Goal: Task Accomplishment & Management: Use online tool/utility

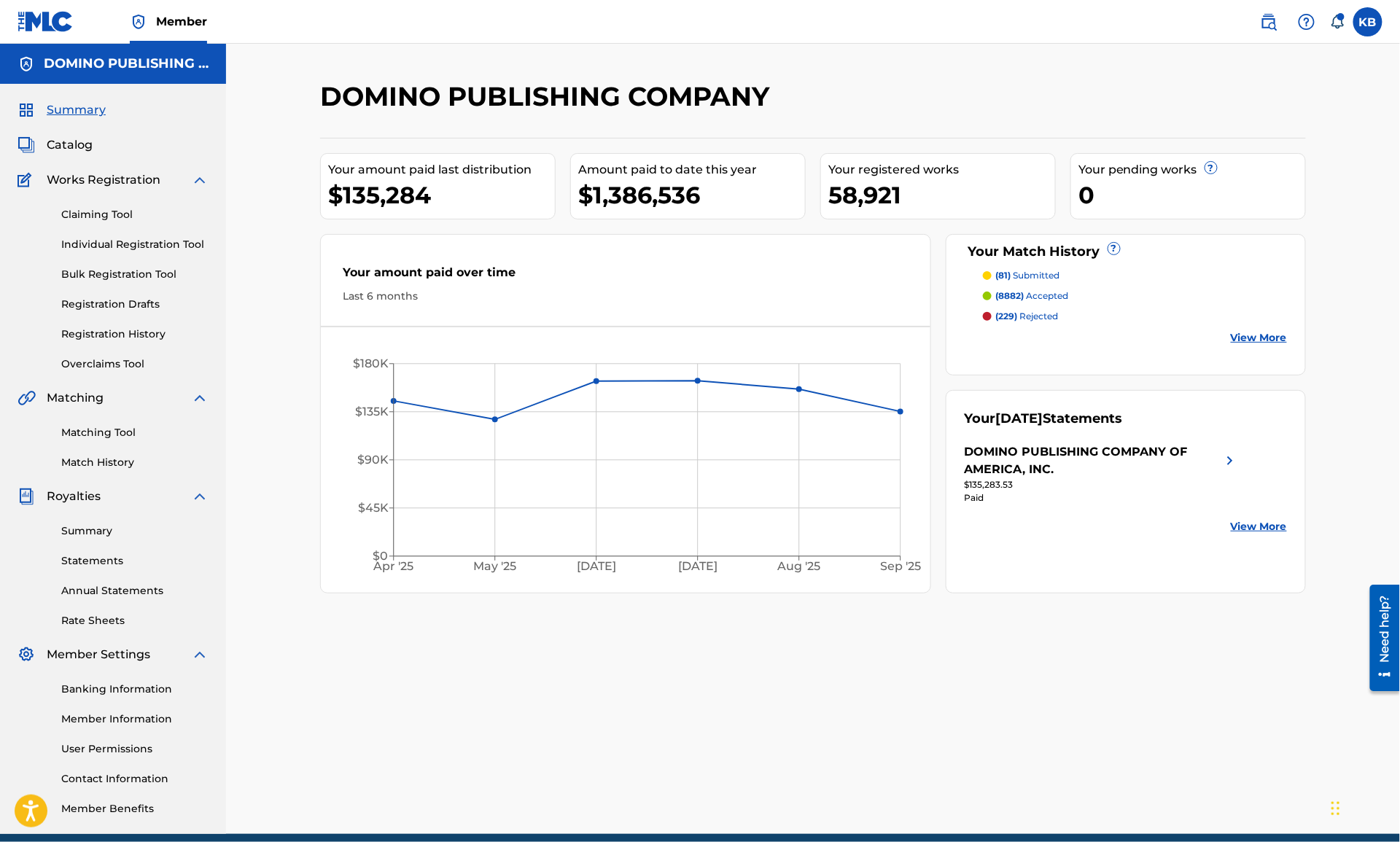
click at [95, 364] on link "Overclaims Tool" at bounding box center [135, 364] width 147 height 16
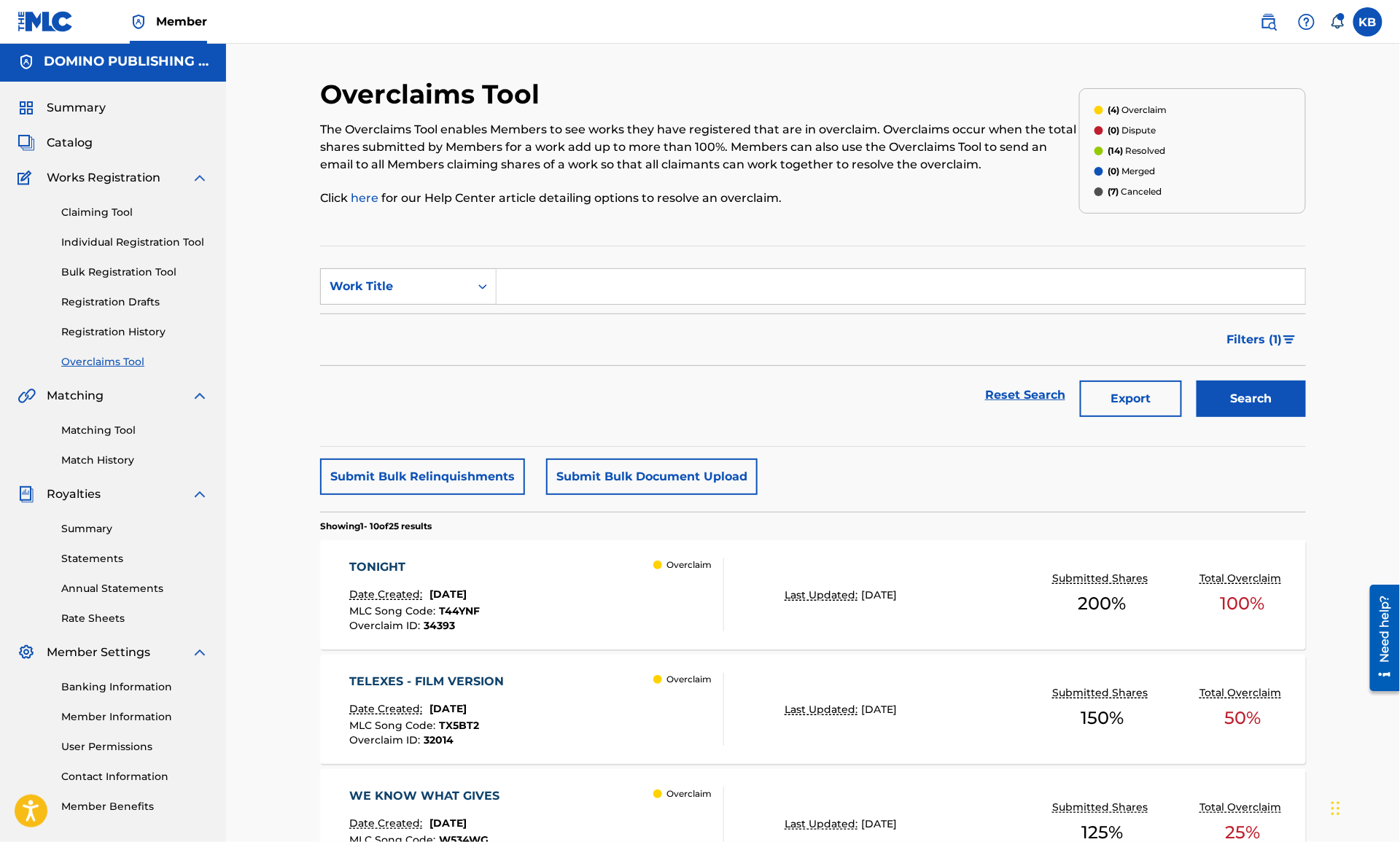
scroll to position [119, 0]
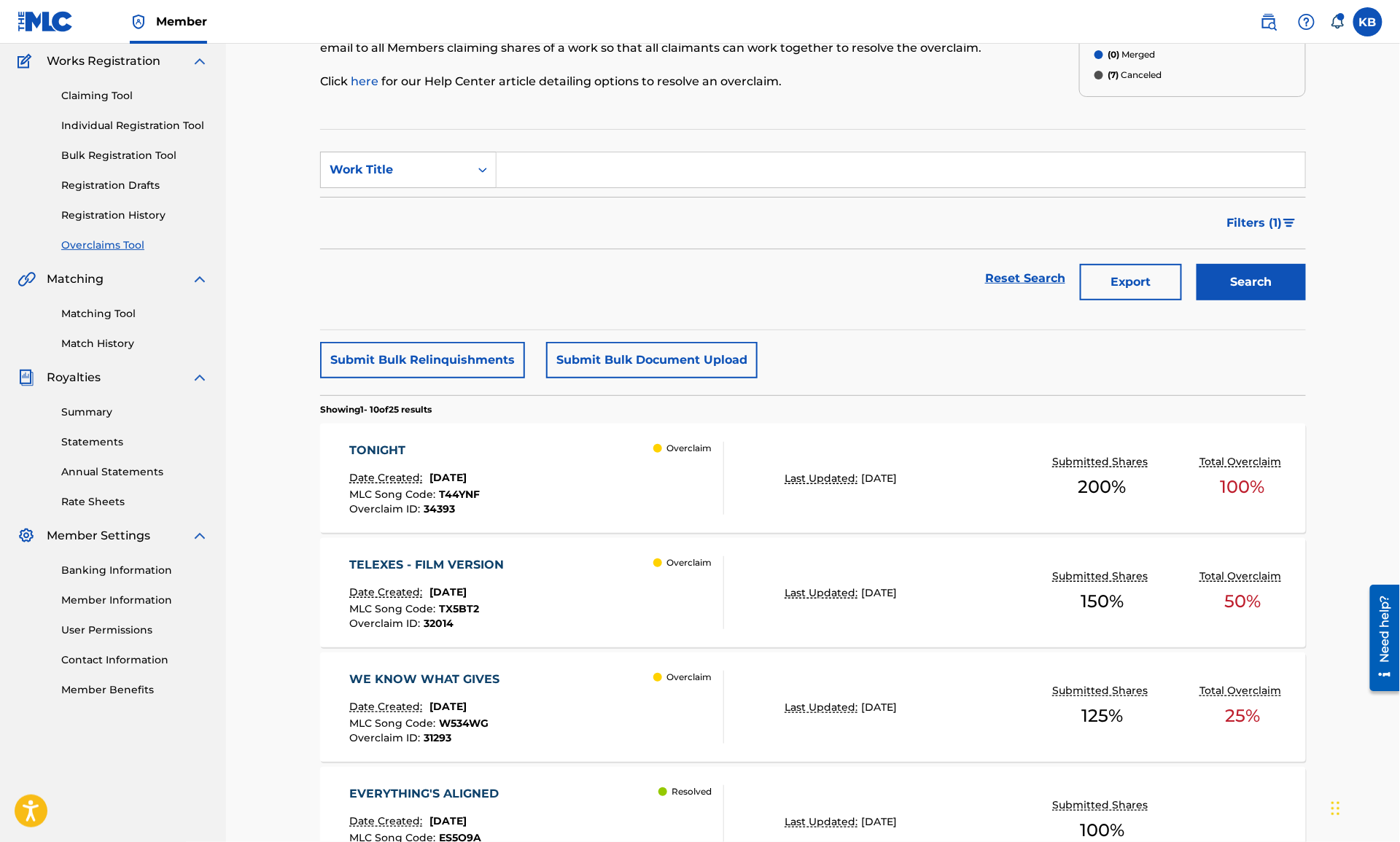
click at [568, 715] on div "WE KNOW WHAT GIVES Date Created: July 30, 2025 MLC Song Code : W534WG Overclaim…" at bounding box center [537, 707] width 375 height 73
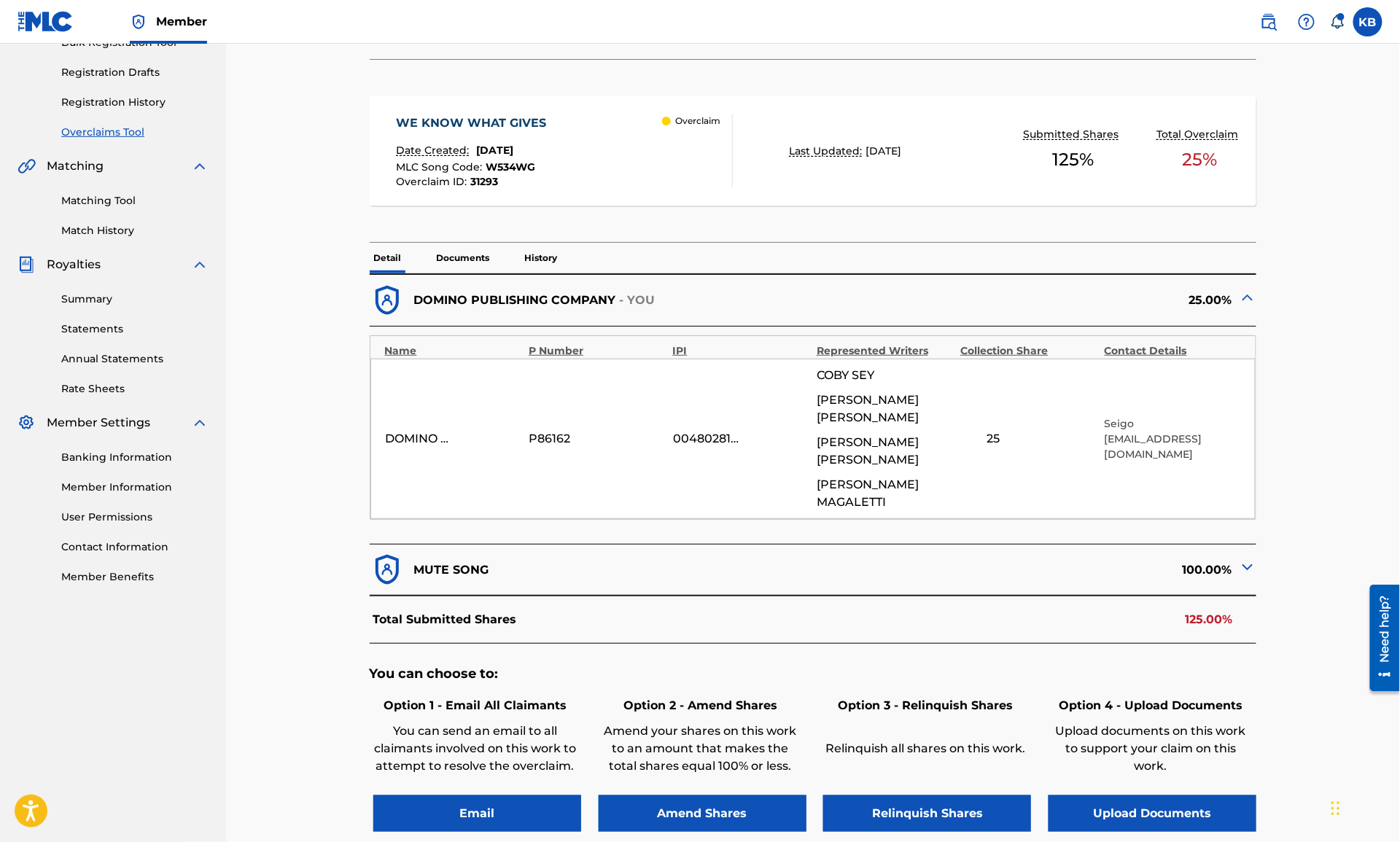
scroll to position [270, 0]
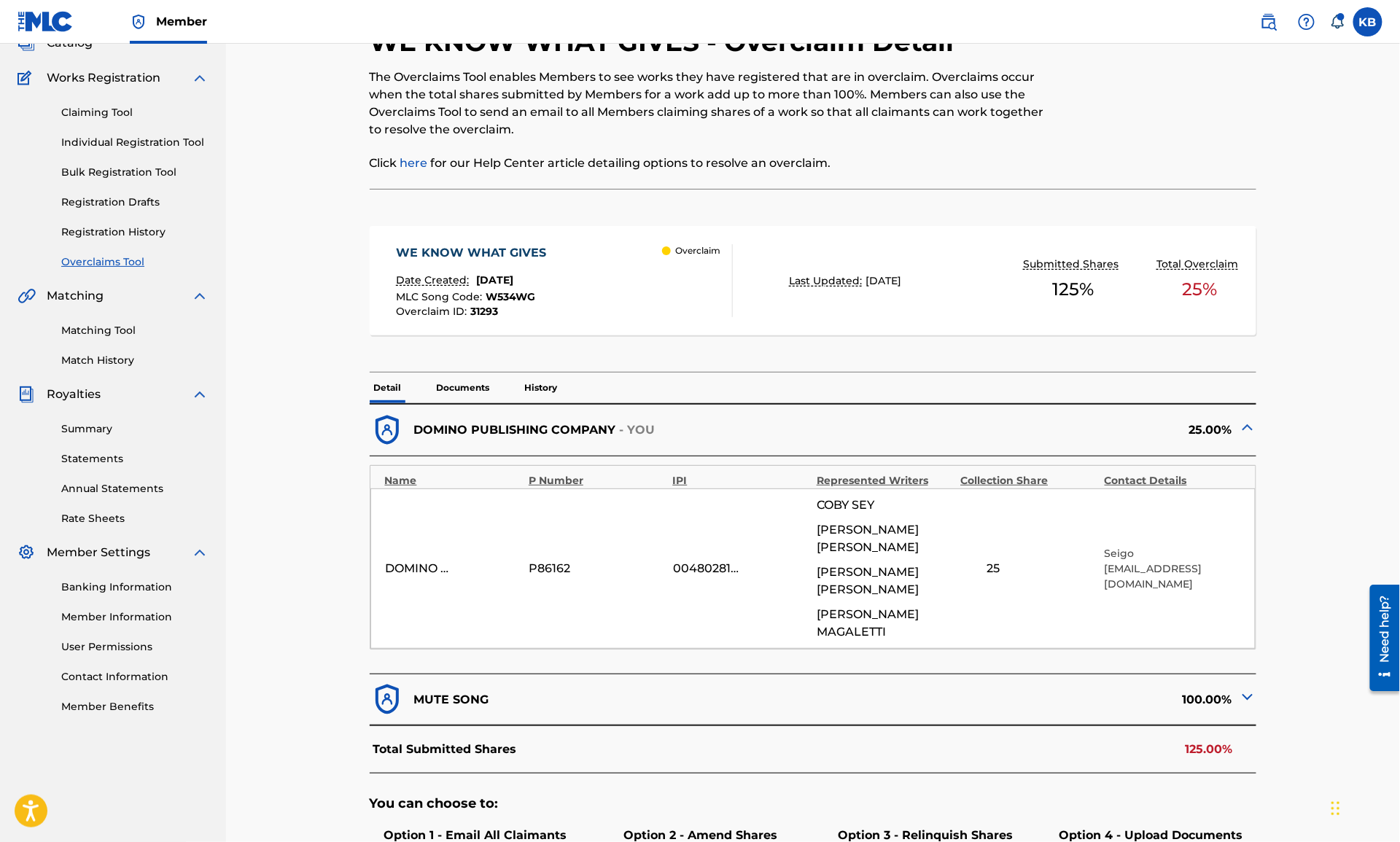
click at [470, 390] on p "Documents" at bounding box center [463, 387] width 62 height 31
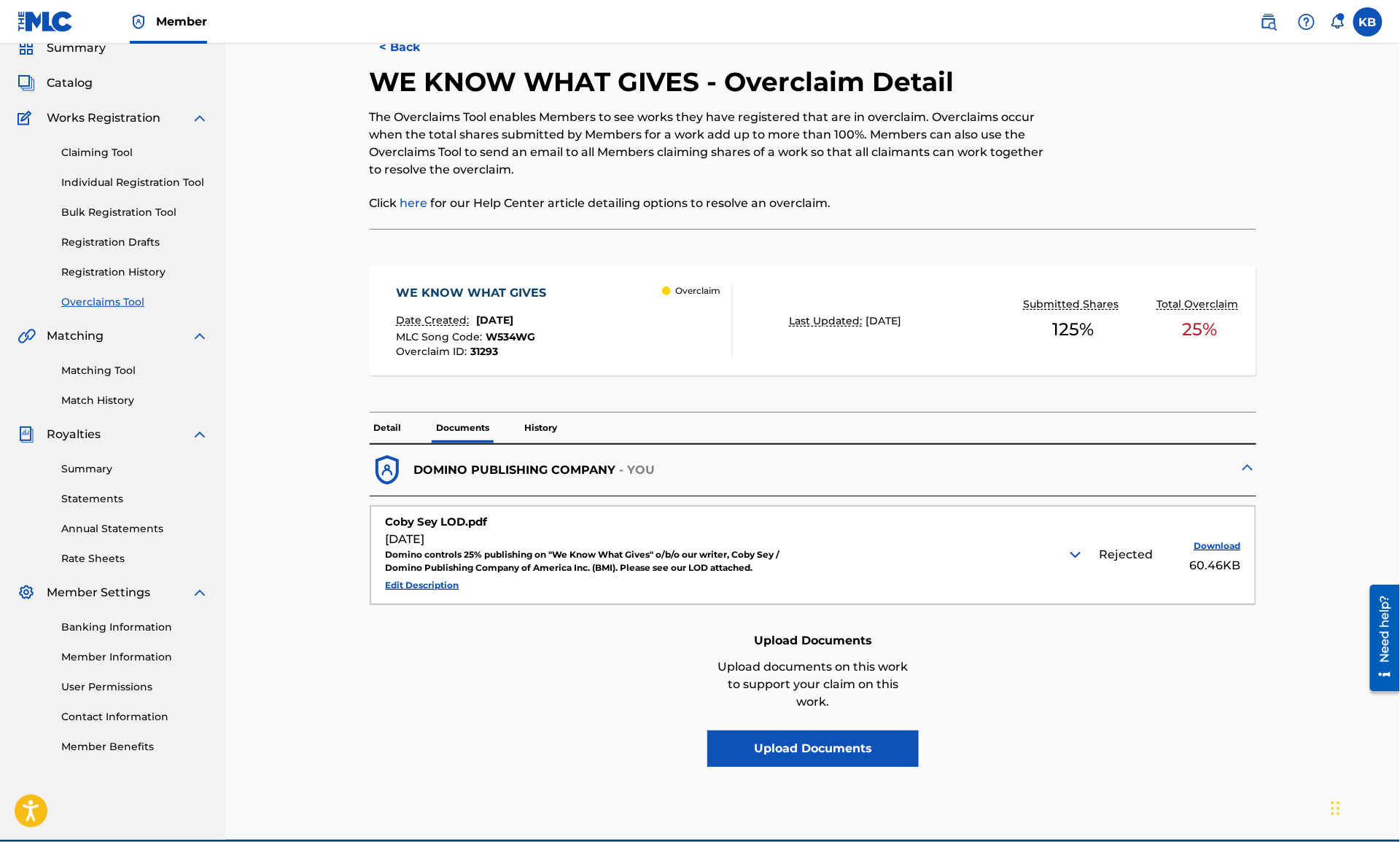
scroll to position [102, 0]
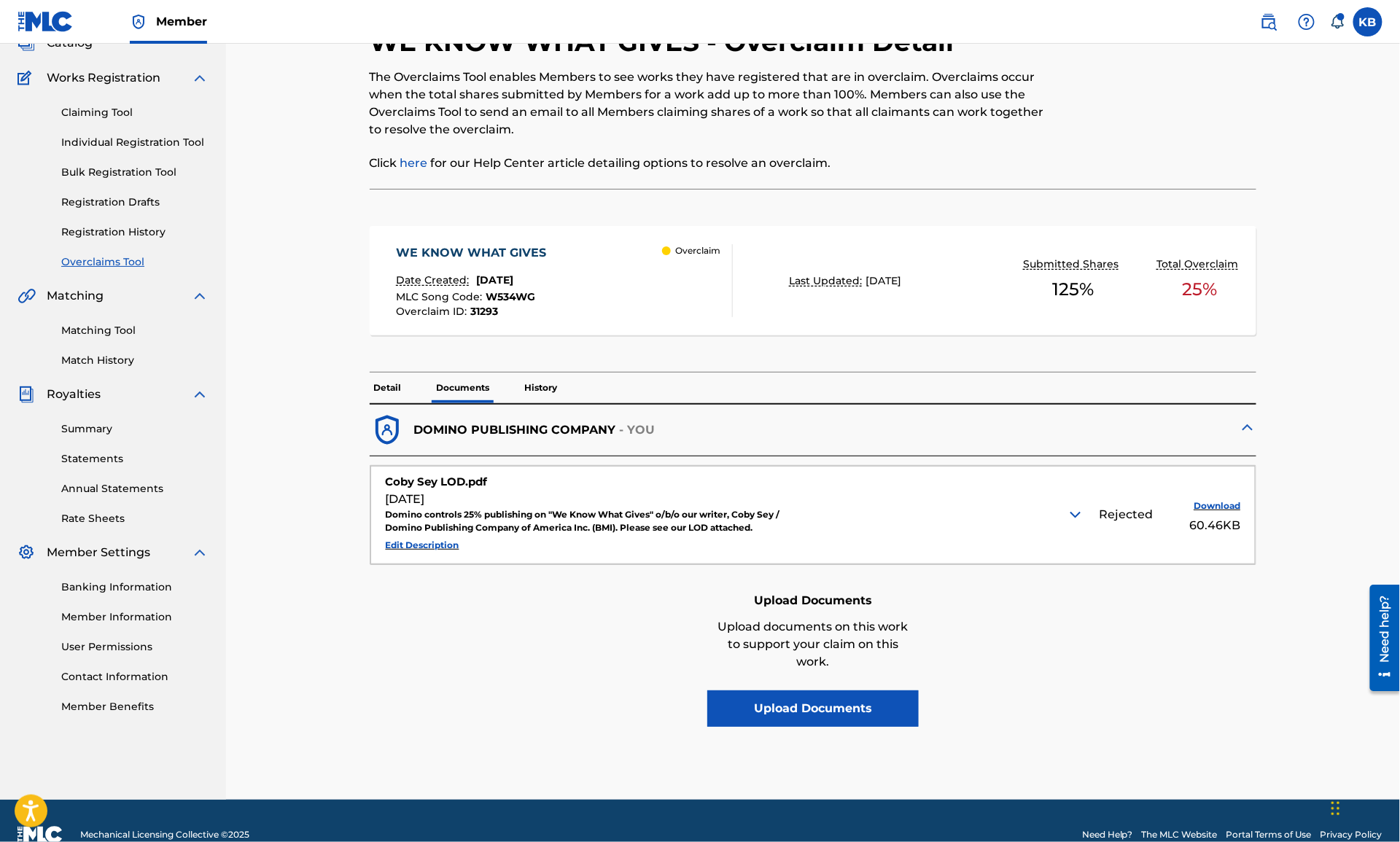
click at [791, 708] on button "Upload Documents" at bounding box center [813, 709] width 211 height 36
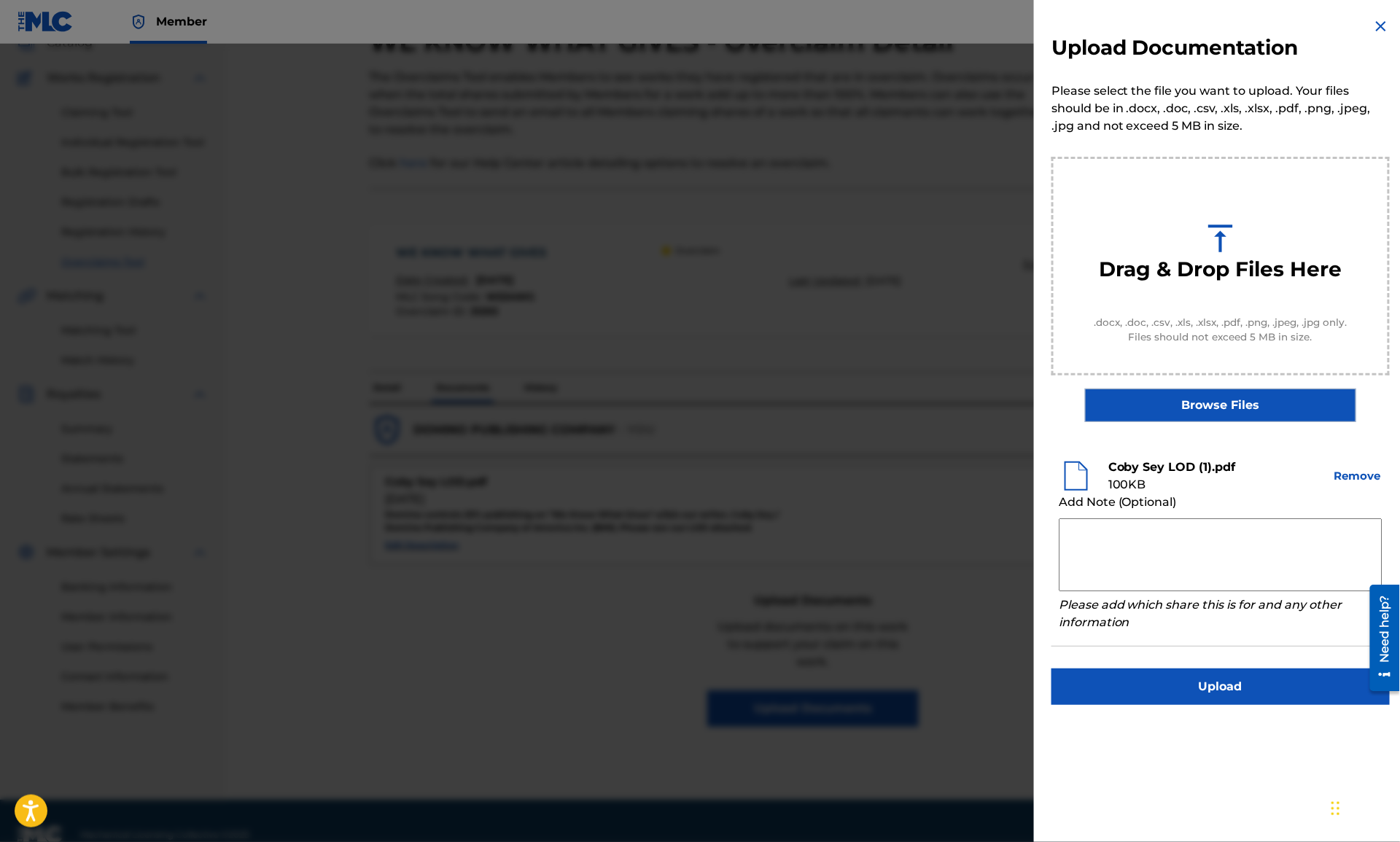
click at [1200, 538] on textarea at bounding box center [1221, 555] width 324 height 73
click at [1380, 26] on img at bounding box center [1380, 26] width 17 height 17
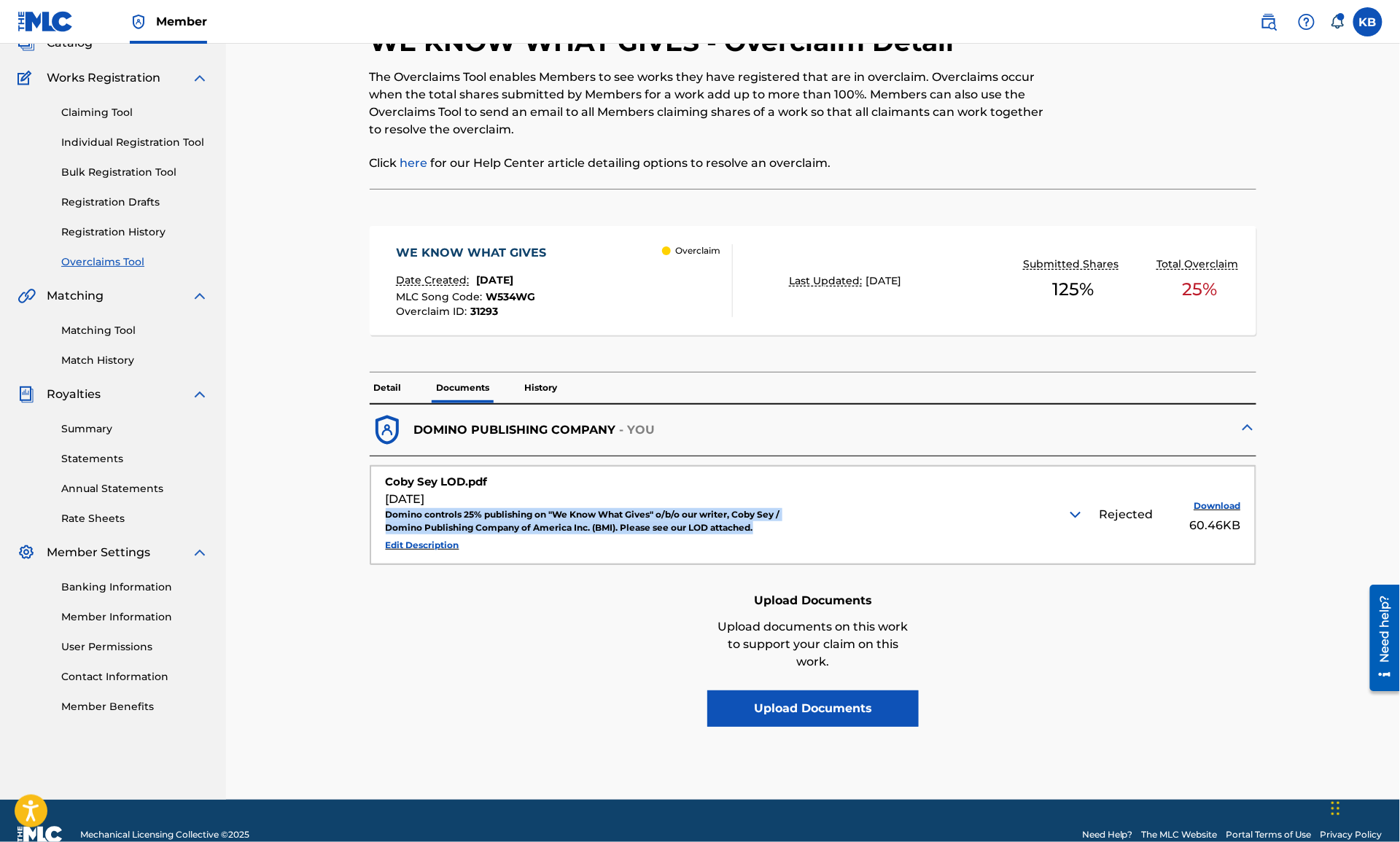
drag, startPoint x: 385, startPoint y: 511, endPoint x: 776, endPoint y: 523, distance: 391.2
click at [776, 523] on div "Coby Sey LOD.pdf Aug 04, 2025 Domino controls 25% publishing on "We Know What G…" at bounding box center [813, 514] width 886 height 98
copy div "Domino controls 25% publishing on "We Know What Gives" o/b/o our writer, Coby S…"
click at [816, 703] on button "Upload Documents" at bounding box center [813, 709] width 211 height 36
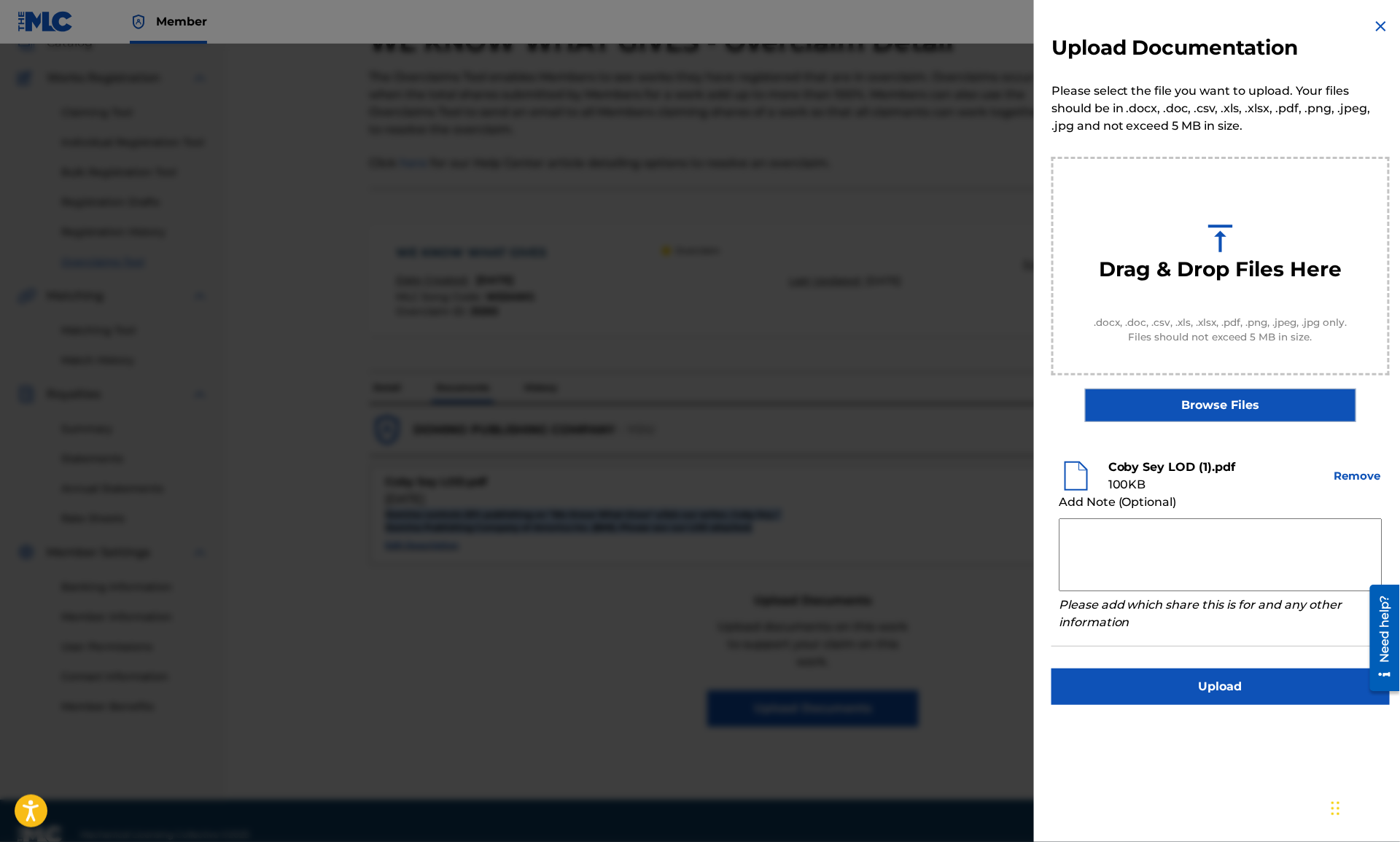
click at [1097, 556] on textarea at bounding box center [1221, 555] width 324 height 73
paste textarea "Domino controls 25% publishing on "We Know What Gives" o/b/o our writer, Coby S…"
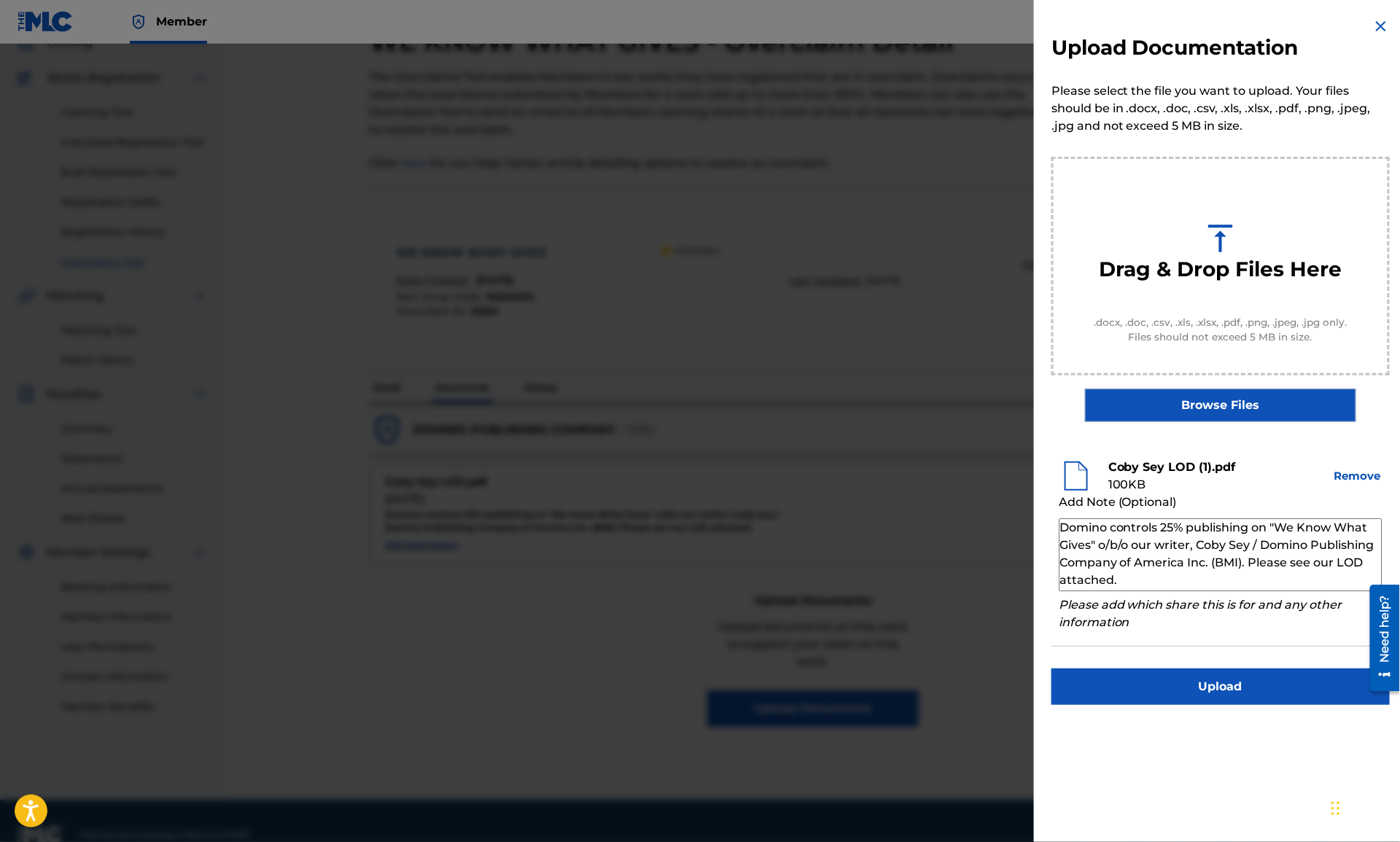
click at [1365, 563] on textarea "Domino controls 25% publishing on "We Know What Gives" o/b/o our writer, Coby S…" at bounding box center [1221, 555] width 324 height 73
click at [1152, 579] on textarea "Domino controls 25% publishing on "We Know What Gives" o/b/o our writer, Coby S…" at bounding box center [1221, 555] width 324 height 73
click at [1291, 578] on textarea "Domino controls 25% publishing on "We Know What Gives" o/b/o our writer, Coby S…" at bounding box center [1221, 555] width 324 height 73
type textarea "Domino controls 25% publishing on "We Know What Gives" o/b/o our writer, Coby S…"
click at [1217, 685] on button "Upload" at bounding box center [1221, 687] width 338 height 36
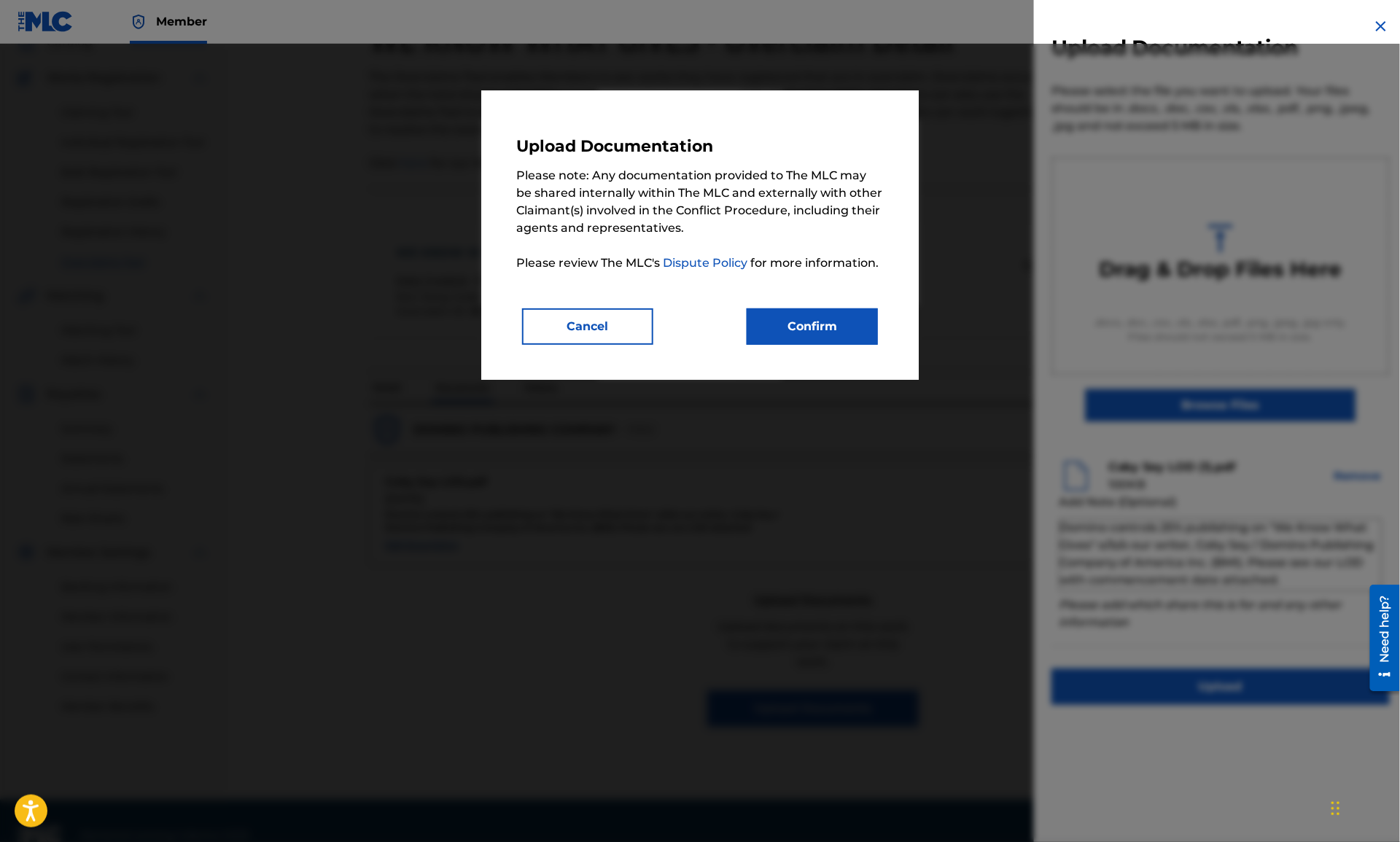
click at [829, 334] on button "Confirm" at bounding box center [812, 327] width 131 height 36
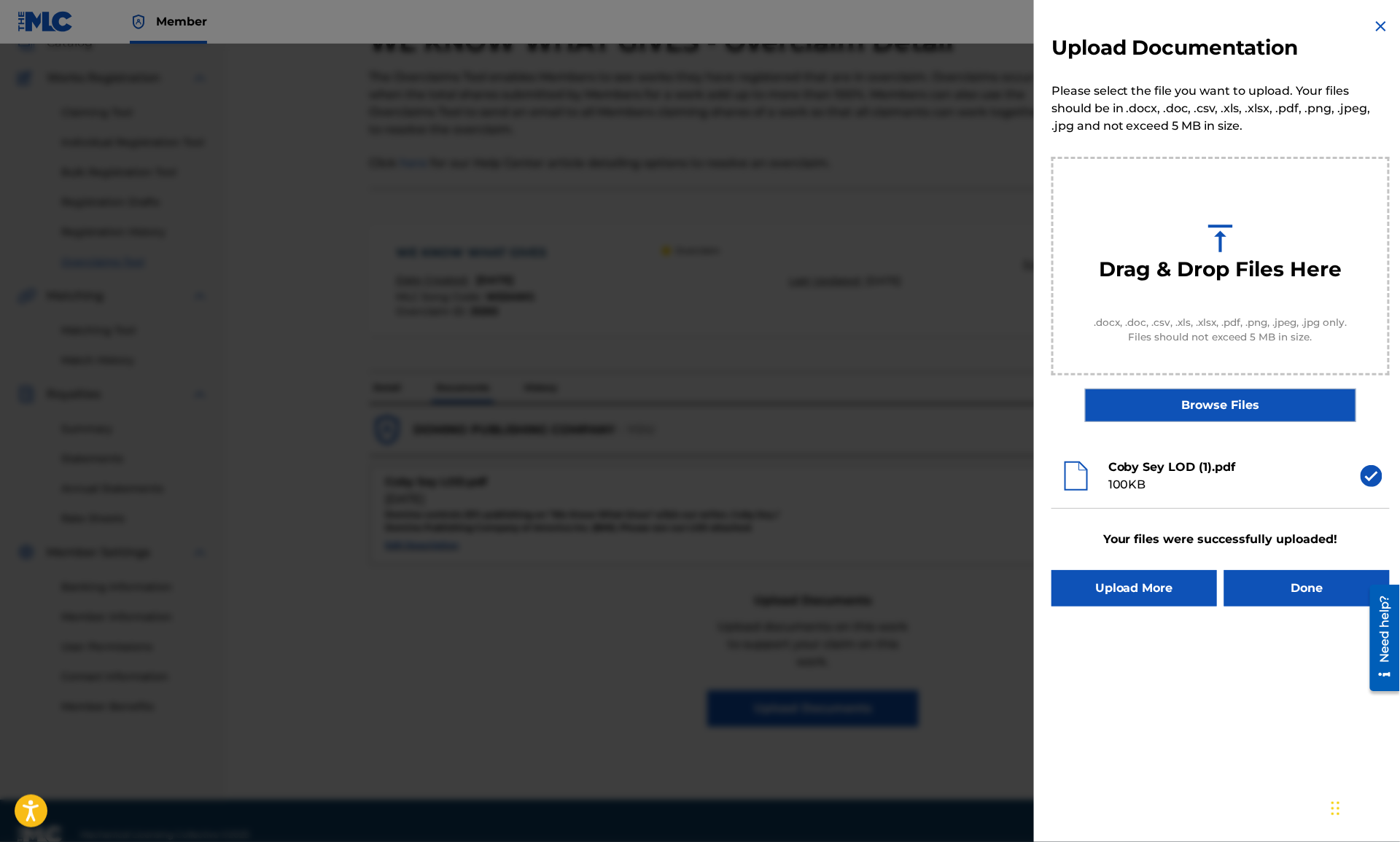
click at [1289, 594] on button "Done" at bounding box center [1307, 589] width 166 height 36
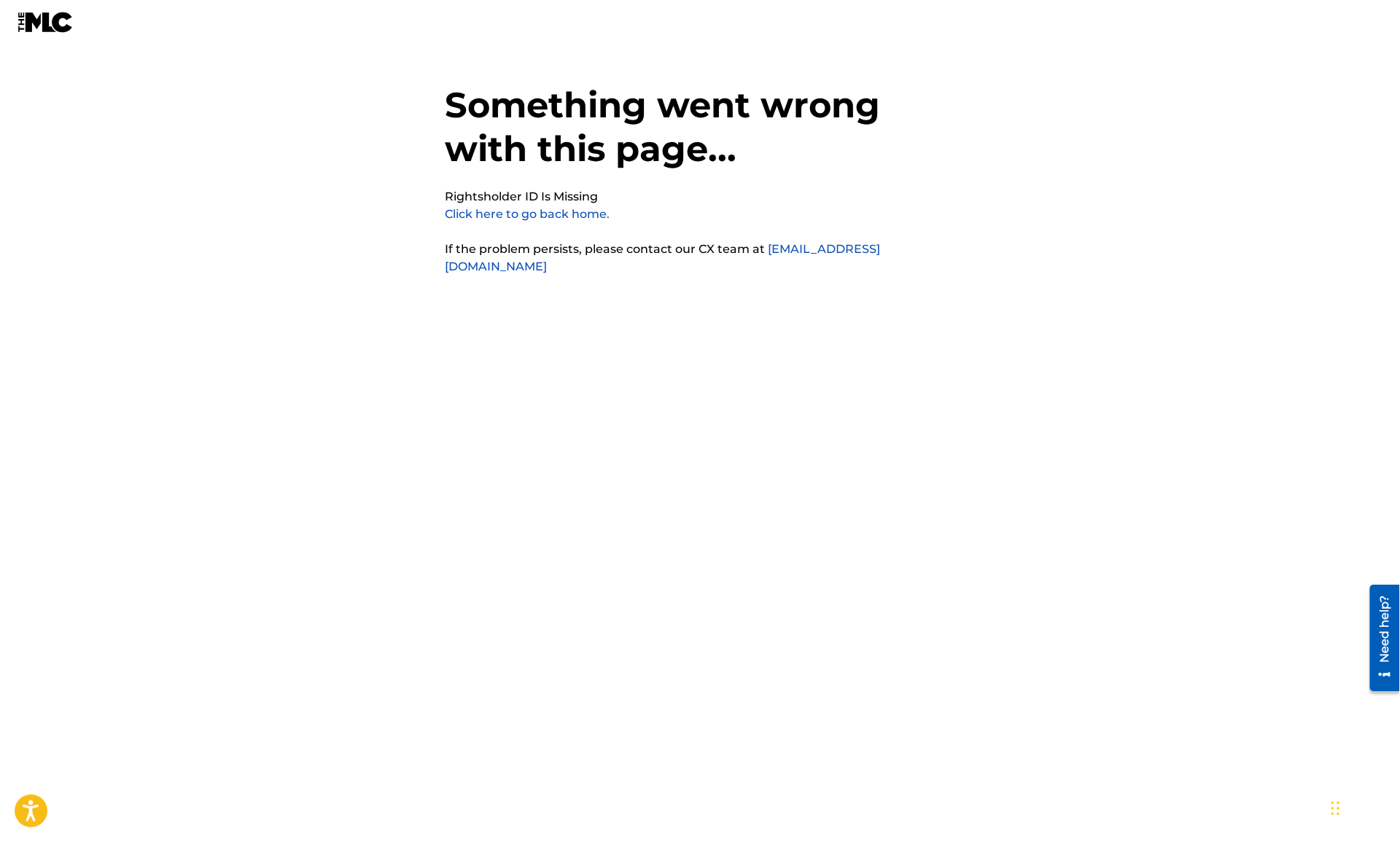
click at [512, 215] on link "Click here to go back home." at bounding box center [527, 214] width 165 height 14
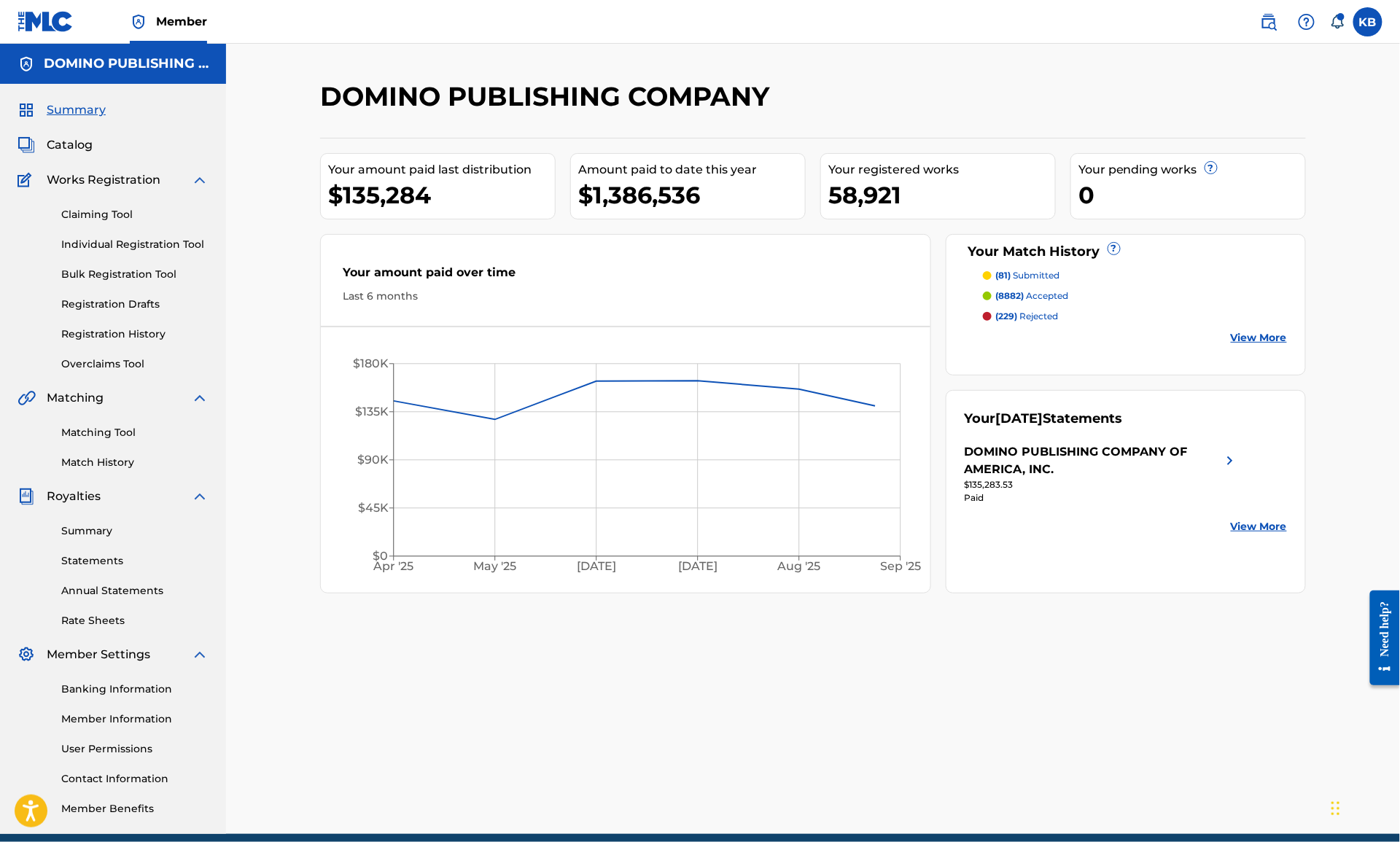
click at [105, 431] on link "Matching Tool" at bounding box center [135, 433] width 147 height 16
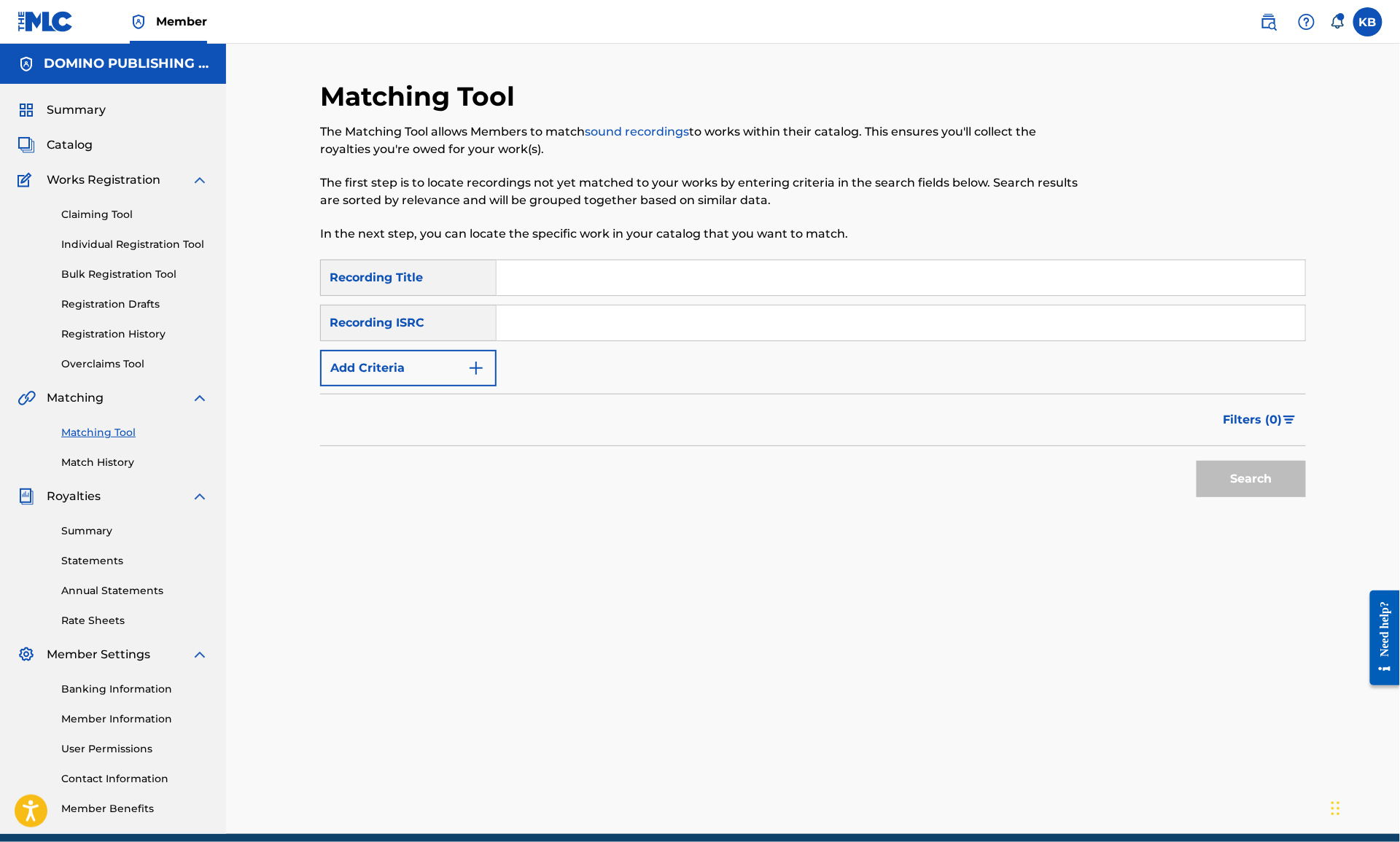
click at [1115, 277] on input "Search Form" at bounding box center [901, 277] width 809 height 35
paste input "NICE AND QUIET (KORKEJIAN/SEYFFERT)"
type input "NICE AND QUIET"
click at [432, 379] on button "Add Criteria" at bounding box center [409, 368] width 177 height 36
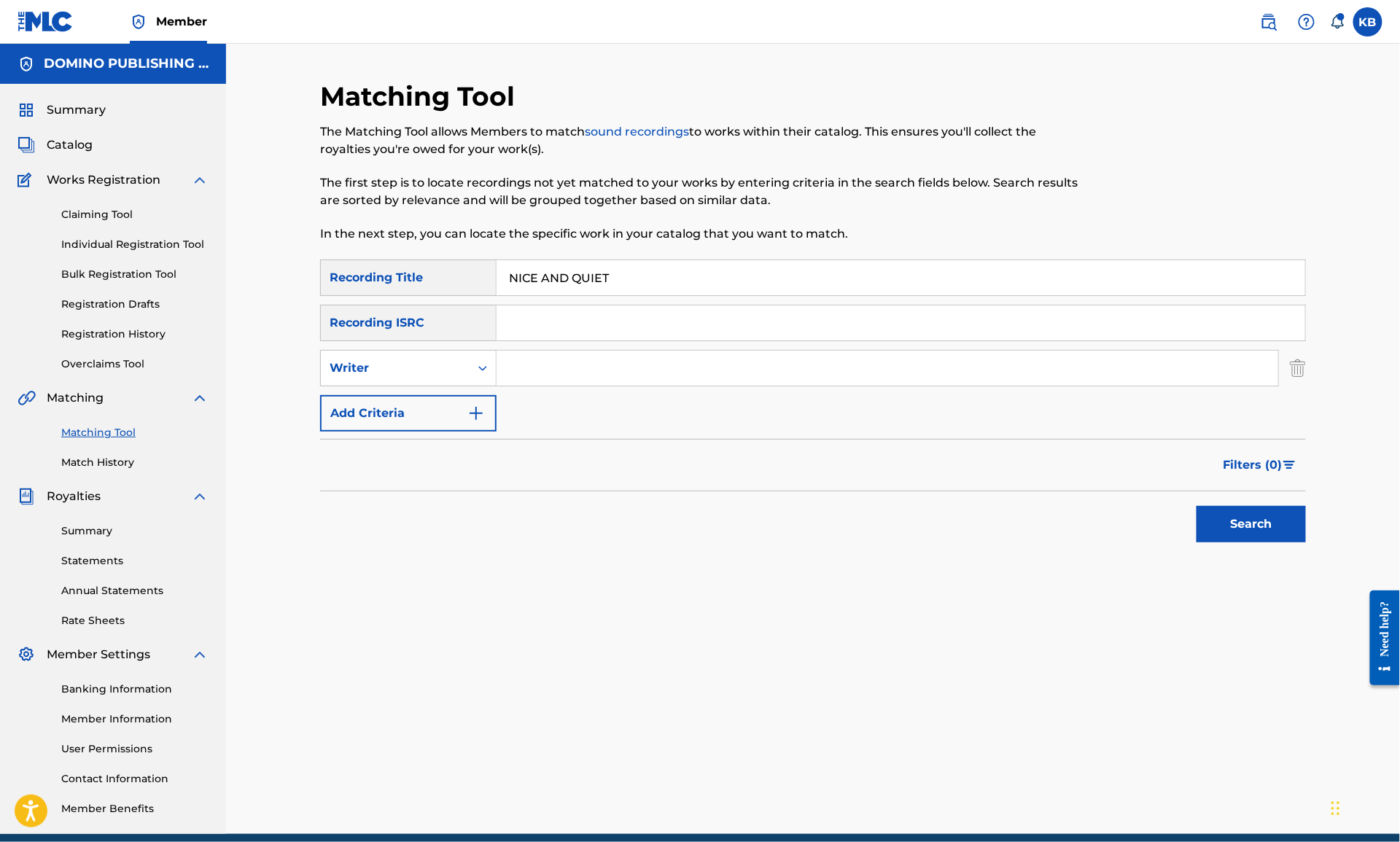
click at [608, 380] on input "Search Form" at bounding box center [887, 368] width 782 height 35
paste input "NICE AND QUIET (KORKEJIAN/SEYFFERT)"
type input "KORKEJIAN/SEYFFERT"
click at [1197, 506] on button "Search" at bounding box center [1251, 524] width 109 height 36
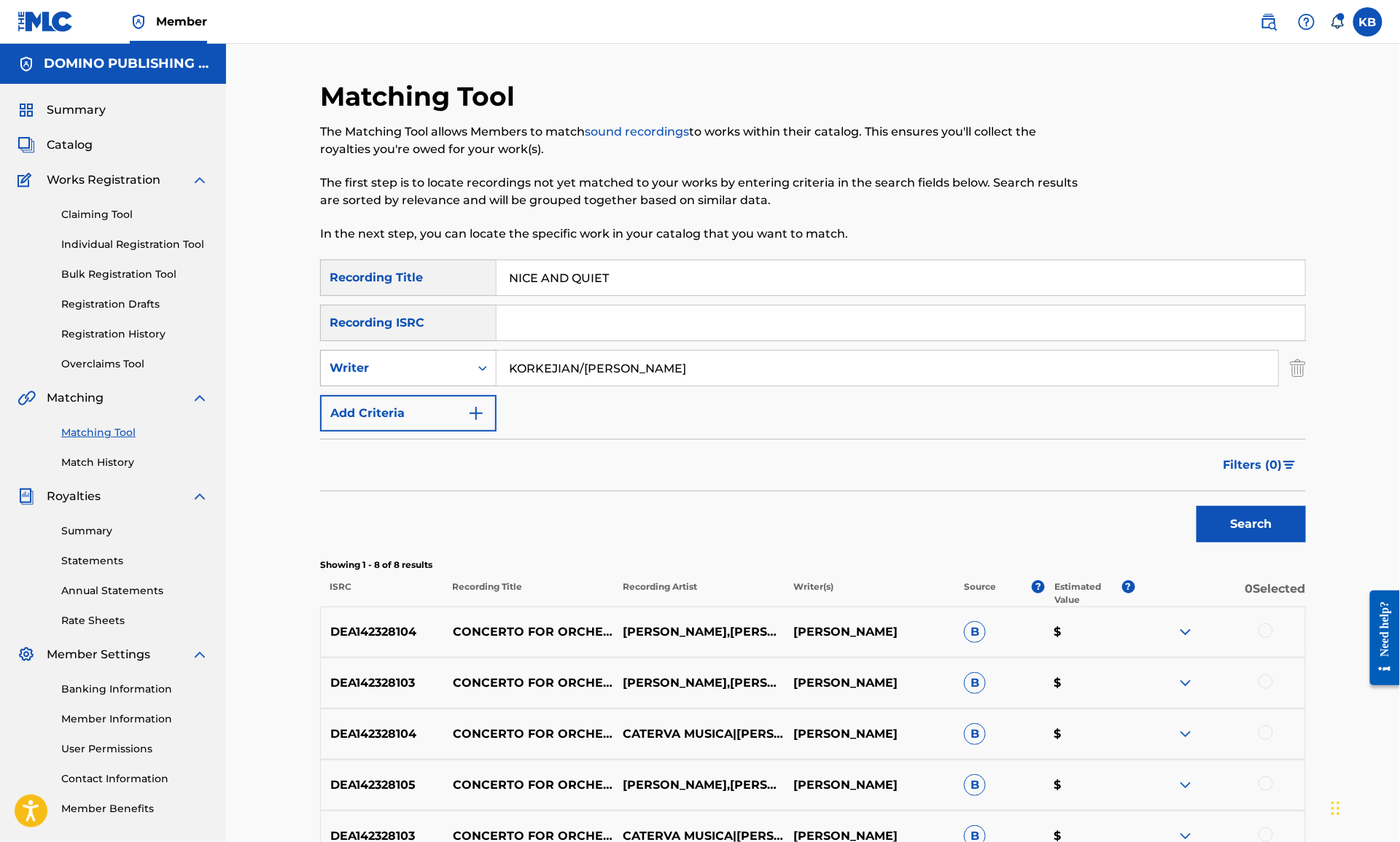
click at [444, 381] on div "Writer" at bounding box center [395, 368] width 149 height 28
drag, startPoint x: 447, startPoint y: 410, endPoint x: 553, endPoint y: 387, distance: 108.5
click at [447, 411] on div "Recording Artist" at bounding box center [409, 404] width 175 height 36
click at [658, 362] on input "Search Form" at bounding box center [887, 368] width 782 height 35
type input "bedouine"
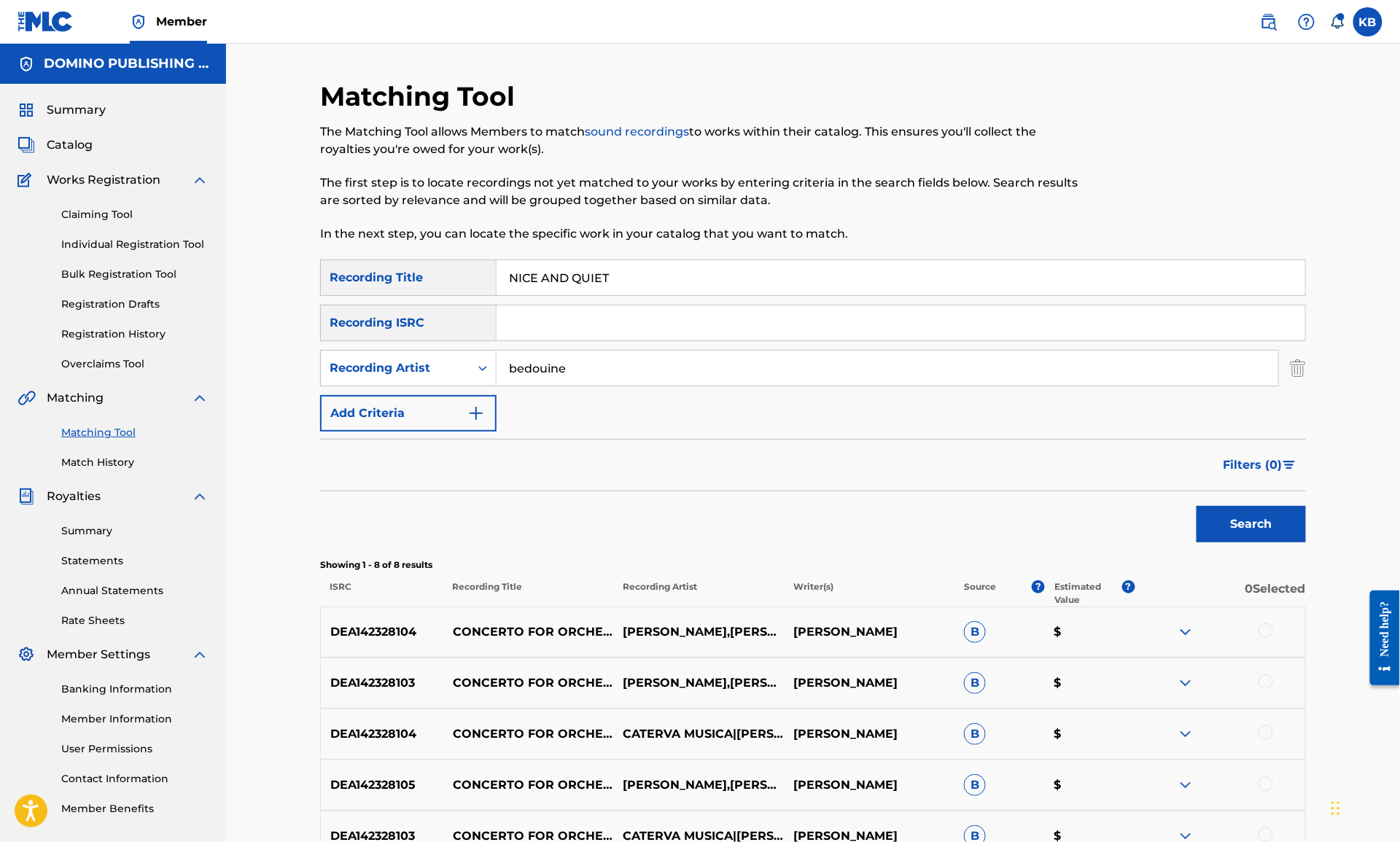
click at [1197, 506] on button "Search" at bounding box center [1251, 524] width 109 height 36
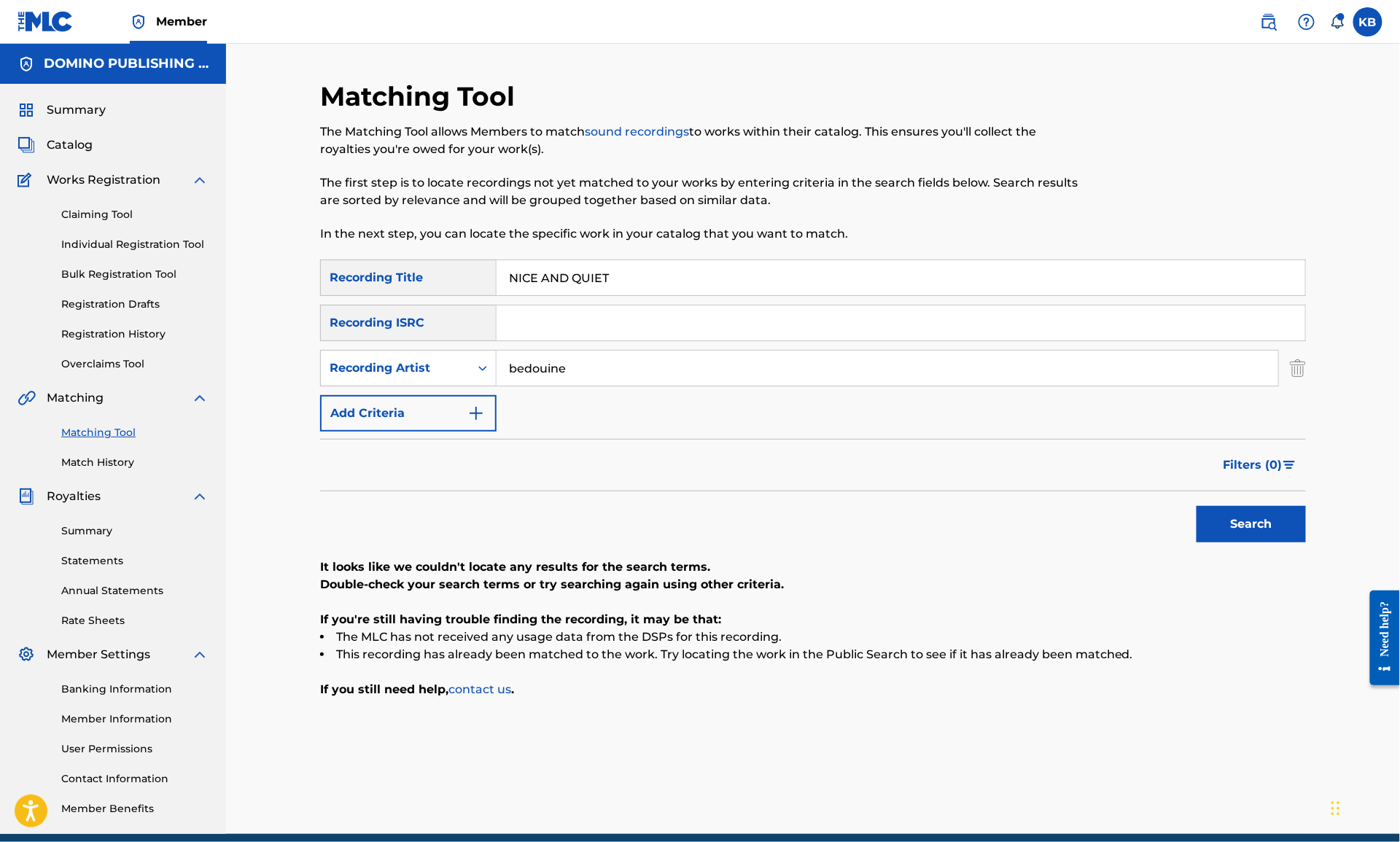
click at [1303, 366] on img "Search Form" at bounding box center [1298, 368] width 16 height 36
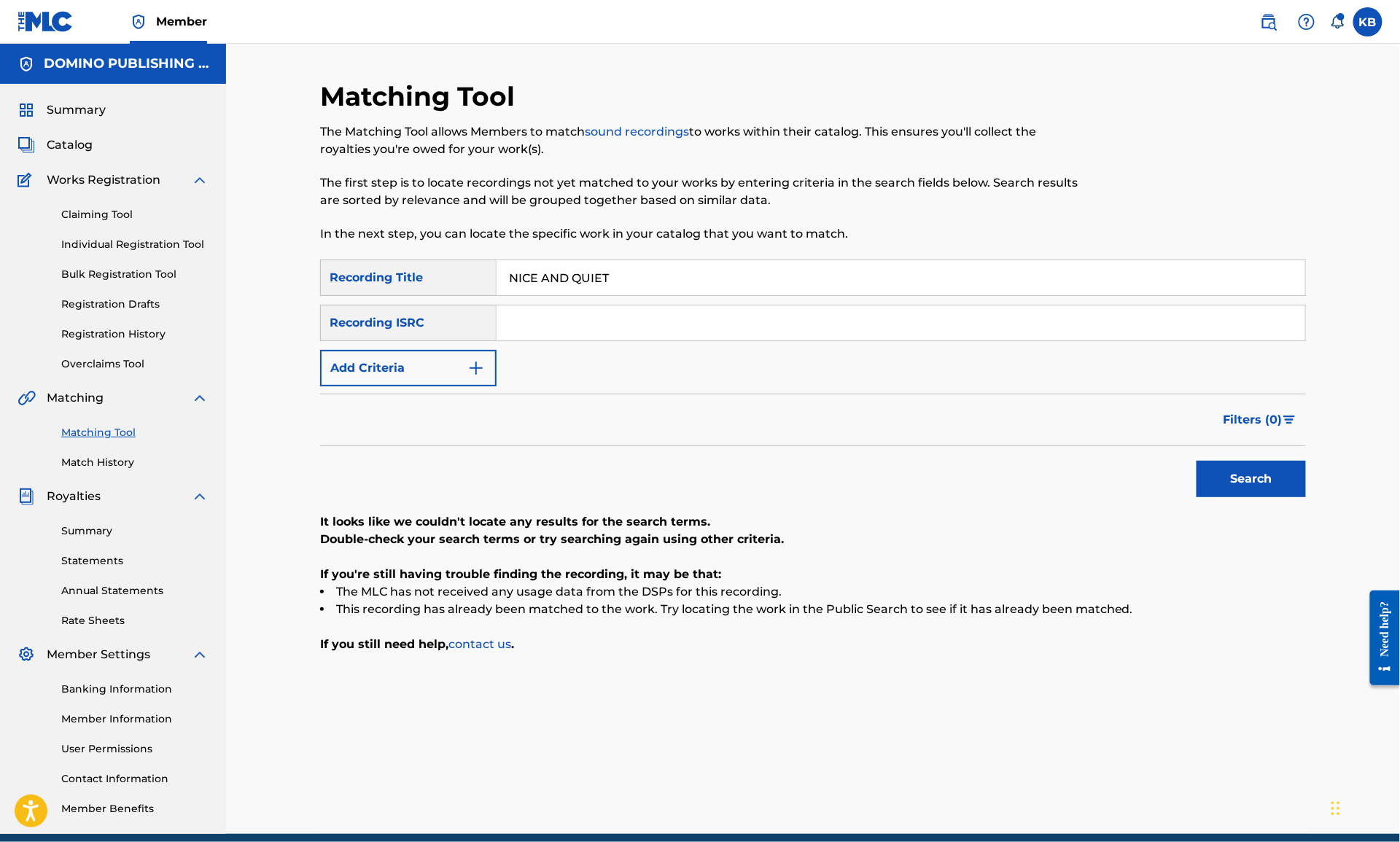
click at [1226, 488] on button "Search" at bounding box center [1251, 479] width 109 height 36
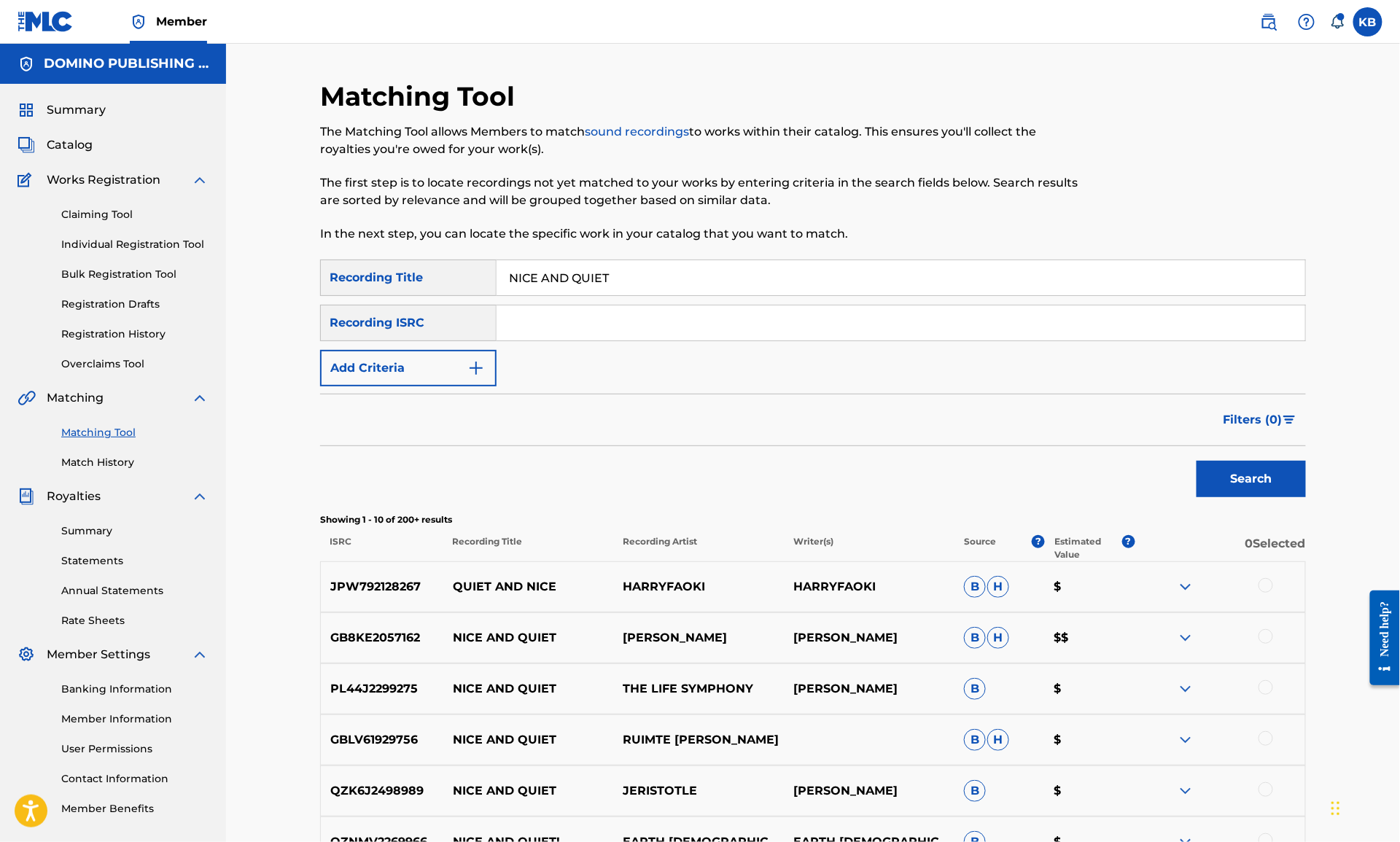
drag, startPoint x: 1057, startPoint y: 282, endPoint x: 1081, endPoint y: 207, distance: 78.7
click at [1071, 230] on div "Matching Tool The Matching Tool allows Members to match sound recordings to wor…" at bounding box center [813, 631] width 986 height 1101
paste input "IS IT LIGHT WHERE YOU ARE (MACKEY/BAYSTON)"
type input "IS IT LIGHT WHERE YOU ARE"
click at [416, 372] on button "Add Criteria" at bounding box center [409, 368] width 177 height 36
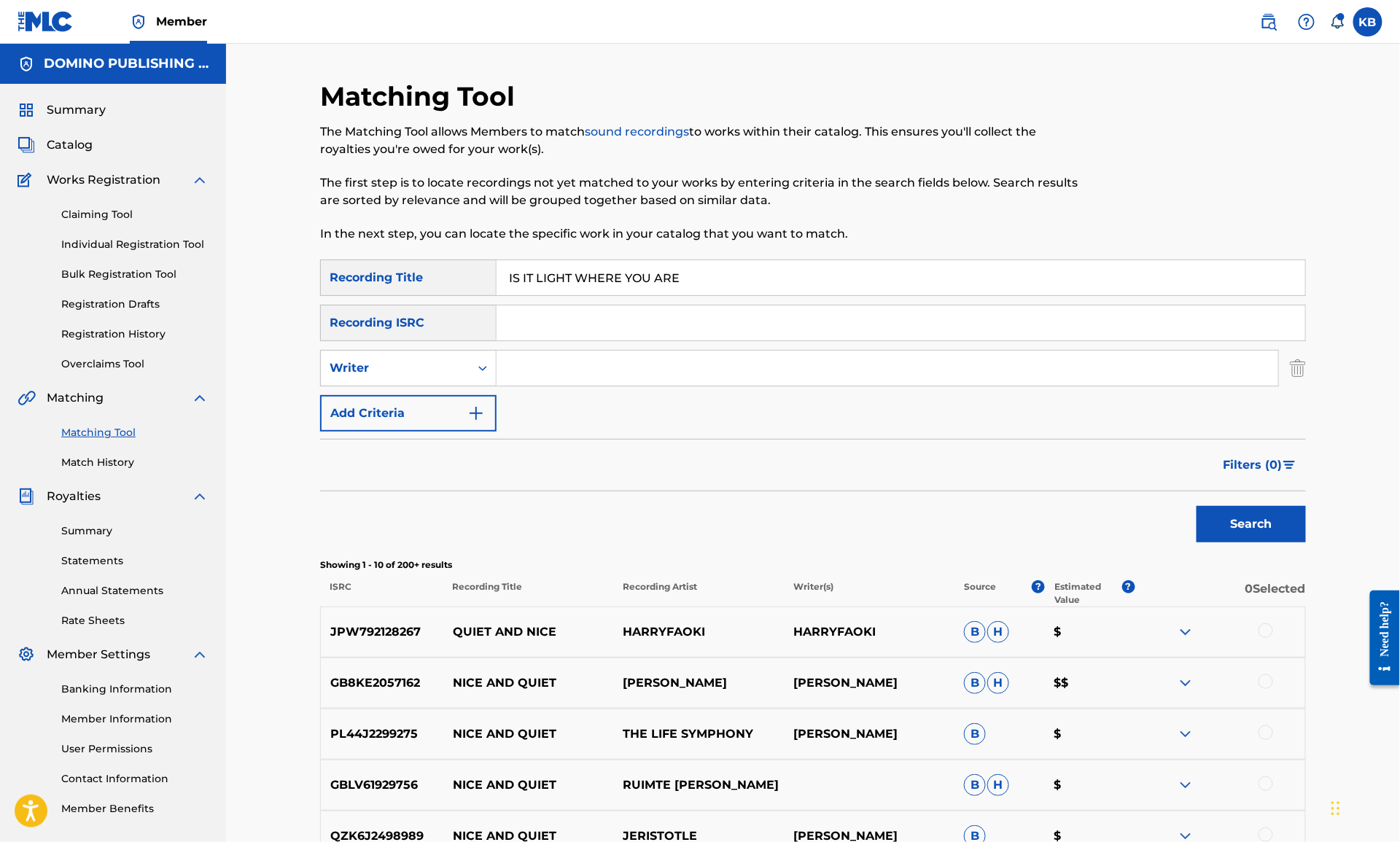
click at [611, 374] on input "Search Form" at bounding box center [887, 368] width 782 height 35
paste input "IS IT LIGHT WHERE YOU ARE (MACKEY/BAYSTON)"
type input "MACKEY/BAYSTON"
click at [1197, 506] on button "Search" at bounding box center [1251, 524] width 109 height 36
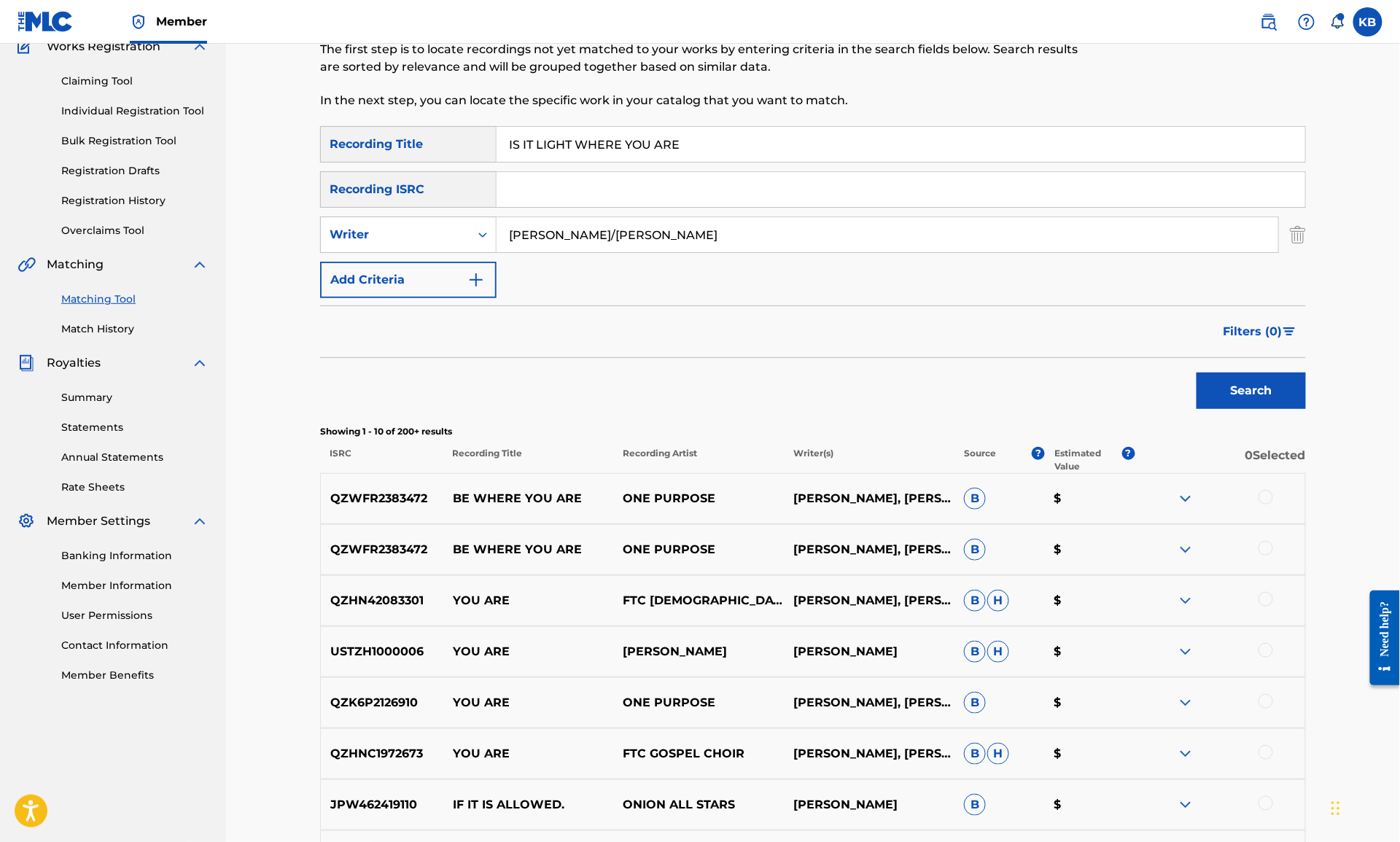
scroll to position [163, 0]
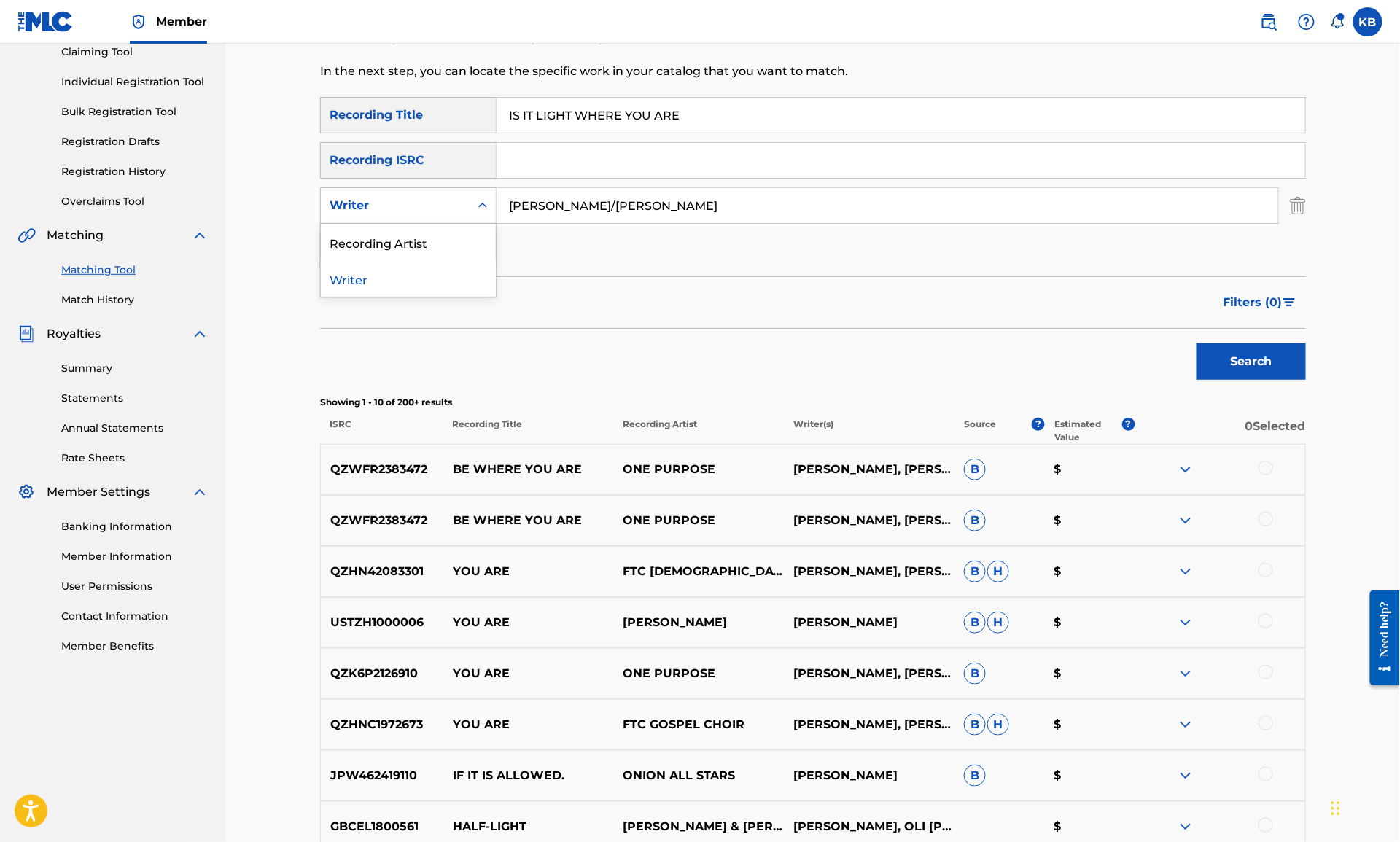
click at [456, 191] on div "Writer" at bounding box center [409, 206] width 177 height 36
drag, startPoint x: 441, startPoint y: 233, endPoint x: 491, endPoint y: 228, distance: 50.2
click at [441, 233] on div "Recording Artist" at bounding box center [409, 242] width 175 height 36
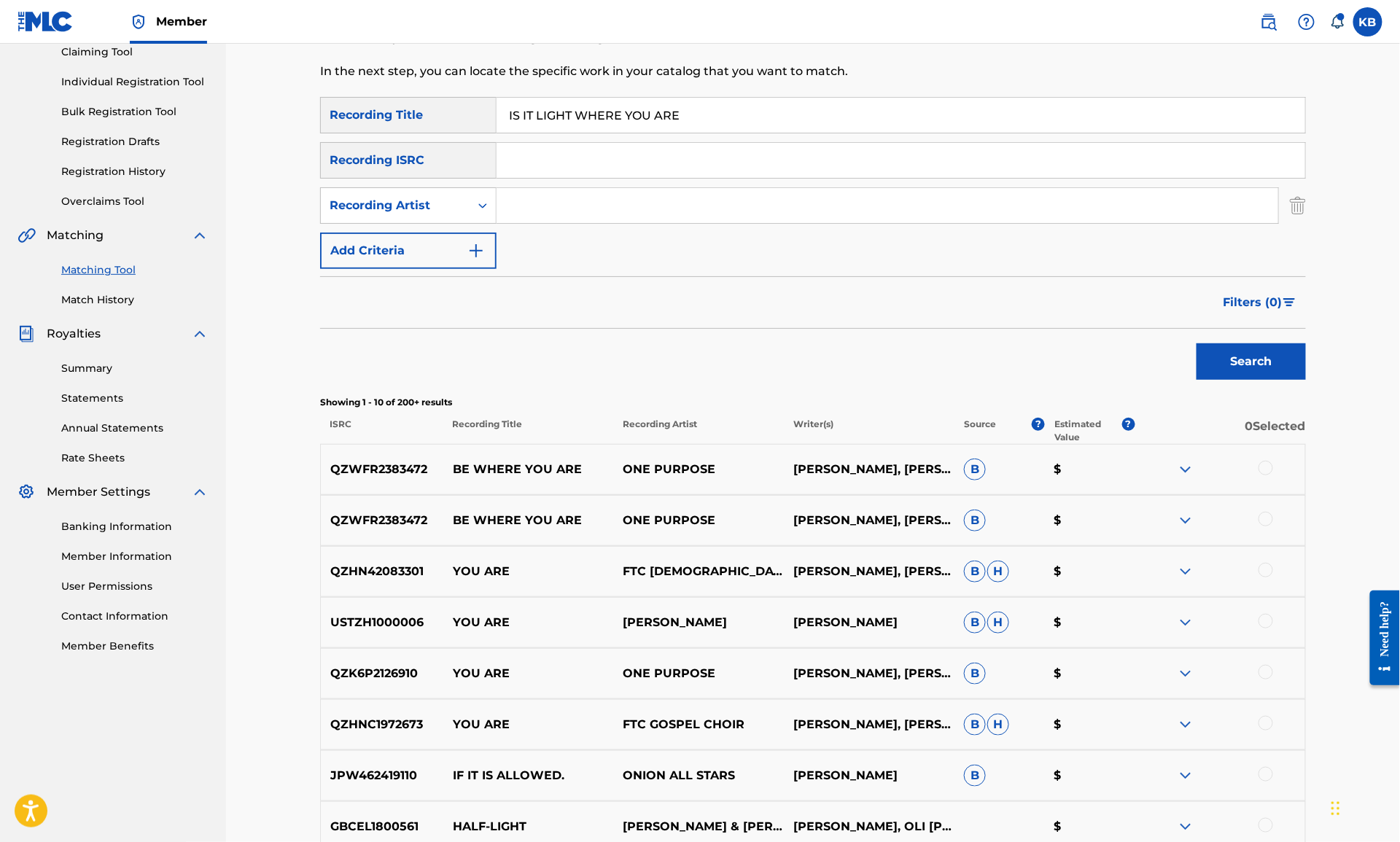
click at [651, 194] on input "Search Form" at bounding box center [887, 206] width 782 height 35
type input "oliver bayston"
click at [1197, 343] on button "Search" at bounding box center [1251, 362] width 109 height 36
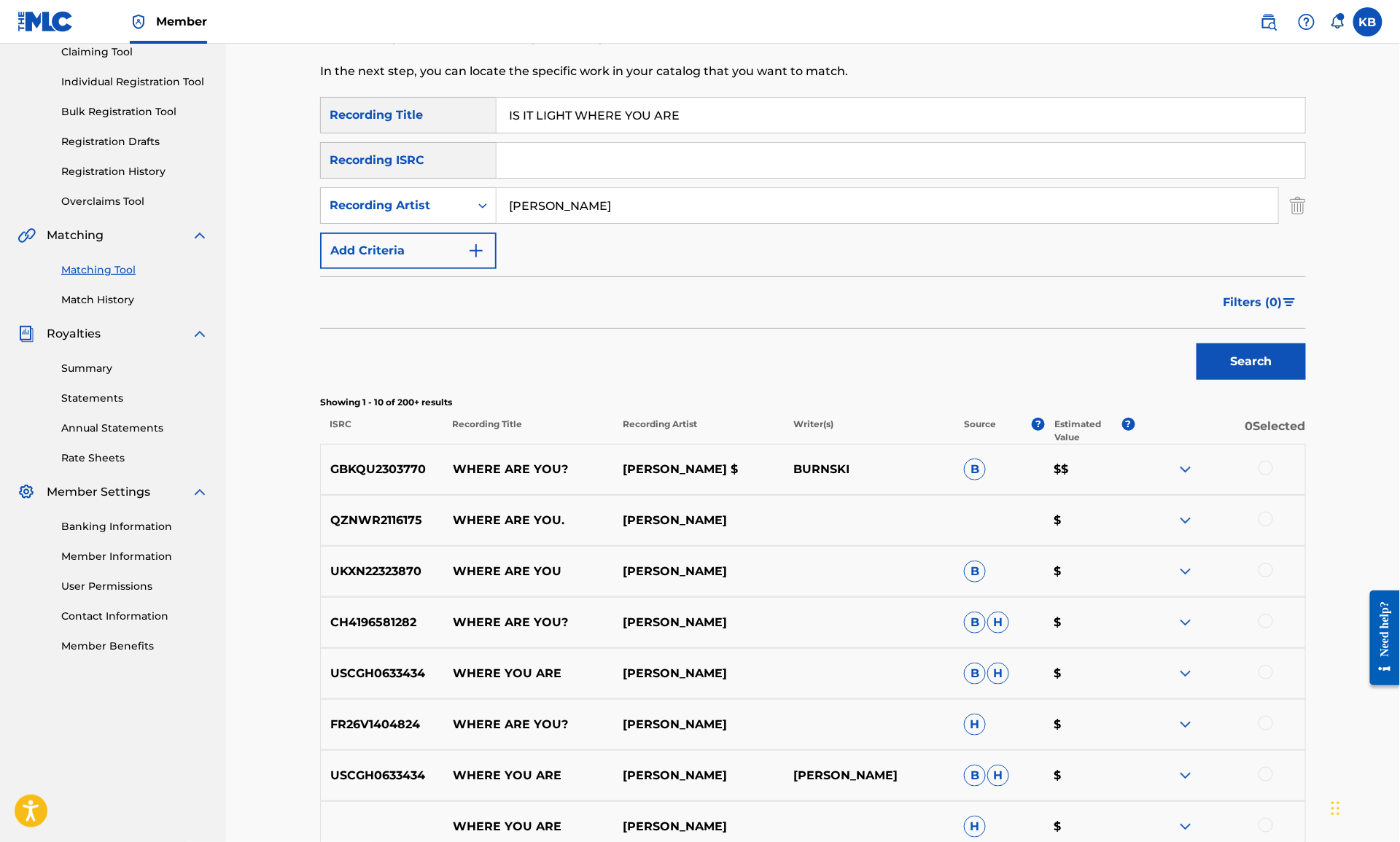
click at [1290, 208] on img "Search Form" at bounding box center [1298, 206] width 16 height 36
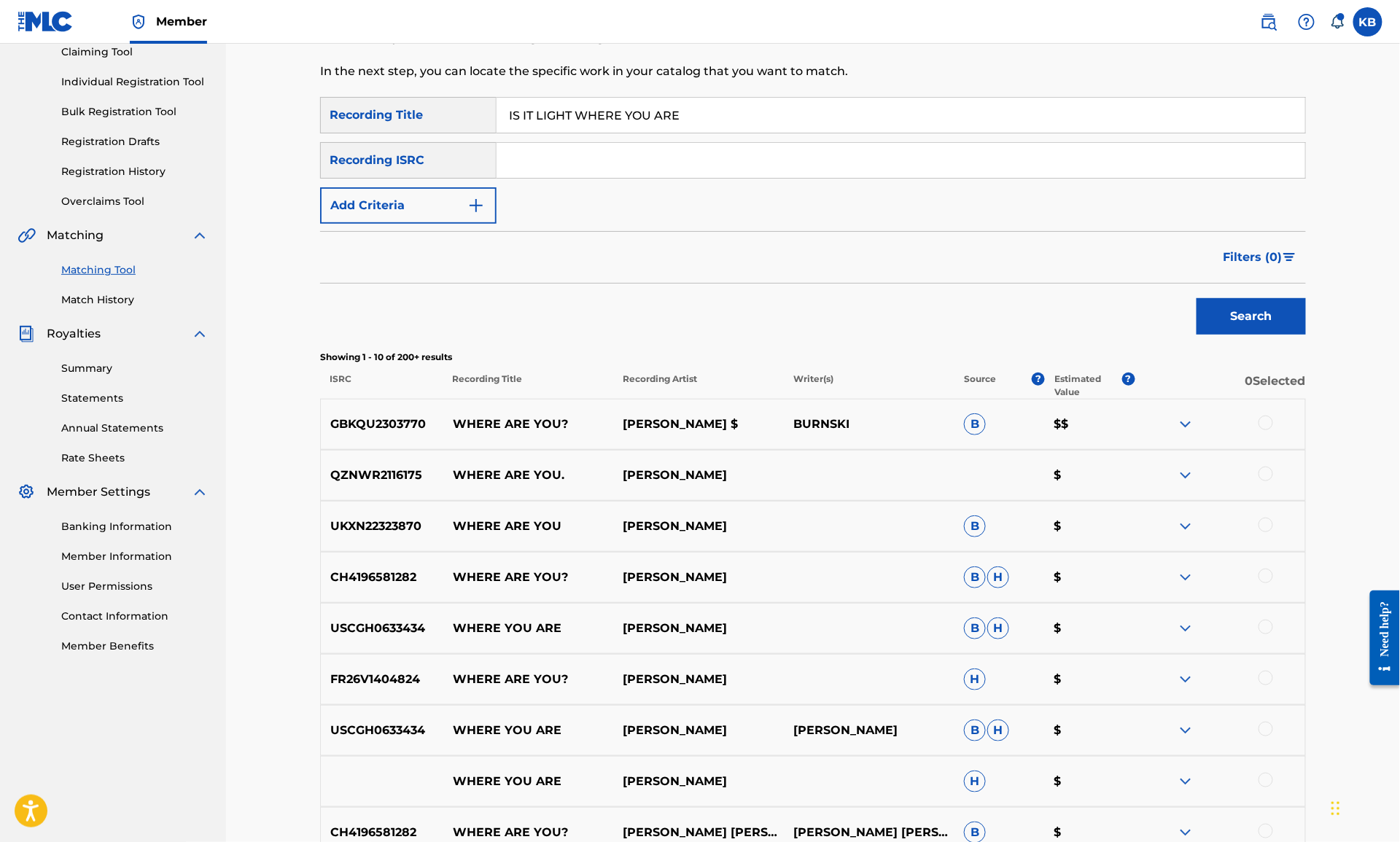
click at [1260, 314] on button "Search" at bounding box center [1251, 316] width 109 height 36
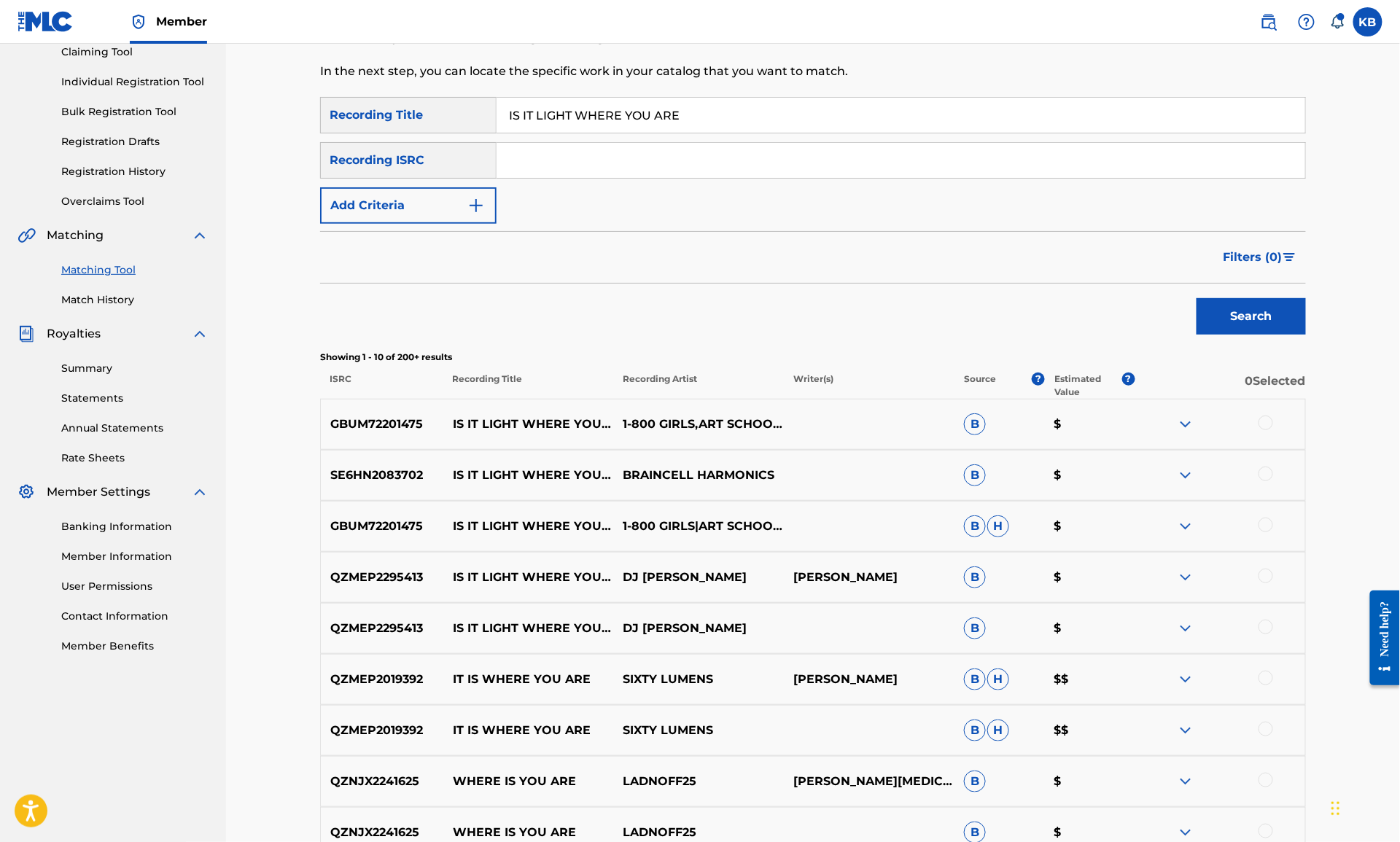
click at [1268, 528] on div at bounding box center [1266, 525] width 15 height 15
click at [1268, 422] on div at bounding box center [1266, 423] width 15 height 15
click at [403, 203] on button "Add Criteria" at bounding box center [409, 206] width 177 height 36
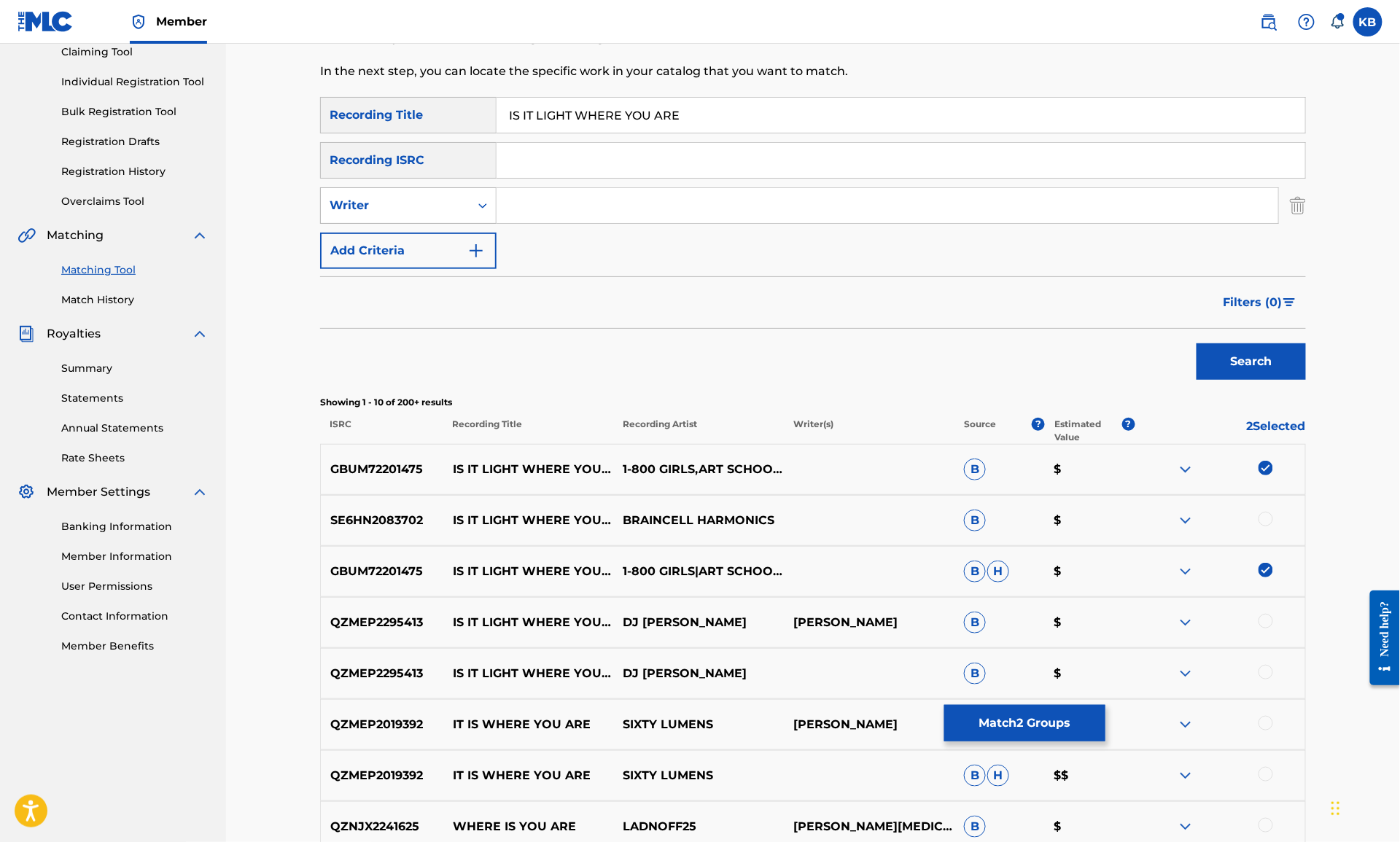
click at [403, 204] on div "Writer" at bounding box center [395, 205] width 131 height 17
click at [415, 245] on div "Recording Artist" at bounding box center [409, 242] width 175 height 36
click at [579, 215] on input "Search Form" at bounding box center [887, 206] width 782 height 35
type input "art school girlfriend"
click at [1197, 343] on button "Search" at bounding box center [1251, 362] width 109 height 36
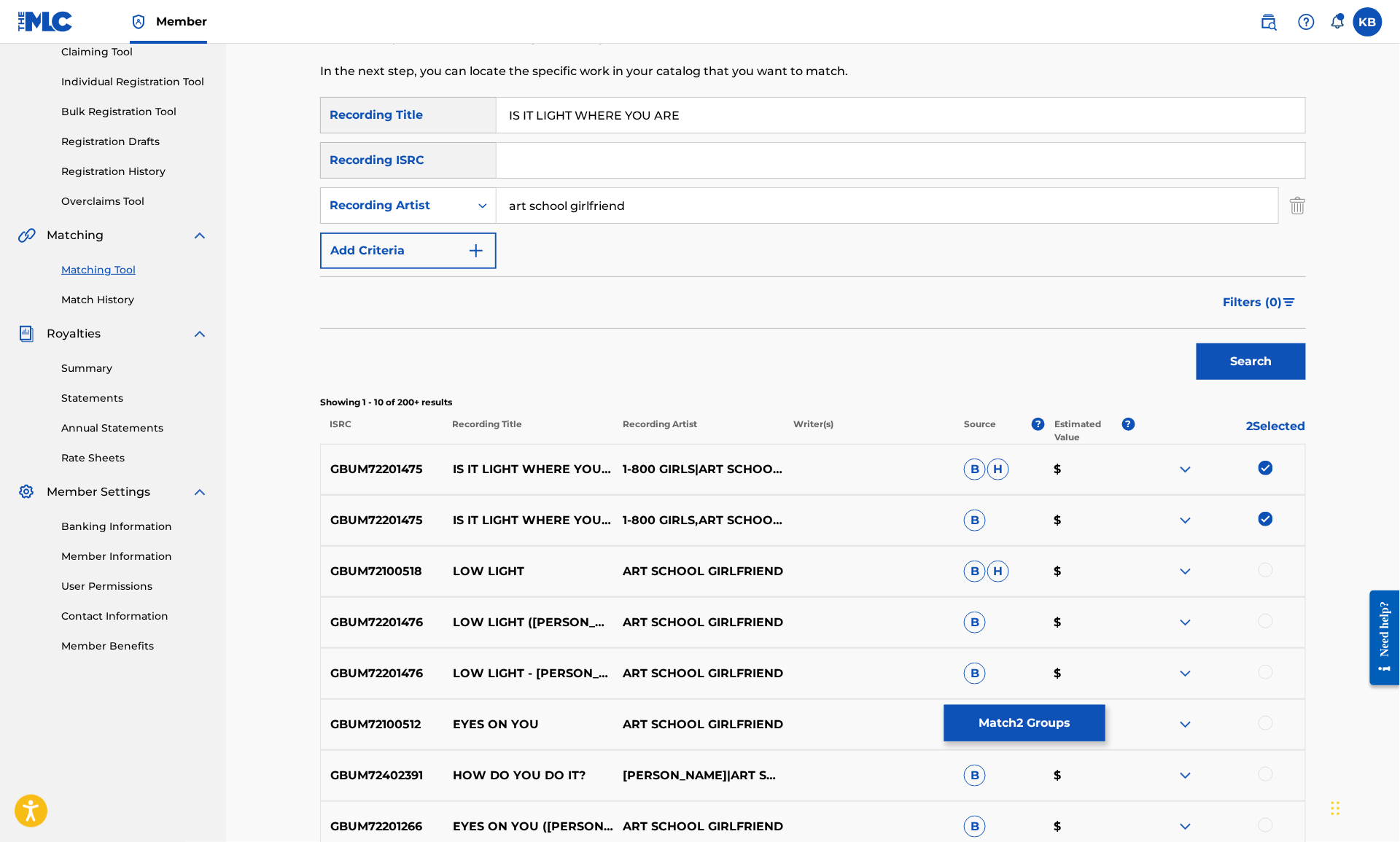
click at [1051, 715] on button "Match 2 Groups" at bounding box center [1024, 723] width 161 height 36
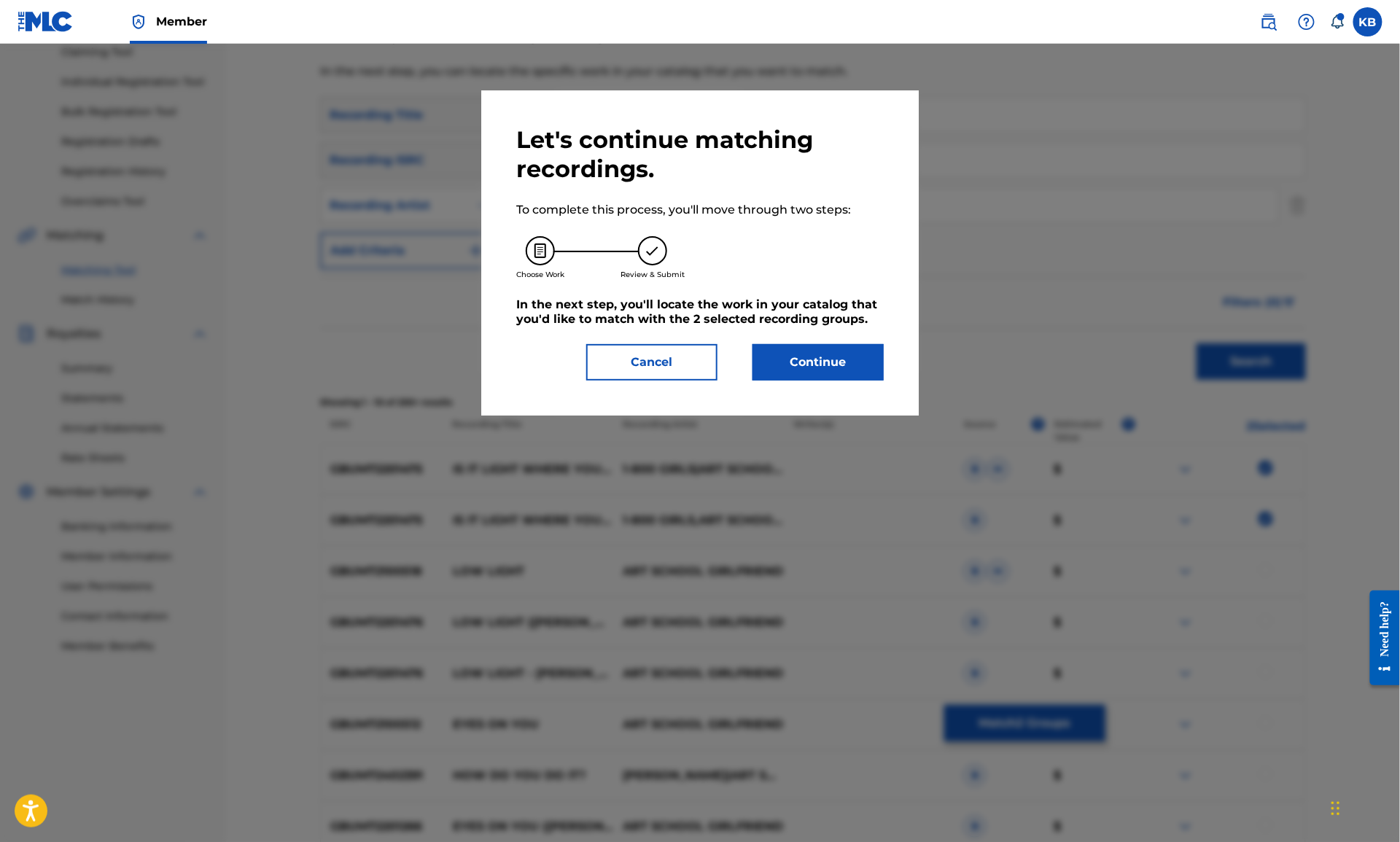
click at [825, 357] on button "Continue" at bounding box center [818, 362] width 131 height 36
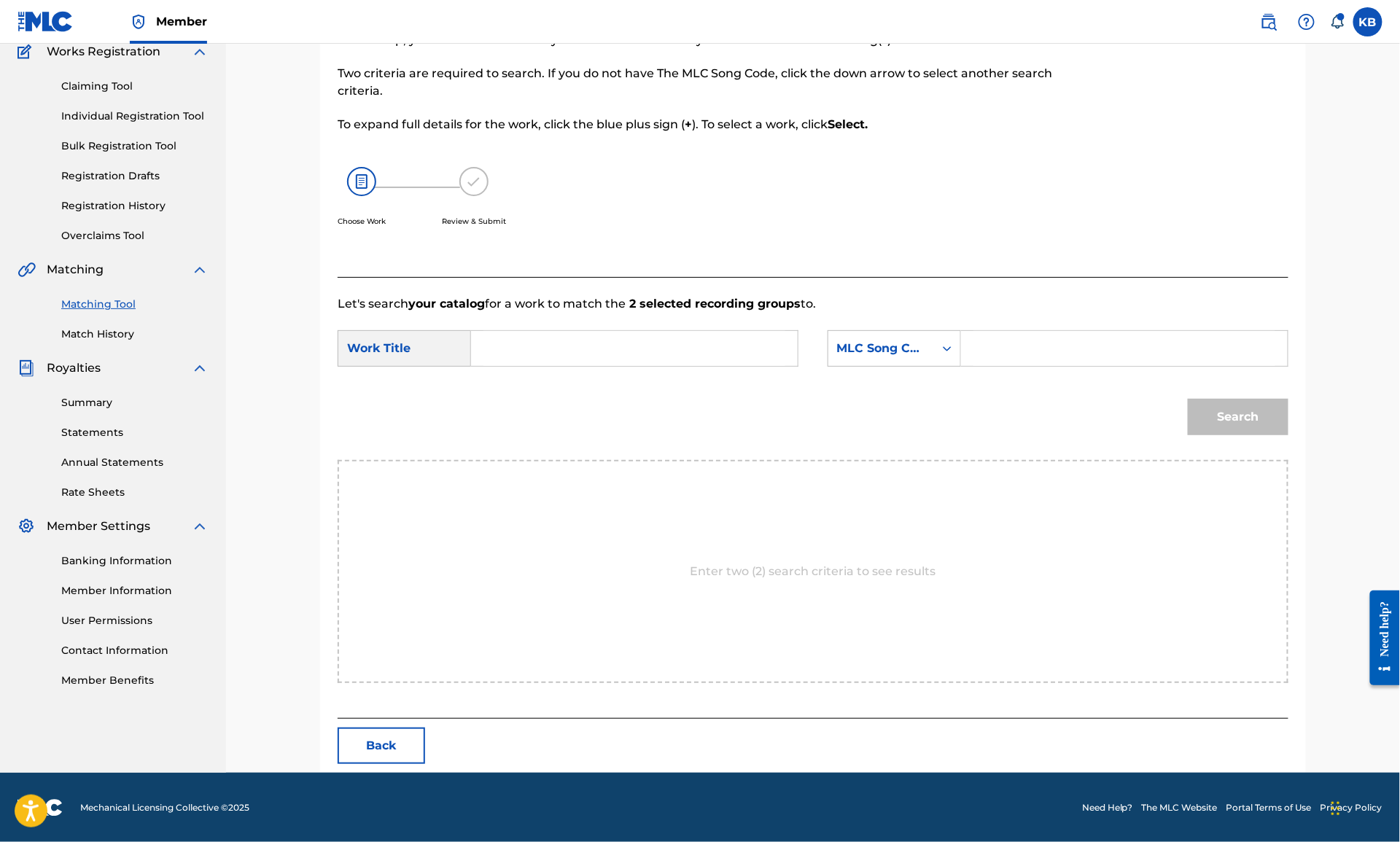
click at [697, 341] on input "Search Form" at bounding box center [635, 348] width 302 height 35
paste input "IS IT LIGHT WHERE YOU ARE (MACKEY/BAYSTON)"
type input "IS IT LIGHT WHERE YOU ARE"
click at [904, 357] on div "MLC Song Code" at bounding box center [881, 348] width 88 height 17
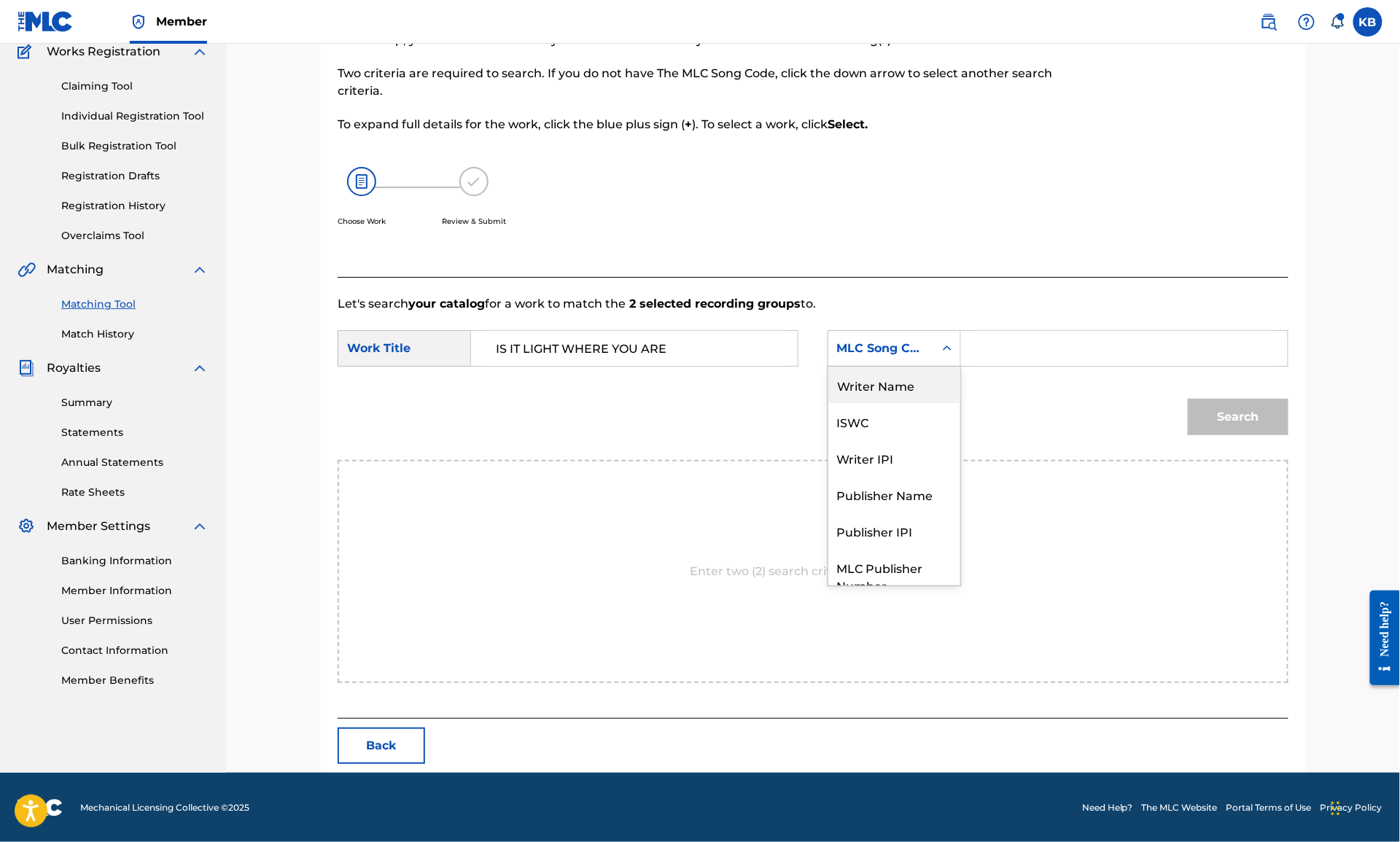
click at [901, 386] on div "Writer Name" at bounding box center [894, 385] width 132 height 36
click at [1030, 356] on input "Search Form" at bounding box center [1124, 348] width 302 height 35
paste input "IS IT LIGHT WHERE YOU ARE (MACKEY/BAYSTON)"
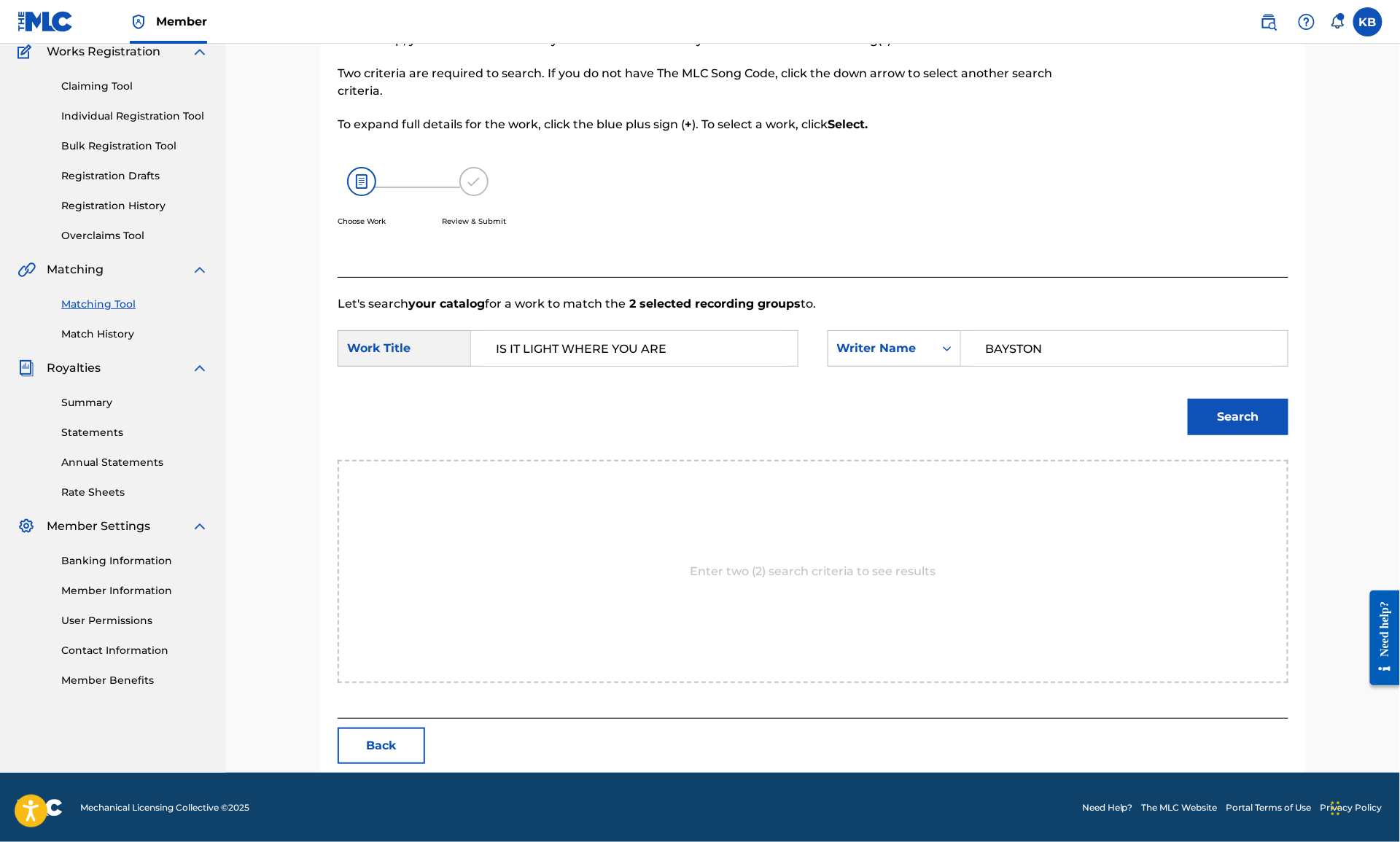
type input "BAYSTON"
click at [1188, 399] on button "Search" at bounding box center [1238, 417] width 101 height 36
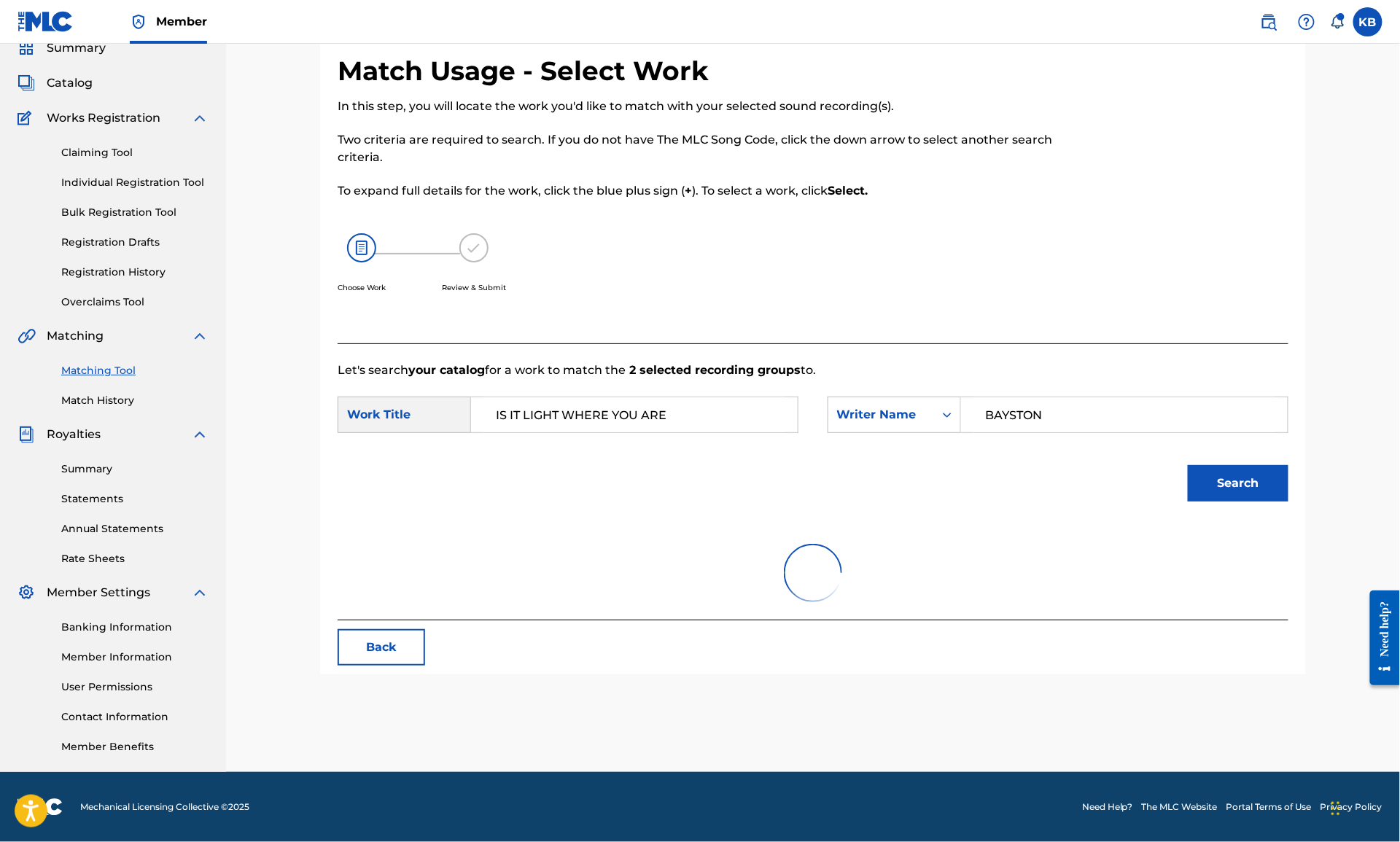
scroll to position [128, 0]
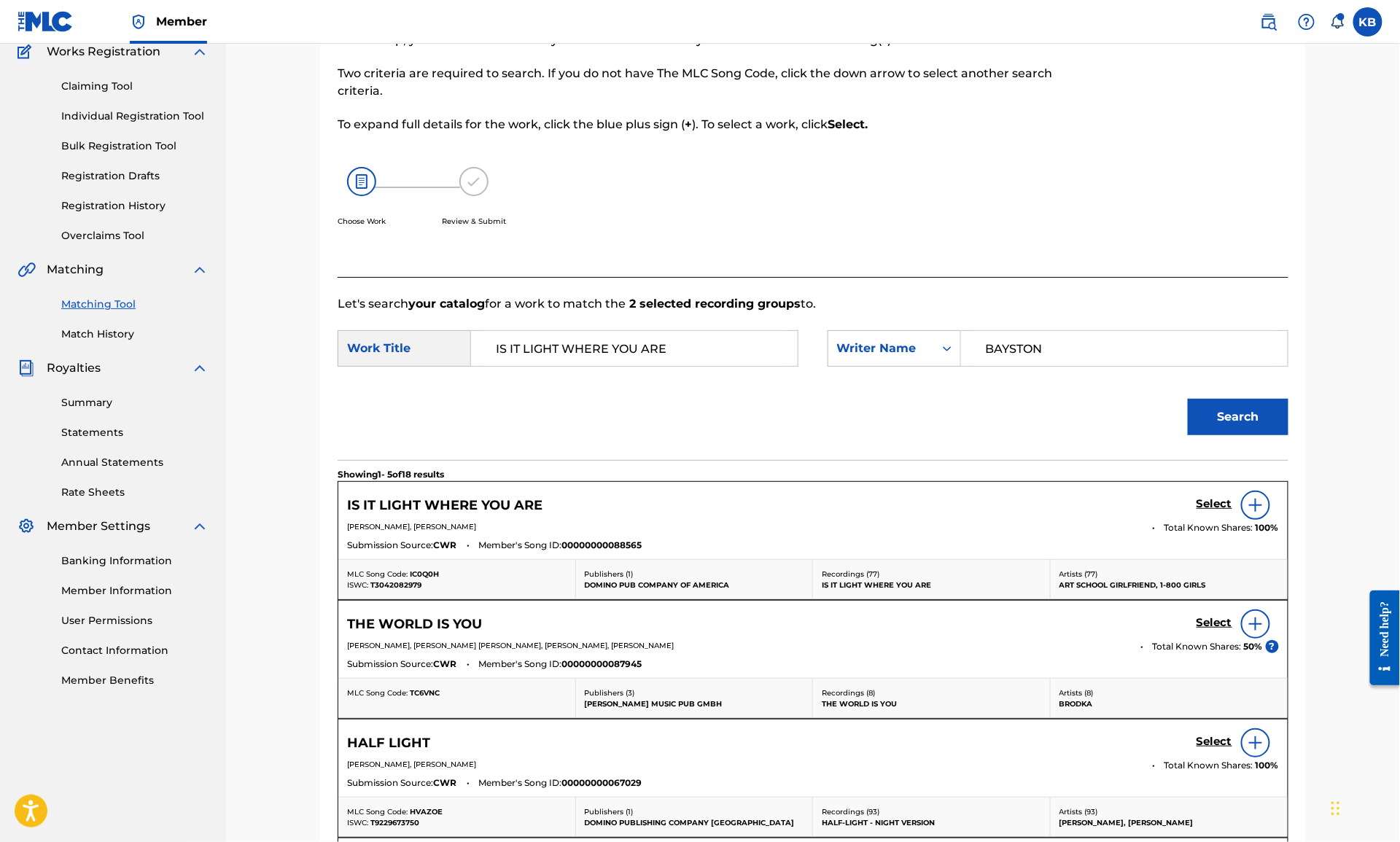
click at [1214, 504] on h5 "Select" at bounding box center [1214, 504] width 35 height 14
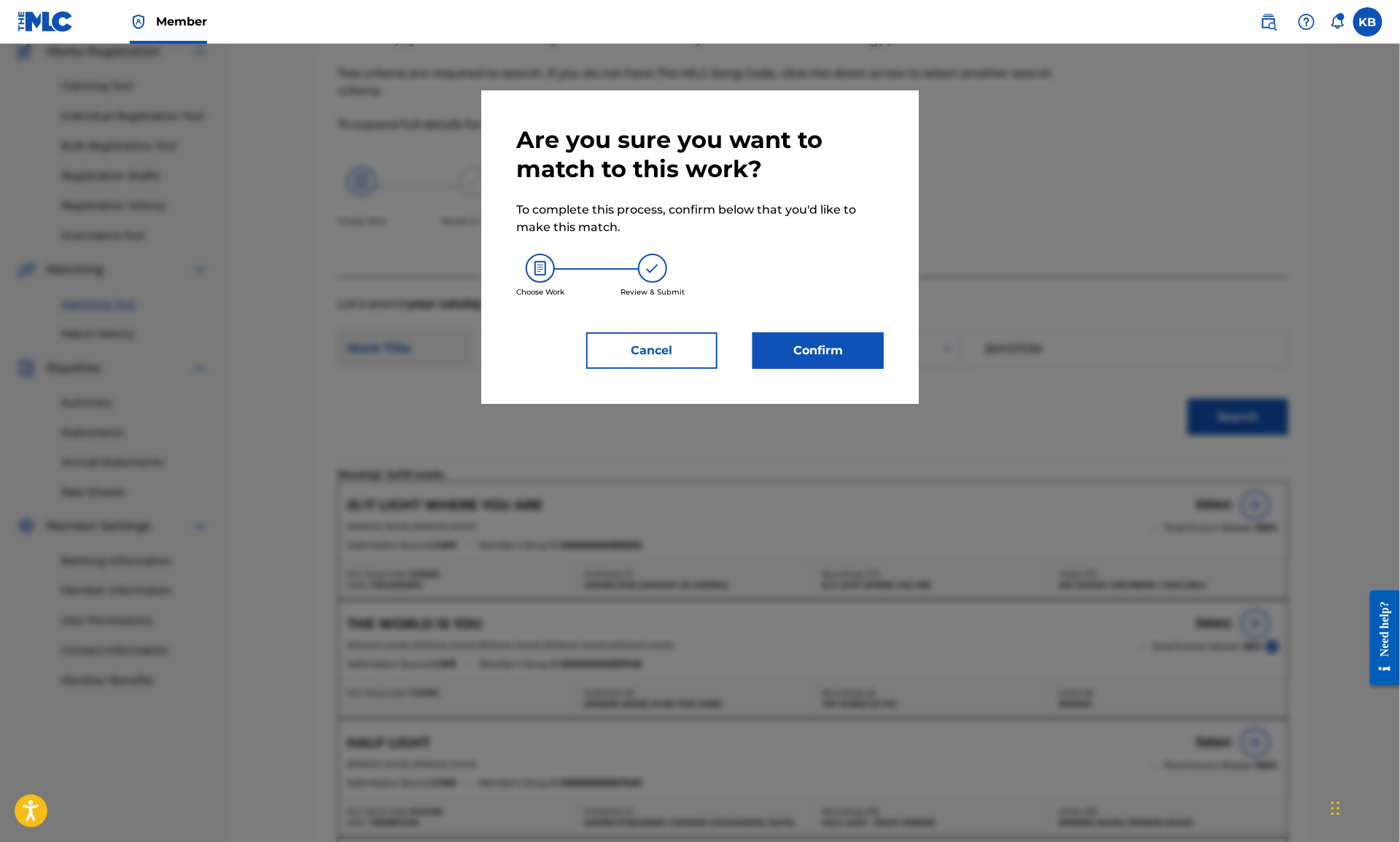
click at [824, 348] on button "Confirm" at bounding box center [818, 351] width 131 height 36
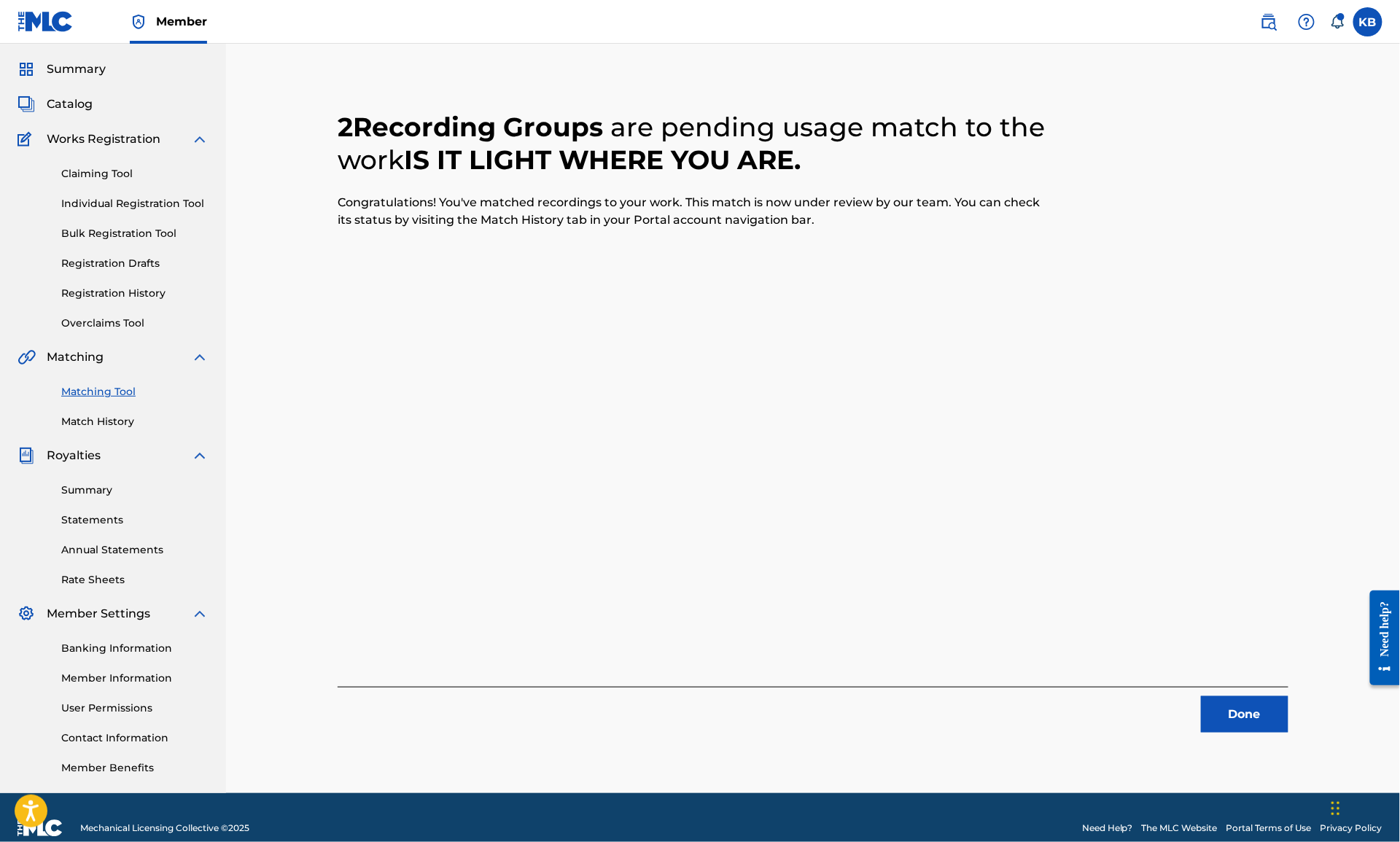
scroll to position [0, 0]
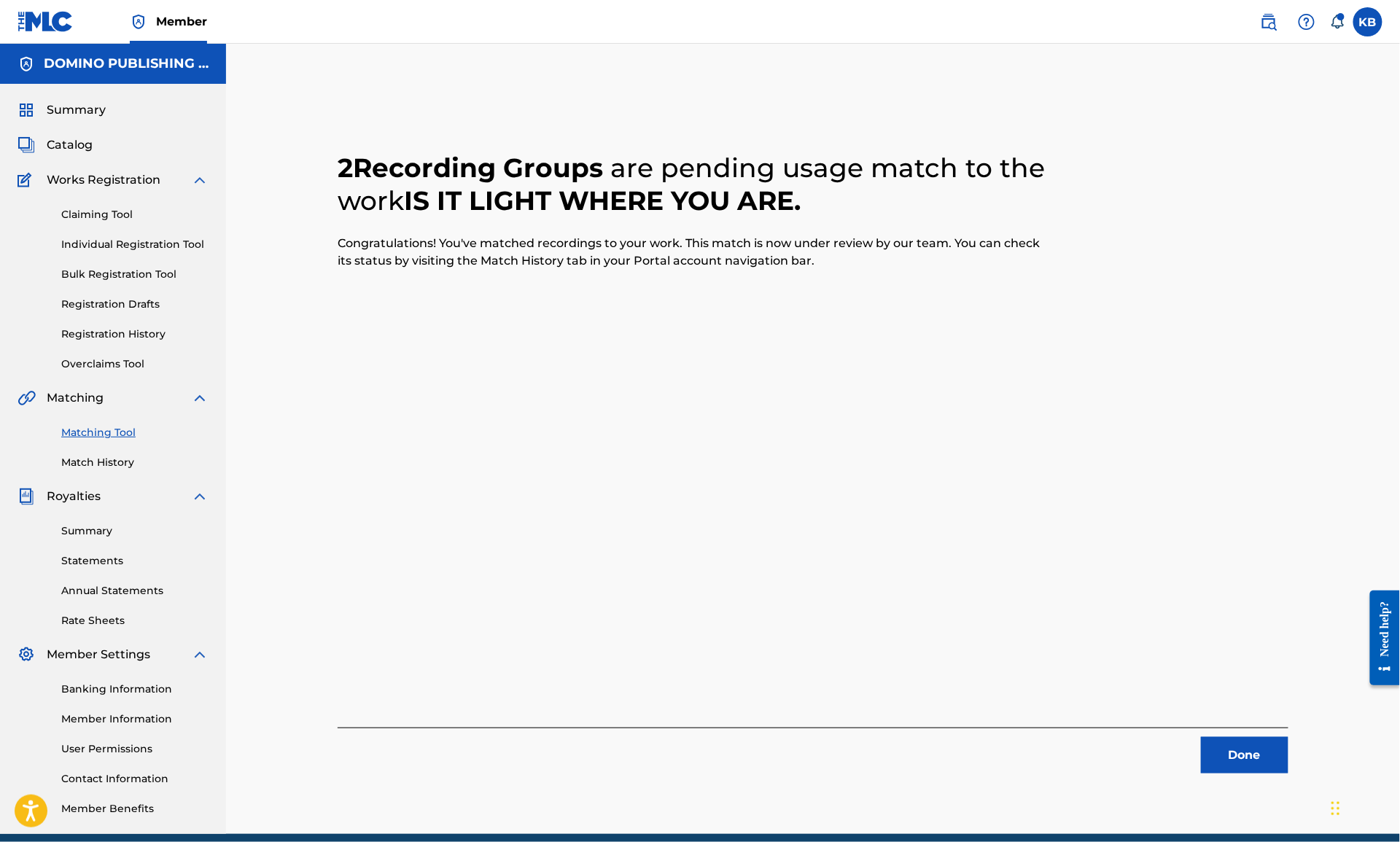
click at [1244, 750] on button "Done" at bounding box center [1245, 755] width 88 height 36
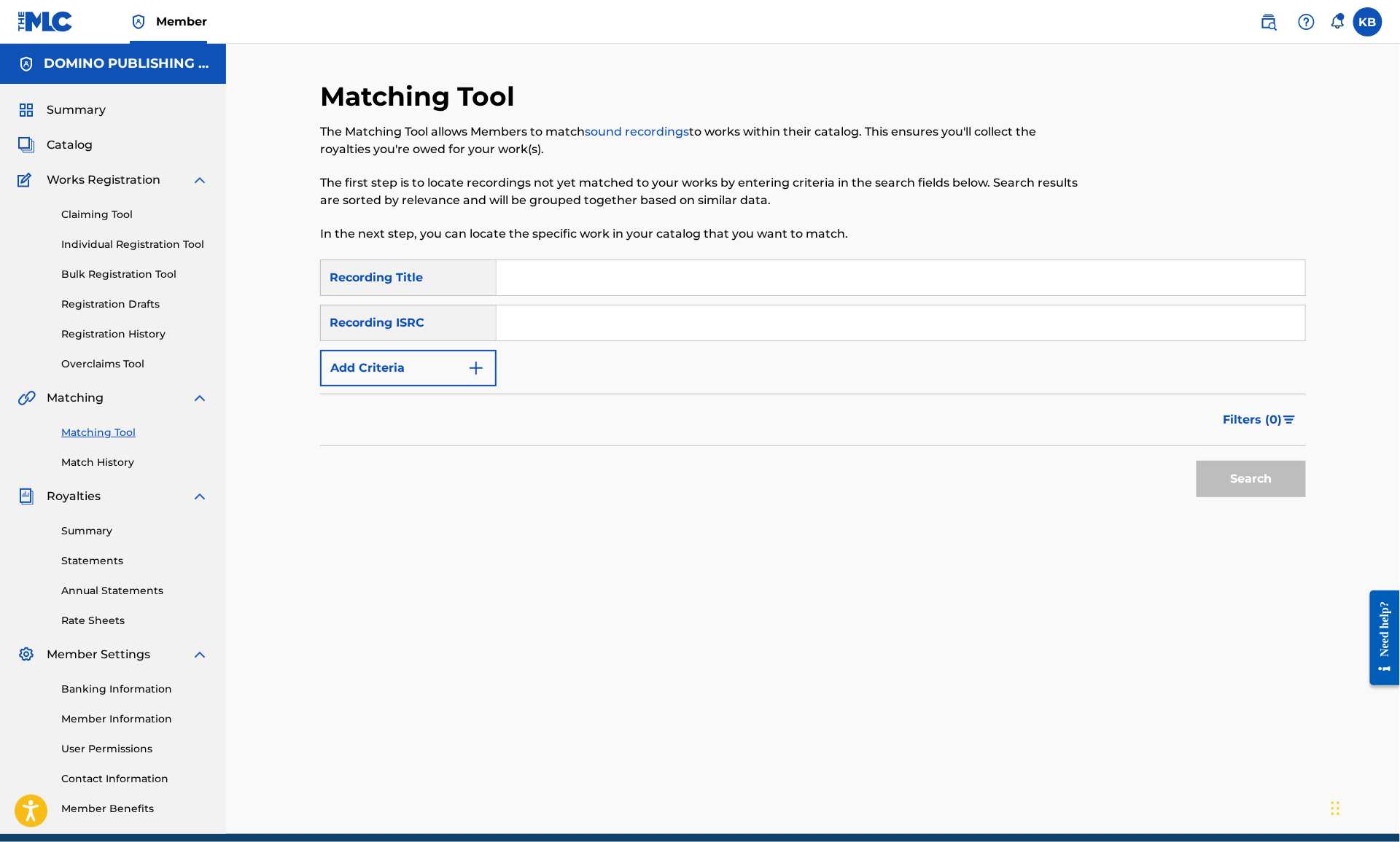
click at [795, 277] on input "Search Form" at bounding box center [901, 277] width 809 height 35
paste input "LES LUEURS MATINALES (MARRY)"
type input "LES LUEURS MATINALES"
click at [377, 360] on button "Add Criteria" at bounding box center [409, 368] width 177 height 36
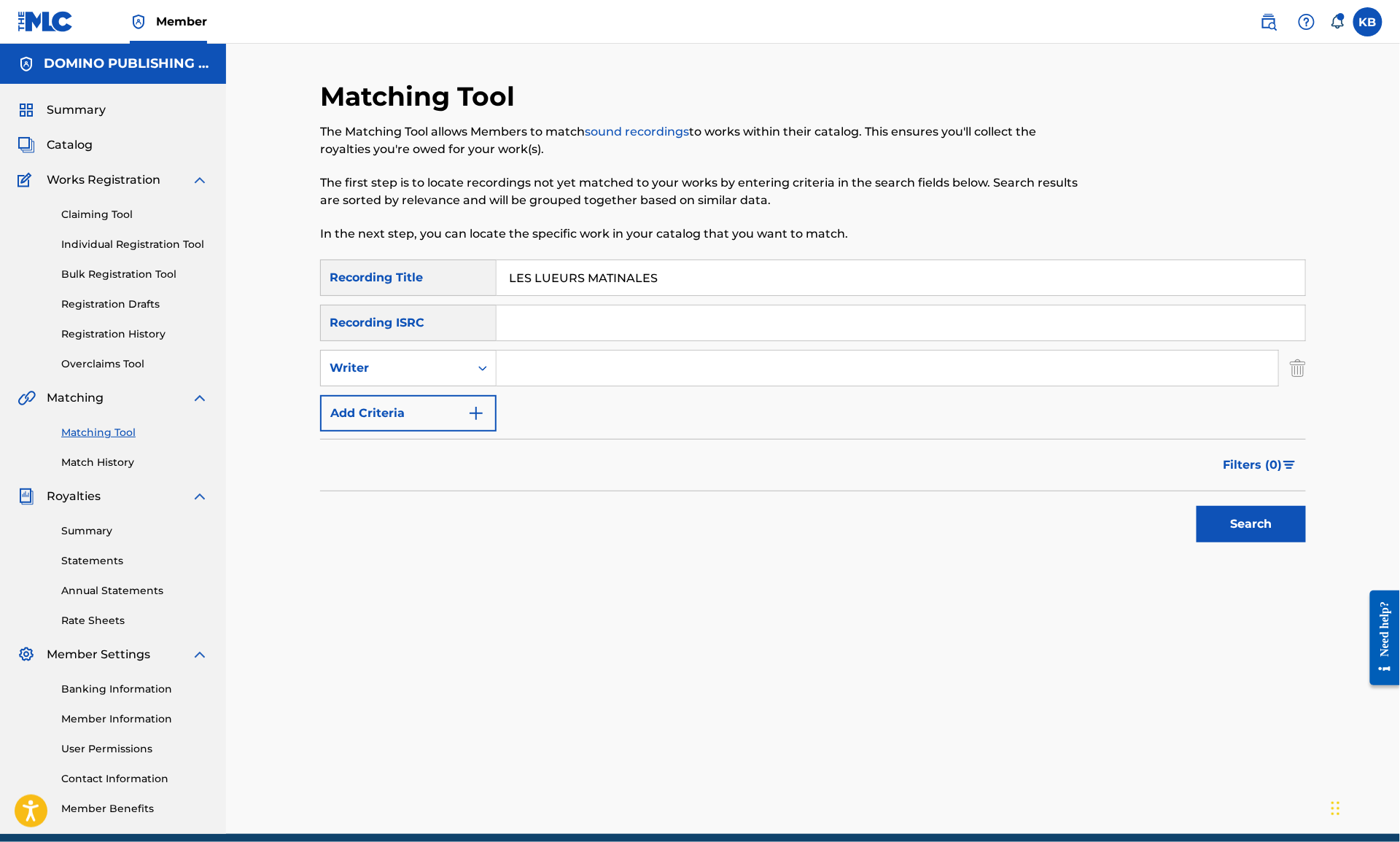
click at [590, 359] on input "Search Form" at bounding box center [887, 368] width 782 height 35
type input "francois marry"
click at [1197, 506] on button "Search" at bounding box center [1251, 524] width 109 height 36
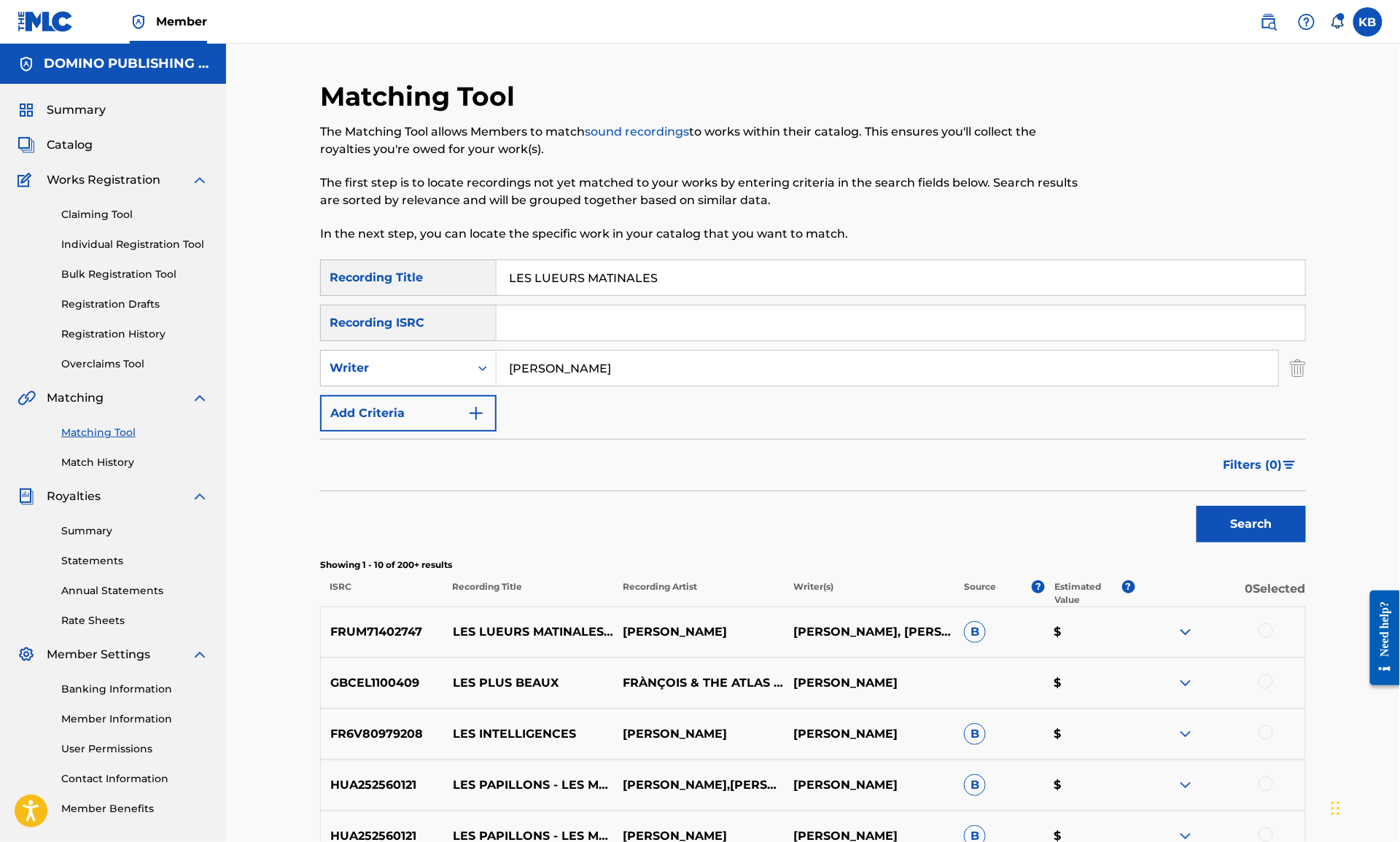
click at [1269, 630] on div at bounding box center [1266, 631] width 15 height 15
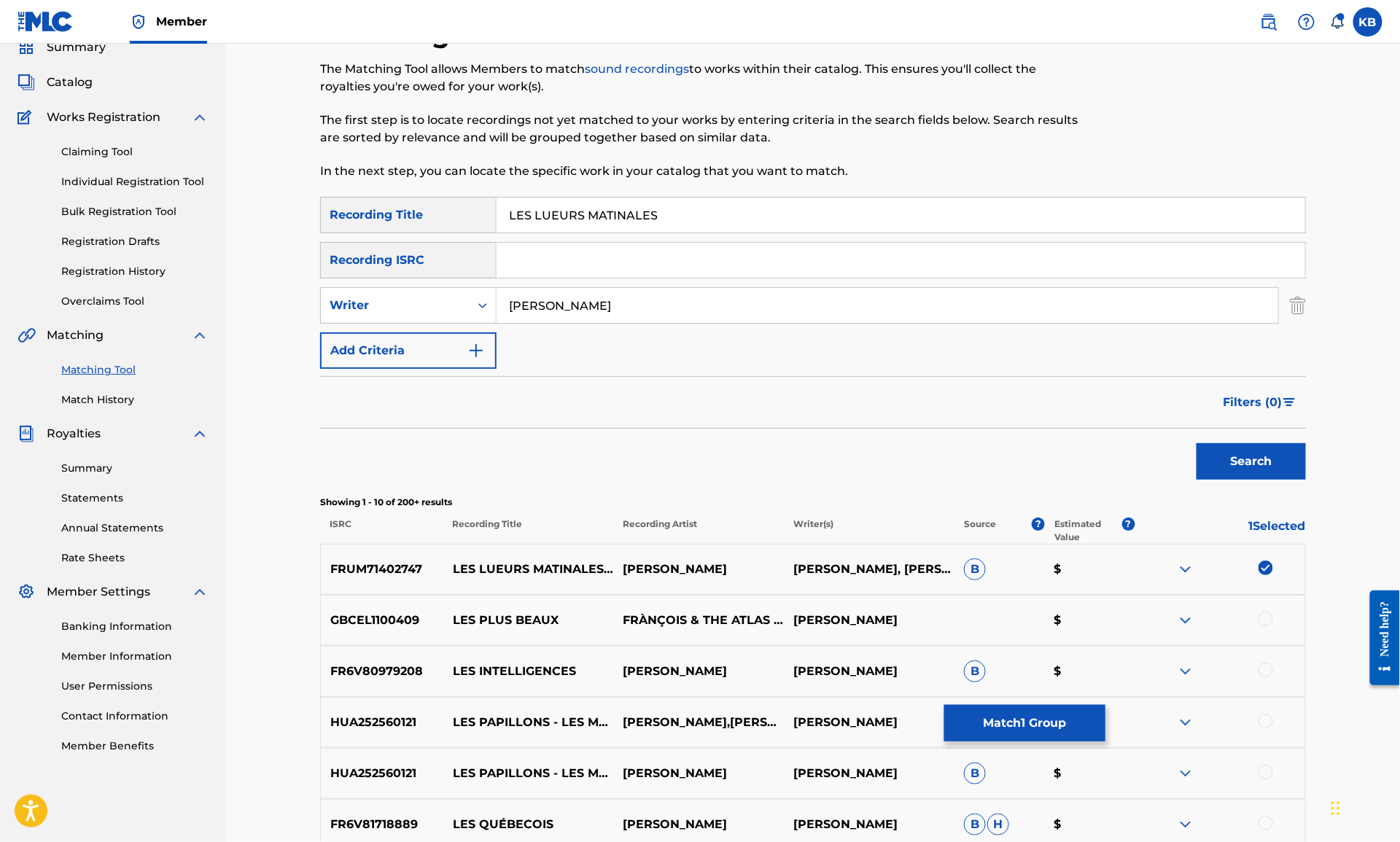
scroll to position [64, 0]
click at [439, 296] on div "Writer" at bounding box center [395, 304] width 131 height 17
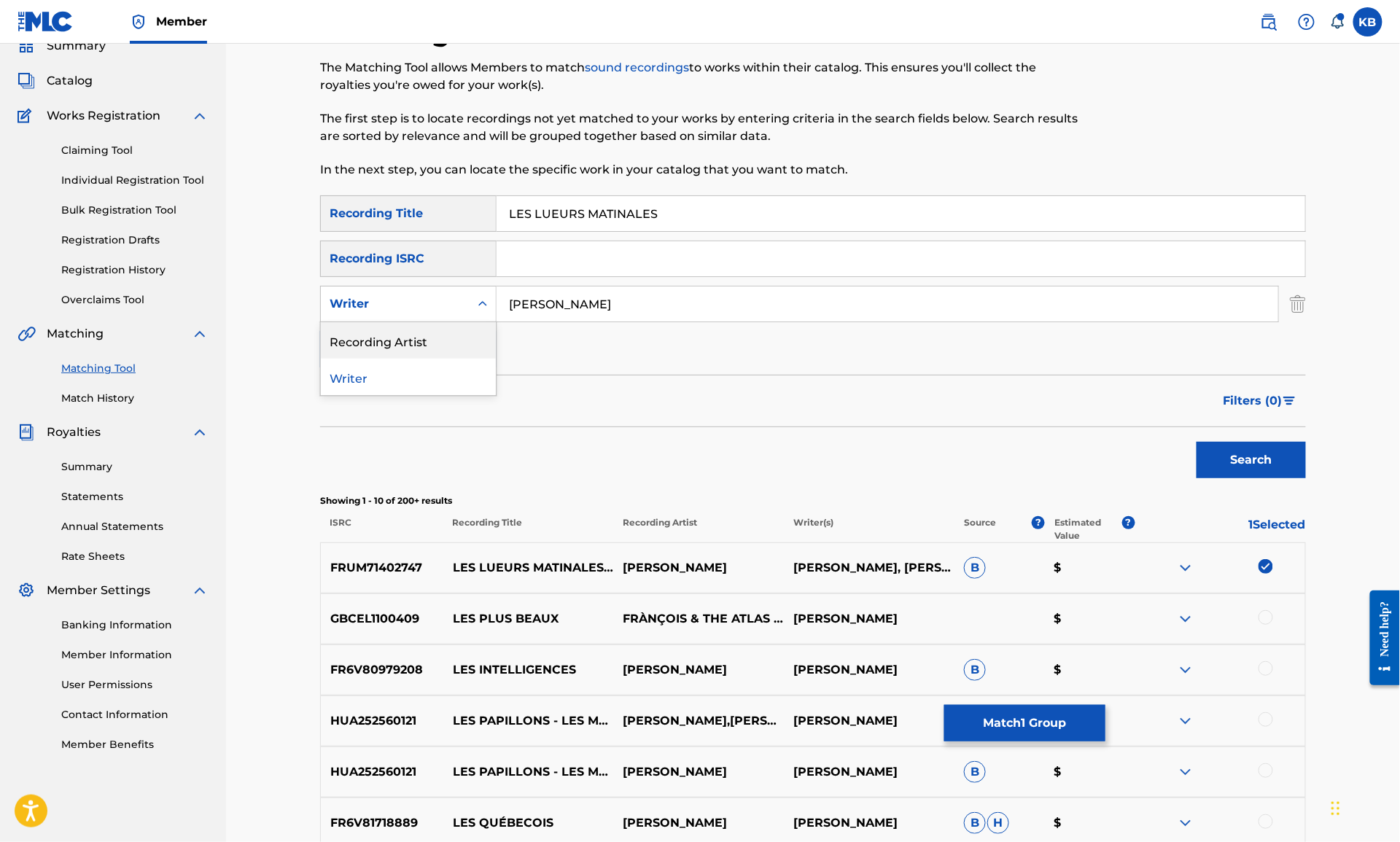
click at [434, 334] on div "Recording Artist" at bounding box center [409, 340] width 175 height 36
click at [575, 306] on input "Search Form" at bounding box center [887, 304] width 782 height 35
type input "francois"
click at [1197, 442] on button "Search" at bounding box center [1251, 460] width 109 height 36
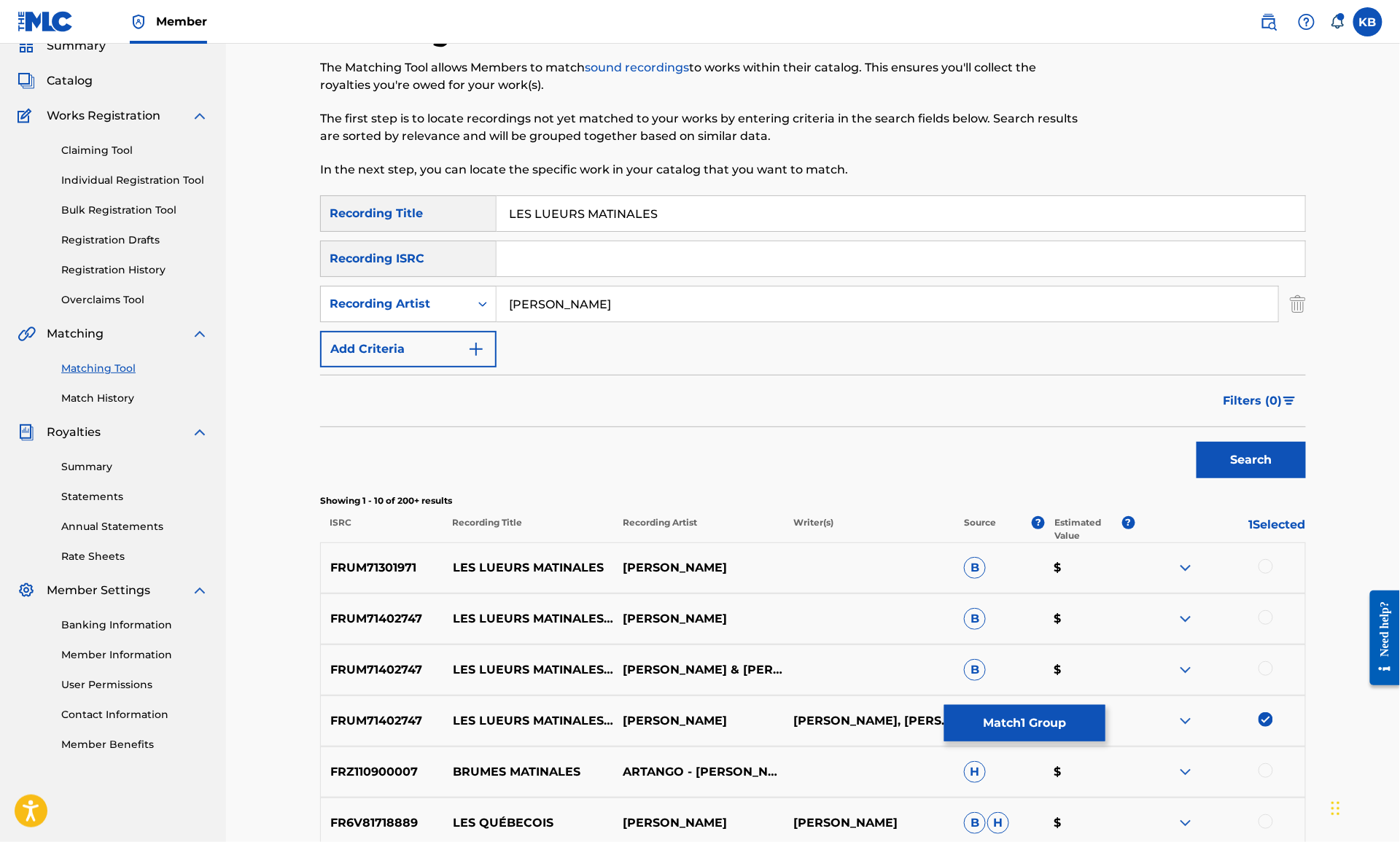
click at [1264, 562] on div at bounding box center [1266, 567] width 15 height 15
click at [1269, 615] on div at bounding box center [1266, 617] width 15 height 15
click at [1265, 671] on div at bounding box center [1266, 669] width 15 height 15
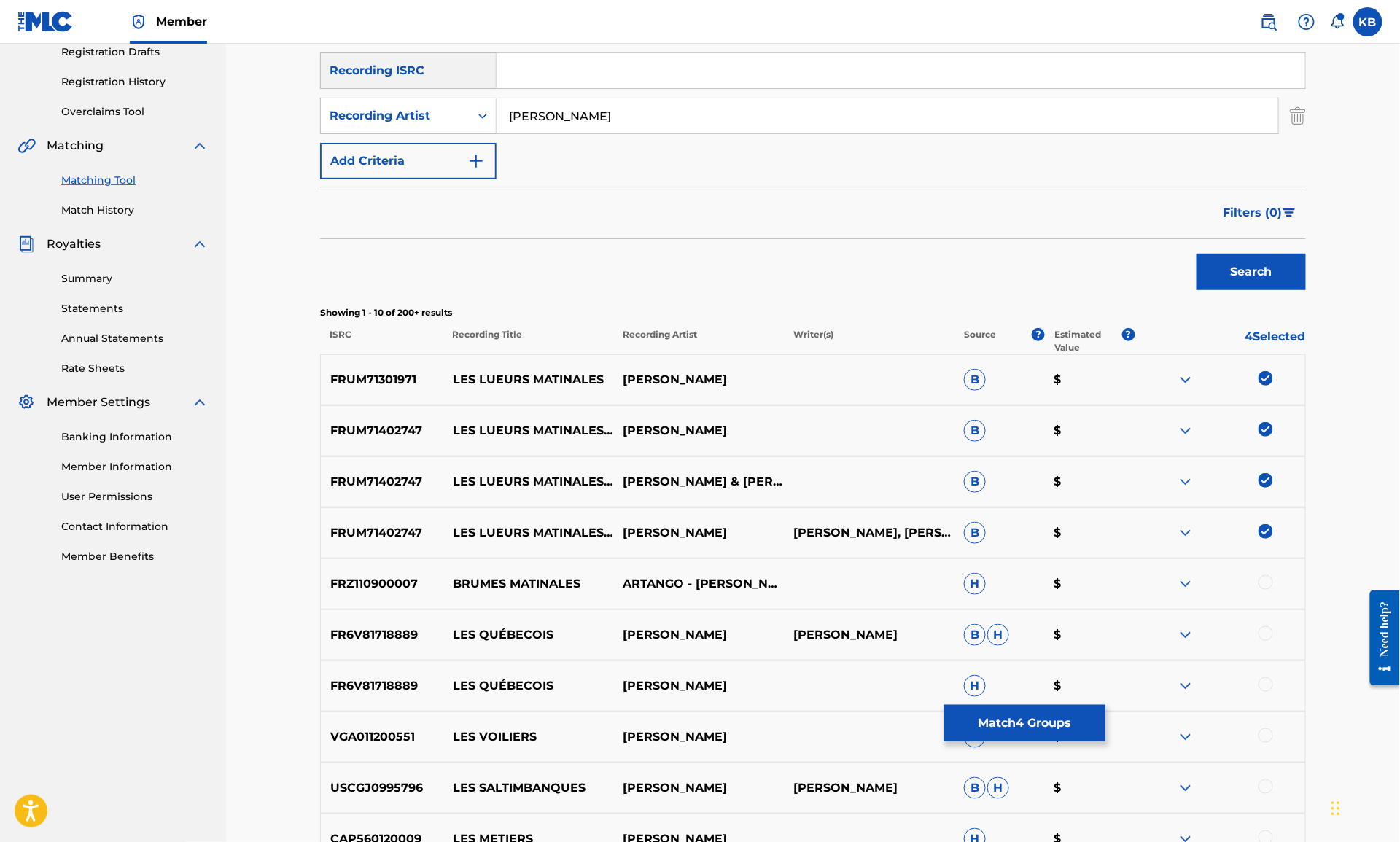
scroll to position [343, 0]
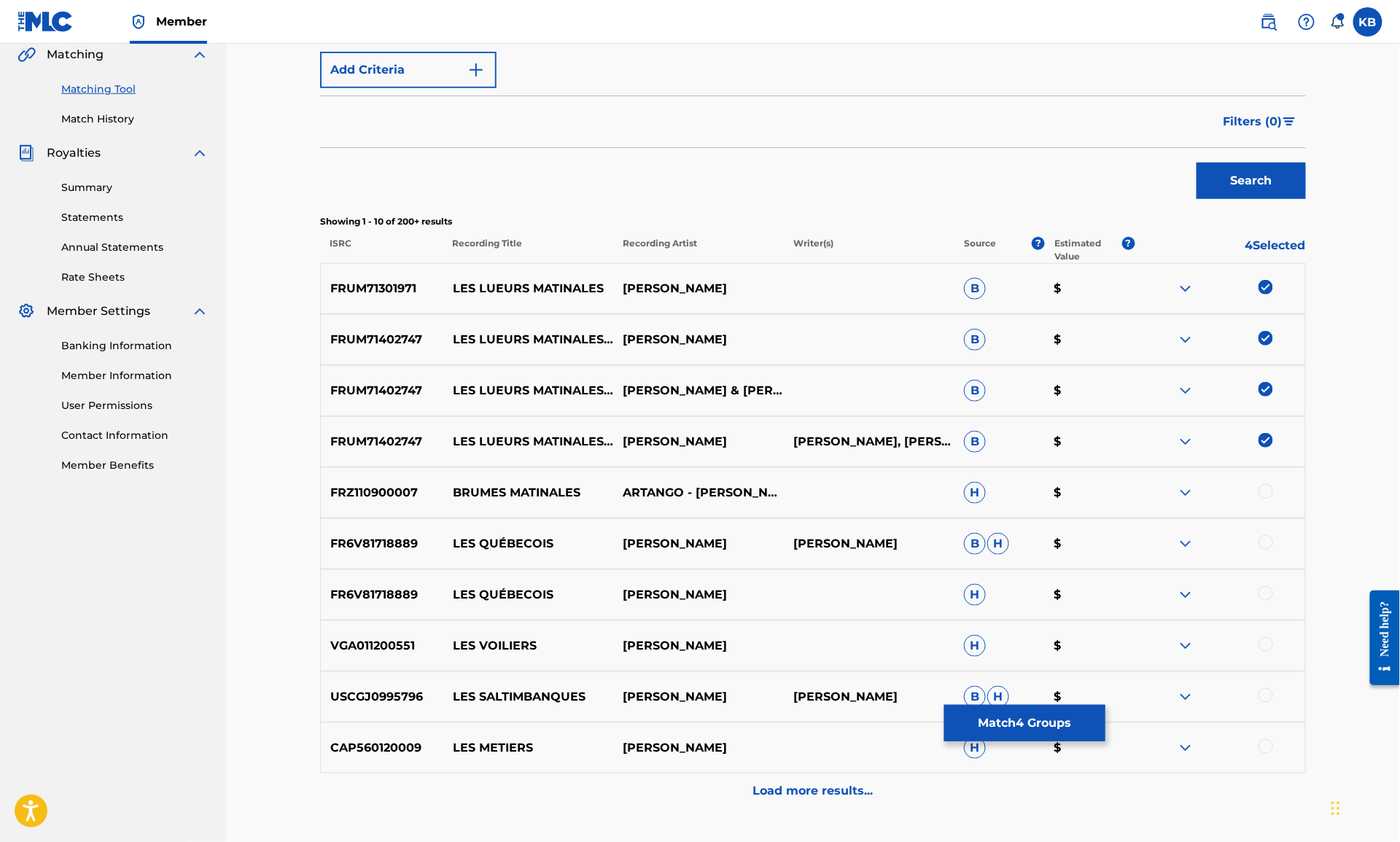
click at [1030, 727] on button "Match 4 Groups" at bounding box center [1024, 723] width 161 height 36
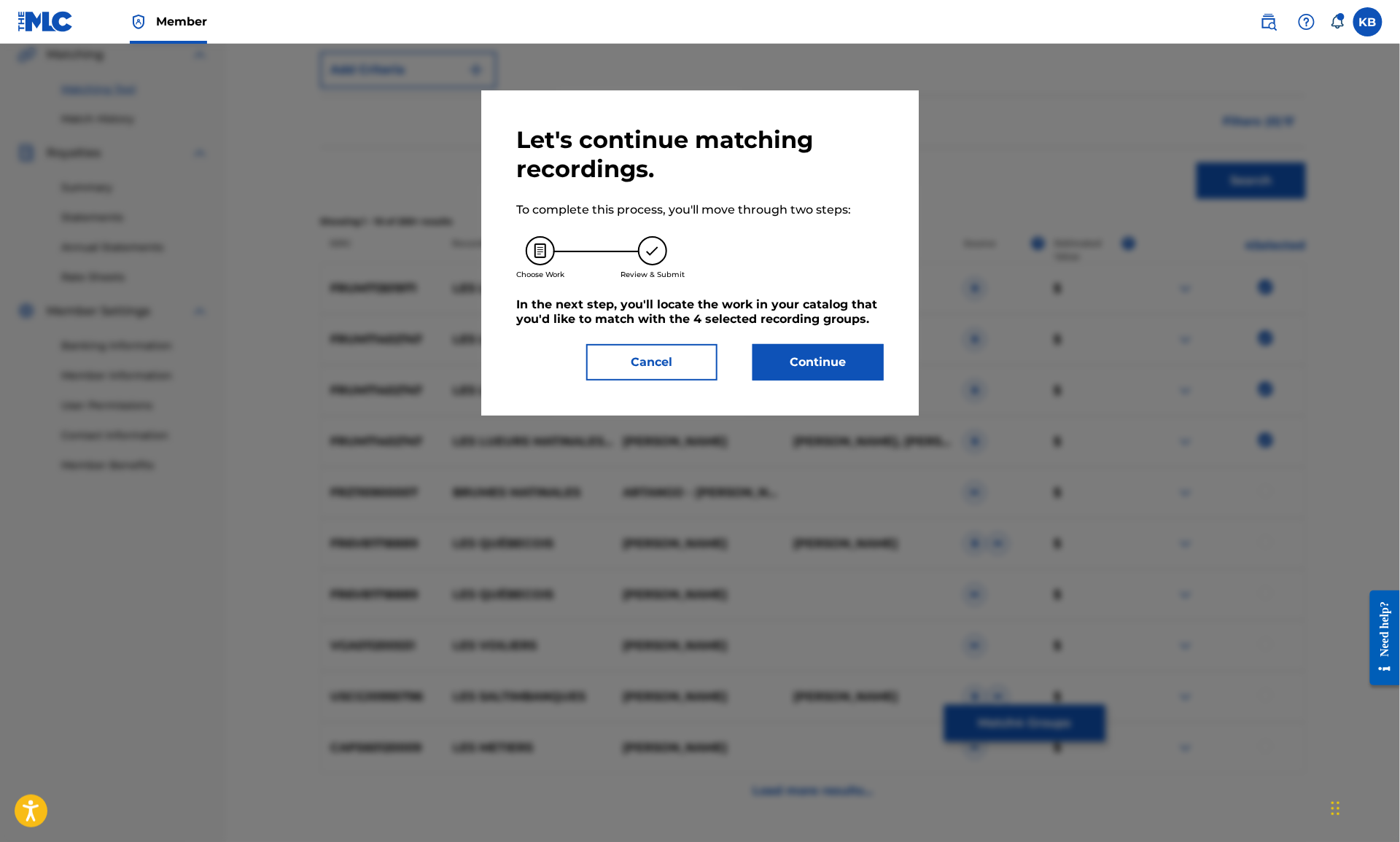
click at [818, 362] on button "Continue" at bounding box center [818, 362] width 131 height 36
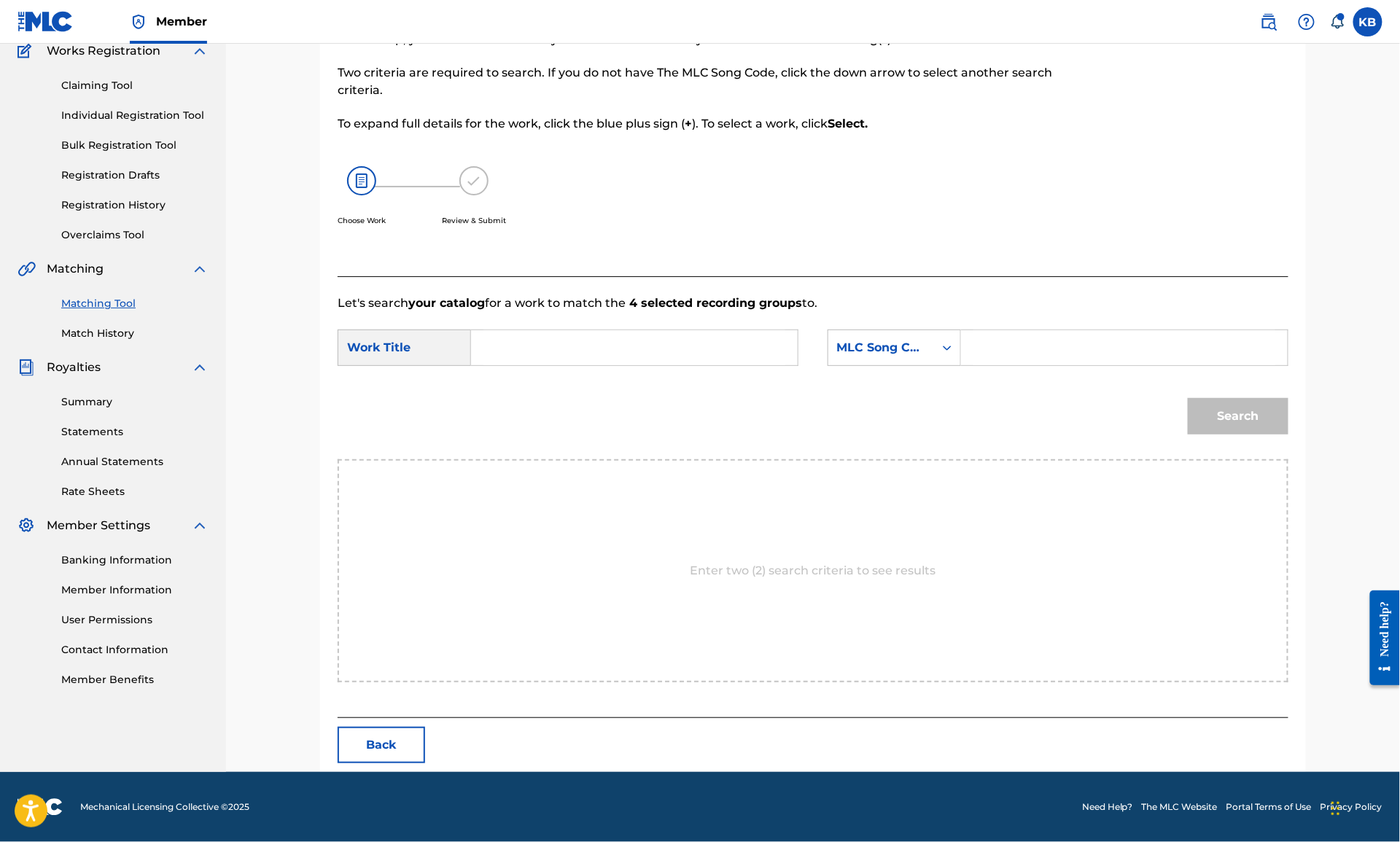
scroll to position [128, 0]
click at [693, 350] on input "Search Form" at bounding box center [635, 348] width 302 height 35
paste input "LES LUEURS MATINALES (MARRY)"
type input "LES LUEURS MATINALES"
click at [917, 348] on div "MLC Song Code" at bounding box center [881, 348] width 88 height 17
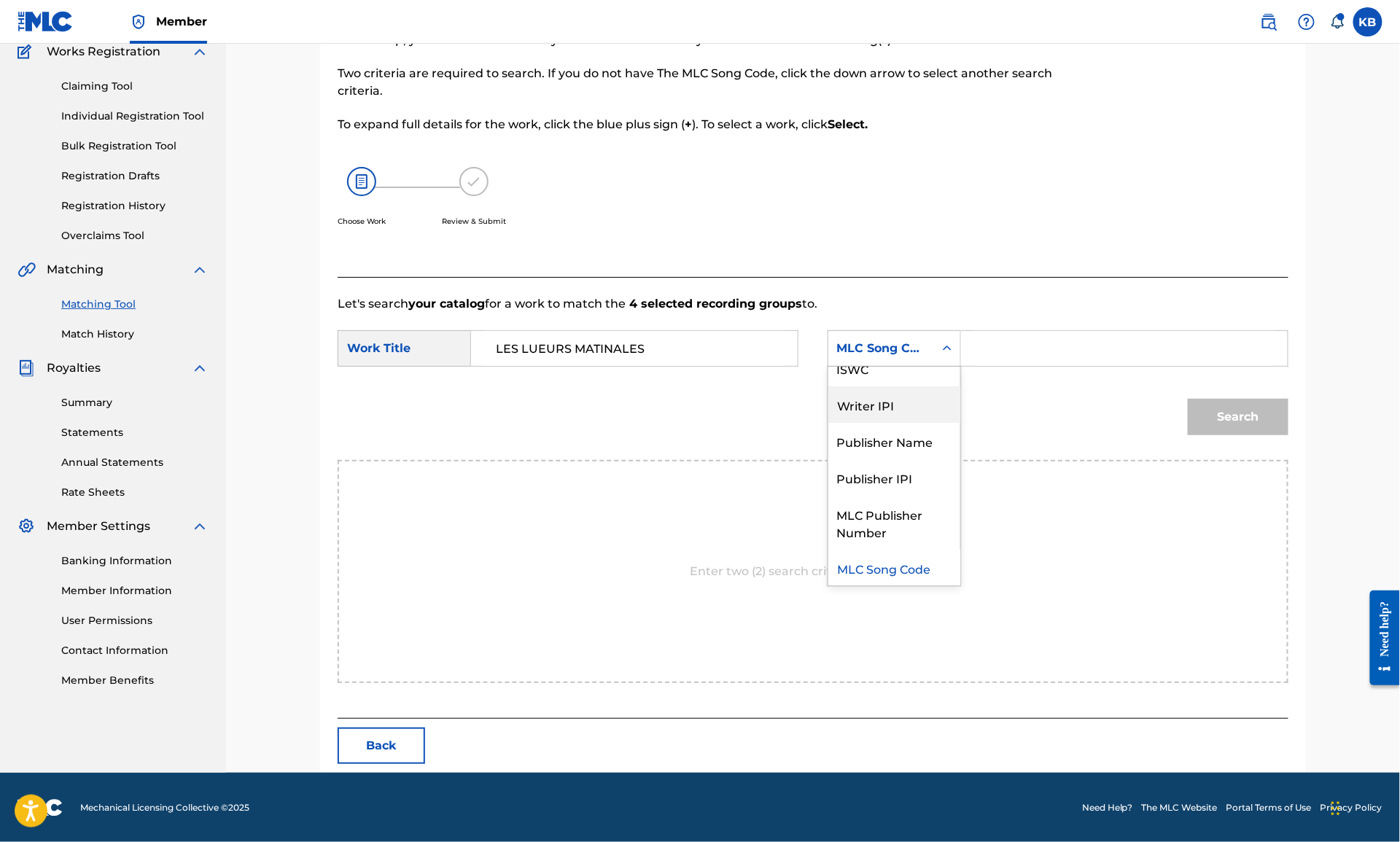
scroll to position [0, 0]
click at [915, 379] on div "Writer Name" at bounding box center [894, 385] width 132 height 36
click at [1051, 352] on input "Search Form" at bounding box center [1124, 348] width 302 height 35
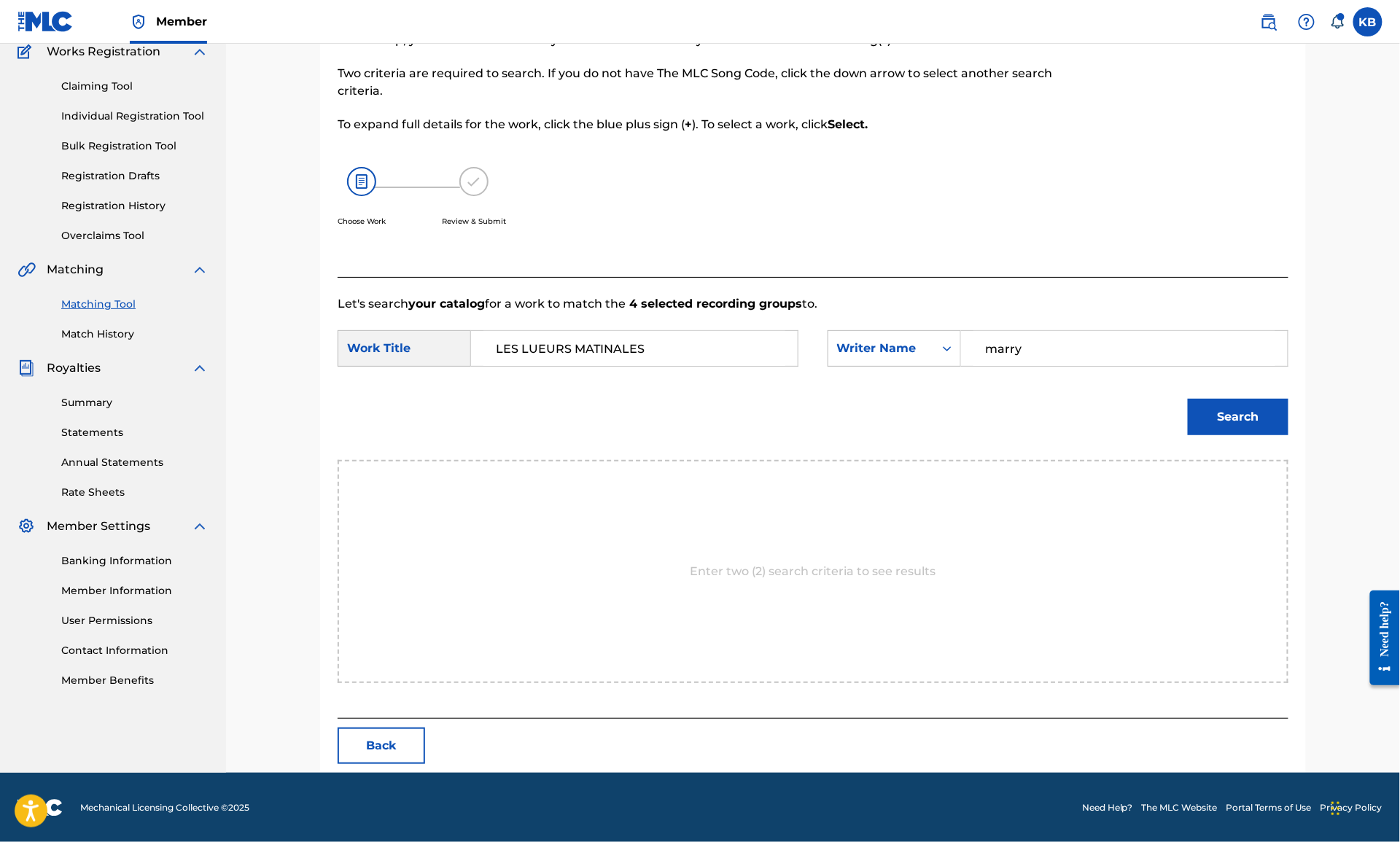
type input "marry"
click at [1188, 399] on button "Search" at bounding box center [1238, 417] width 101 height 36
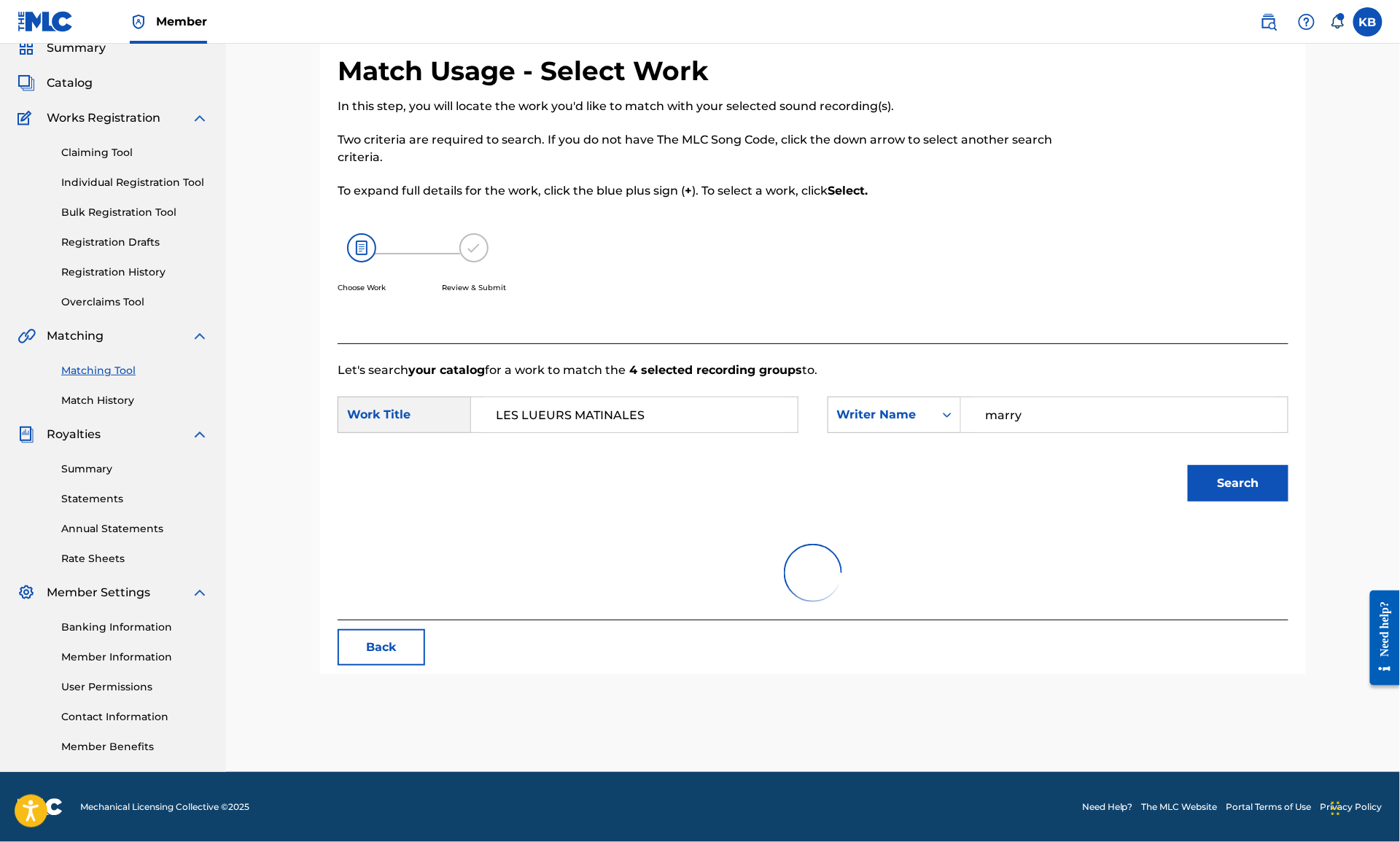
scroll to position [128, 0]
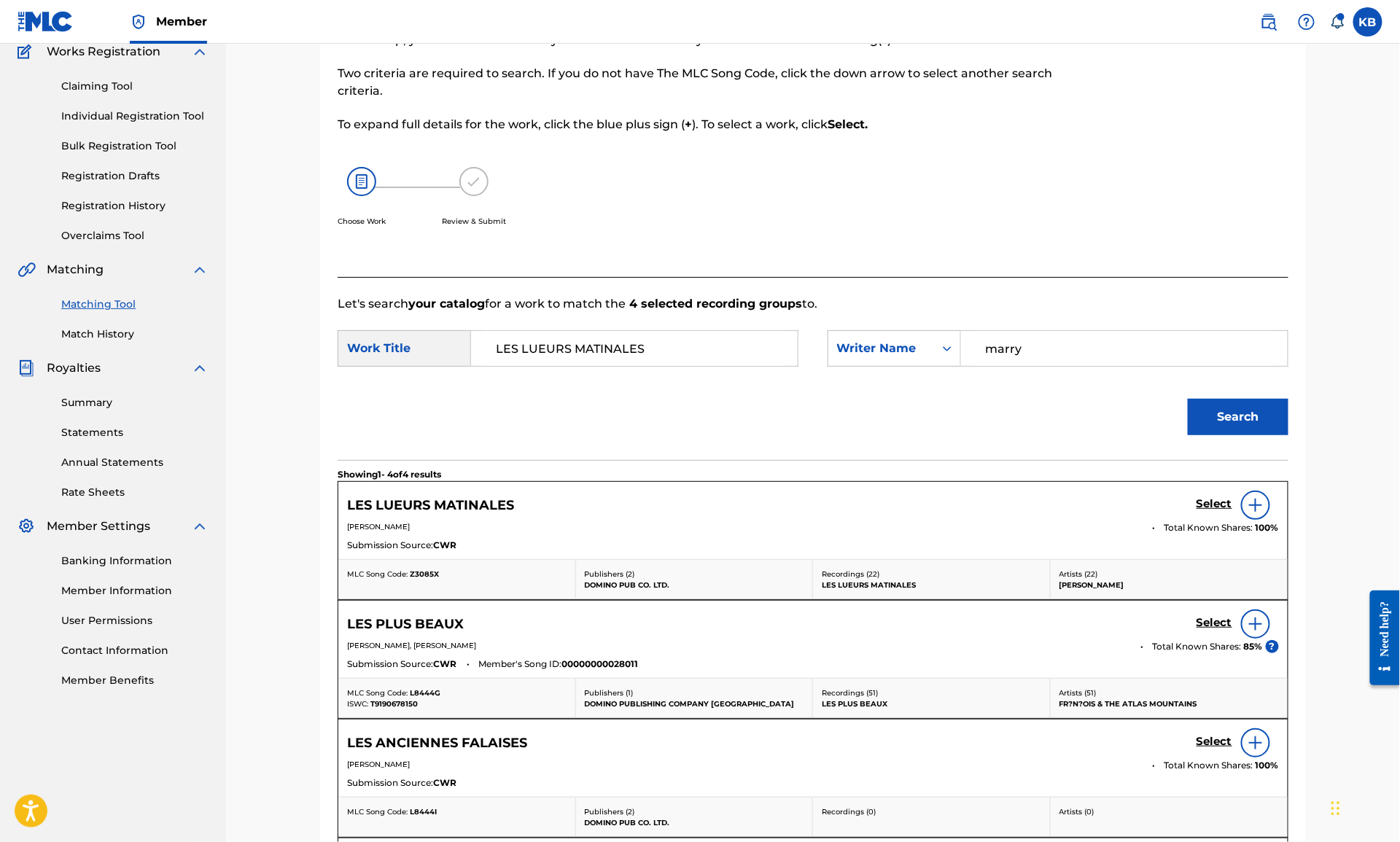
click at [1206, 504] on h5 "Select" at bounding box center [1214, 504] width 35 height 14
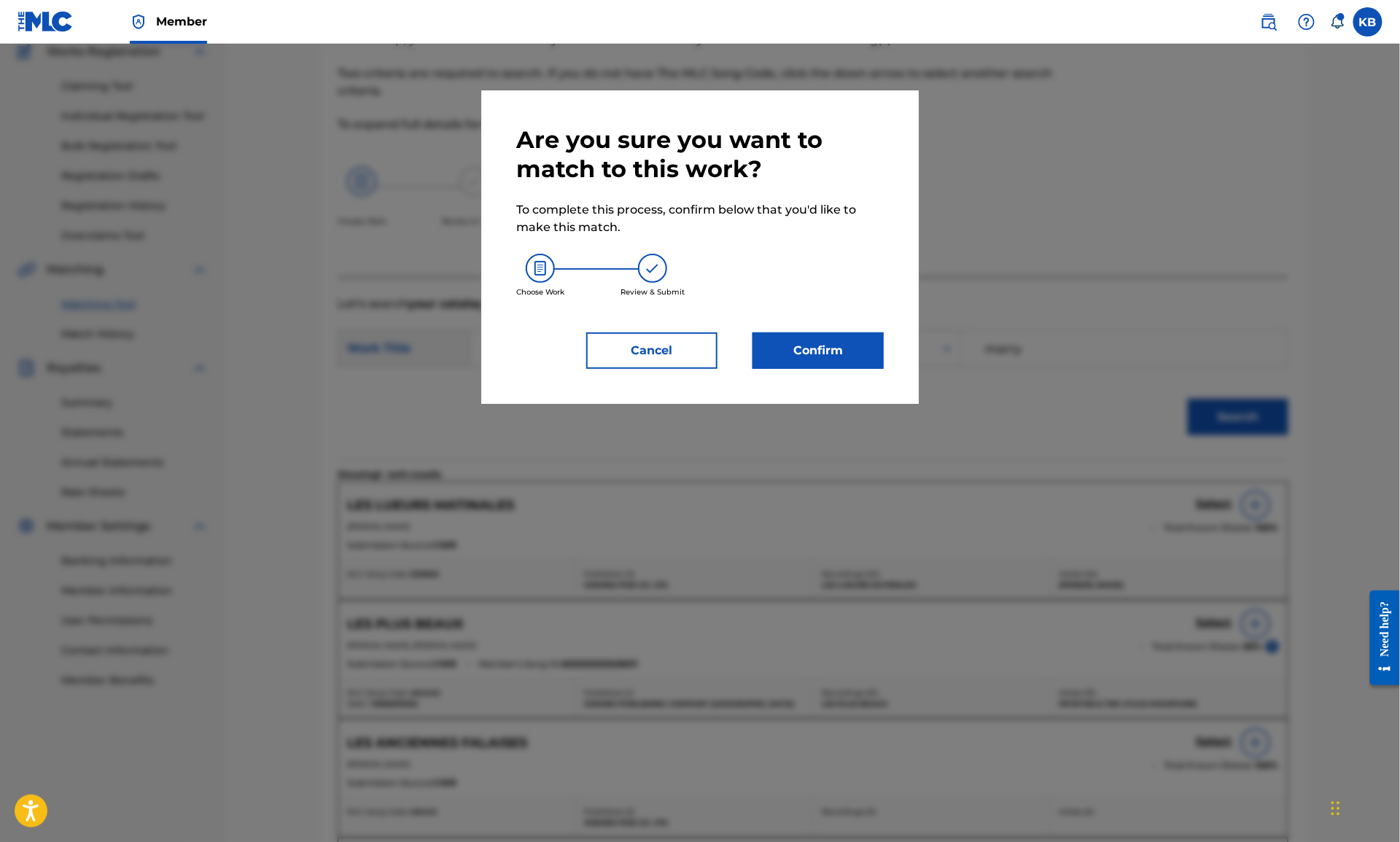
click at [815, 358] on button "Confirm" at bounding box center [818, 351] width 131 height 36
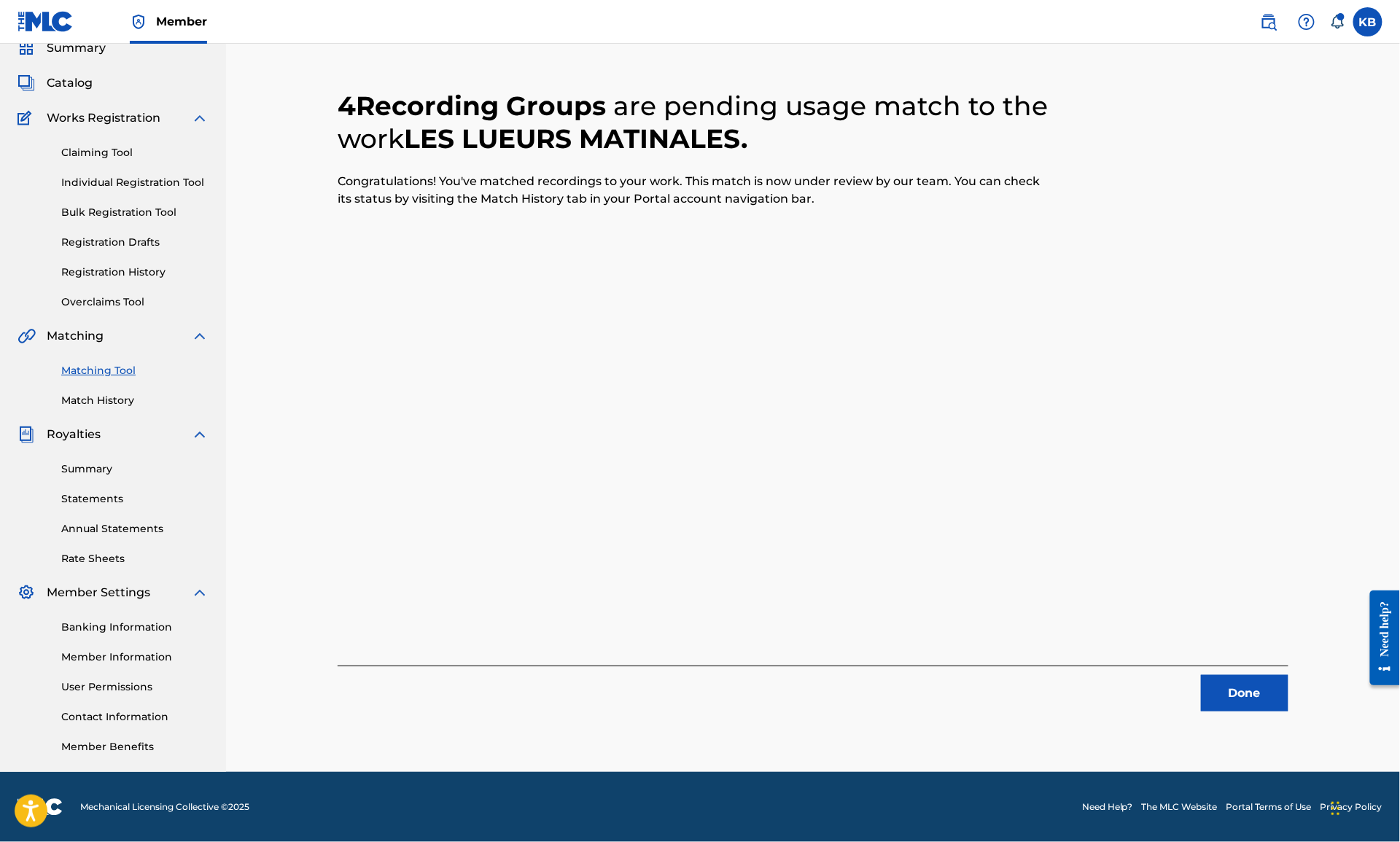
click at [1246, 692] on button "Done" at bounding box center [1245, 693] width 88 height 36
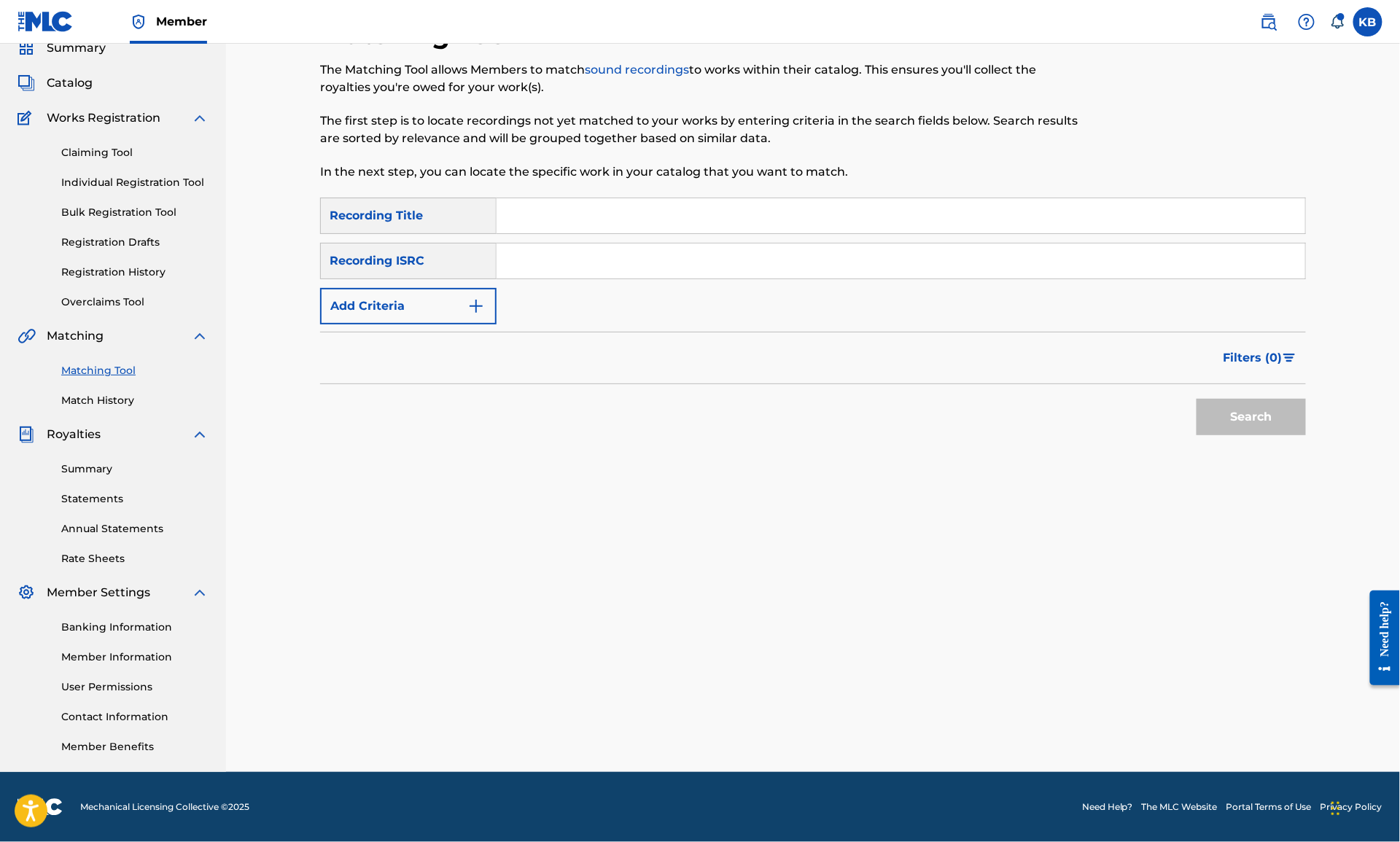
click at [884, 218] on input "Search Form" at bounding box center [901, 215] width 809 height 35
paste input "DAFFODIL (EDWARDS)"
type input "DAFFODIL"
click at [423, 315] on button "Add Criteria" at bounding box center [409, 306] width 177 height 36
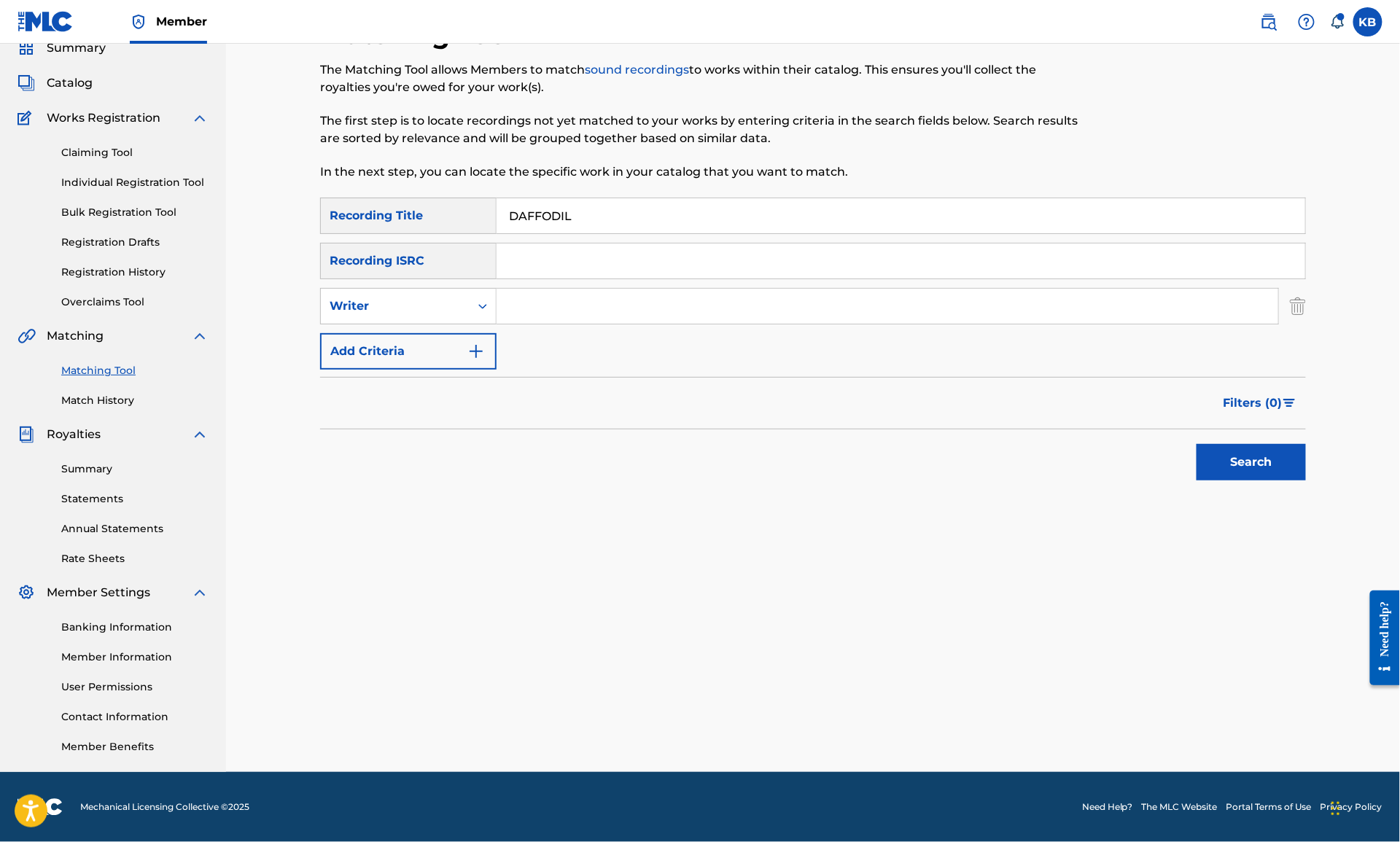
click at [602, 321] on input "Search Form" at bounding box center [887, 306] width 782 height 35
paste input "DAFFODIL (EDWARDS)"
click at [1197, 444] on button "Search" at bounding box center [1251, 462] width 109 height 36
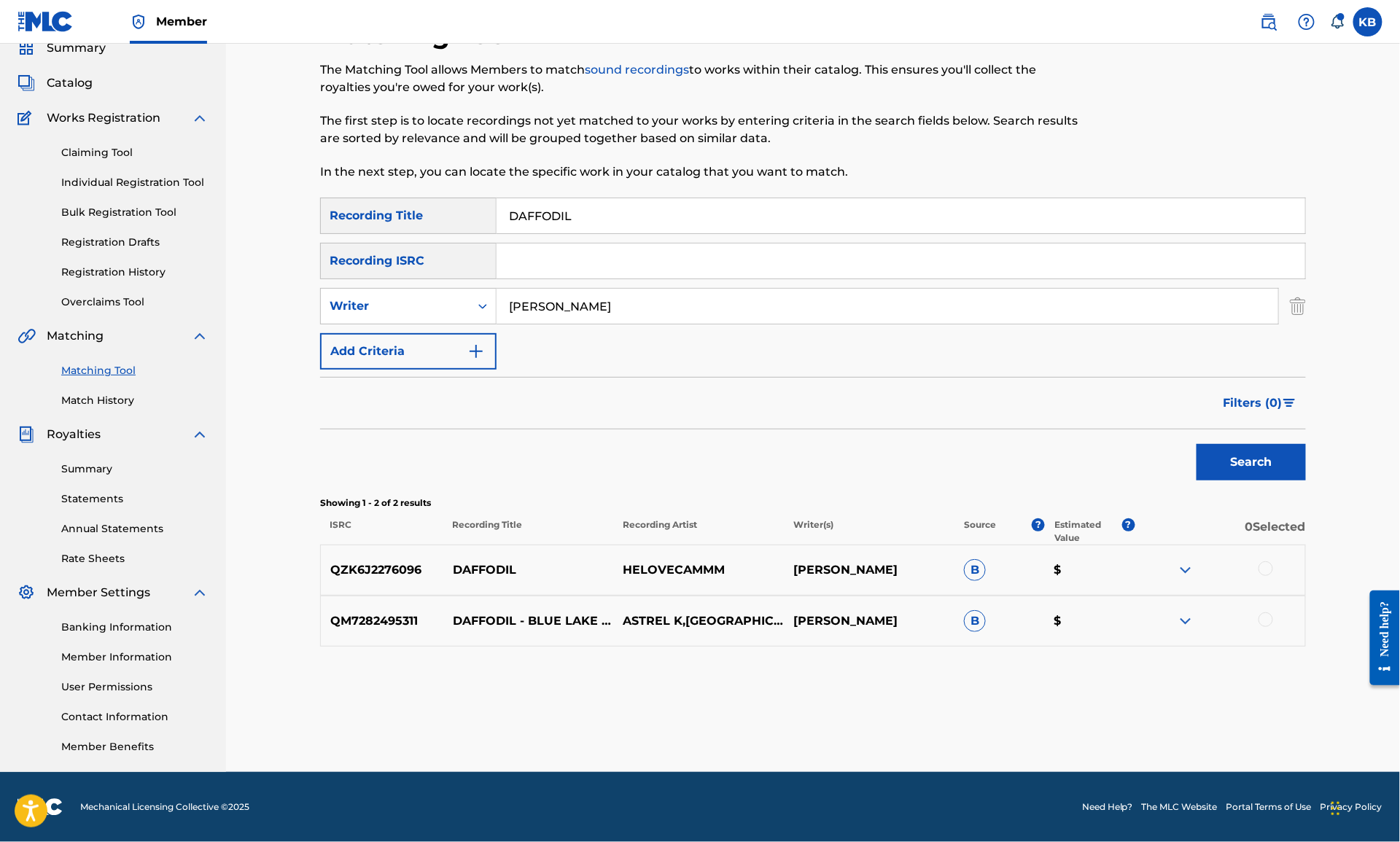
scroll to position [0, 0]
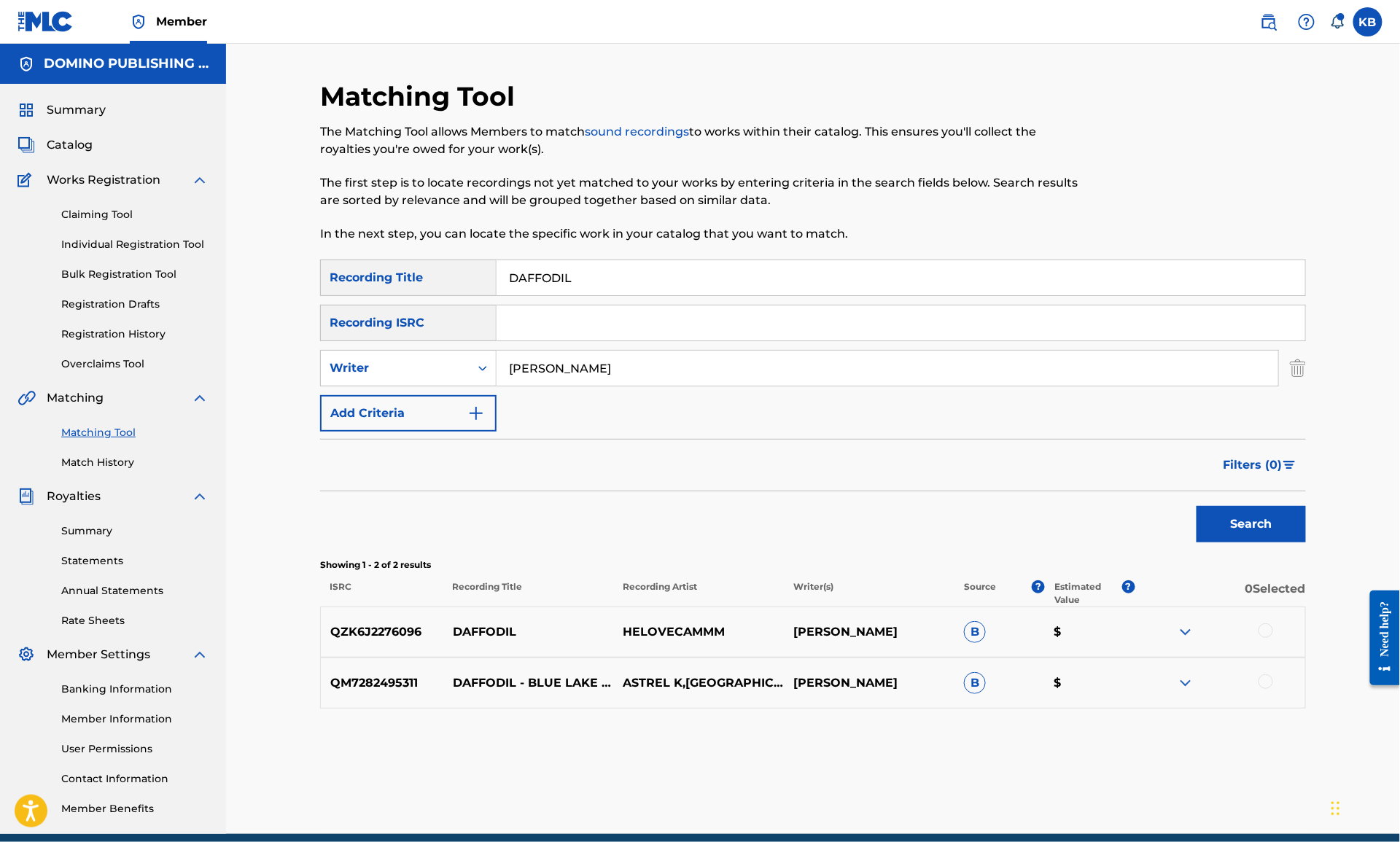
click at [1269, 679] on div at bounding box center [1266, 682] width 15 height 15
click at [510, 370] on input "EDWARDS" at bounding box center [887, 368] width 782 height 35
type input "rhys EDWARDS"
click at [1197, 506] on button "Search" at bounding box center [1251, 524] width 109 height 36
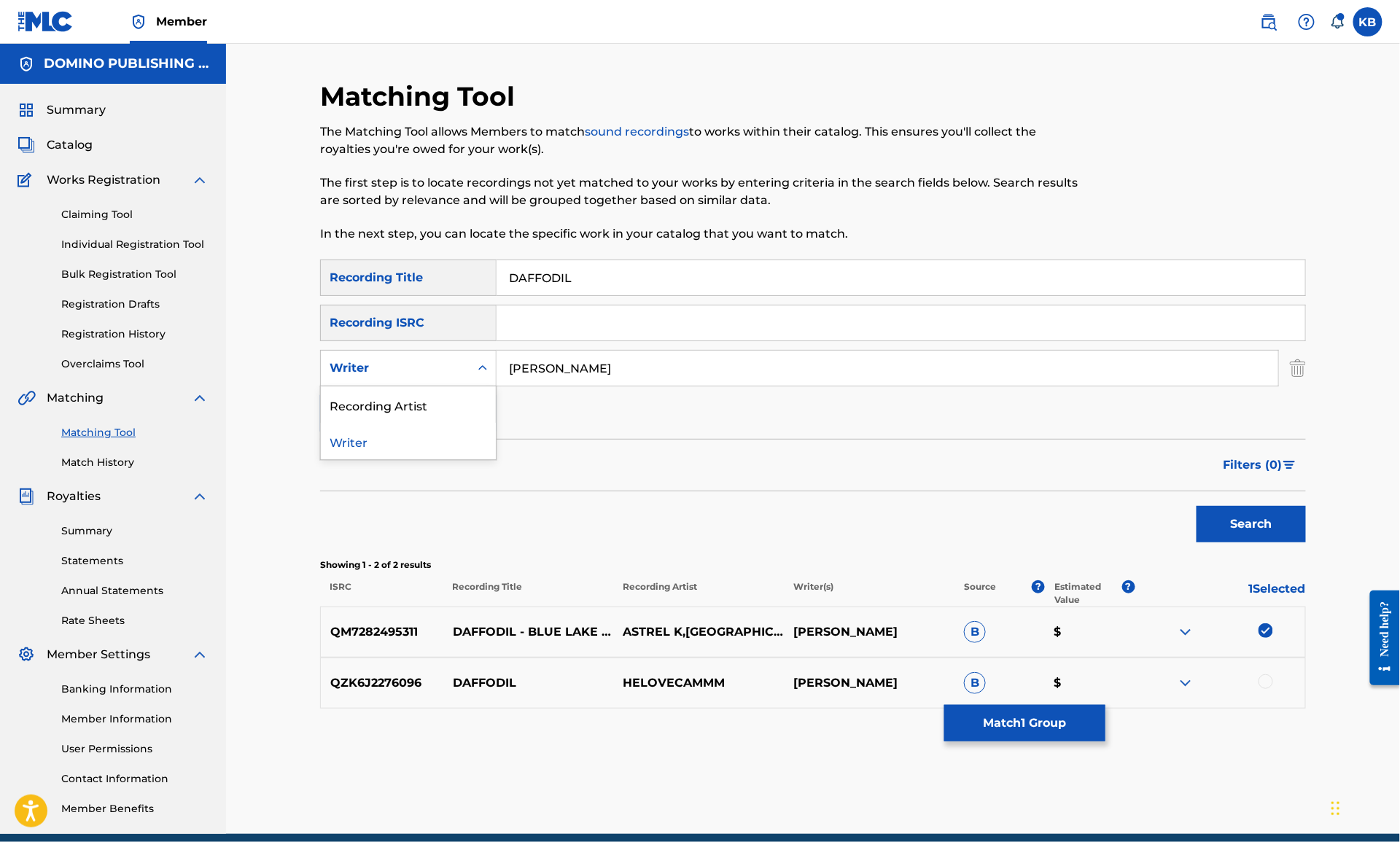
click at [431, 365] on div "Writer" at bounding box center [395, 367] width 131 height 17
click at [426, 410] on div "Recording Artist" at bounding box center [409, 404] width 175 height 36
click at [637, 372] on input "Search Form" at bounding box center [887, 368] width 782 height 35
type input "astrel k"
click at [1197, 506] on button "Search" at bounding box center [1251, 524] width 109 height 36
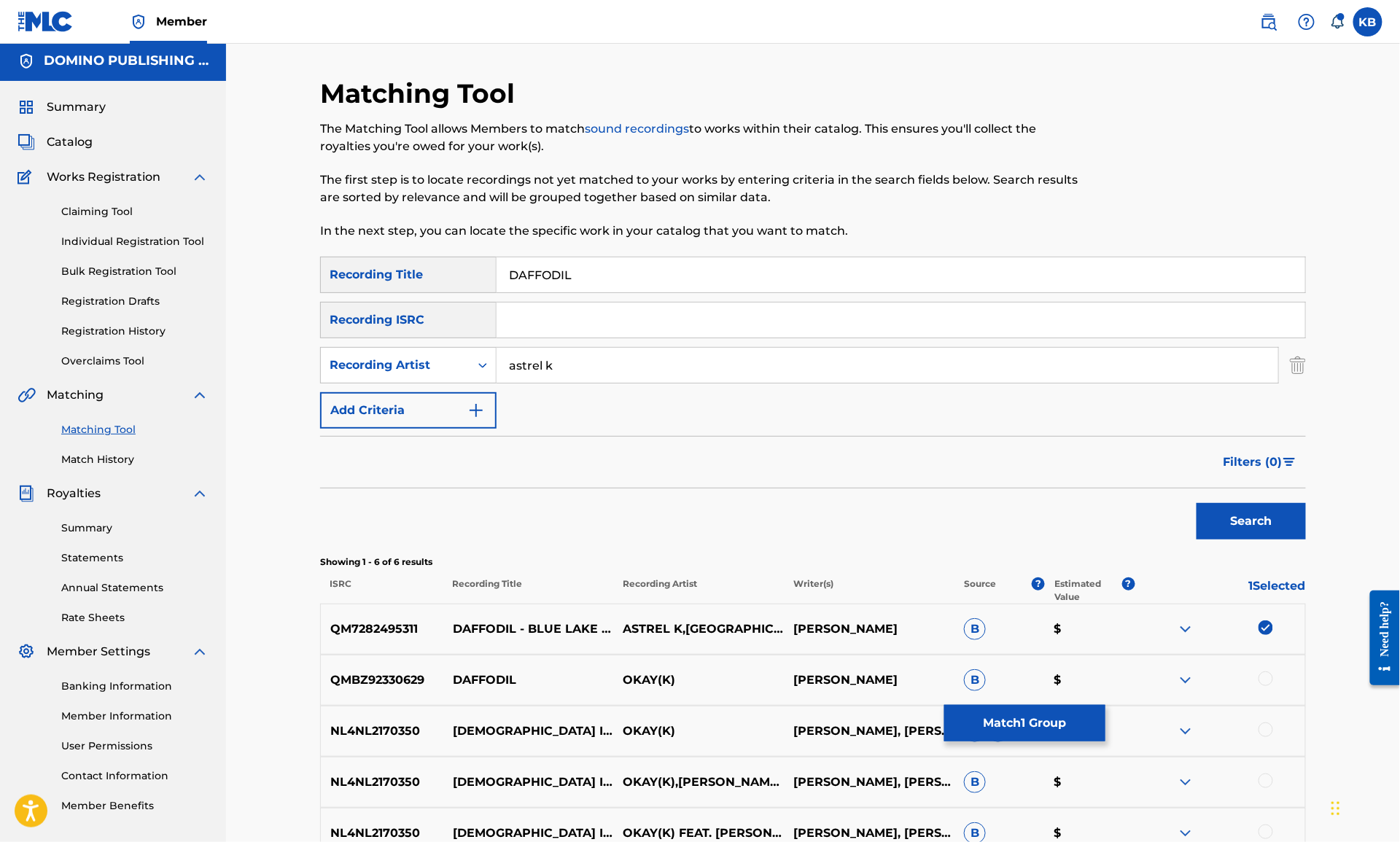
scroll to position [3, 0]
click at [1017, 703] on div "QMBZ92330629 DAFFODIL OKAY(K) CHUCK OKEKE B $" at bounding box center [813, 679] width 986 height 51
click at [1017, 724] on button "Match 1 Group" at bounding box center [1024, 723] width 161 height 36
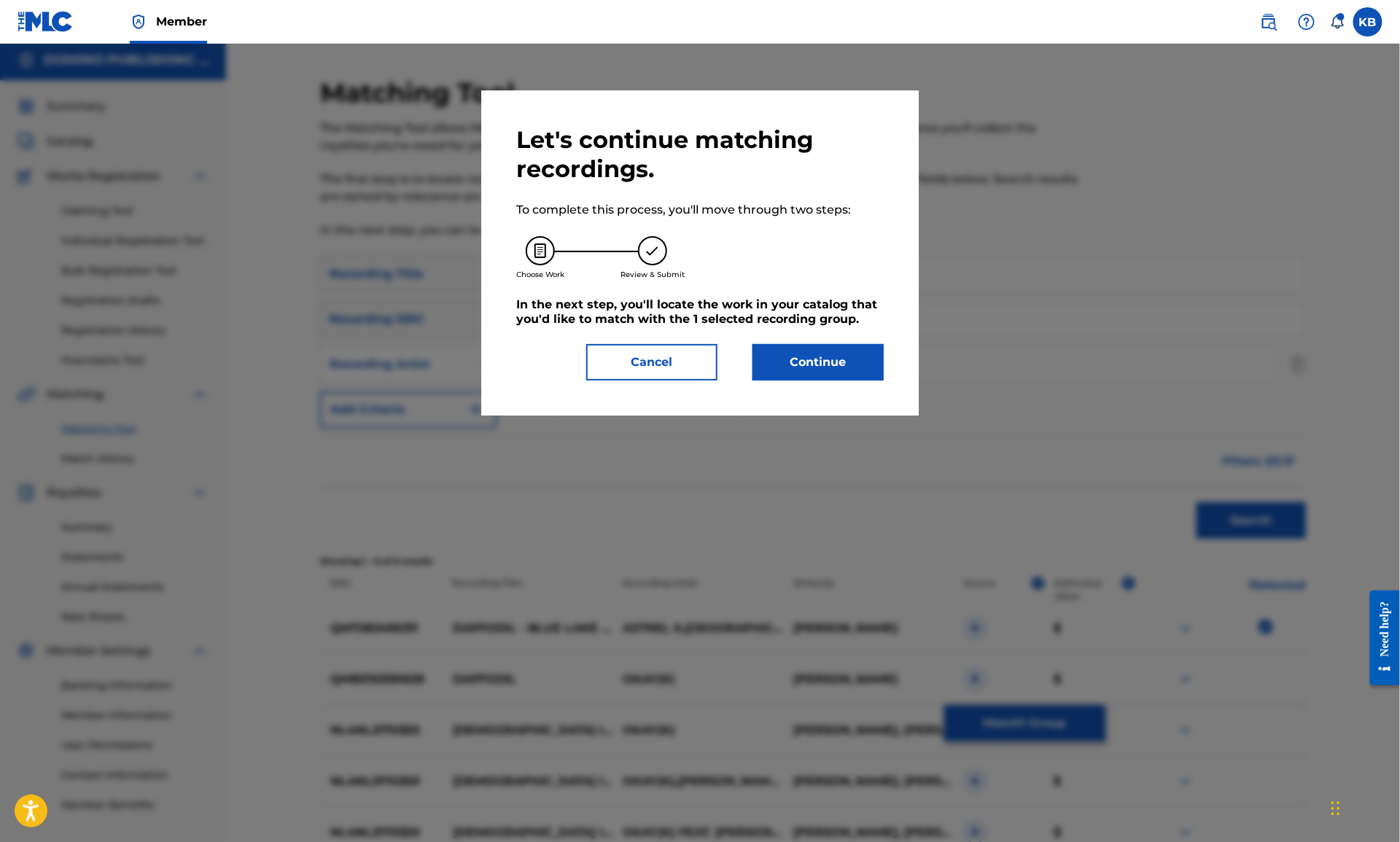
click at [819, 371] on button "Continue" at bounding box center [818, 362] width 131 height 36
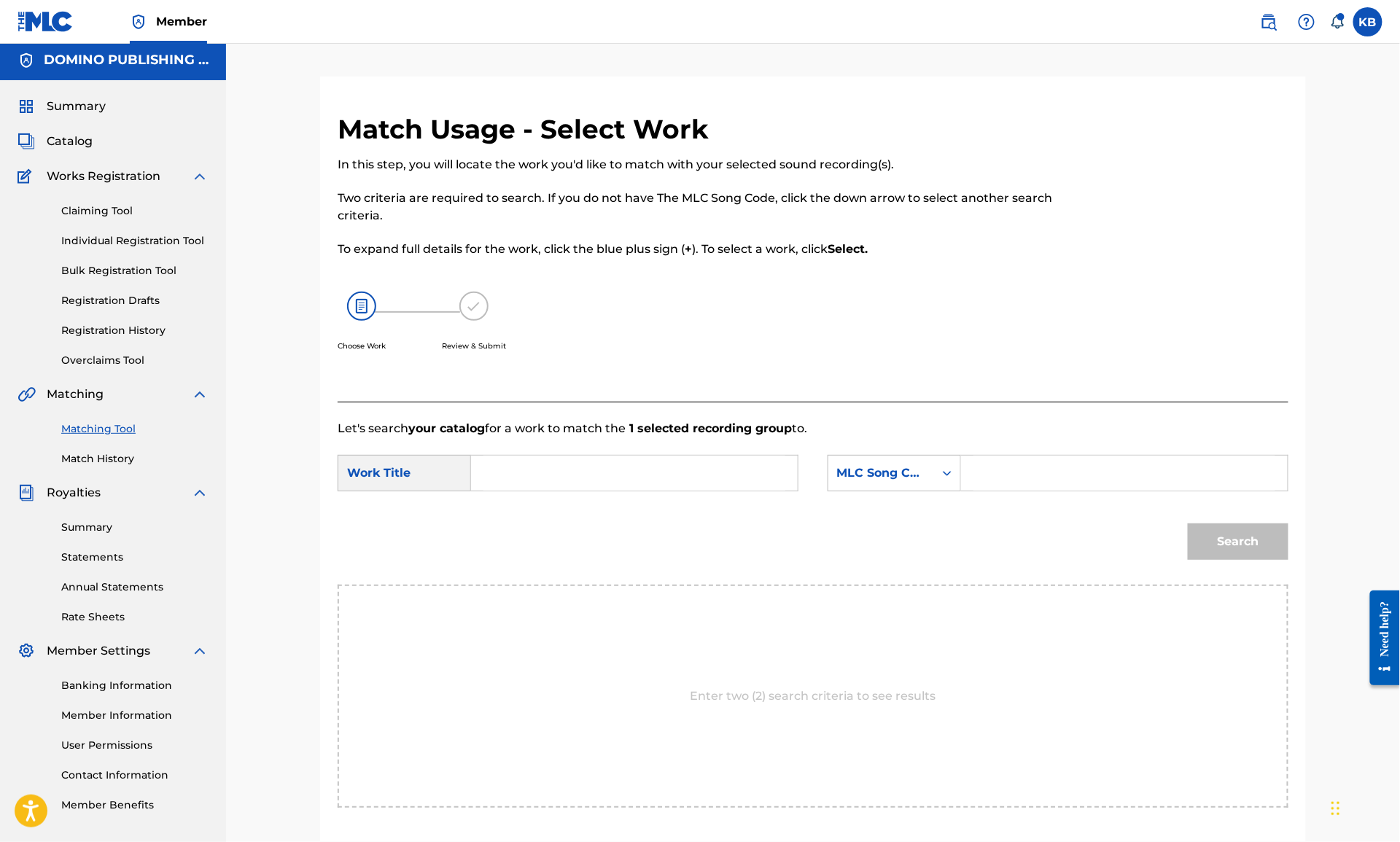
click at [639, 466] on input "Search Form" at bounding box center [635, 473] width 302 height 35
paste input "DAFFODIL (EDWARDS)"
type input "DAFFODIL"
click at [929, 474] on div "MLC Song Code" at bounding box center [881, 473] width 106 height 28
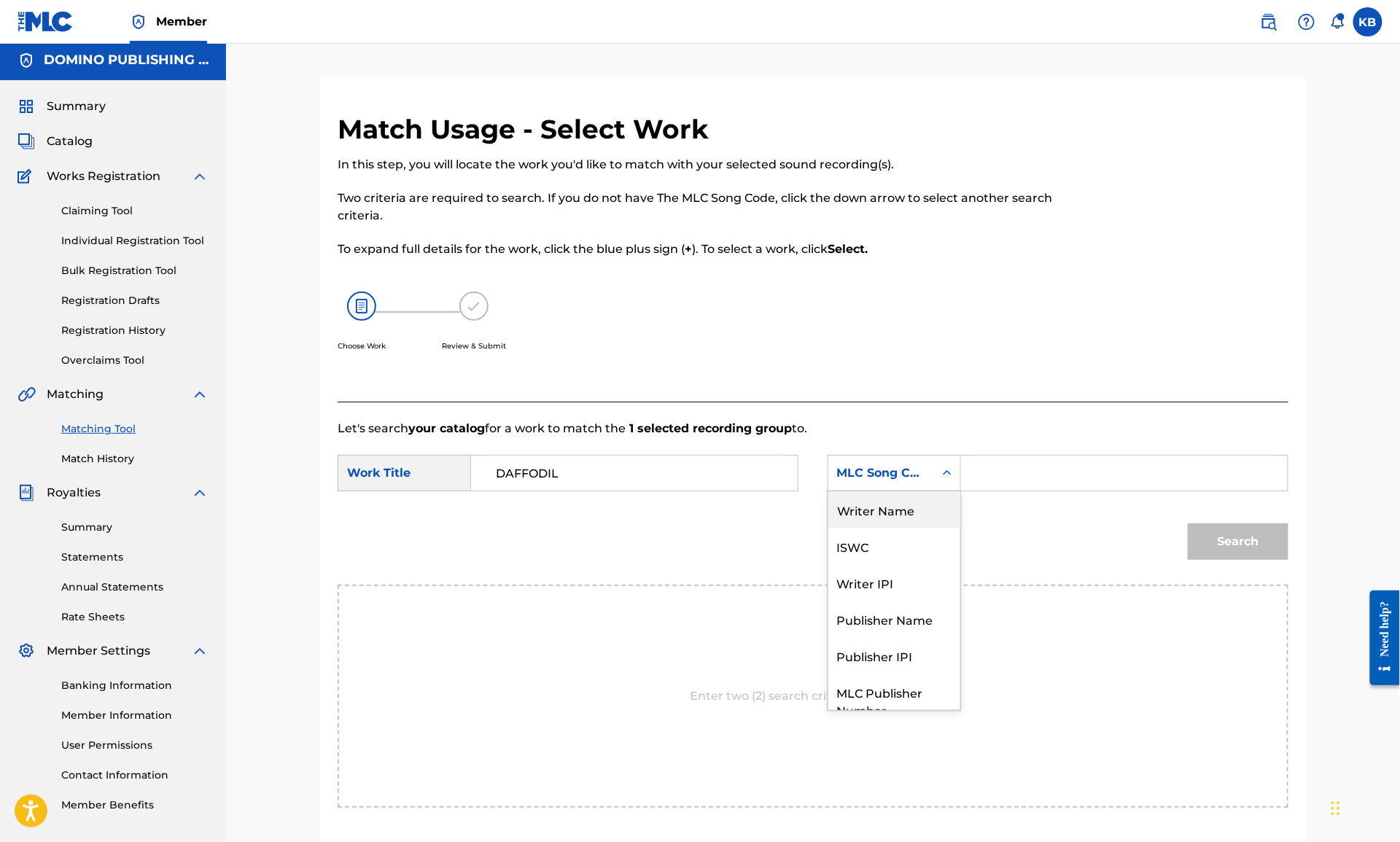
click at [912, 509] on div "Writer Name" at bounding box center [894, 509] width 132 height 36
click at [1057, 475] on input "Search Form" at bounding box center [1124, 473] width 302 height 35
paste input "DAFFODIL (EDWARDS)"
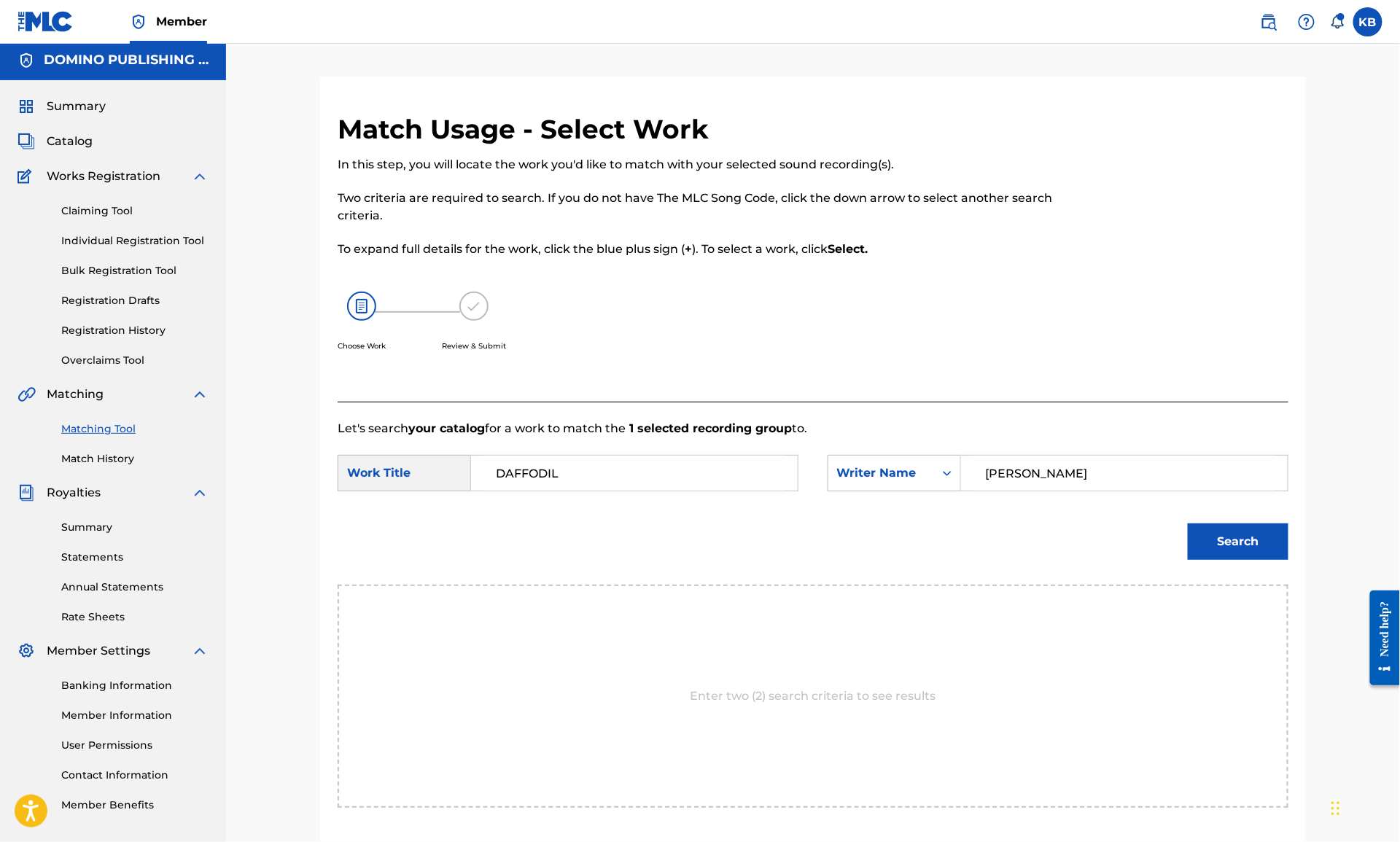
type input "EDWARDS"
click at [1188, 523] on button "Search" at bounding box center [1238, 542] width 101 height 36
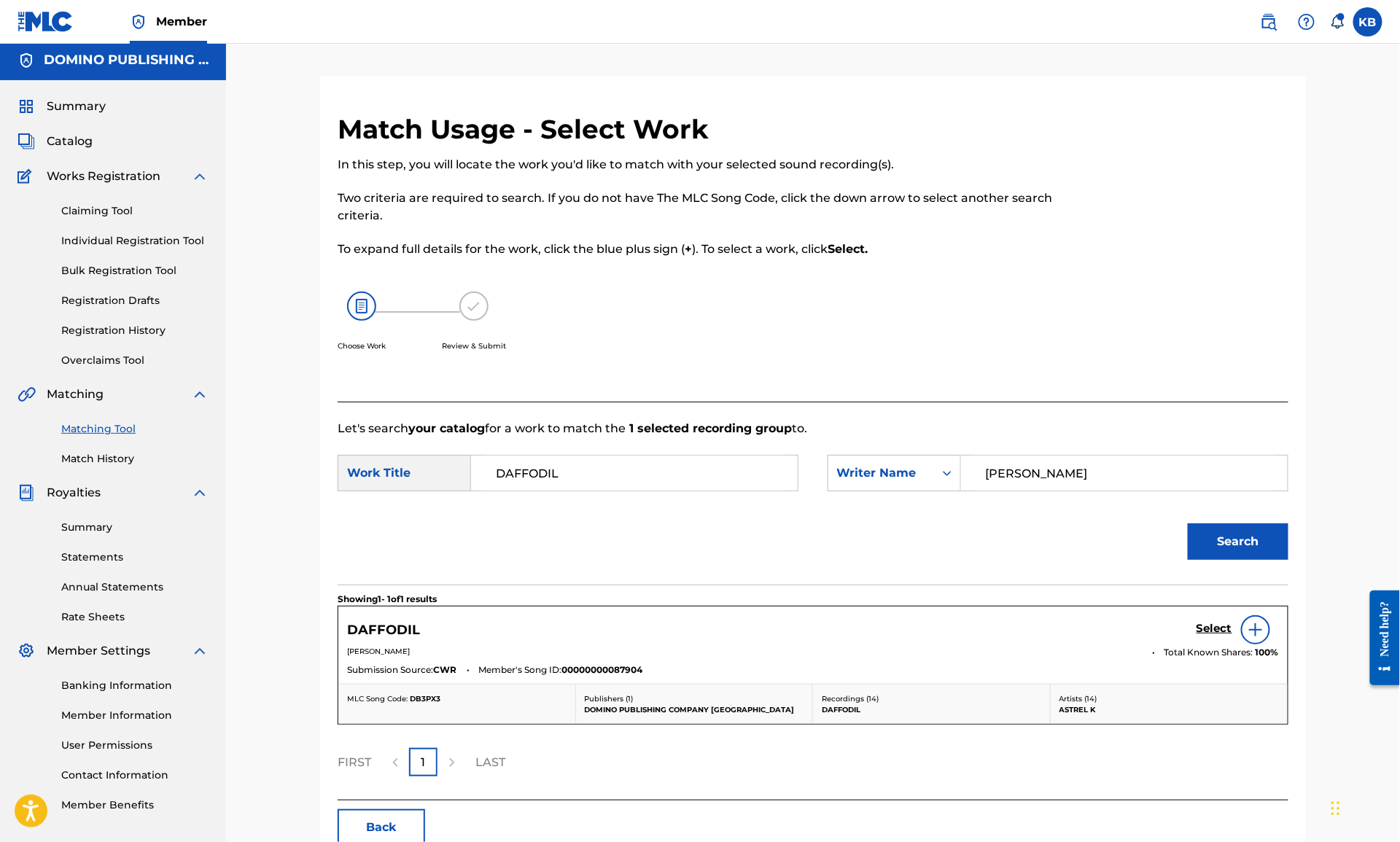
click at [1206, 628] on h5 "Select" at bounding box center [1214, 628] width 35 height 14
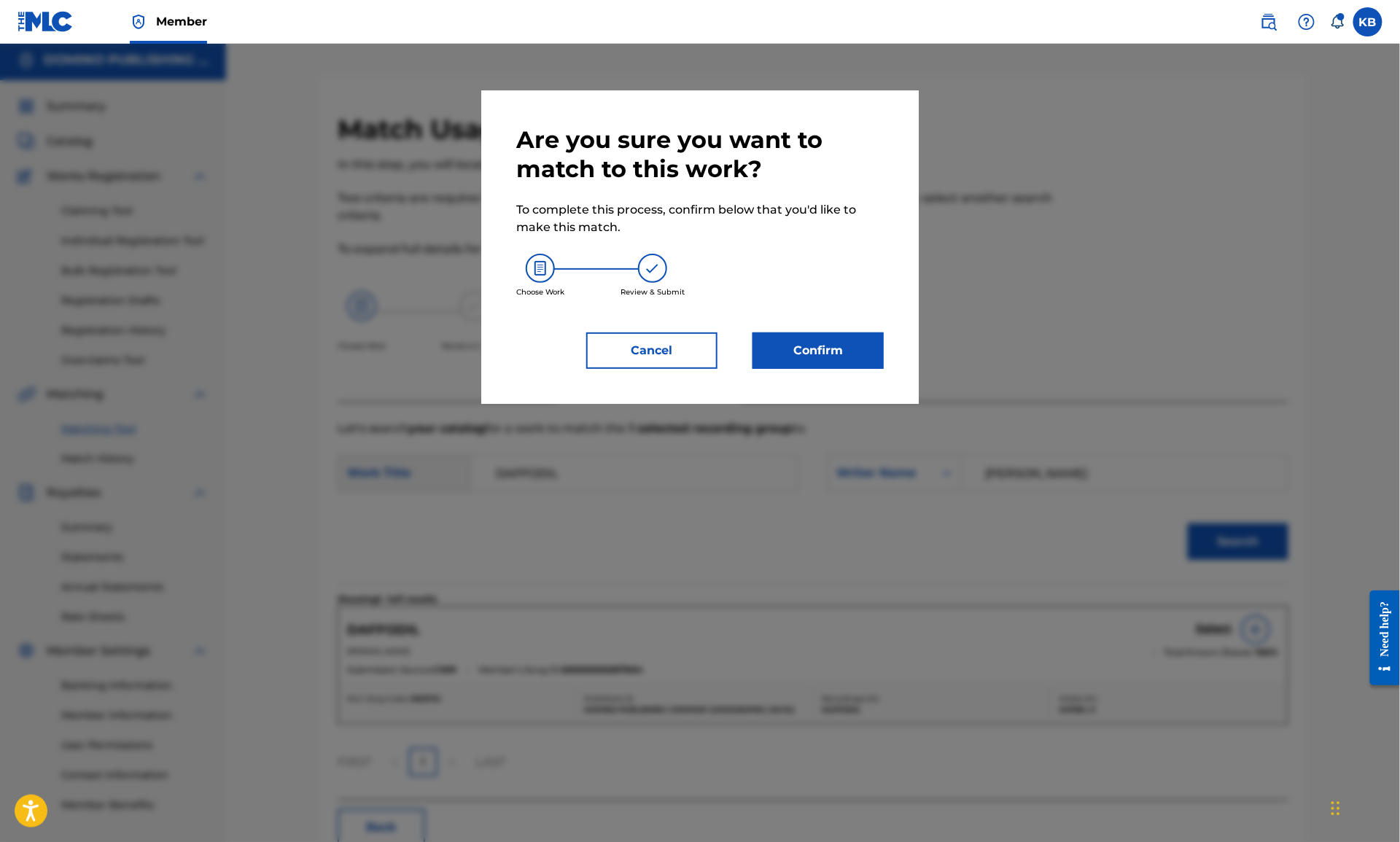
click at [792, 361] on button "Confirm" at bounding box center [818, 351] width 131 height 36
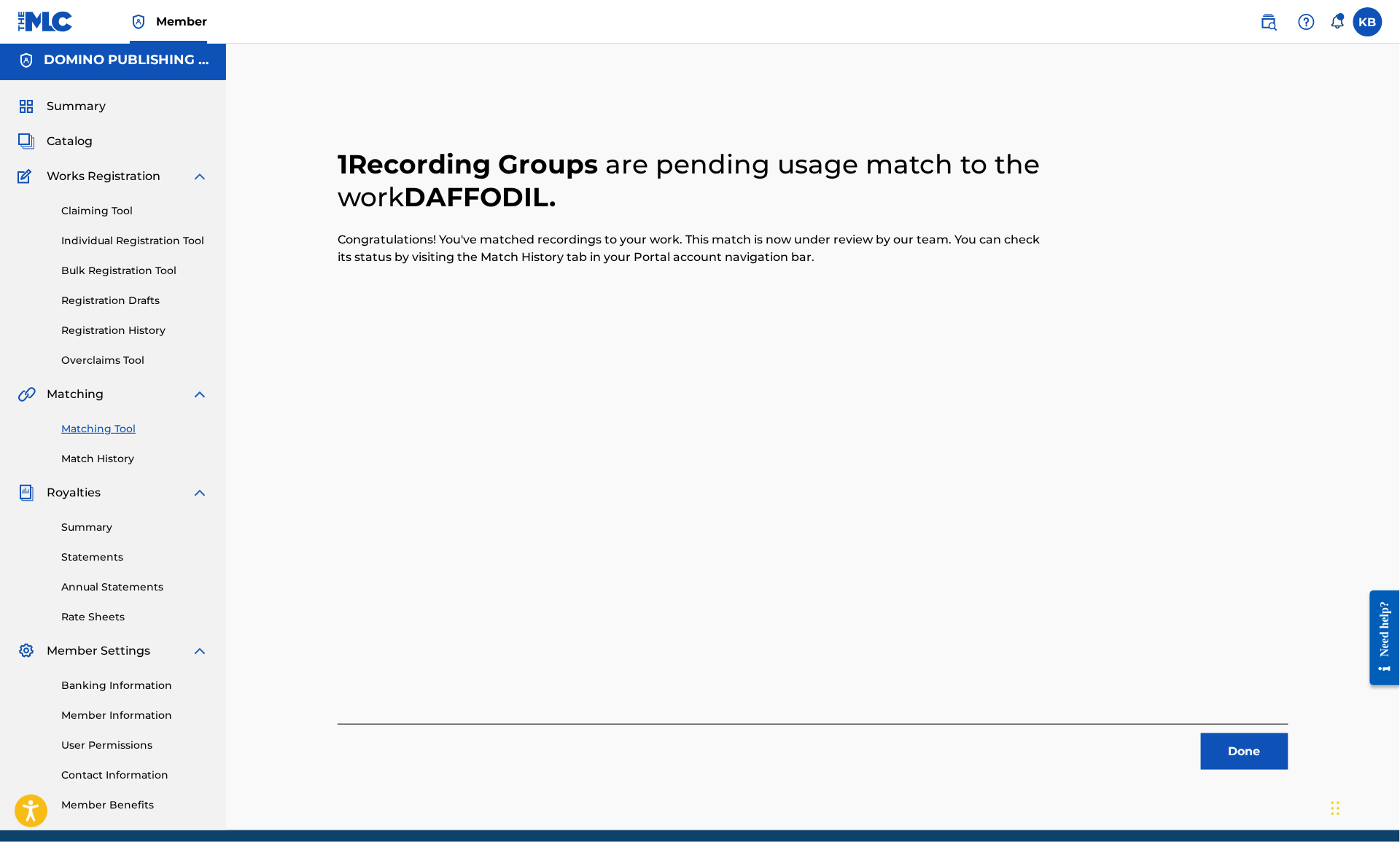
click at [1233, 769] on button "Done" at bounding box center [1245, 752] width 88 height 36
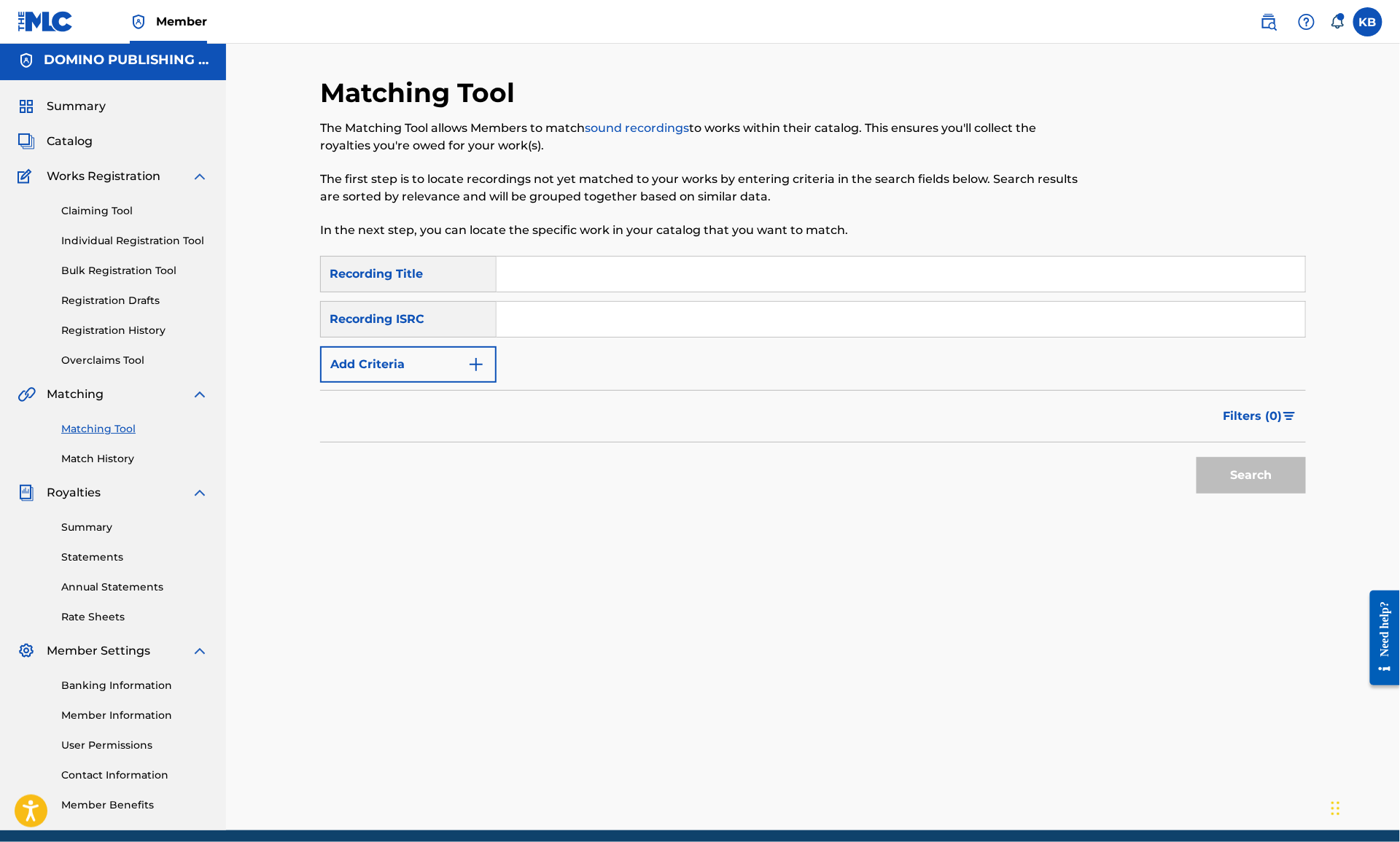
click at [957, 275] on input "Search Form" at bounding box center [901, 274] width 809 height 35
paste input "DECEMBER'S TRADITIONS (HUTCHISON/HUTCHISON/KENNEDY/MONAGHAN/SKENE)"
type input "DECEMBER'S TRADITIONS"
click at [415, 362] on button "Add Criteria" at bounding box center [409, 365] width 177 height 36
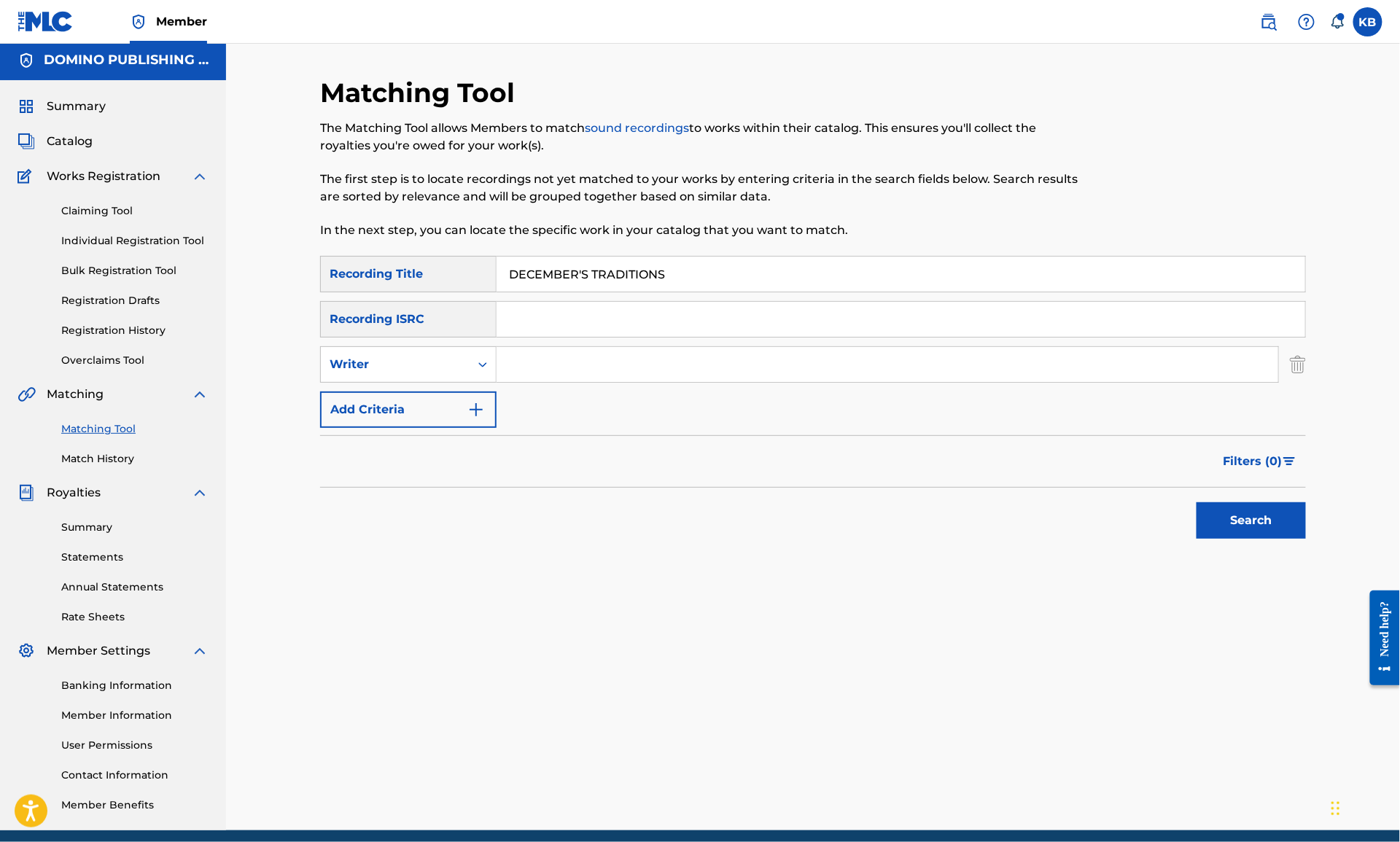
click at [614, 370] on input "Search Form" at bounding box center [887, 364] width 782 height 35
paste input "DECEMBER'S TRADITIONS (HUTCHISON/HUTCHISON/KENNEDY/MONAGHAN/SKENE)"
type input "HUTCHISON/HUTCHISON/KENNEDY/MONAGHAN/SKENE"
click at [1197, 503] on button "Search" at bounding box center [1251, 521] width 109 height 36
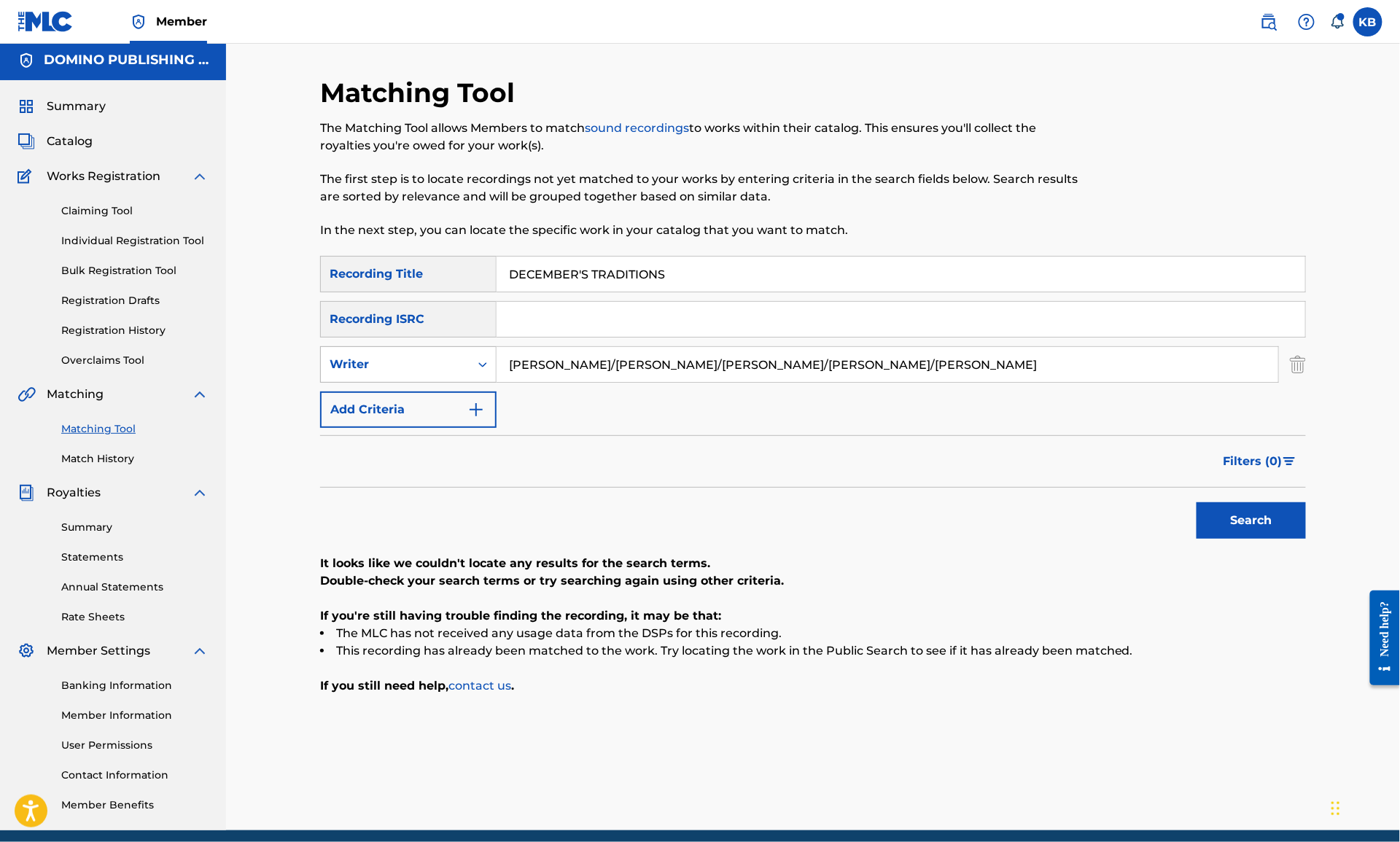
click at [394, 357] on div "Writer" at bounding box center [395, 364] width 131 height 17
click at [405, 387] on div "Recording Artist" at bounding box center [409, 401] width 175 height 36
click at [619, 367] on input "Search Form" at bounding box center [887, 364] width 782 height 35
type input "frightened rabbit"
click at [1197, 503] on button "Search" at bounding box center [1251, 521] width 109 height 36
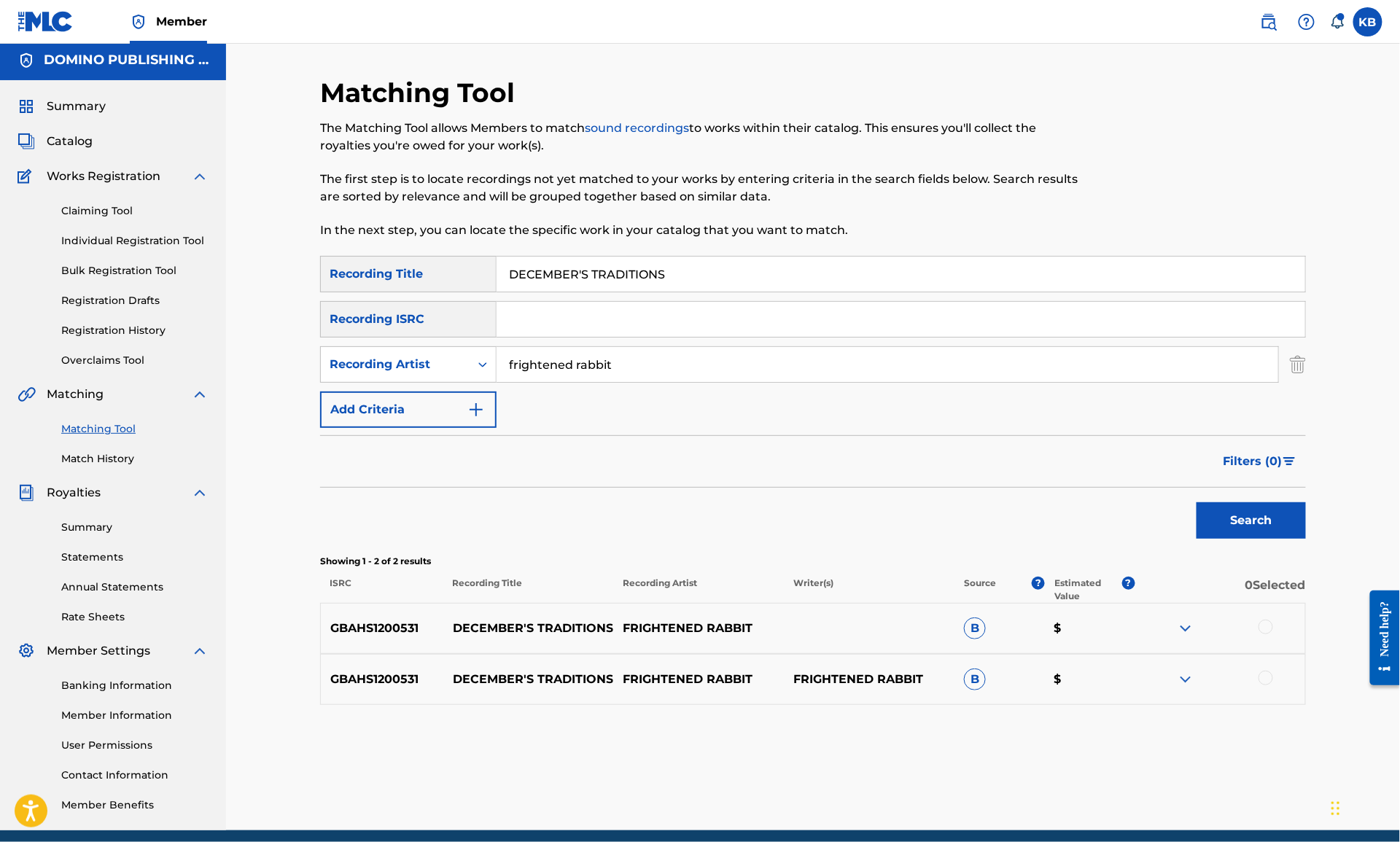
click at [1268, 677] on div at bounding box center [1266, 679] width 15 height 15
click at [1264, 622] on div at bounding box center [1266, 627] width 15 height 15
click at [1054, 721] on button "Match 2 Groups" at bounding box center [1024, 723] width 161 height 36
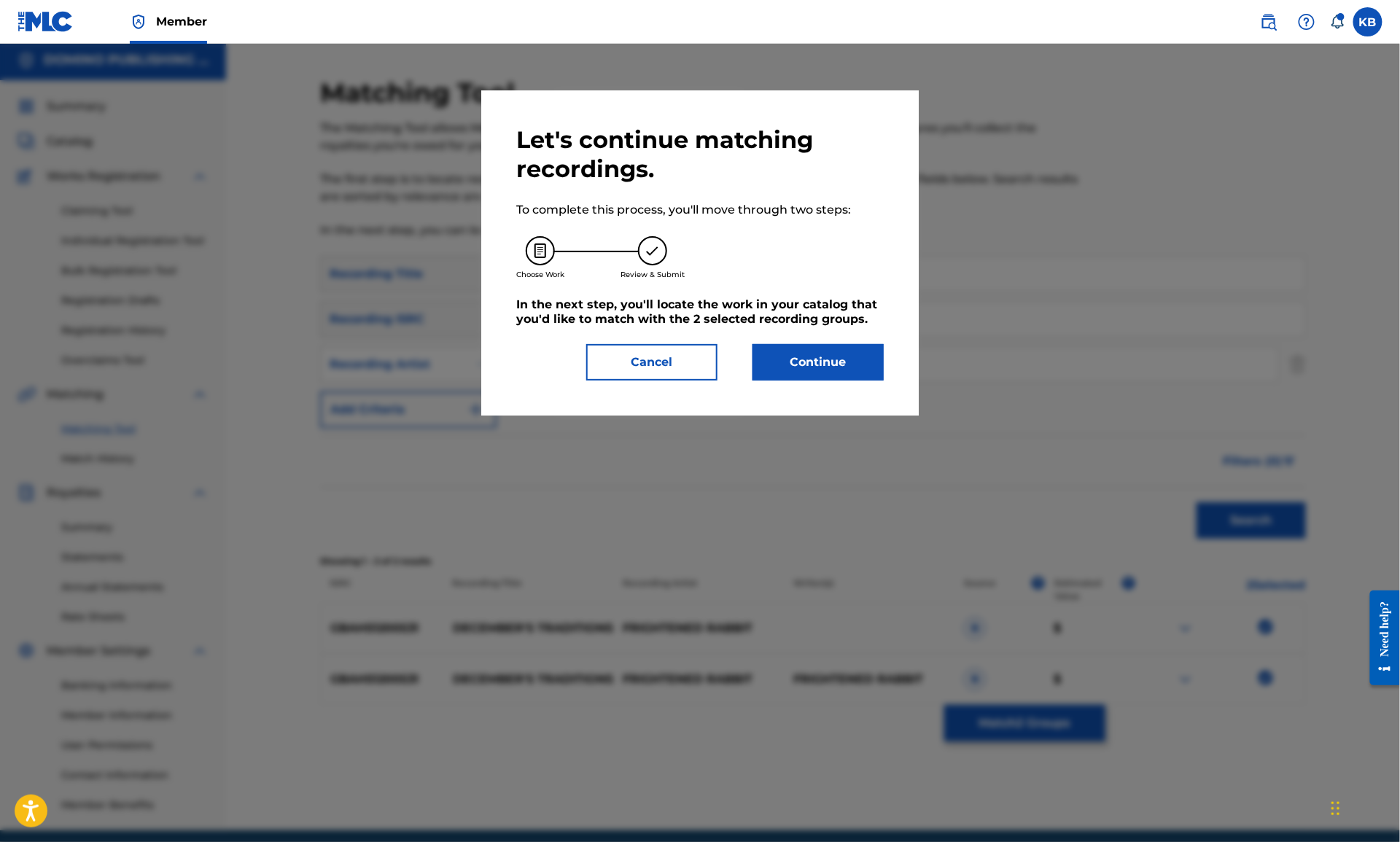
click at [835, 370] on button "Continue" at bounding box center [818, 362] width 131 height 36
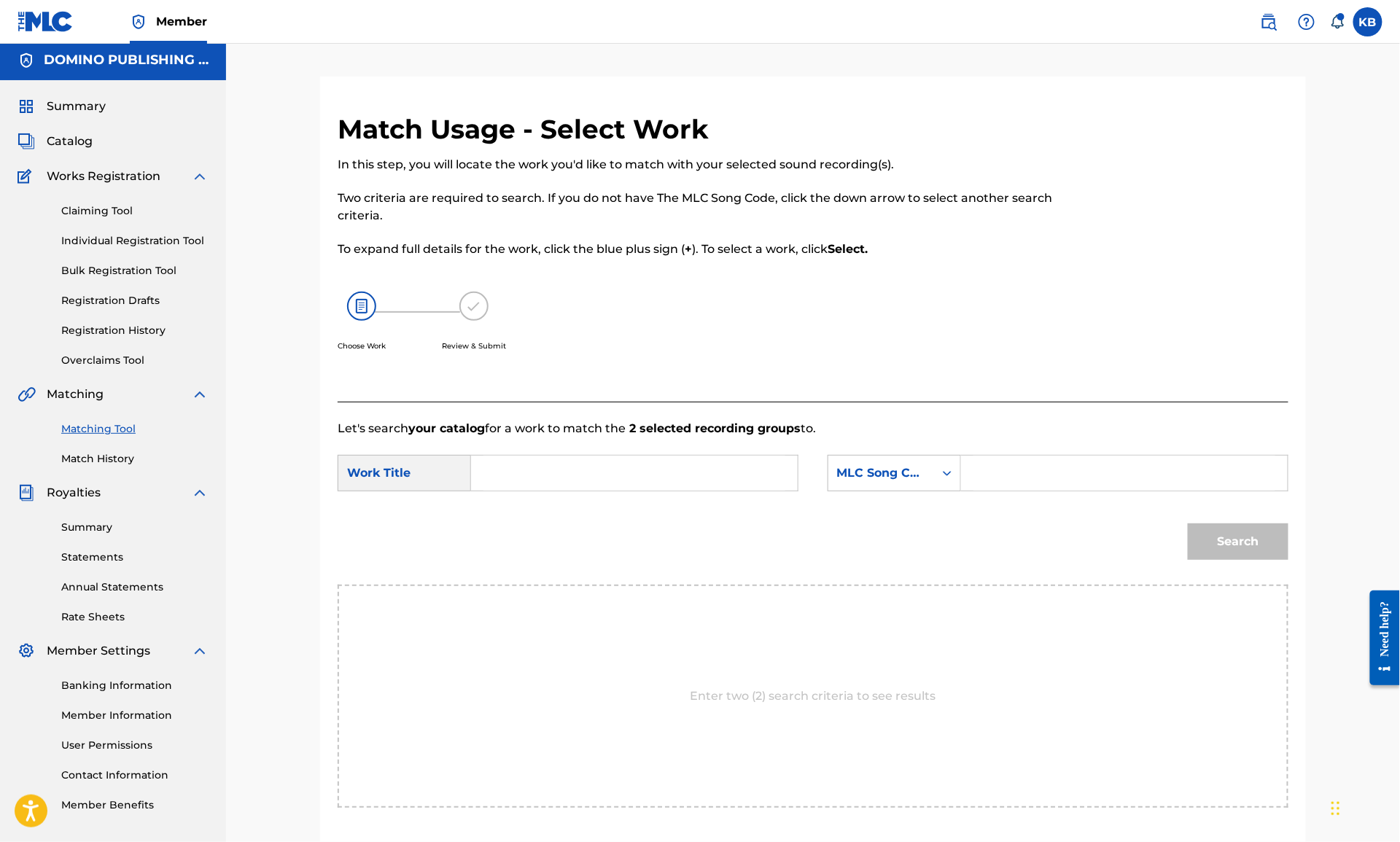
click at [709, 469] on input "Search Form" at bounding box center [635, 473] width 302 height 35
paste input "DECEMBER'S TRADITIONS (HUTCHISON/HUTCHISON/KENNEDY/MONAGHAN/SKENE)"
type input "DECEMBER'S TRADITIONS"
click at [932, 469] on div "MLC Song Code" at bounding box center [881, 473] width 106 height 28
click at [903, 511] on div "Writer Name" at bounding box center [894, 509] width 132 height 36
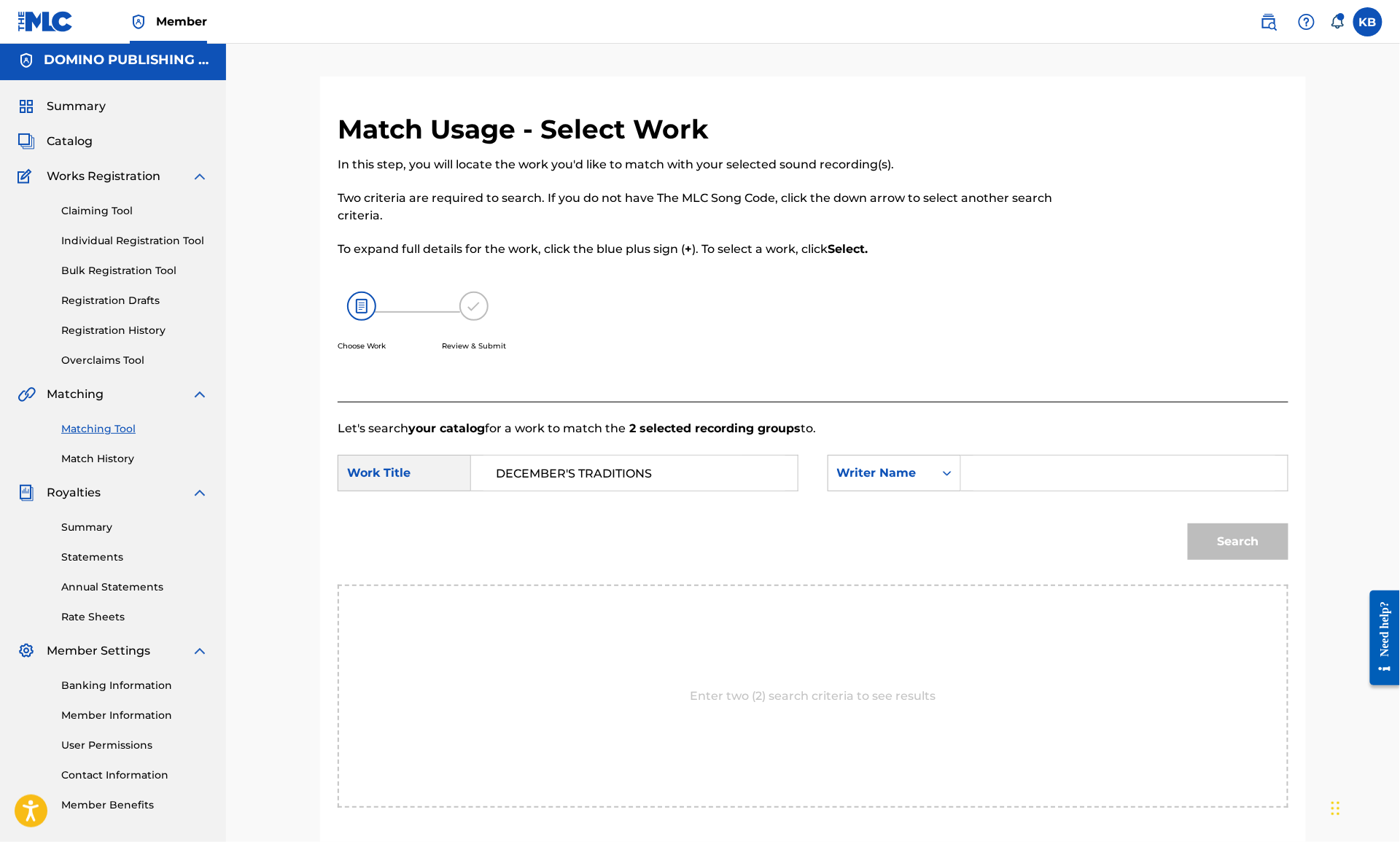
click at [1123, 473] on input "Search Form" at bounding box center [1124, 473] width 302 height 35
paste input "DECEMBER'S TRADITIONS (HUTCHISON/HUTCHISON/KENNEDY/MONAGHAN/SKENE)"
type input "SKENE"
click at [1188, 523] on button "Search" at bounding box center [1238, 542] width 101 height 36
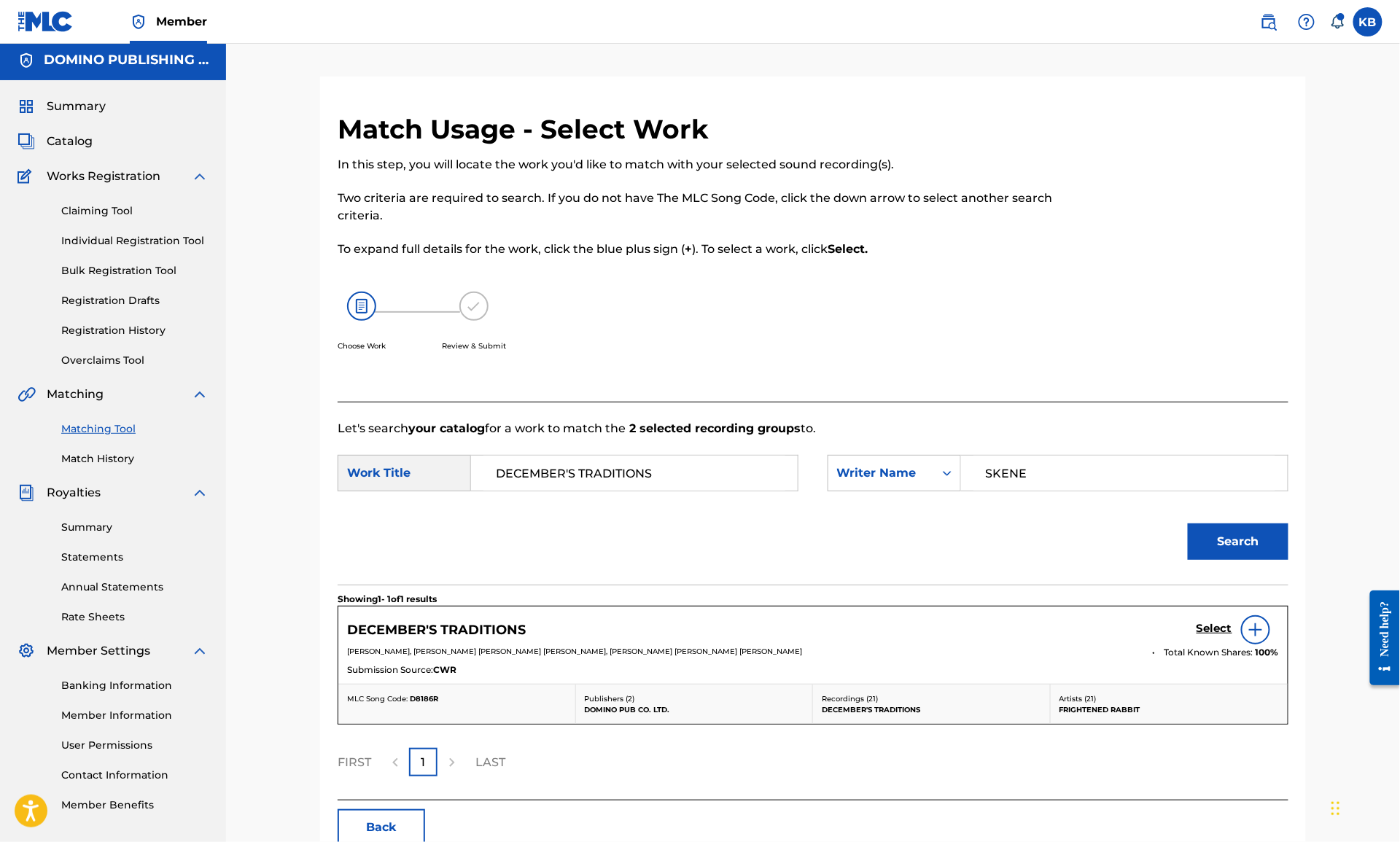
click at [1218, 632] on h5 "Select" at bounding box center [1214, 628] width 35 height 14
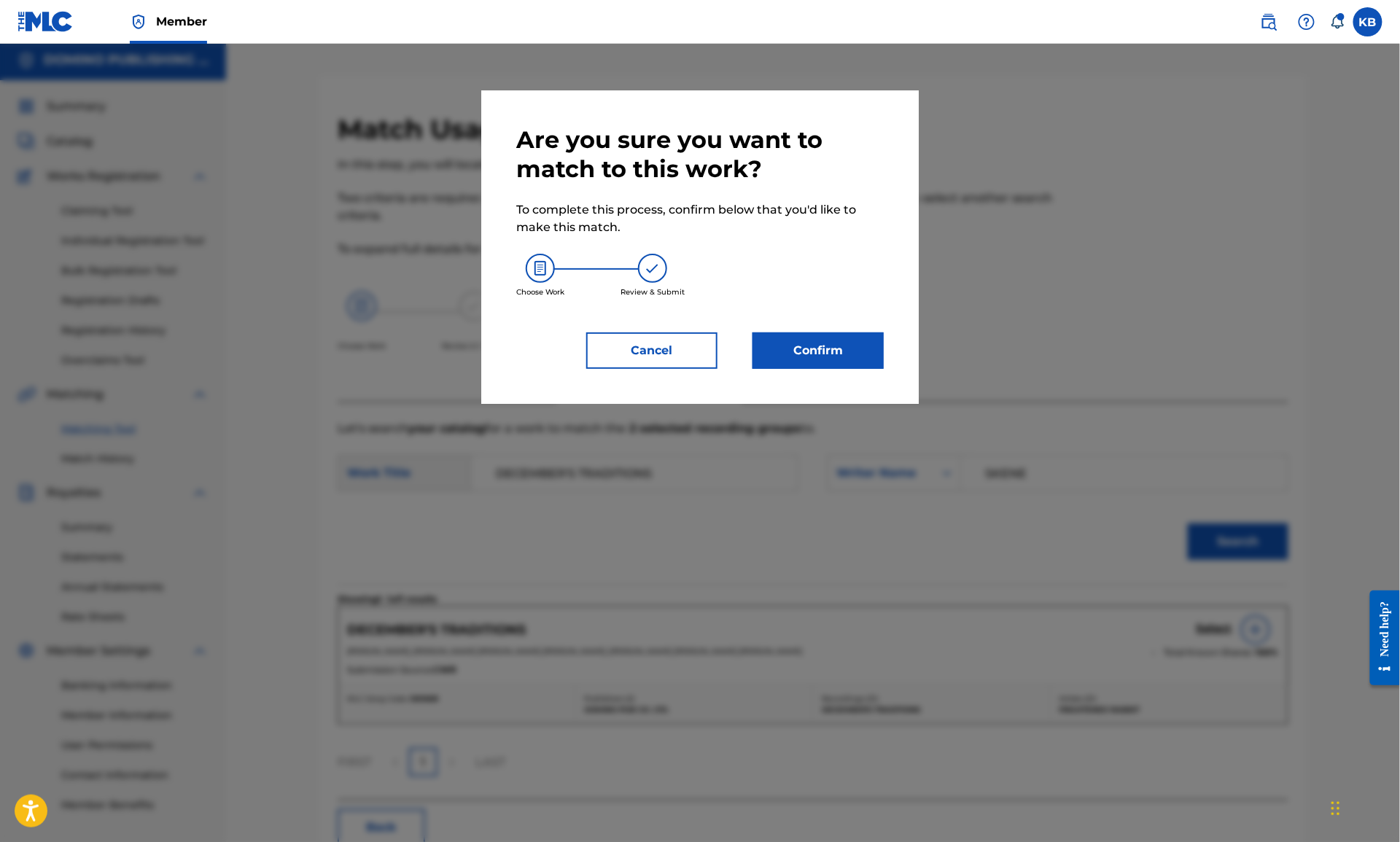
click at [799, 359] on button "Confirm" at bounding box center [818, 351] width 131 height 36
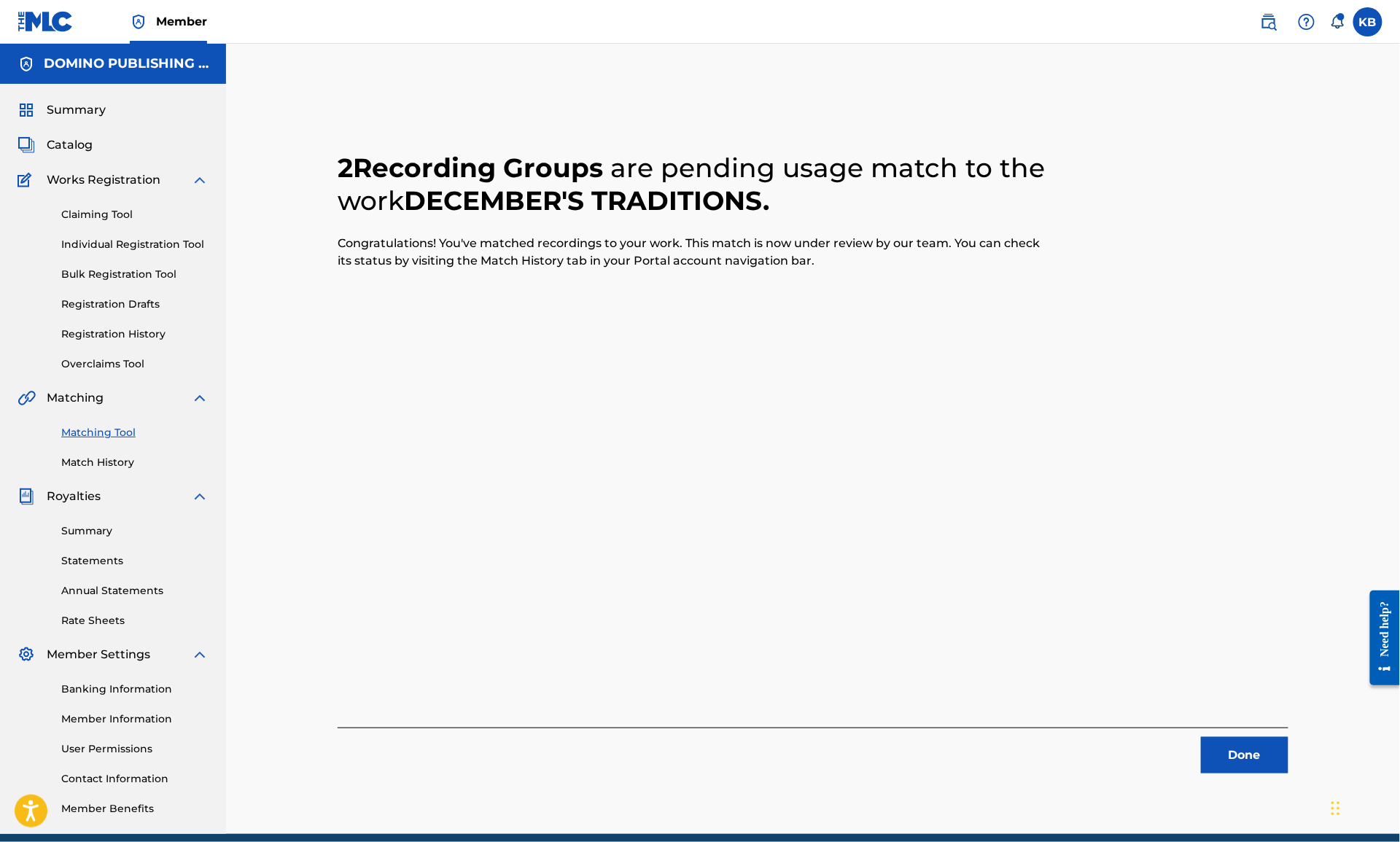
click at [1246, 754] on button "Done" at bounding box center [1245, 755] width 88 height 36
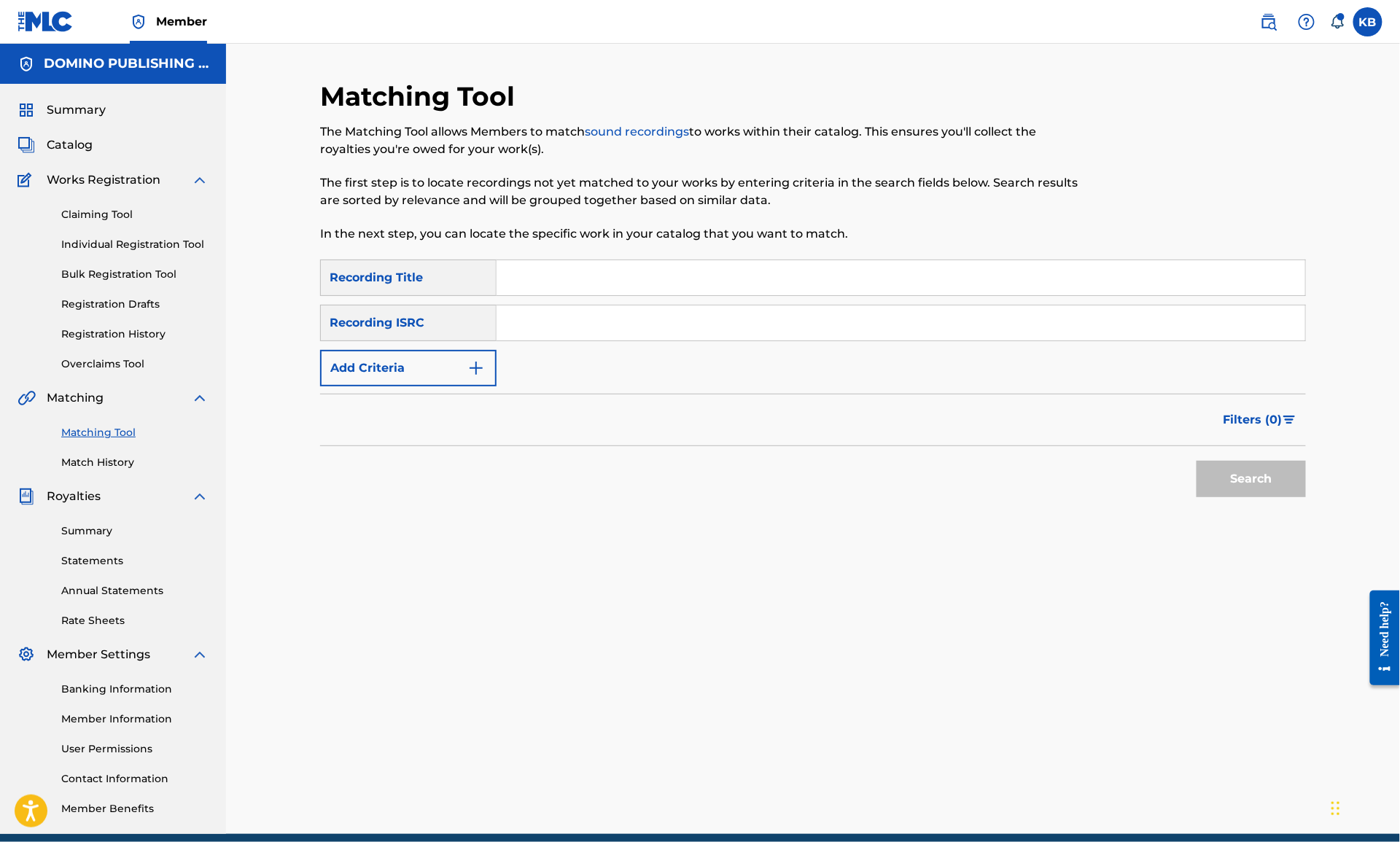
click at [948, 273] on input "Search Form" at bounding box center [901, 277] width 809 height 35
paste input "#5 (GO BANG) (RUSSELL)"
type input "#5 (GO BANG)"
click at [433, 367] on button "Add Criteria" at bounding box center [409, 368] width 177 height 36
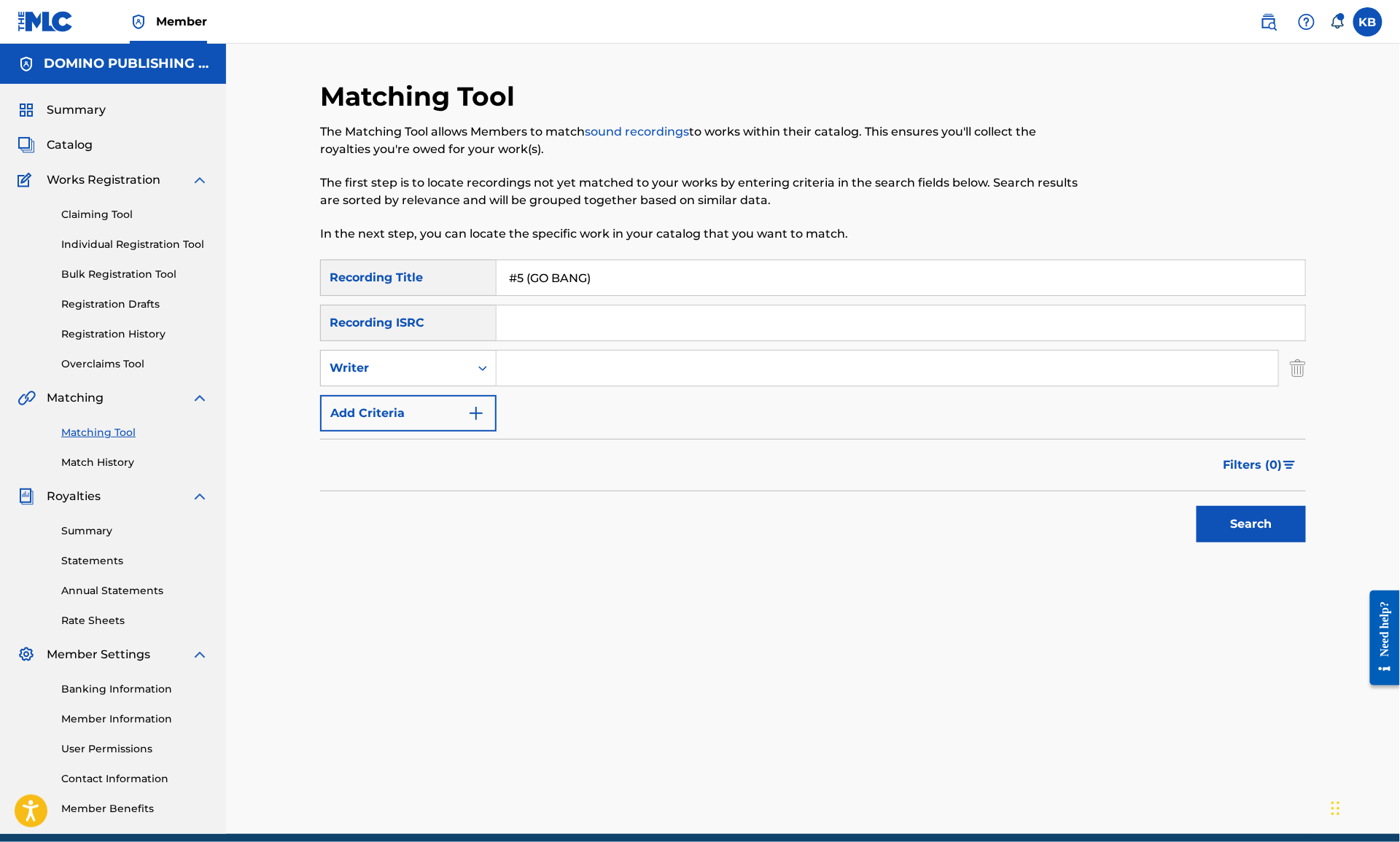
click at [558, 367] on input "Search Form" at bounding box center [887, 368] width 782 height 35
paste input "#5 (GO BANG) (RUSSELL)"
click at [1197, 506] on button "Search" at bounding box center [1251, 524] width 109 height 36
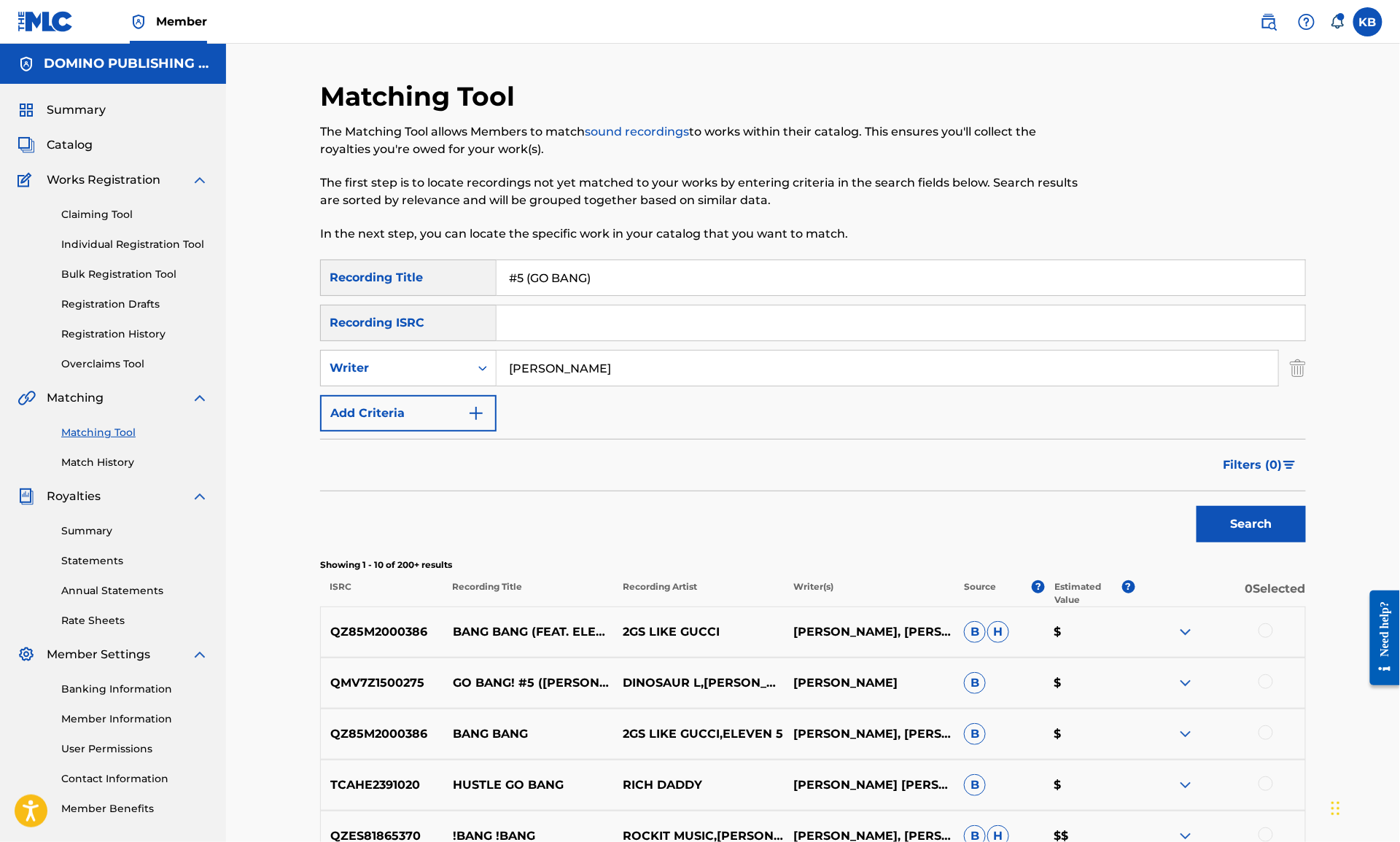
type input "arthur RUSSELL"
click at [1197, 506] on button "Search" at bounding box center [1251, 524] width 109 height 36
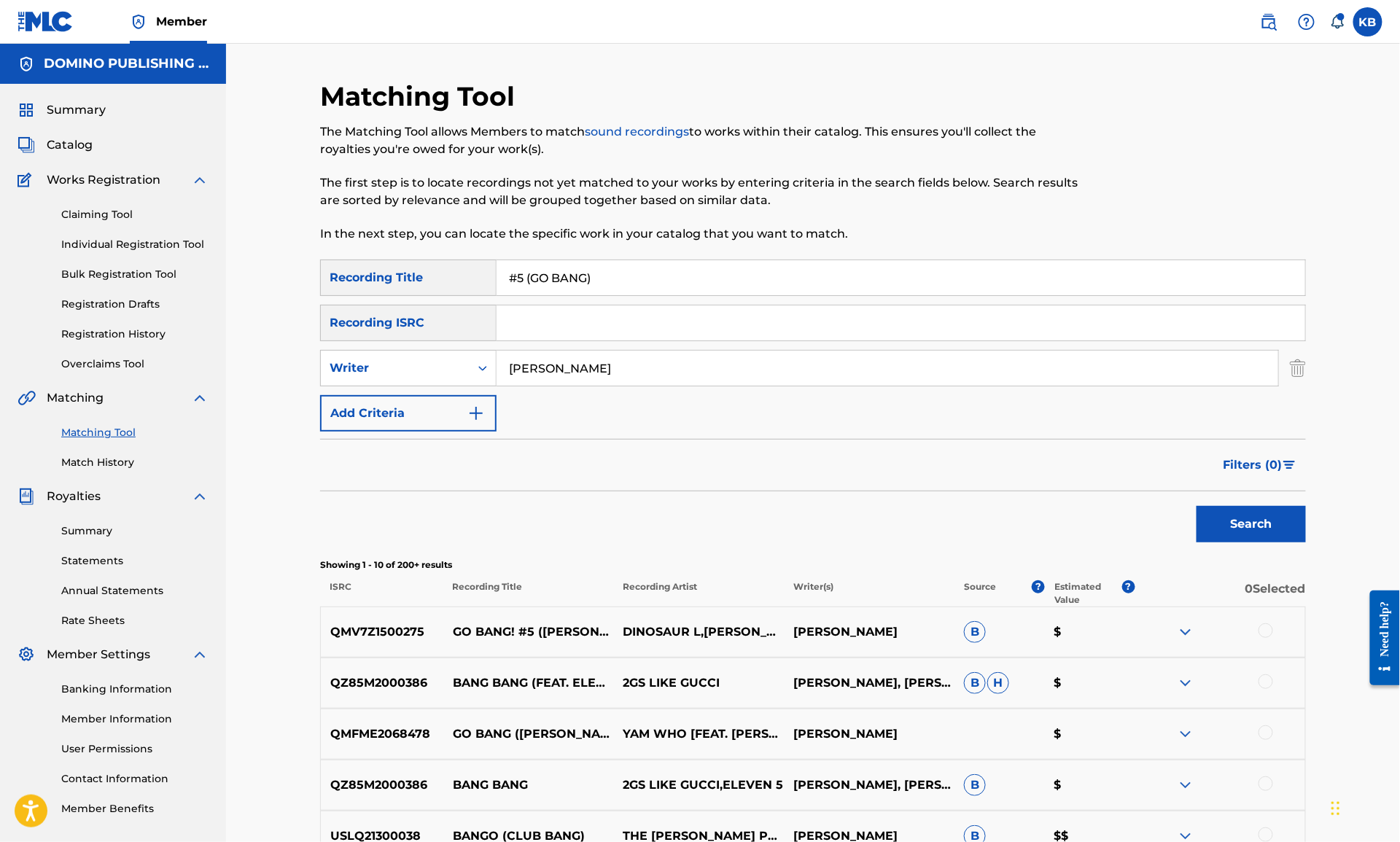
click at [1267, 629] on div at bounding box center [1266, 631] width 15 height 15
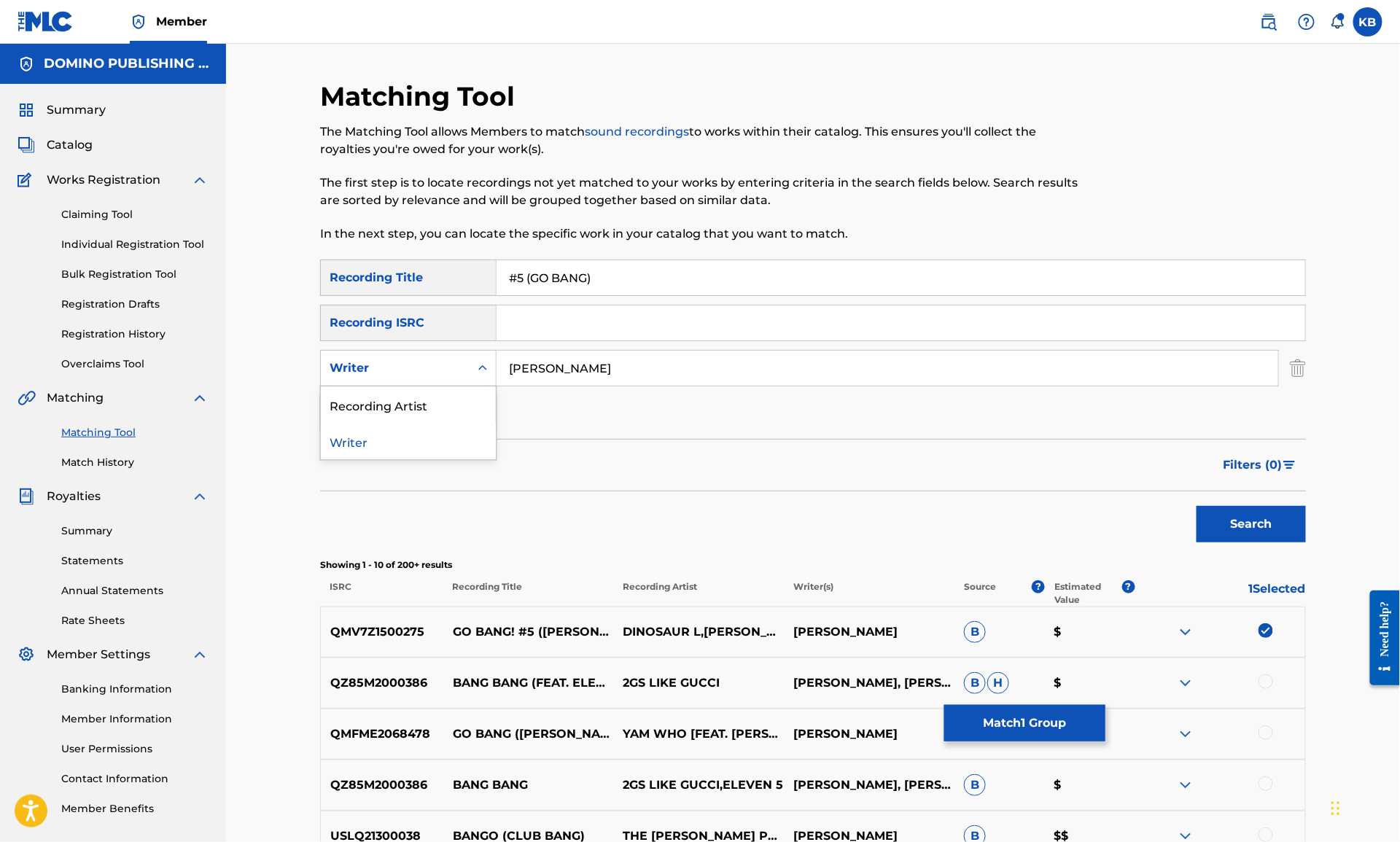
click at [427, 365] on div "Writer" at bounding box center [395, 367] width 131 height 17
click at [407, 397] on div "Recording Artist" at bounding box center [409, 404] width 175 height 36
click at [590, 371] on input "Search Form" at bounding box center [887, 368] width 782 height 35
type input "dinosaur"
click at [1197, 506] on button "Search" at bounding box center [1251, 524] width 109 height 36
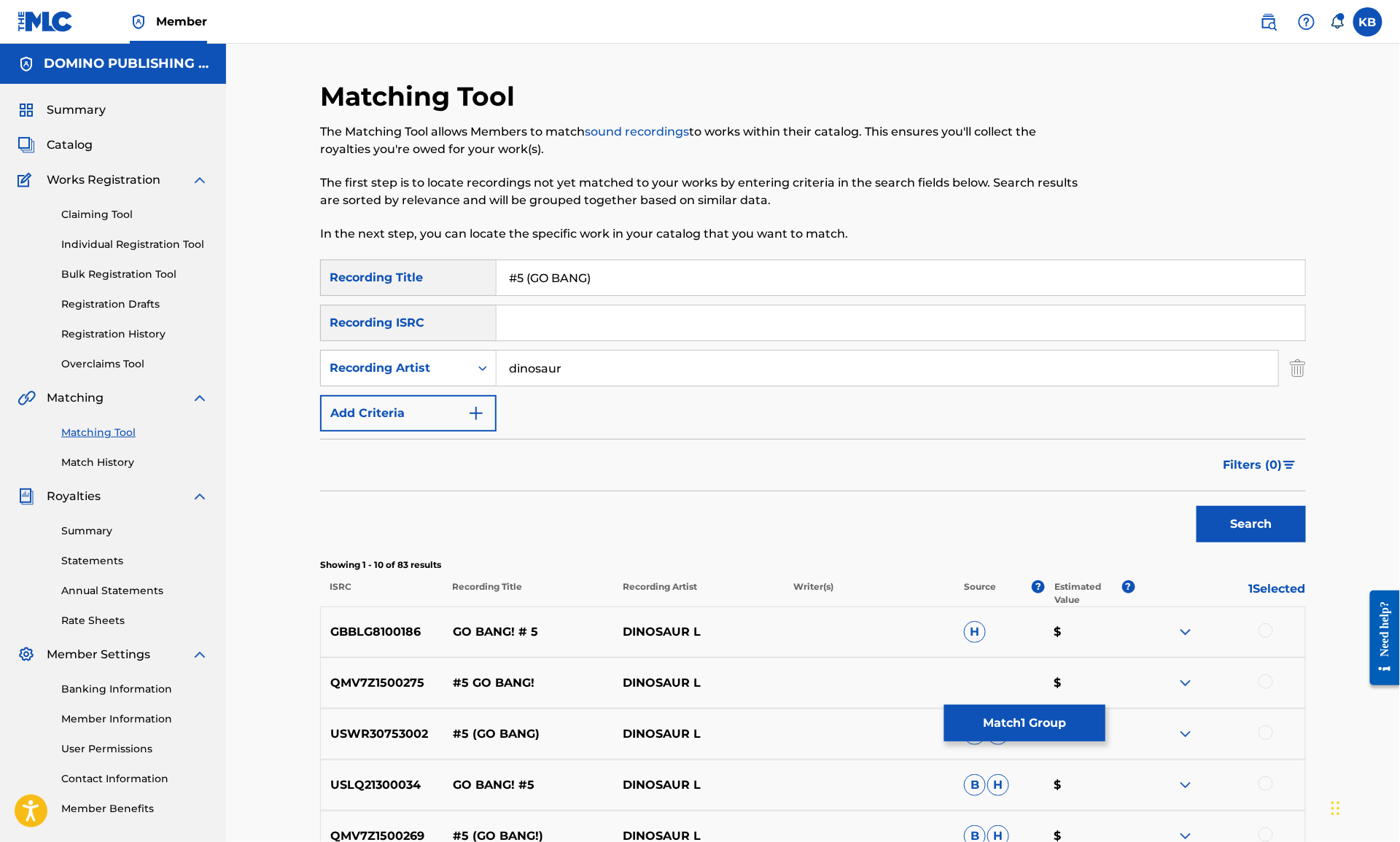
click at [1265, 632] on div at bounding box center [1266, 631] width 15 height 15
click at [1265, 675] on div at bounding box center [1266, 682] width 15 height 15
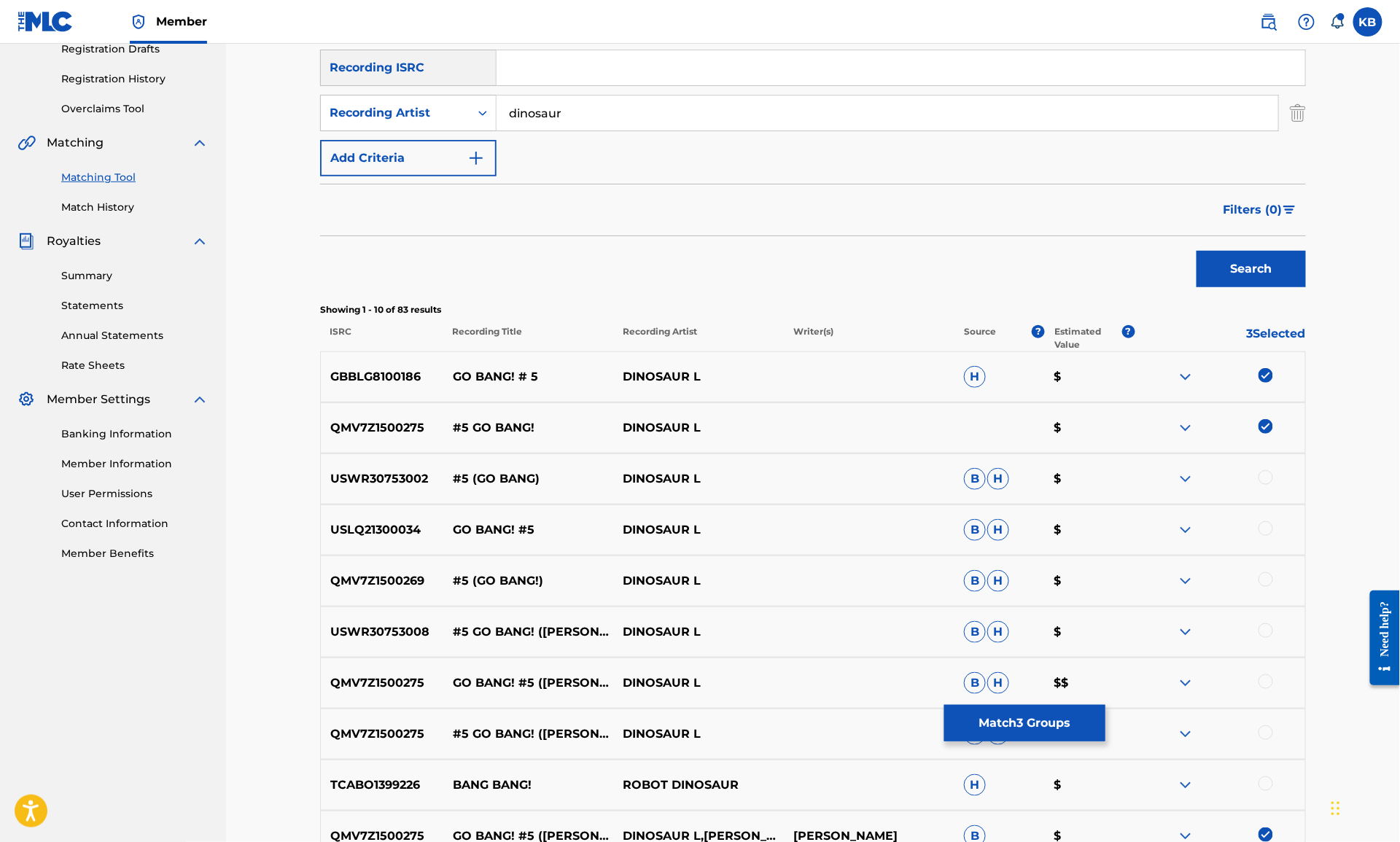
scroll to position [268, 0]
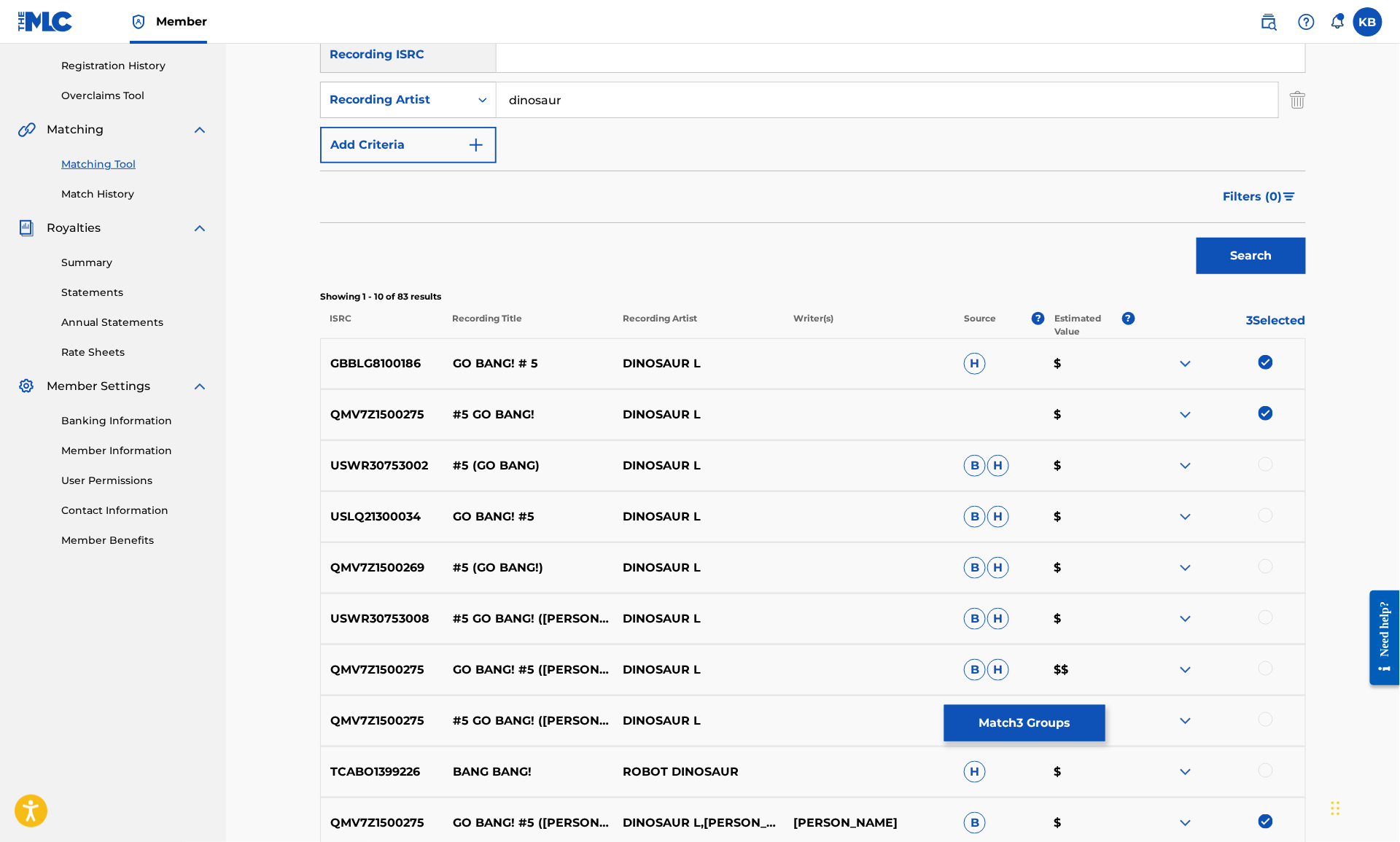
click at [1264, 462] on div at bounding box center [1266, 465] width 15 height 15
click at [1260, 516] on div at bounding box center [1266, 516] width 15 height 15
click at [1265, 564] on div at bounding box center [1266, 567] width 15 height 15
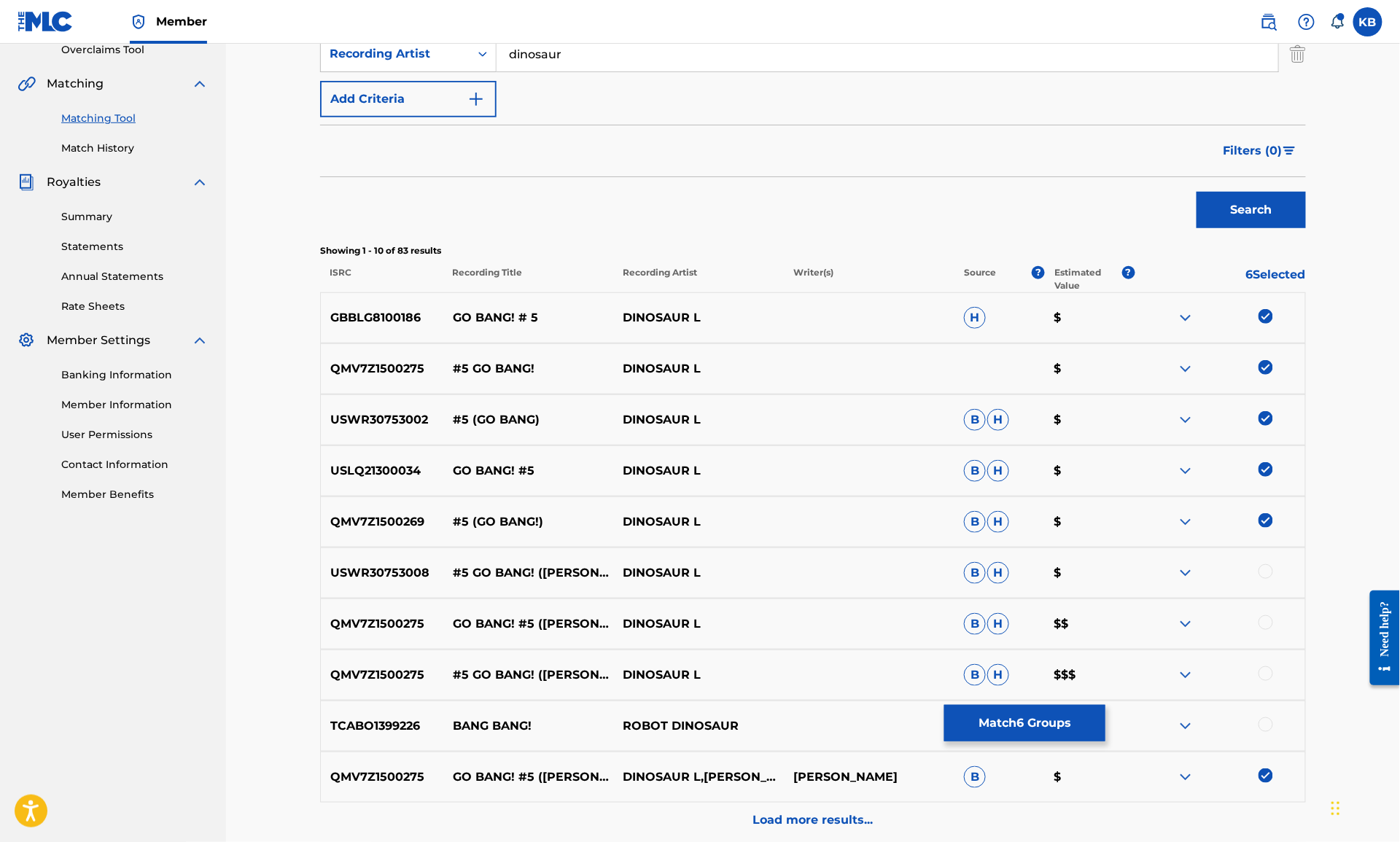
scroll to position [428, 0]
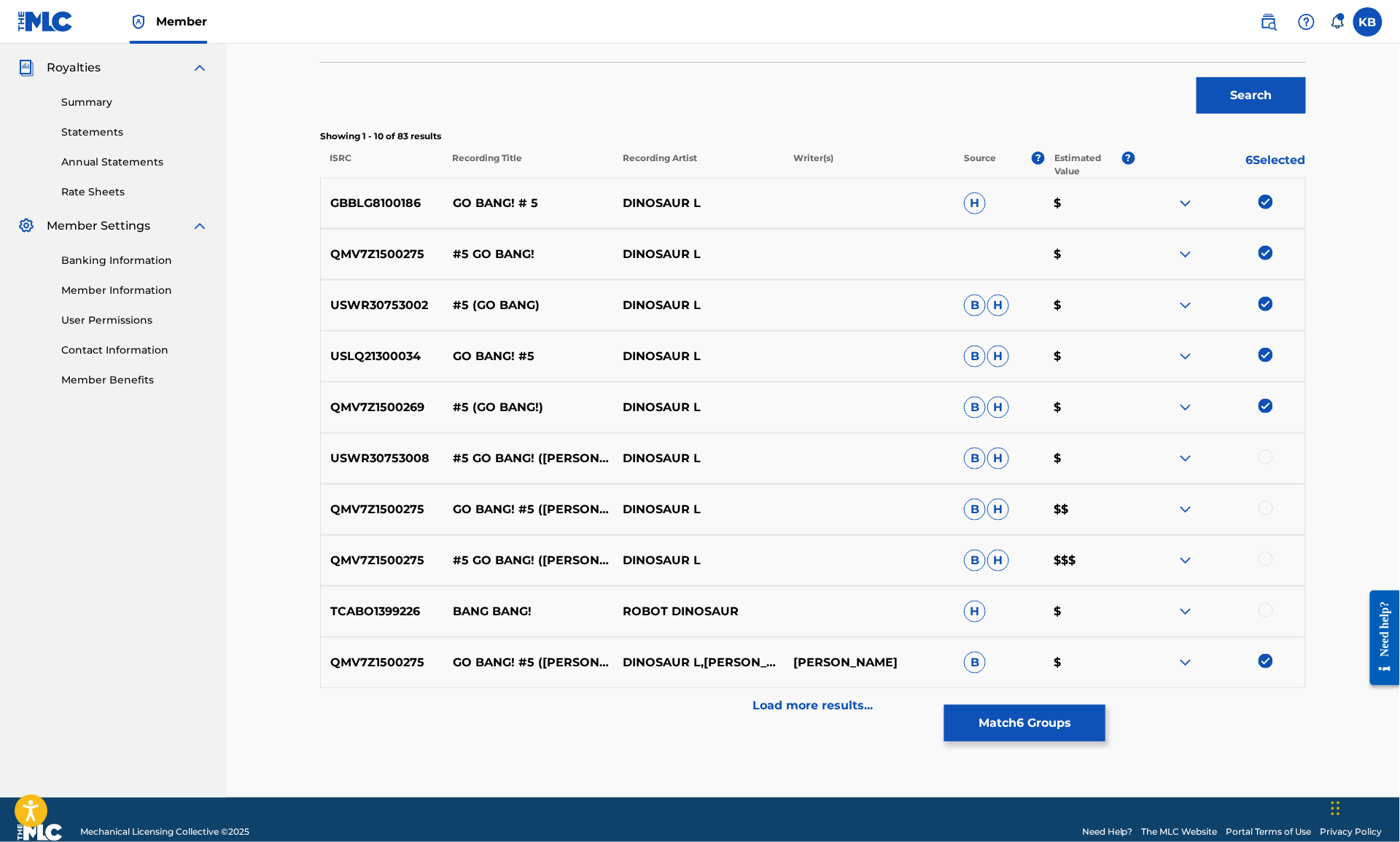
click at [1267, 559] on div at bounding box center [1266, 560] width 15 height 15
click at [1266, 509] on div at bounding box center [1266, 509] width 15 height 15
click at [1267, 464] on div at bounding box center [1219, 458] width 171 height 17
click at [1266, 458] on div at bounding box center [1266, 457] width 15 height 15
click at [821, 698] on p "Load more results..." at bounding box center [813, 706] width 121 height 17
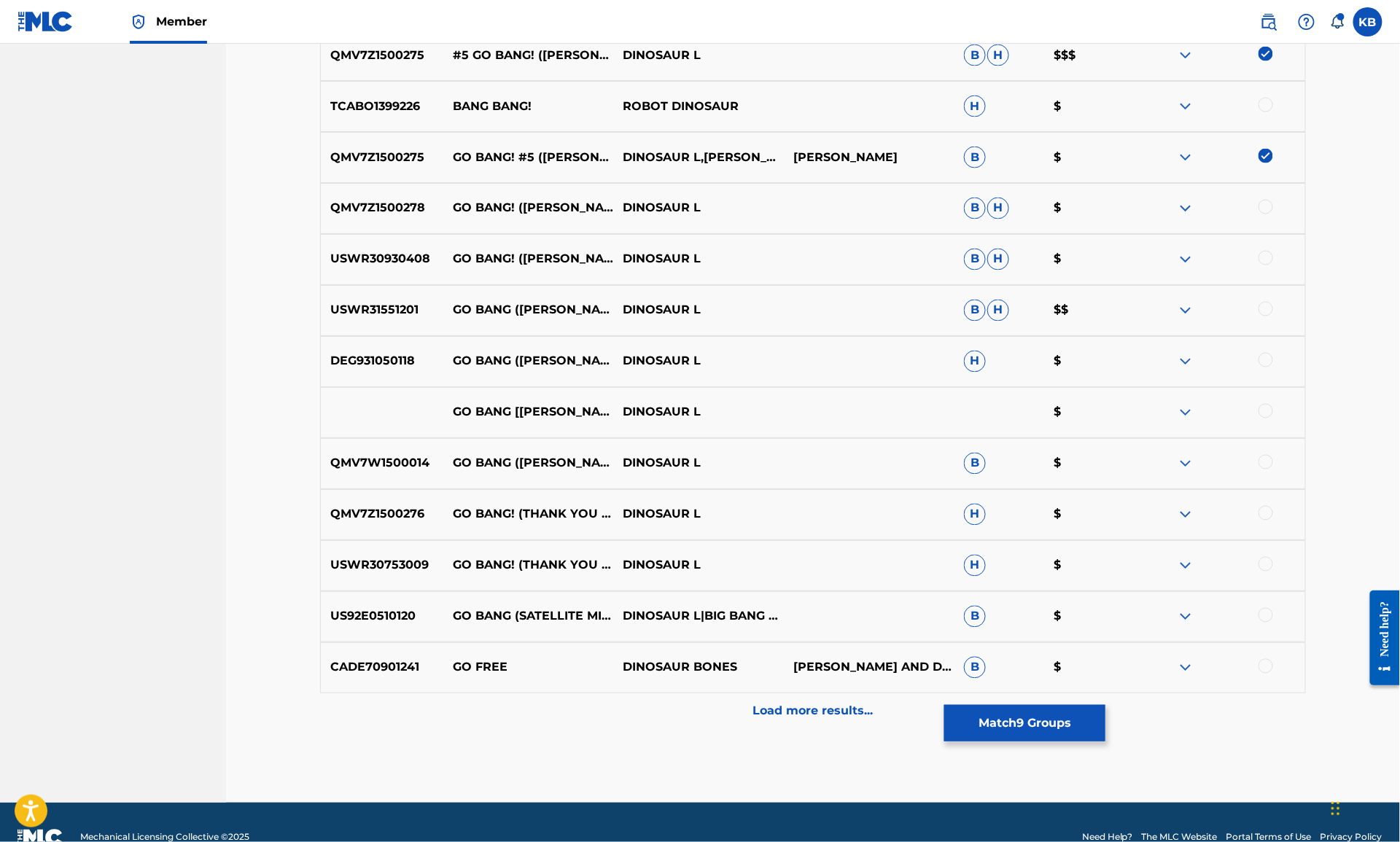
scroll to position [963, 0]
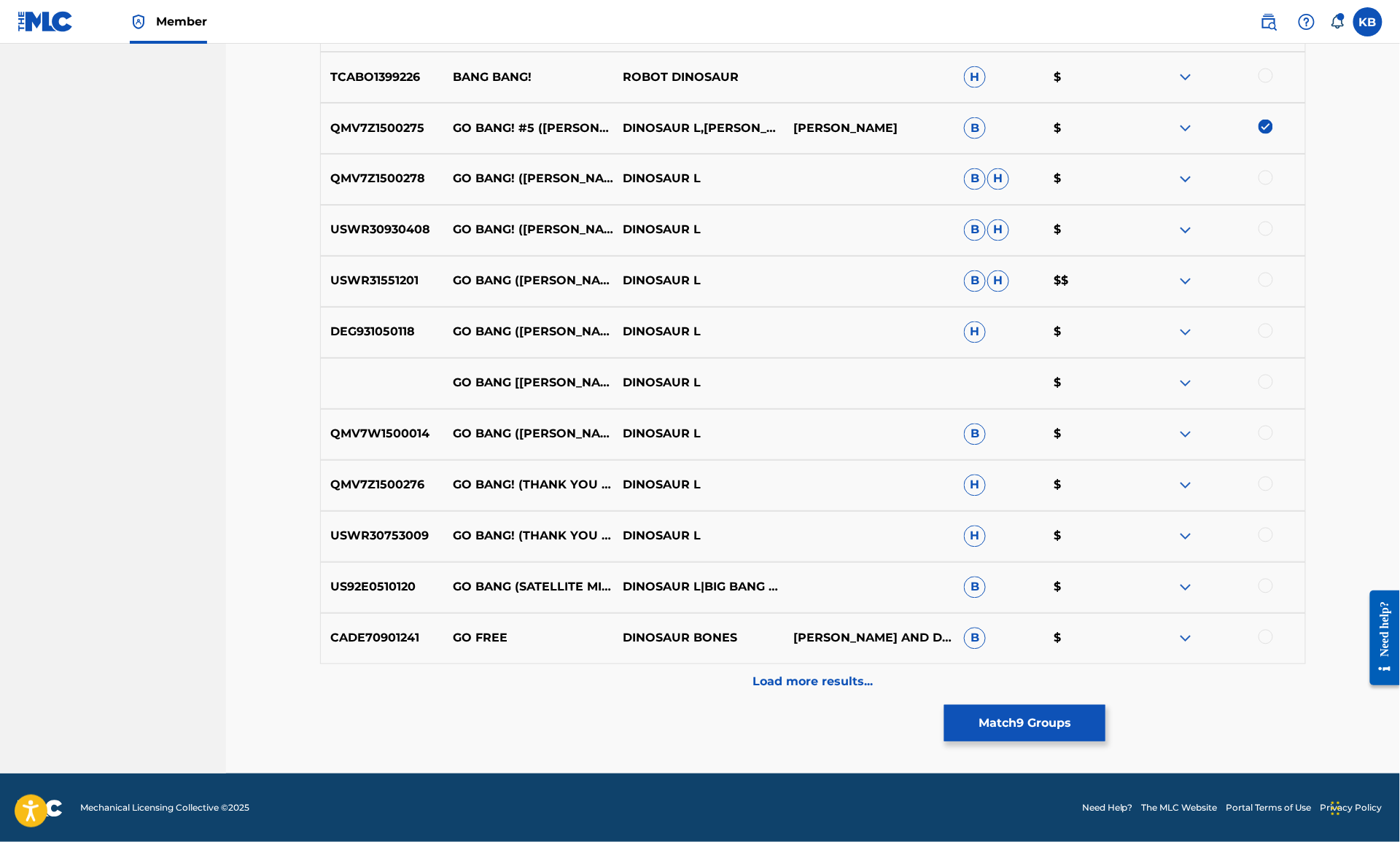
click at [1041, 731] on button "Match 9 Groups" at bounding box center [1024, 723] width 161 height 36
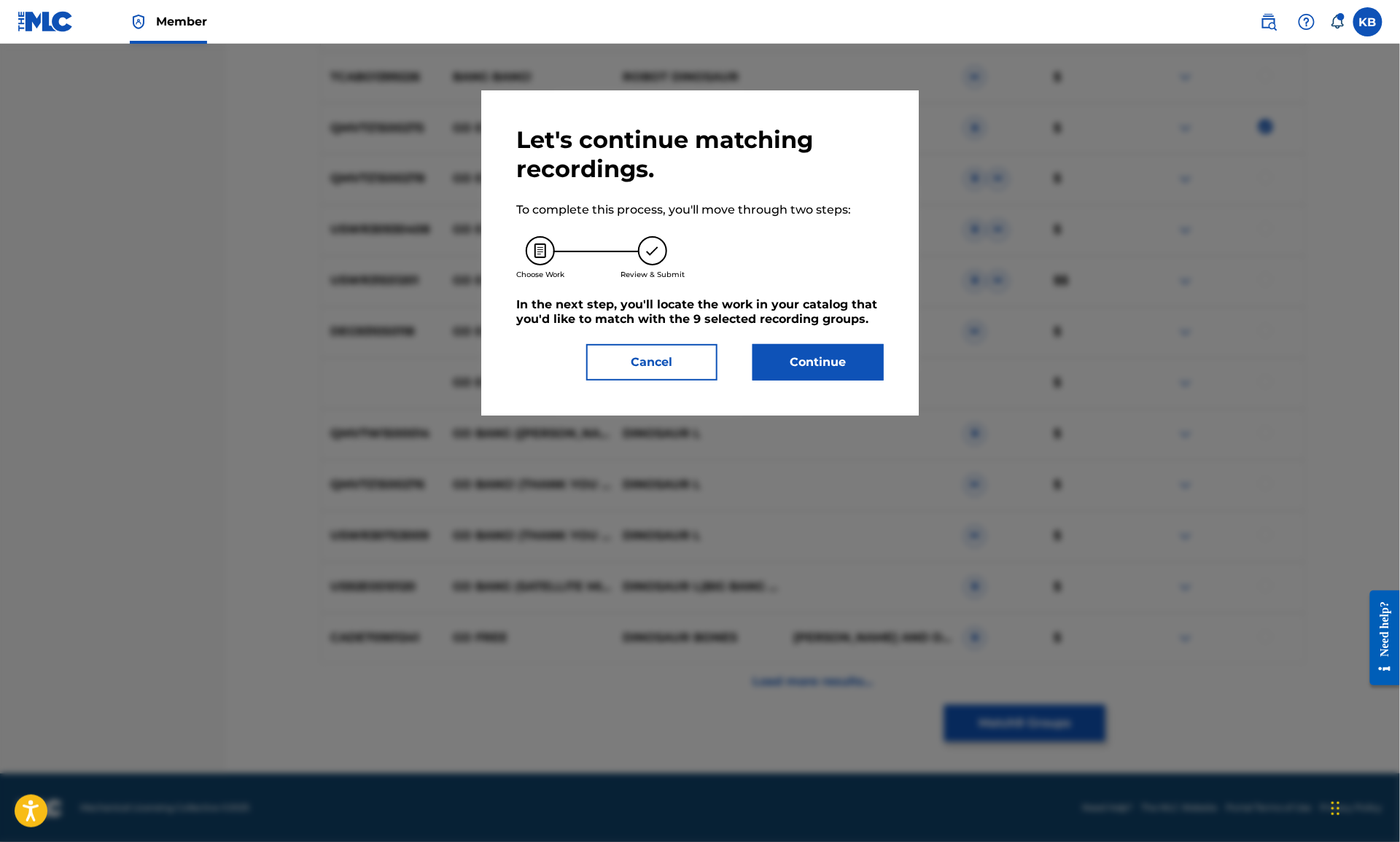
click at [852, 329] on div "Let's continue matching recordings. To complete this process, you'll move throu…" at bounding box center [699, 253] width 367 height 255
click at [809, 385] on div "Let's continue matching recordings. To complete this process, you'll move throu…" at bounding box center [700, 253] width 438 height 325
click at [817, 369] on button "Continue" at bounding box center [818, 362] width 131 height 36
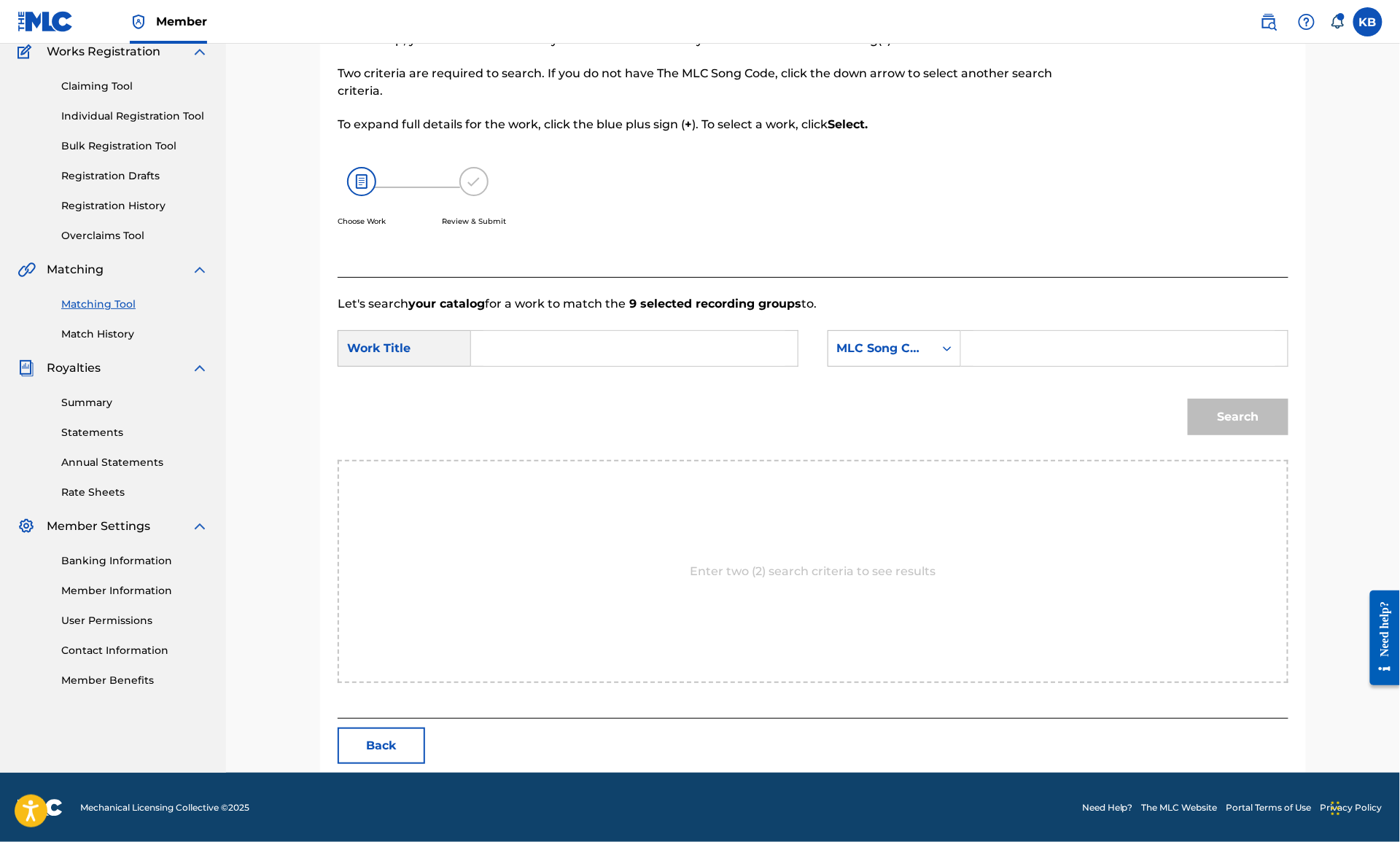
click at [722, 340] on input "Search Form" at bounding box center [635, 348] width 302 height 35
paste input "#5 (GO BANG) (RUSSELL)"
type input "#5 (GO BANG)"
click at [917, 351] on div "MLC Song Code" at bounding box center [881, 348] width 88 height 17
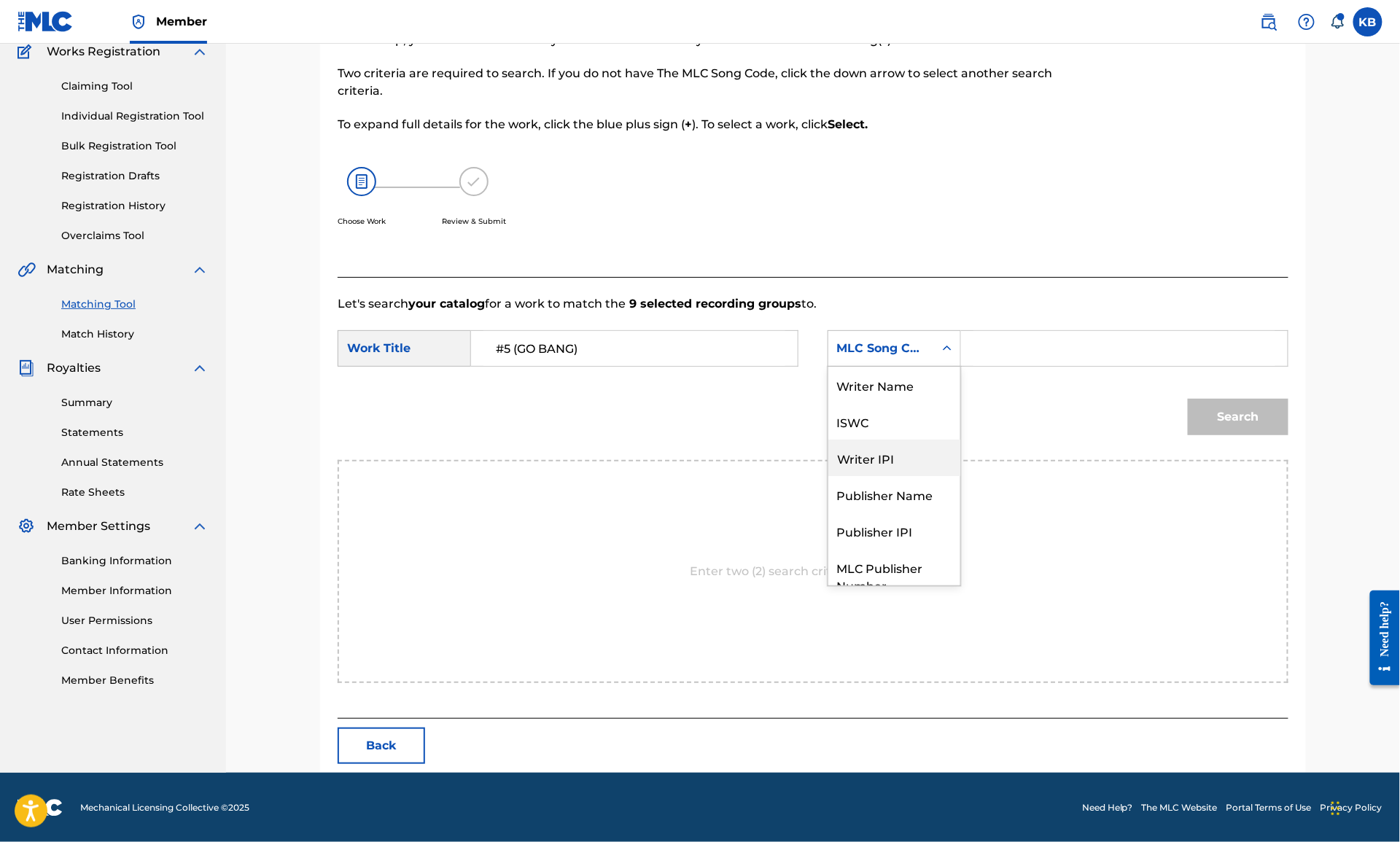
scroll to position [0, 0]
click at [896, 390] on div "Writer Name" at bounding box center [894, 385] width 132 height 36
click at [1049, 361] on input "Search Form" at bounding box center [1124, 348] width 302 height 35
paste input "#5 (GO BANG) (RUSSELL)"
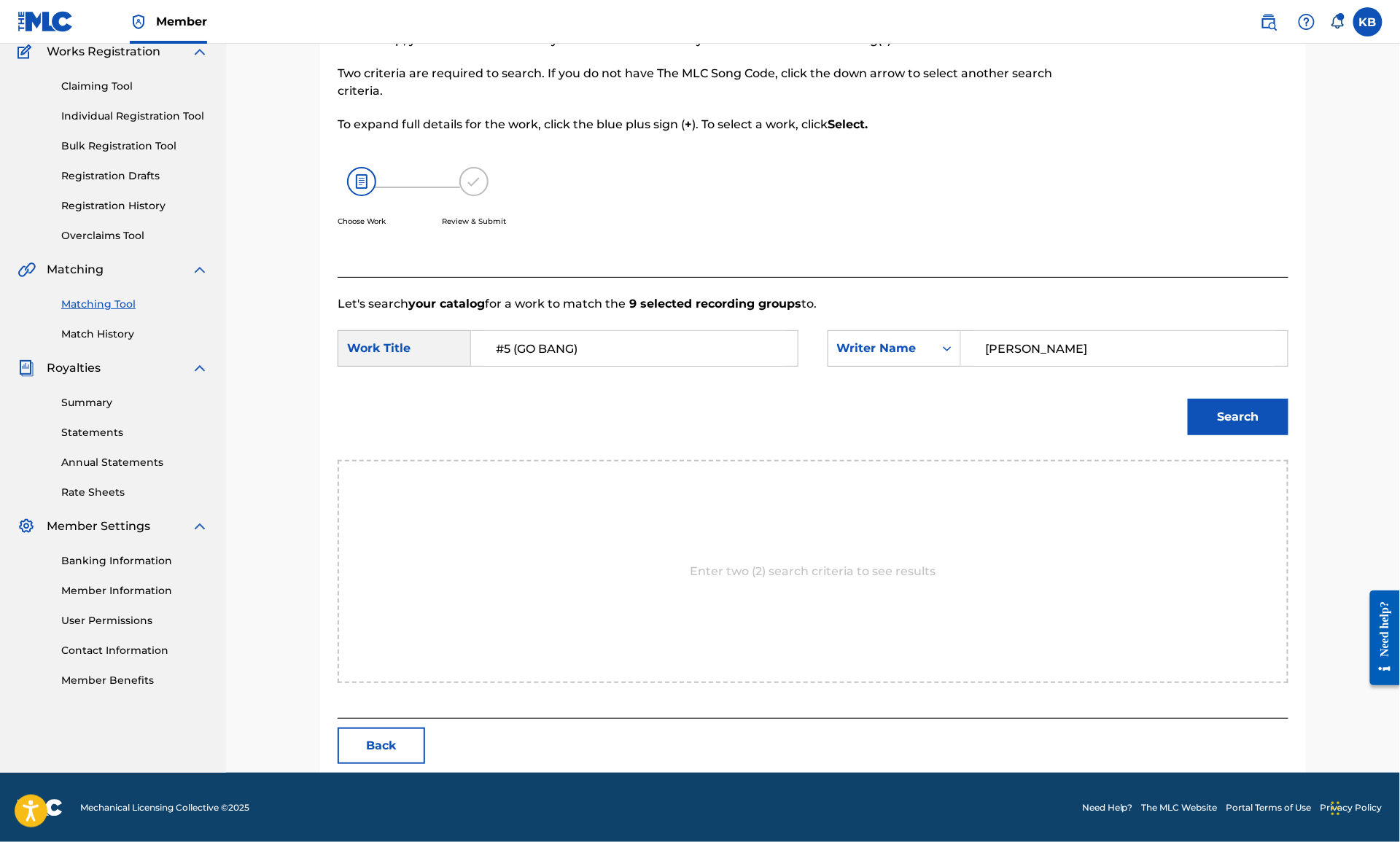
type input "RUSSELL"
click at [1188, 399] on button "Search" at bounding box center [1238, 417] width 101 height 36
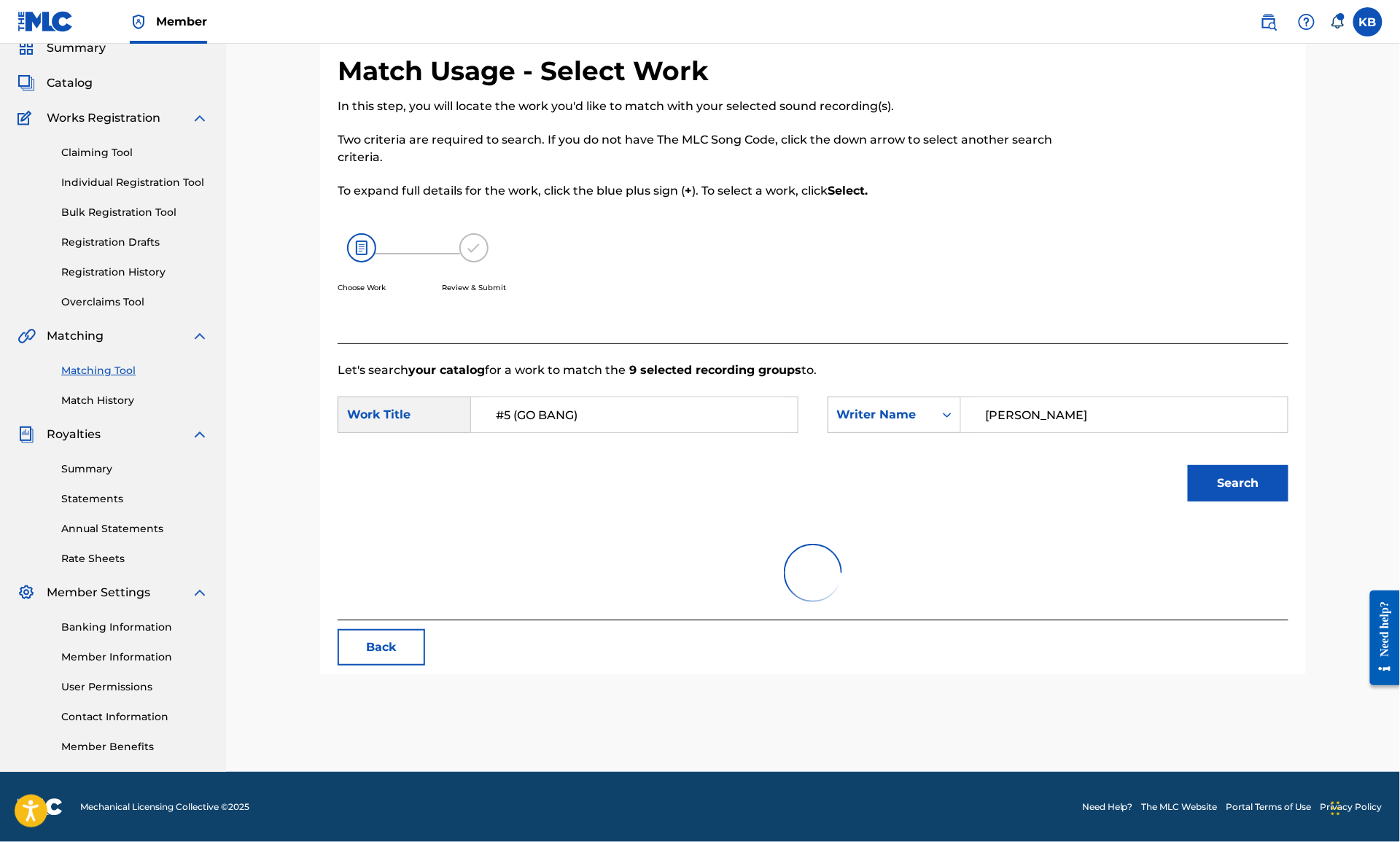
scroll to position [128, 0]
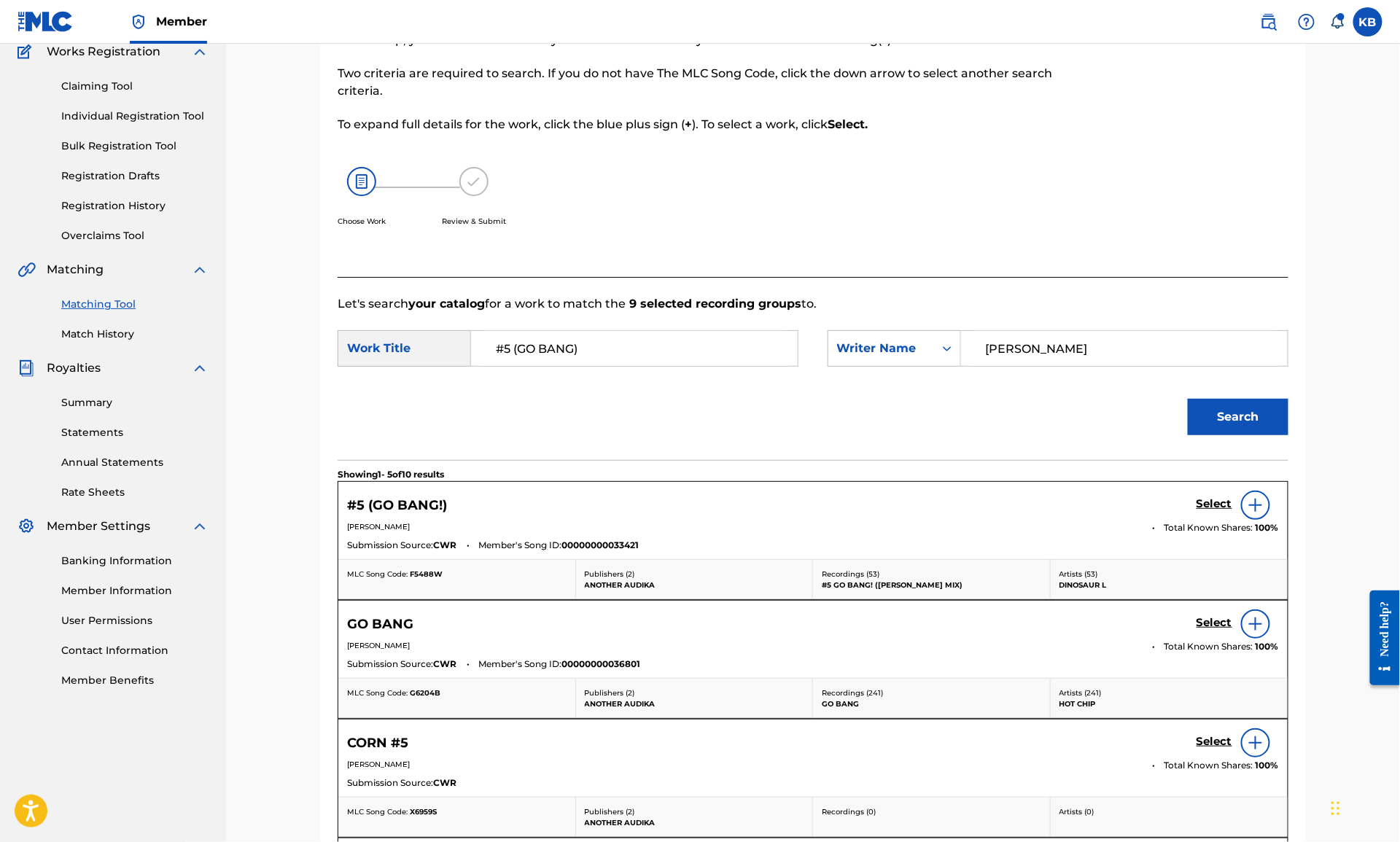
click at [1212, 503] on h5 "Select" at bounding box center [1214, 504] width 35 height 14
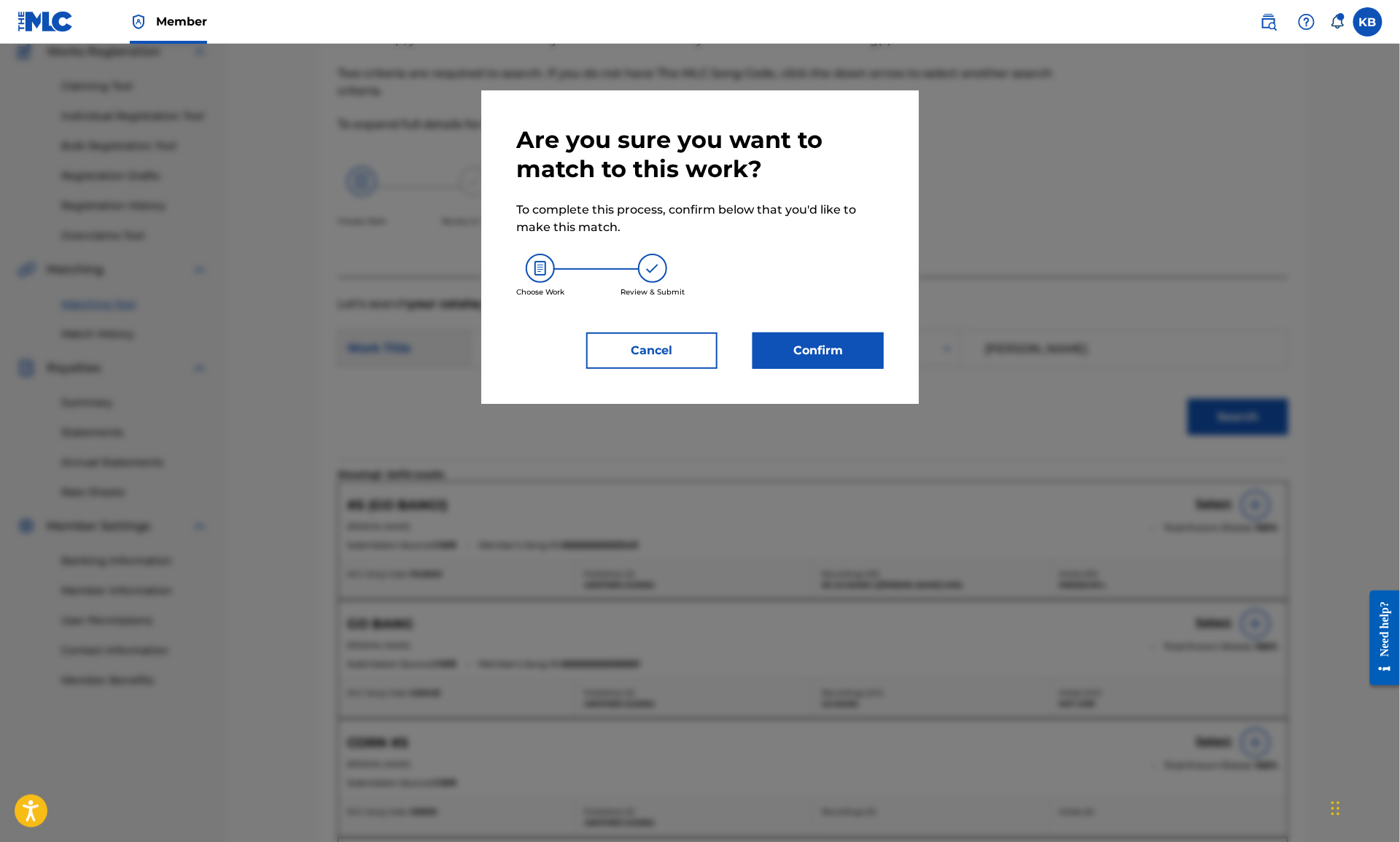
click at [830, 349] on button "Confirm" at bounding box center [818, 351] width 131 height 36
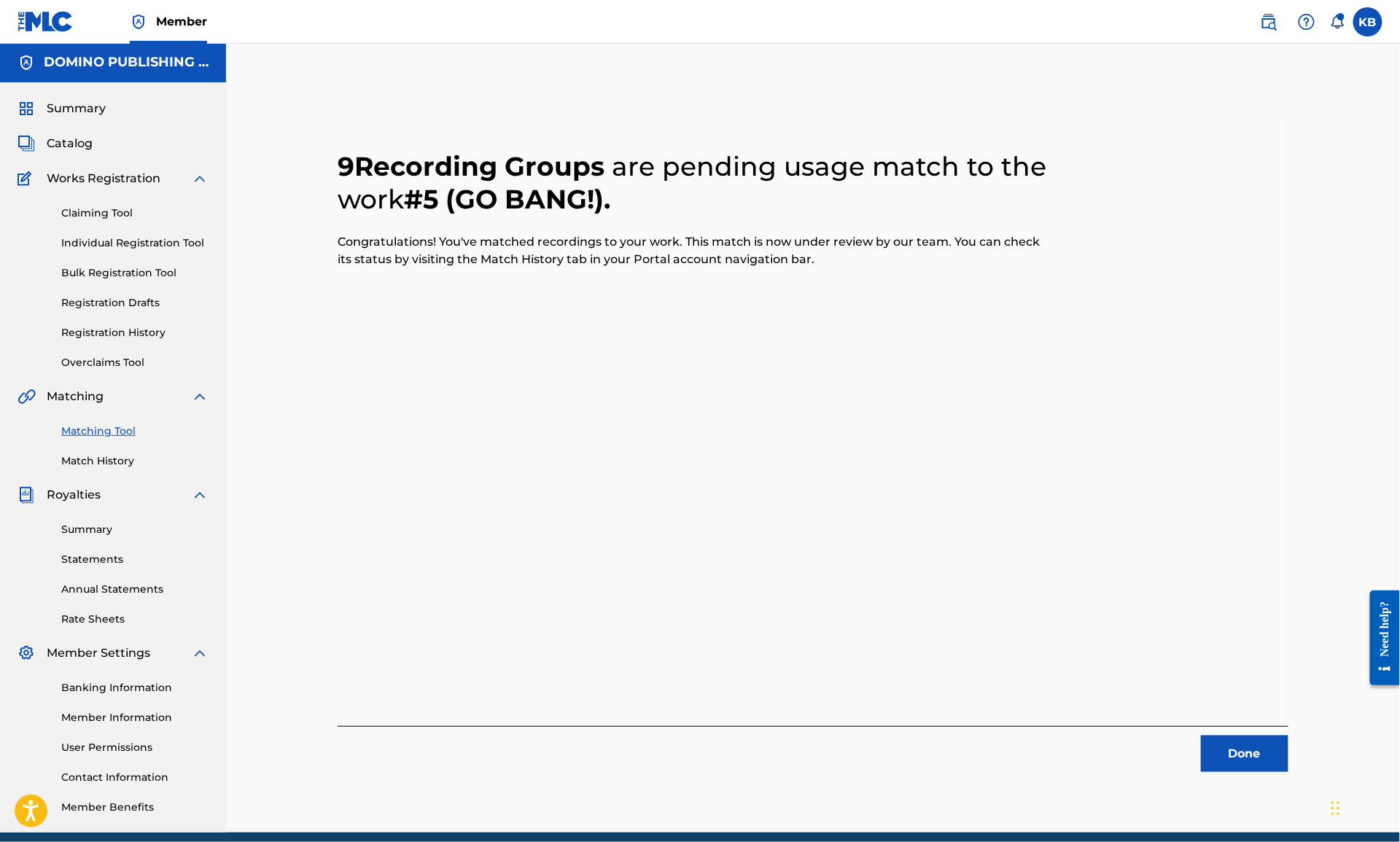
scroll to position [0, 0]
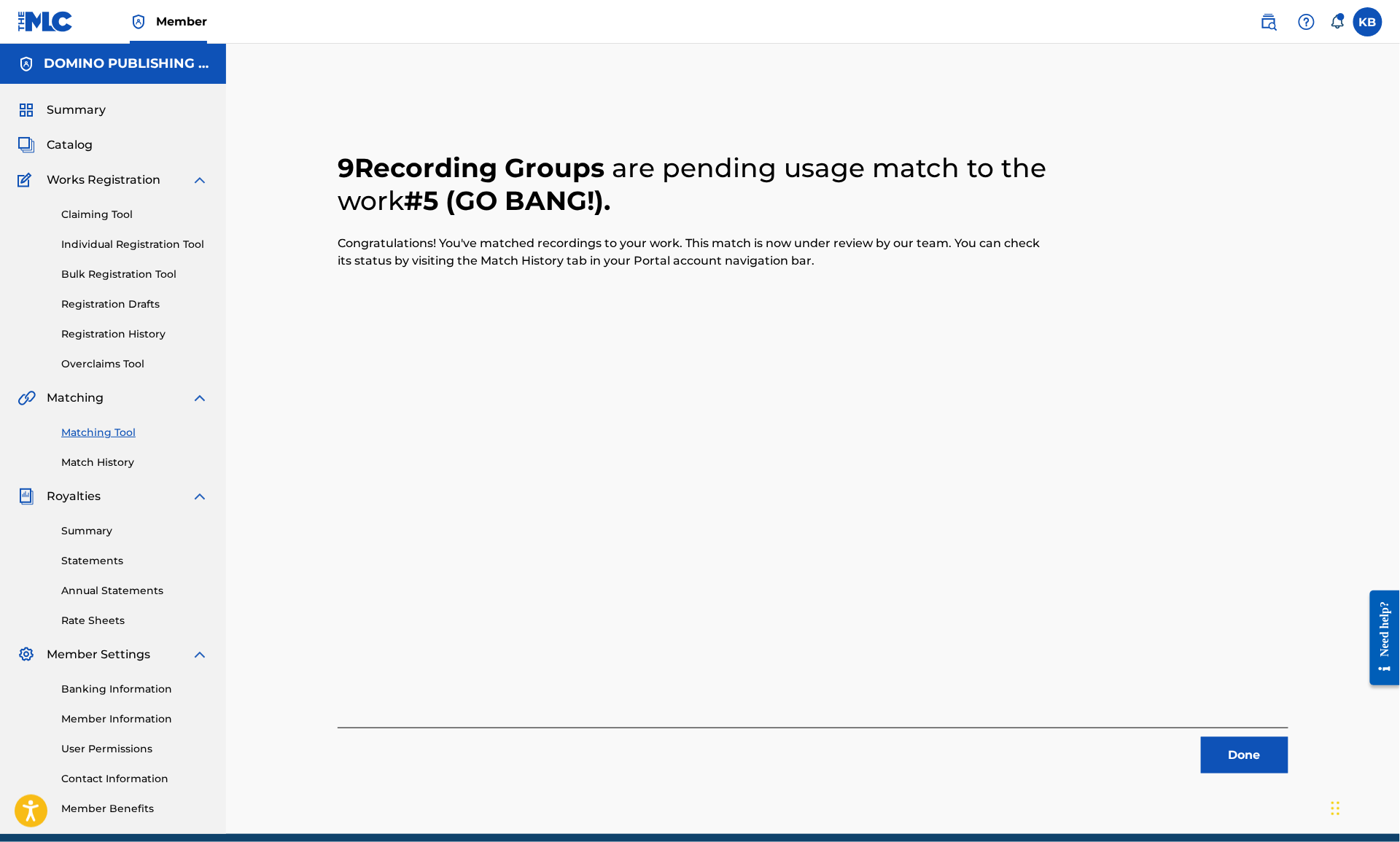
click at [1238, 749] on button "Done" at bounding box center [1245, 755] width 88 height 36
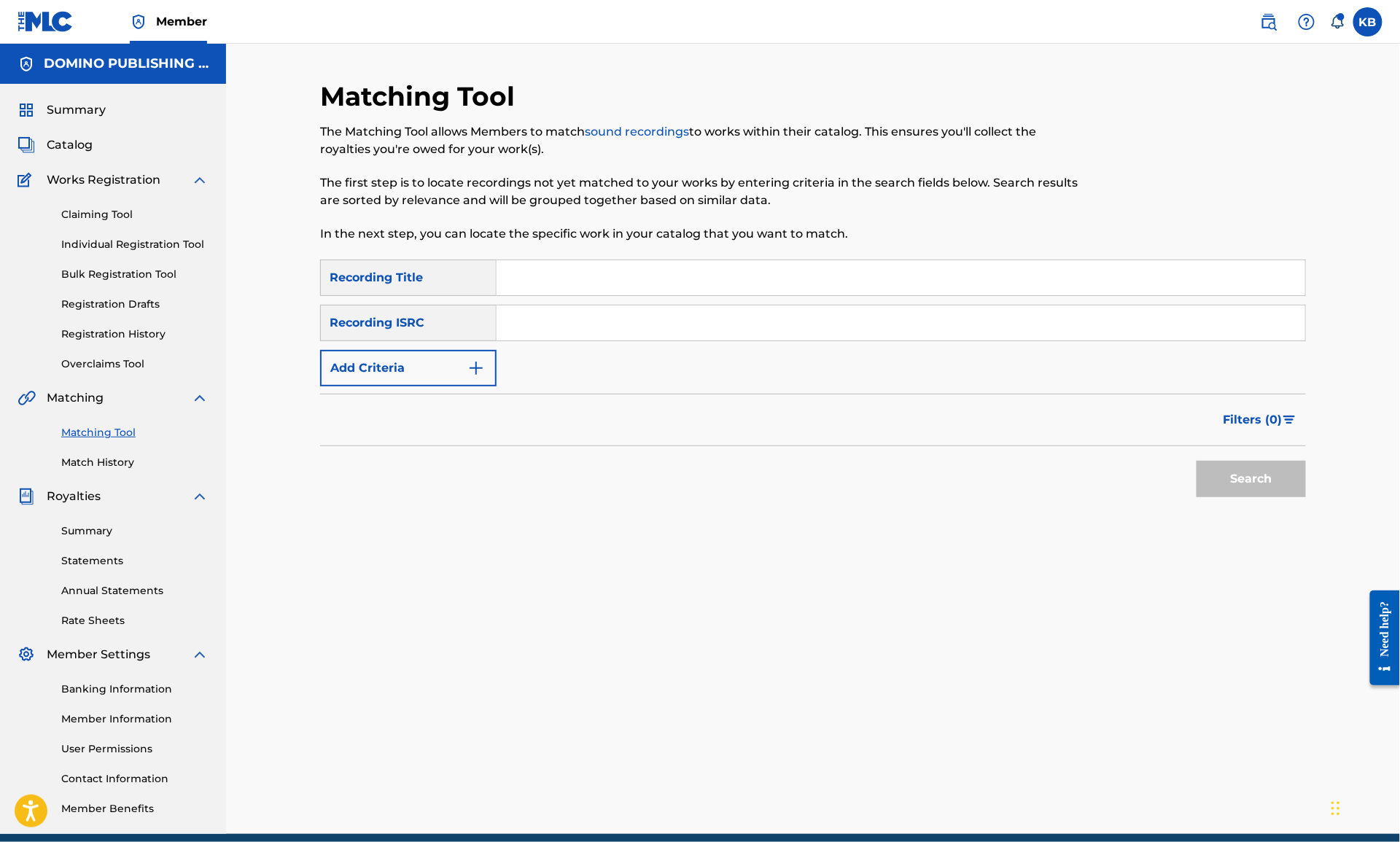
click at [939, 280] on input "Search Form" at bounding box center [901, 277] width 809 height 35
paste input "LOCH RAVEN (DIBB/LENNOX/PORTNER/WEITZ)"
type input "LOCH RAVEN"
click at [434, 355] on button "Add Criteria" at bounding box center [409, 368] width 177 height 36
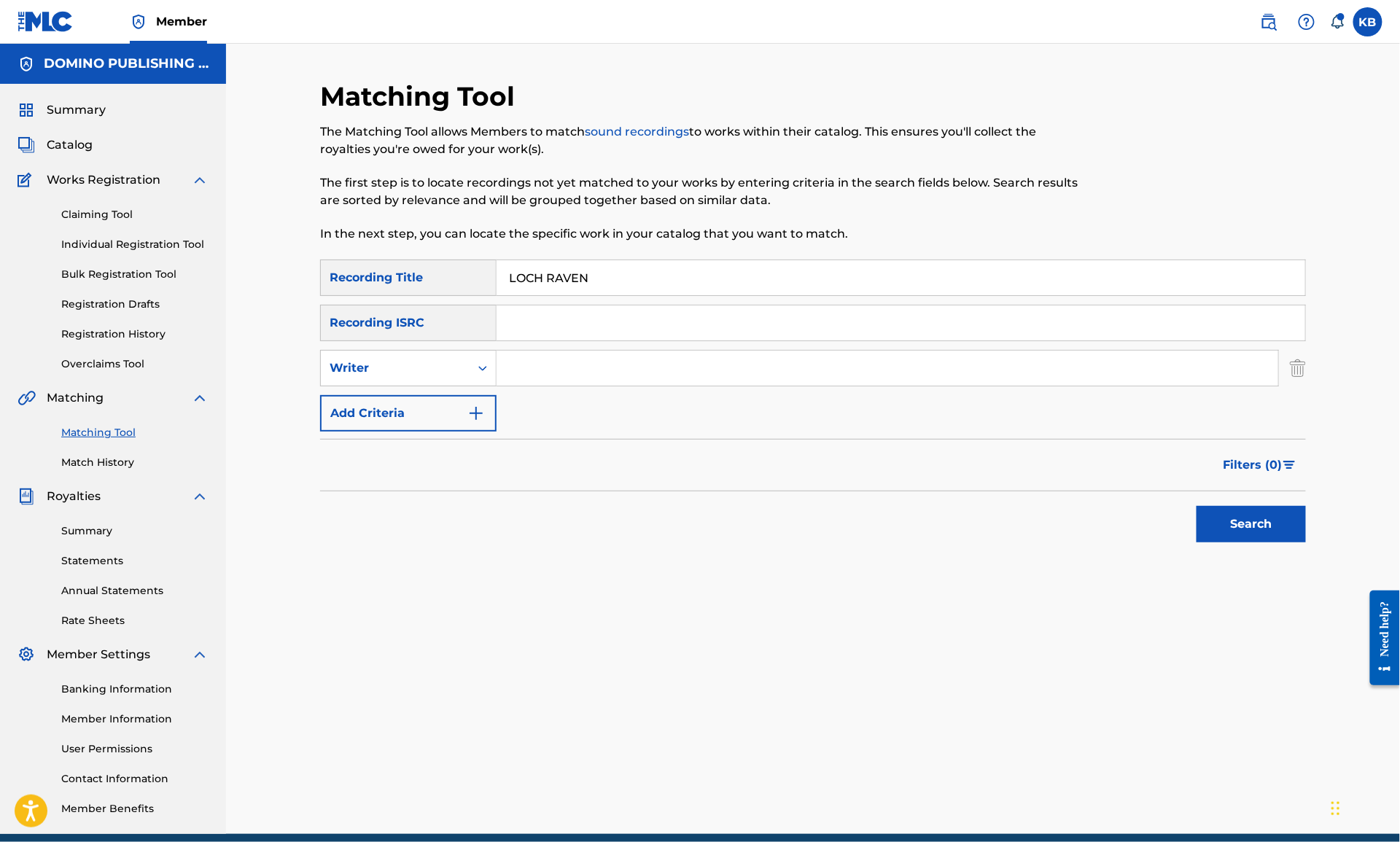
click at [641, 376] on input "Search Form" at bounding box center [887, 368] width 782 height 35
paste input "LOCH RAVEN (DIBB/LENNOX/PORTNER/WEITZ)"
type input "DIBB/LENNOX/PORTNER/WEITZ"
click at [1197, 506] on button "Search" at bounding box center [1251, 524] width 109 height 36
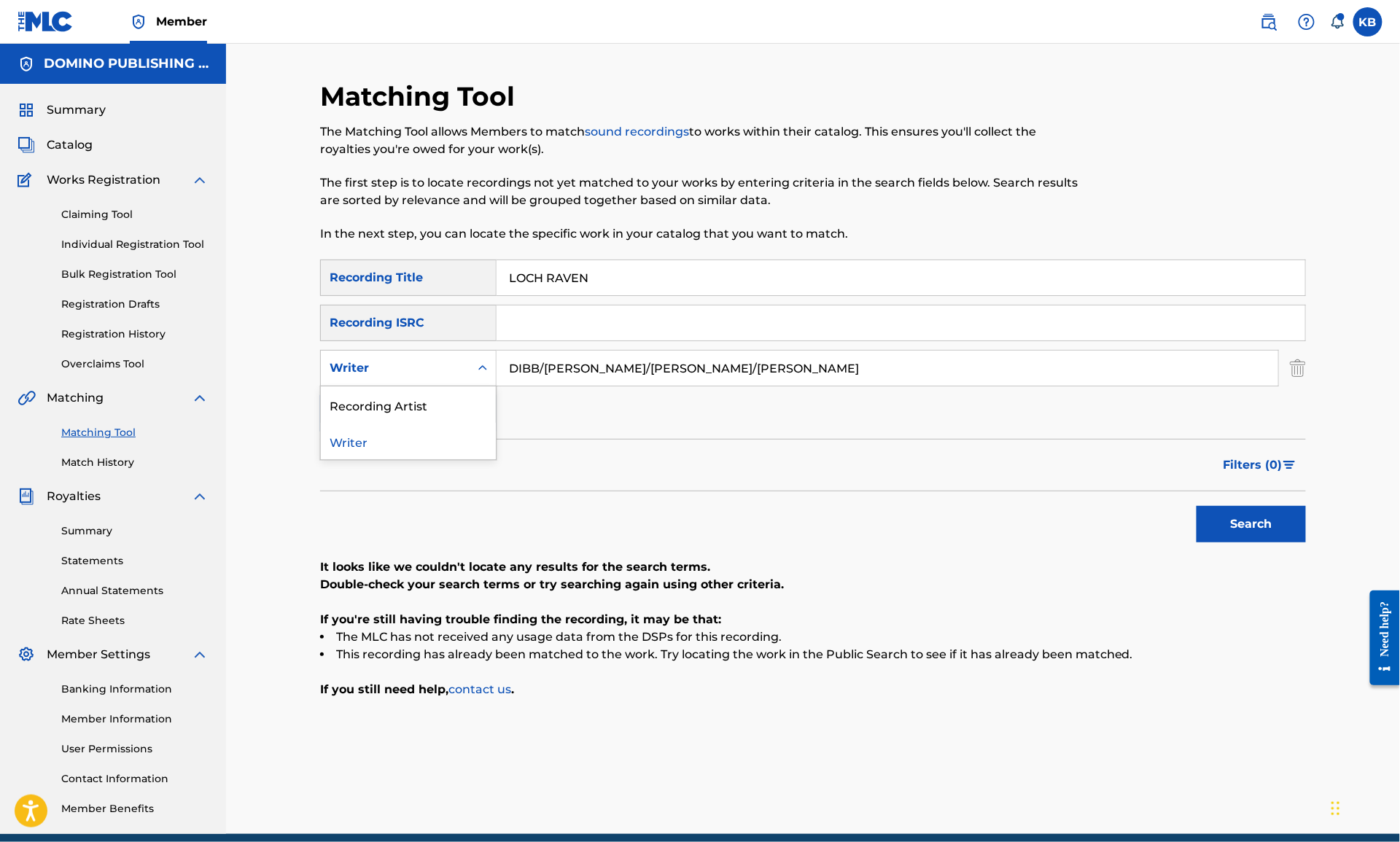
click at [449, 370] on div "Writer" at bounding box center [395, 367] width 131 height 17
click at [444, 396] on div "Recording Artist" at bounding box center [409, 404] width 175 height 36
click at [644, 366] on input "Search Form" at bounding box center [887, 368] width 782 height 35
type input "p"
type input "animal collective"
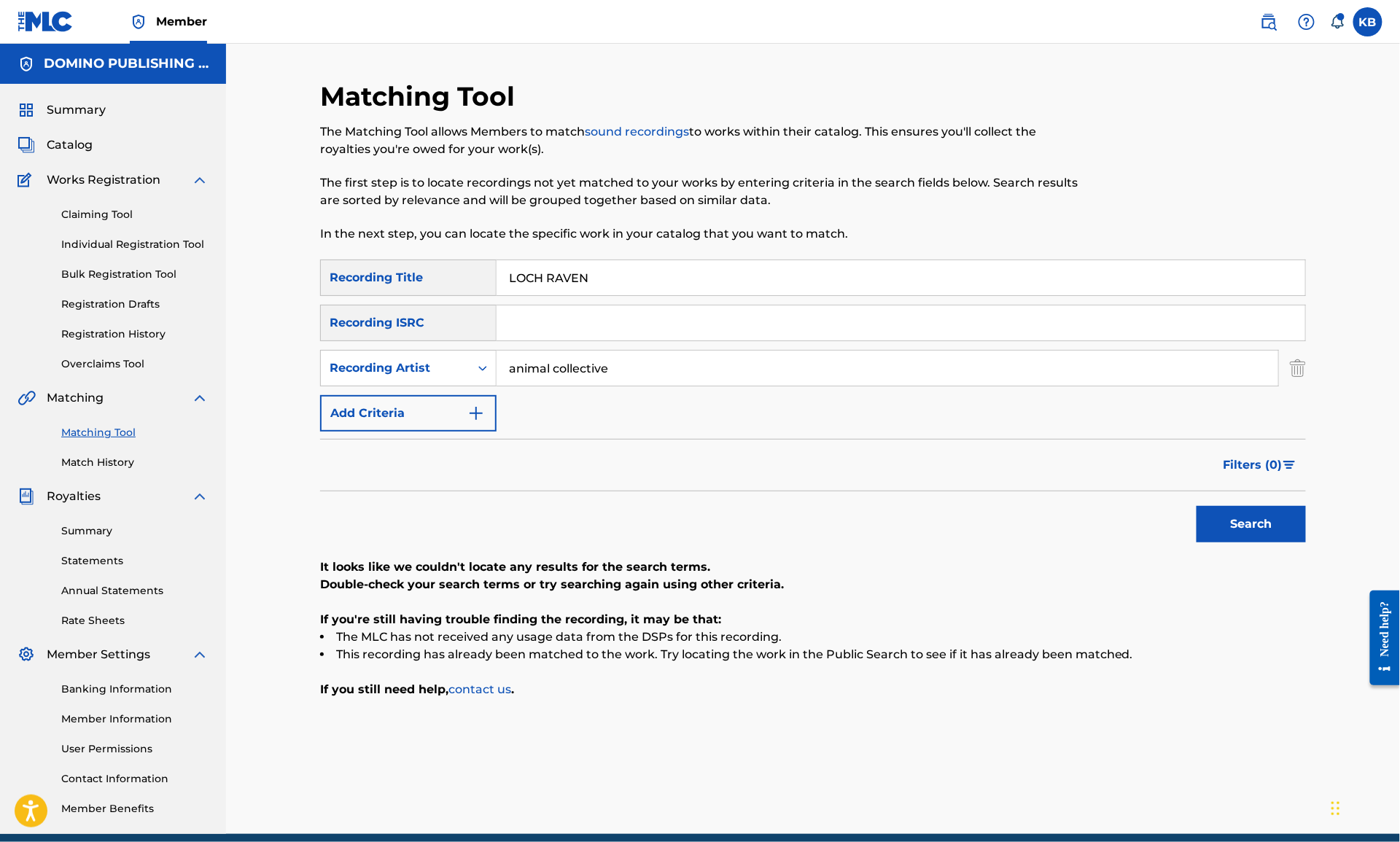
click at [1246, 515] on button "Search" at bounding box center [1251, 524] width 109 height 36
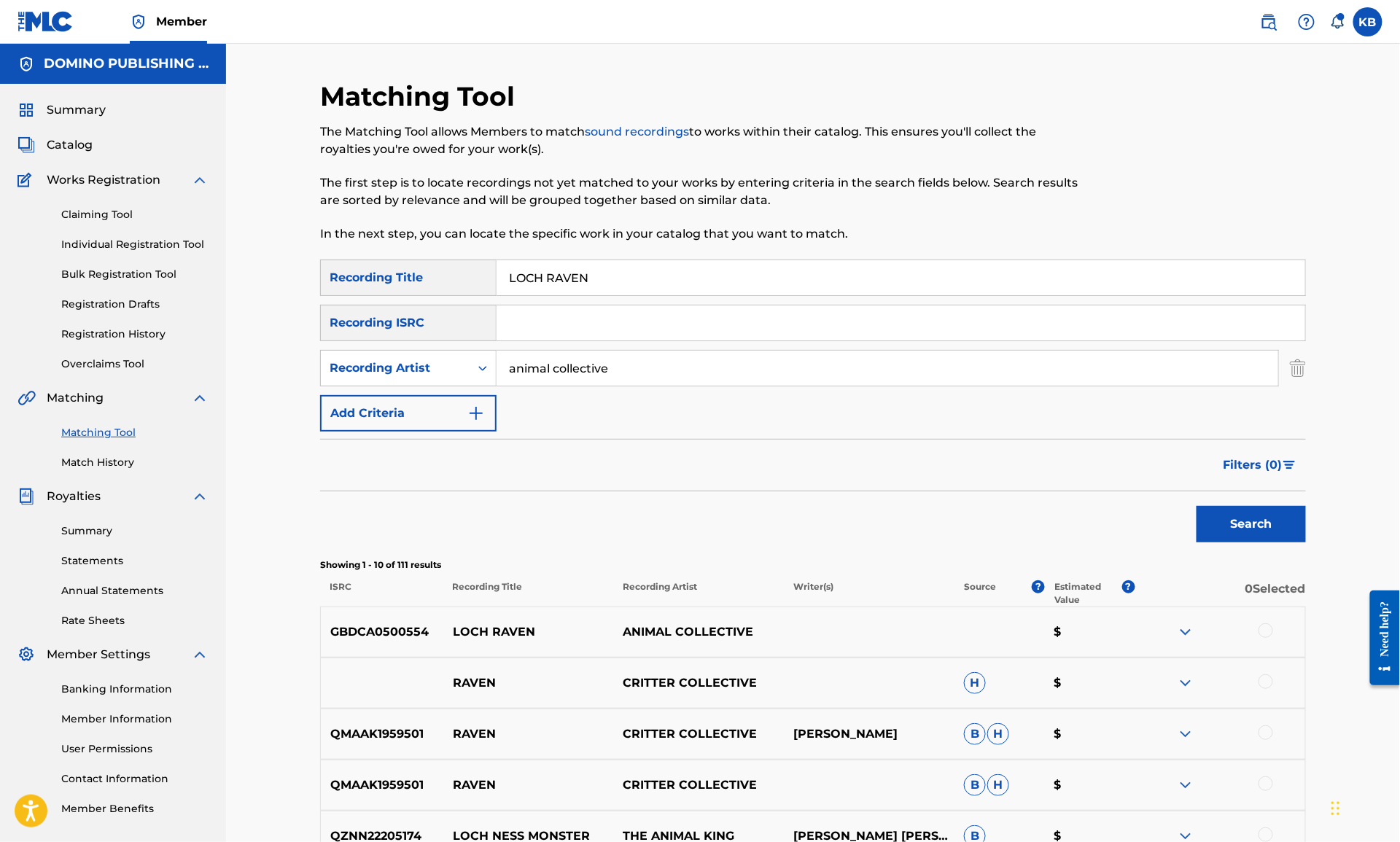
click at [1269, 627] on div at bounding box center [1266, 631] width 15 height 15
click at [1056, 726] on button "Match 1 Group" at bounding box center [1024, 723] width 161 height 36
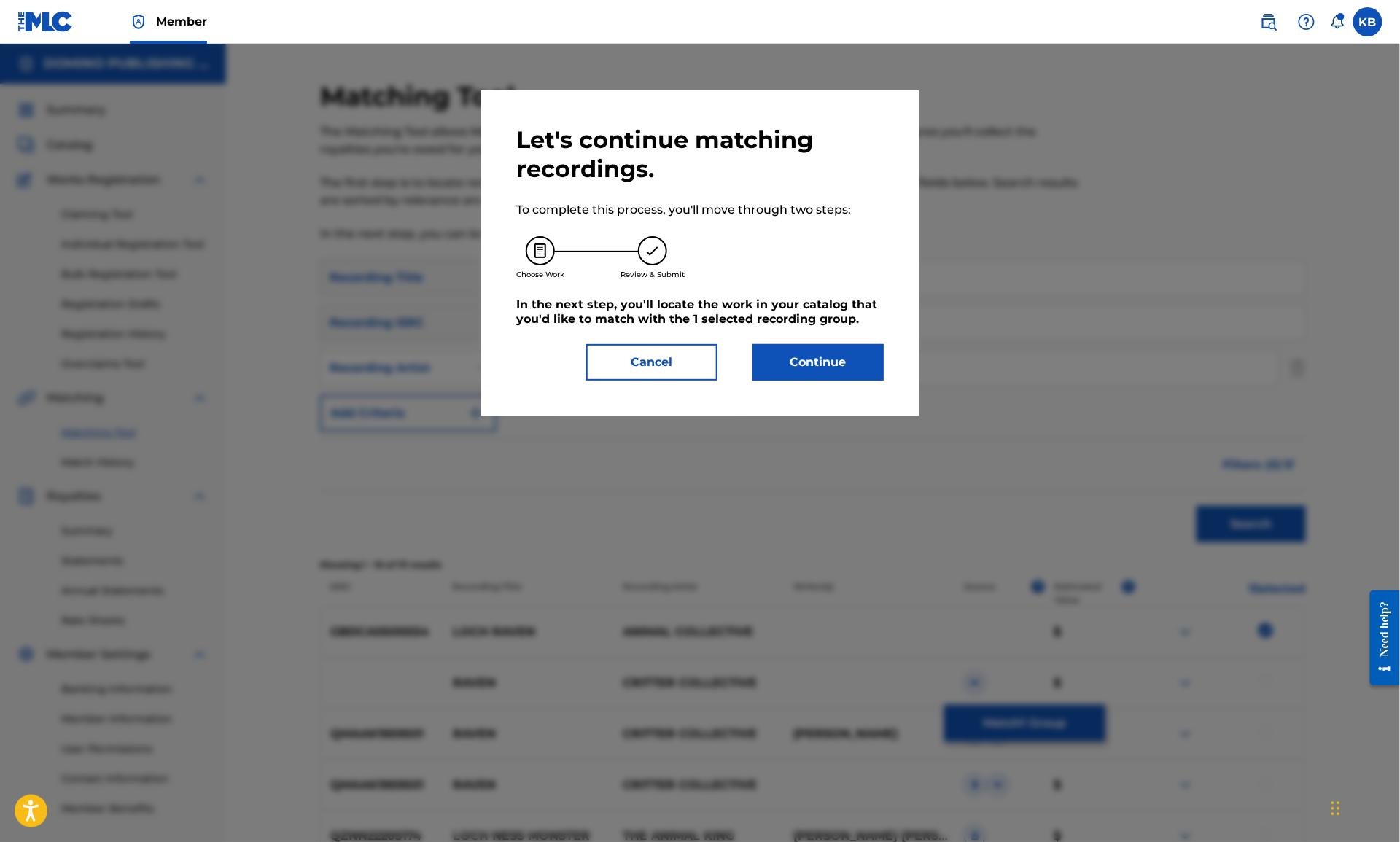
click at [849, 348] on button "Continue" at bounding box center [818, 362] width 131 height 36
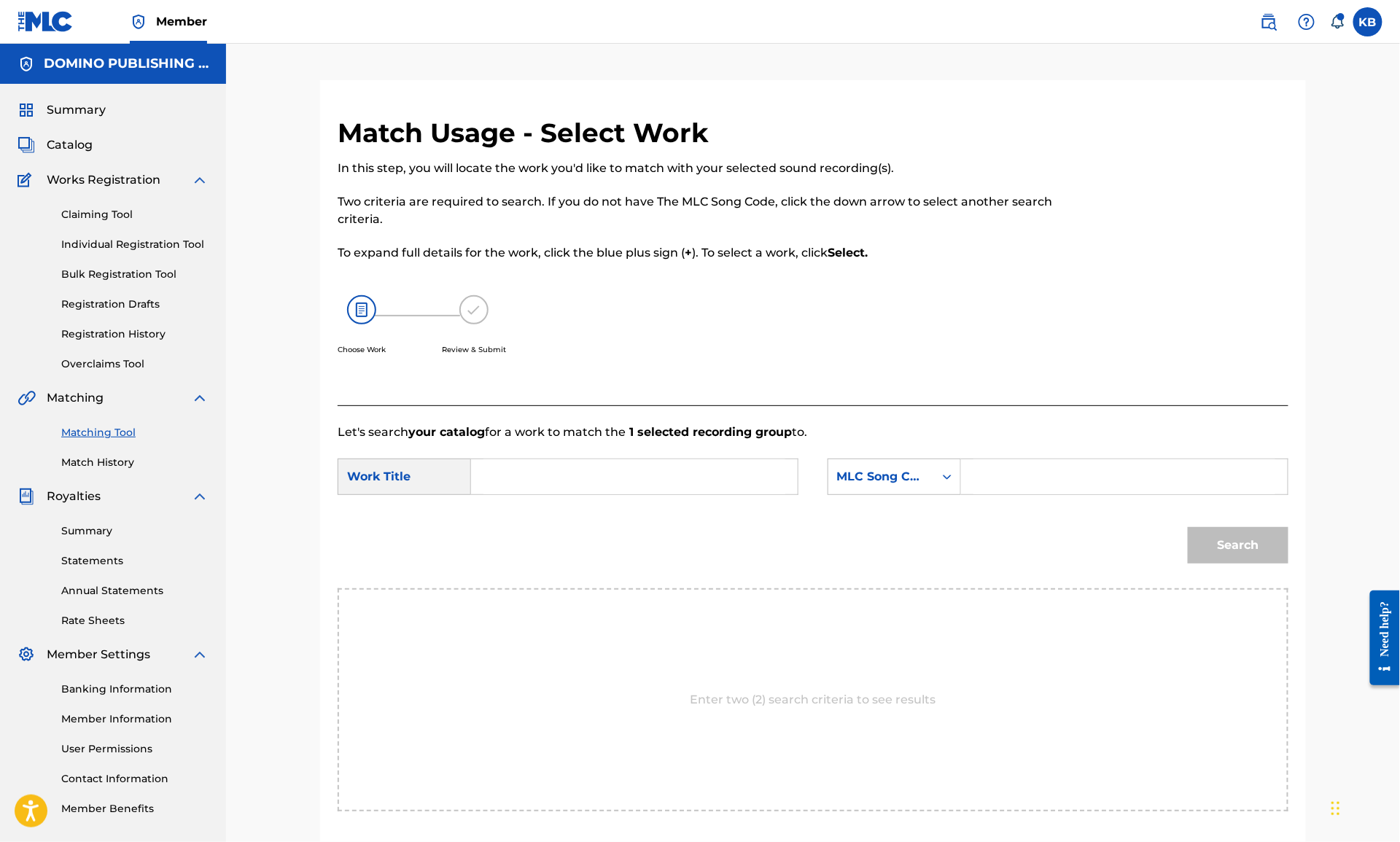
click at [614, 473] on input "Search Form" at bounding box center [635, 476] width 302 height 35
paste input "LOCH RAVEN (DIBB/LENNOX/PORTNER/WEITZ)"
type input "LOCH RAVEN"
click at [888, 482] on div "MLC Song Code" at bounding box center [881, 476] width 88 height 17
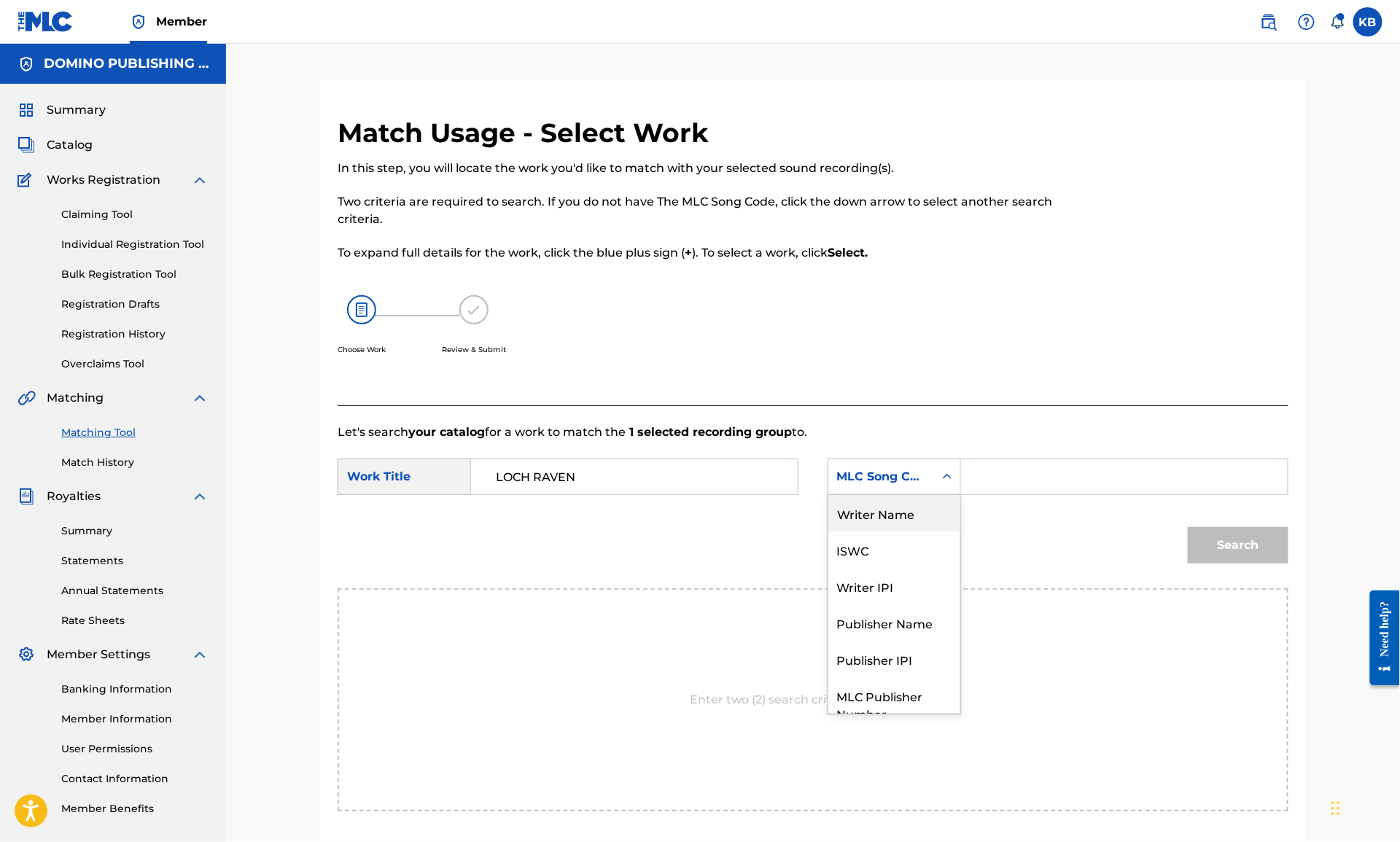
click at [906, 518] on div "Writer Name" at bounding box center [894, 513] width 132 height 36
click at [1008, 486] on input "Search Form" at bounding box center [1124, 476] width 302 height 35
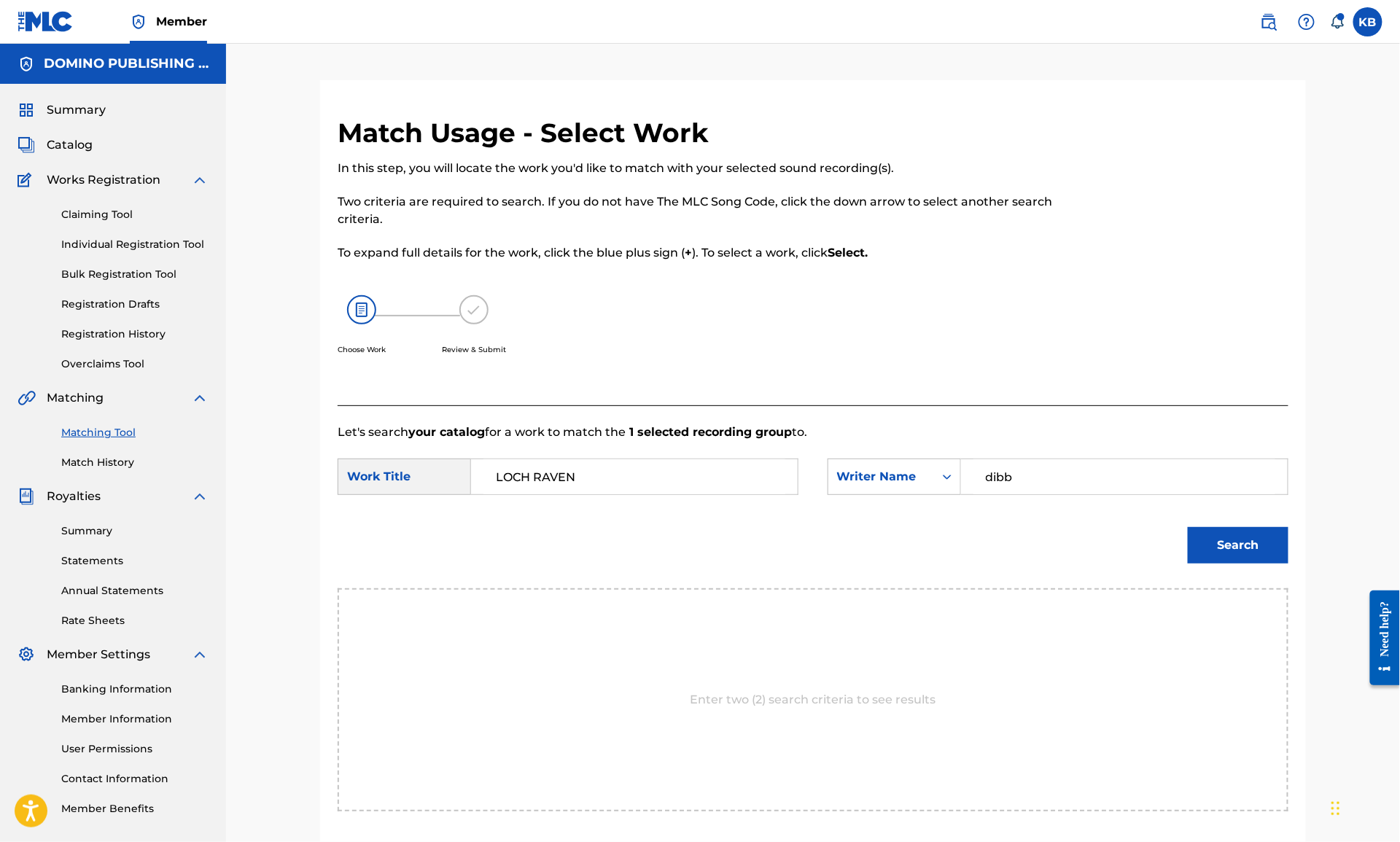
type input "dibb"
click at [1188, 527] on button "Search" at bounding box center [1238, 546] width 101 height 36
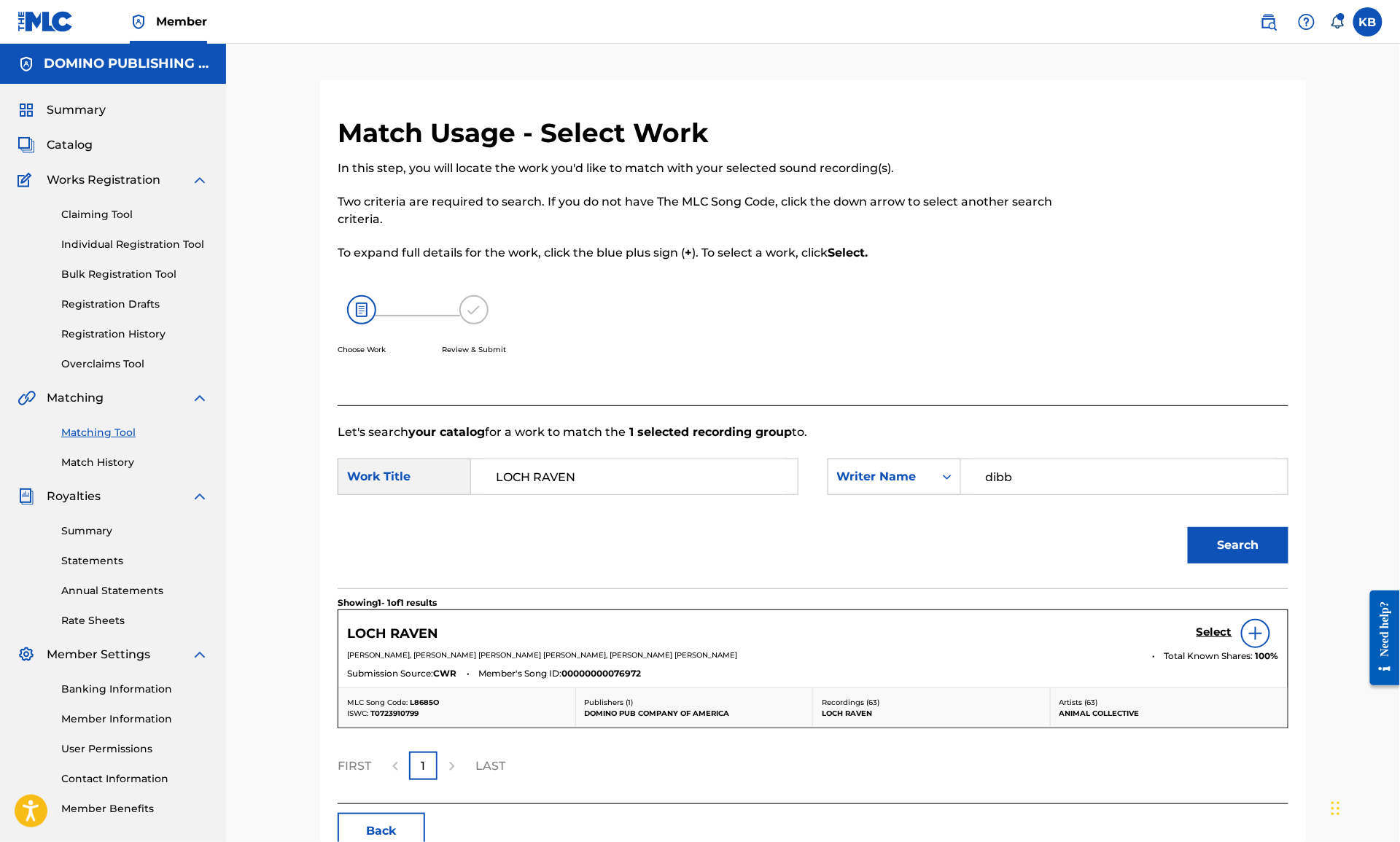
click at [1211, 633] on h5 "Select" at bounding box center [1214, 632] width 35 height 14
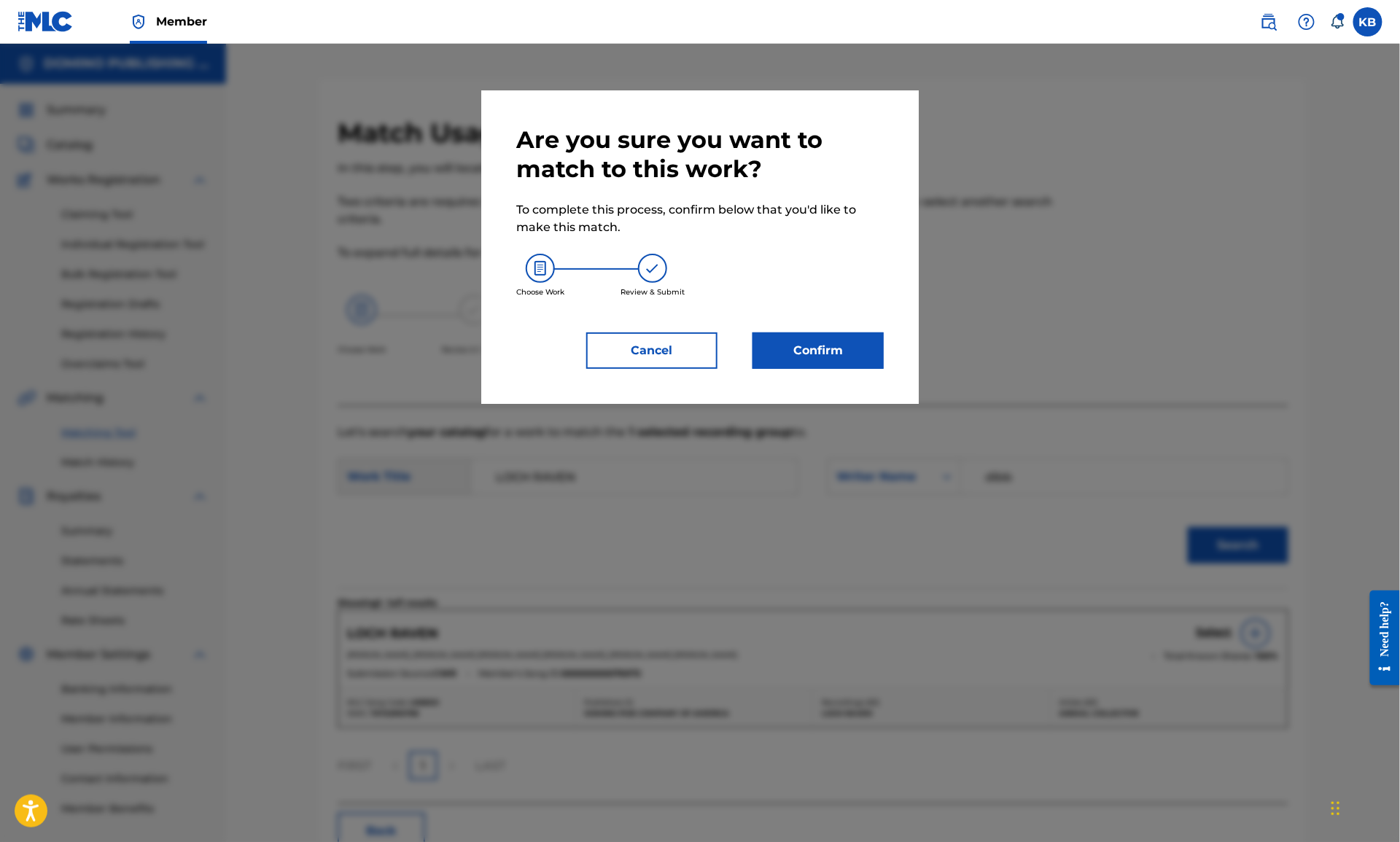
click at [844, 334] on button "Confirm" at bounding box center [818, 351] width 131 height 36
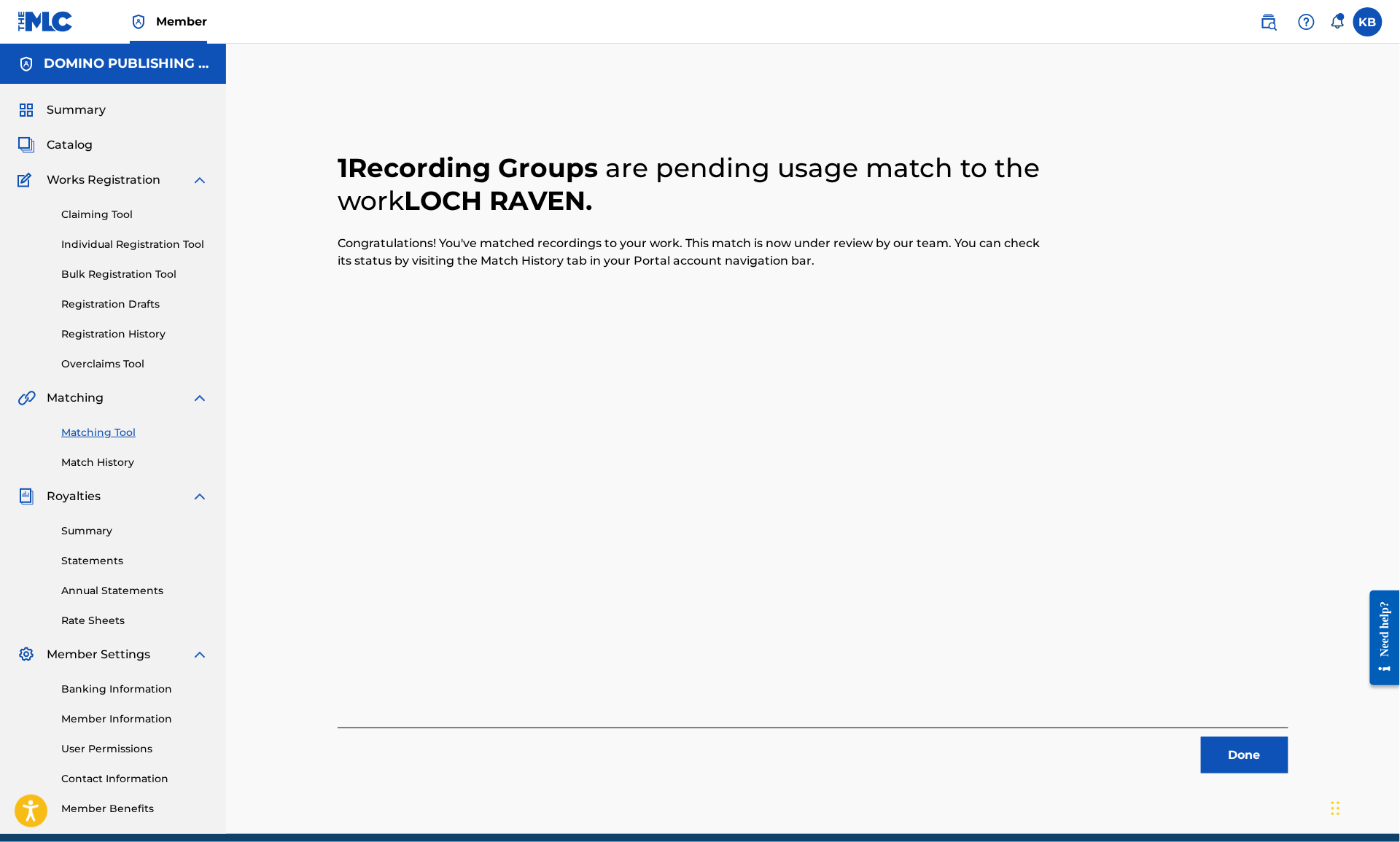
click at [1239, 742] on button "Done" at bounding box center [1245, 755] width 88 height 36
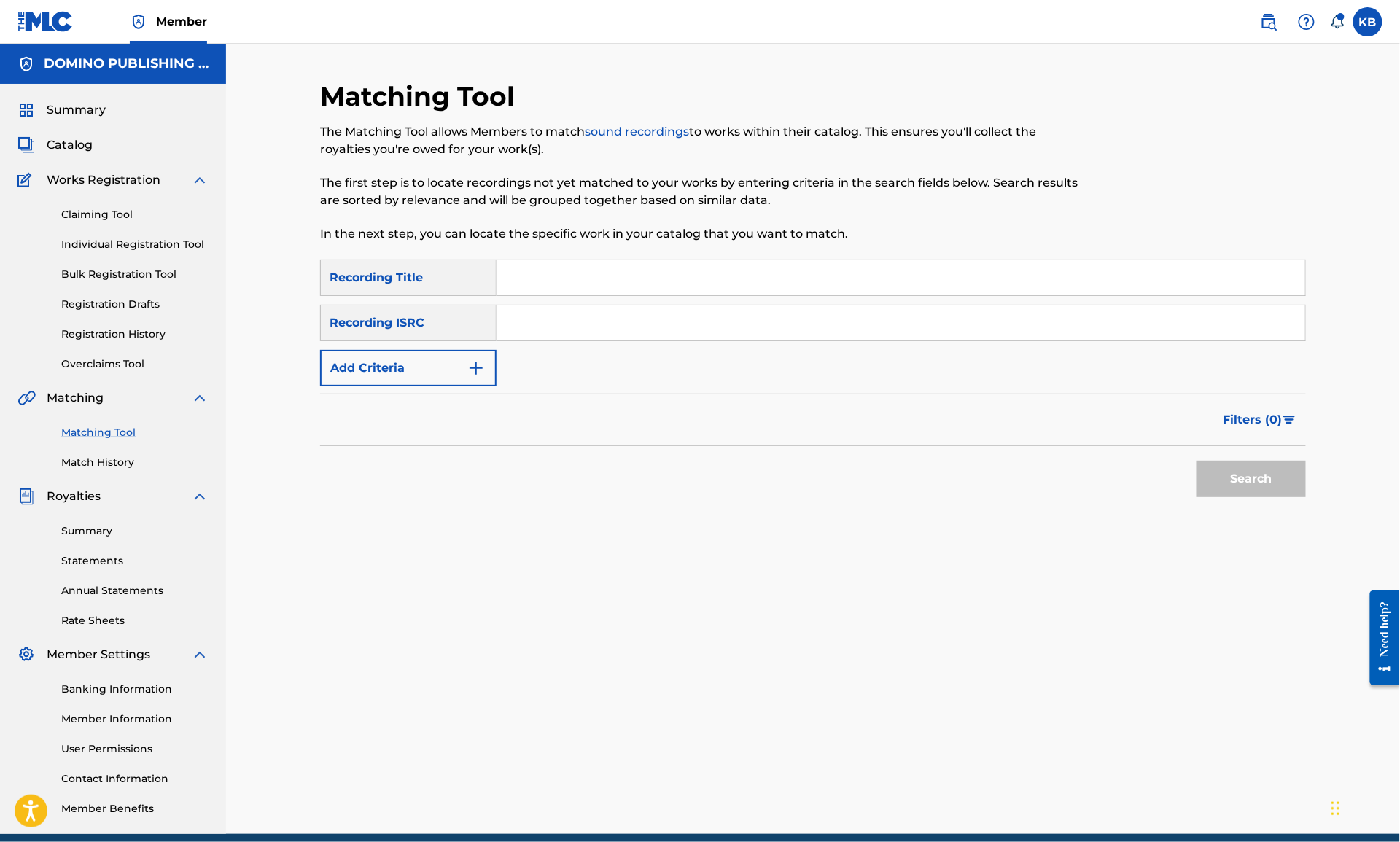
click at [868, 272] on input "Search Form" at bounding box center [901, 277] width 809 height 35
paste input "THERE'S A REASON WHY (I NEVER RETURNED YOUR CALLS)"
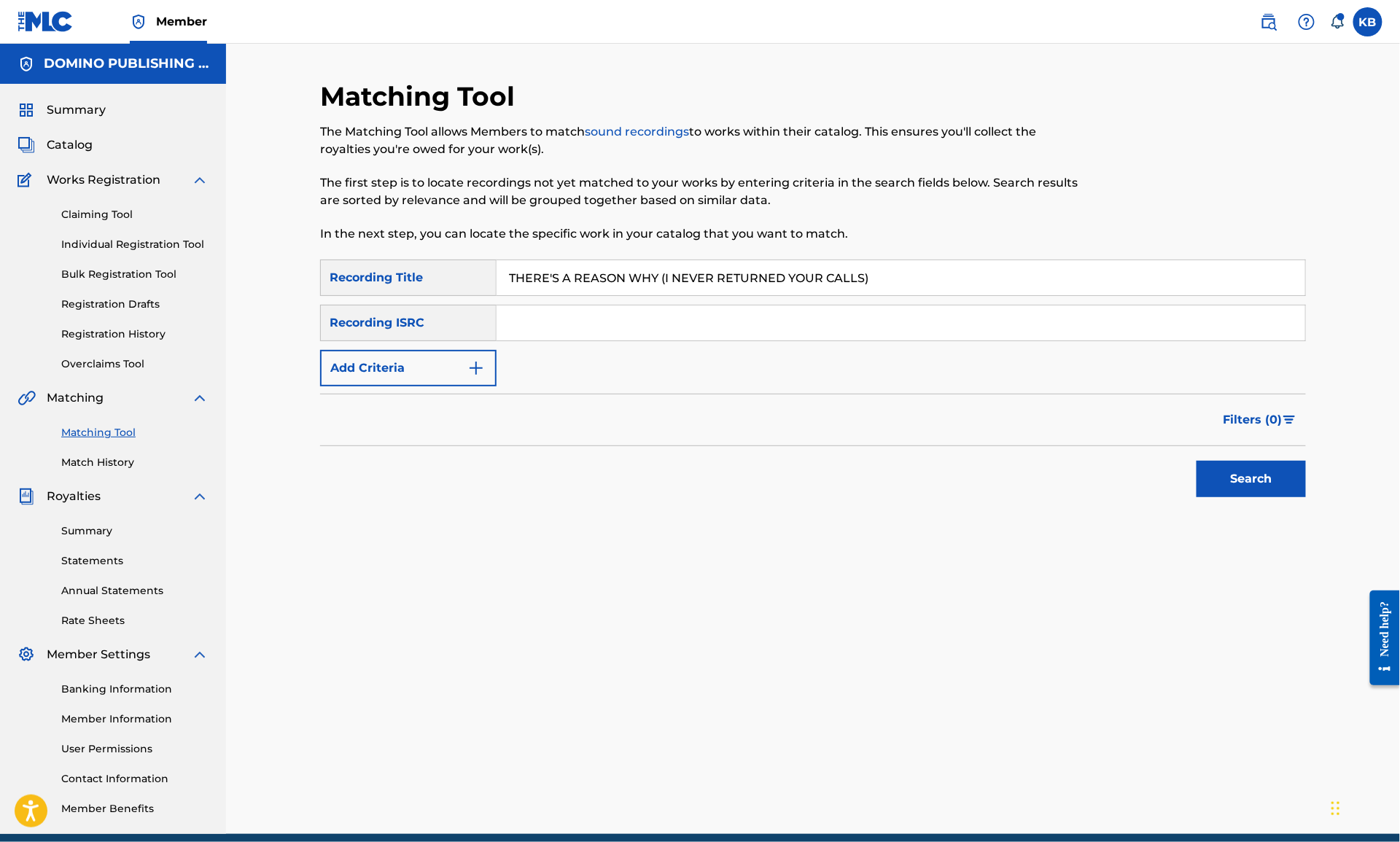
type input "THERE'S A REASON WHY (I NEVER RETURNED YOUR CALLS)"
click at [343, 371] on button "Add Criteria" at bounding box center [409, 368] width 177 height 36
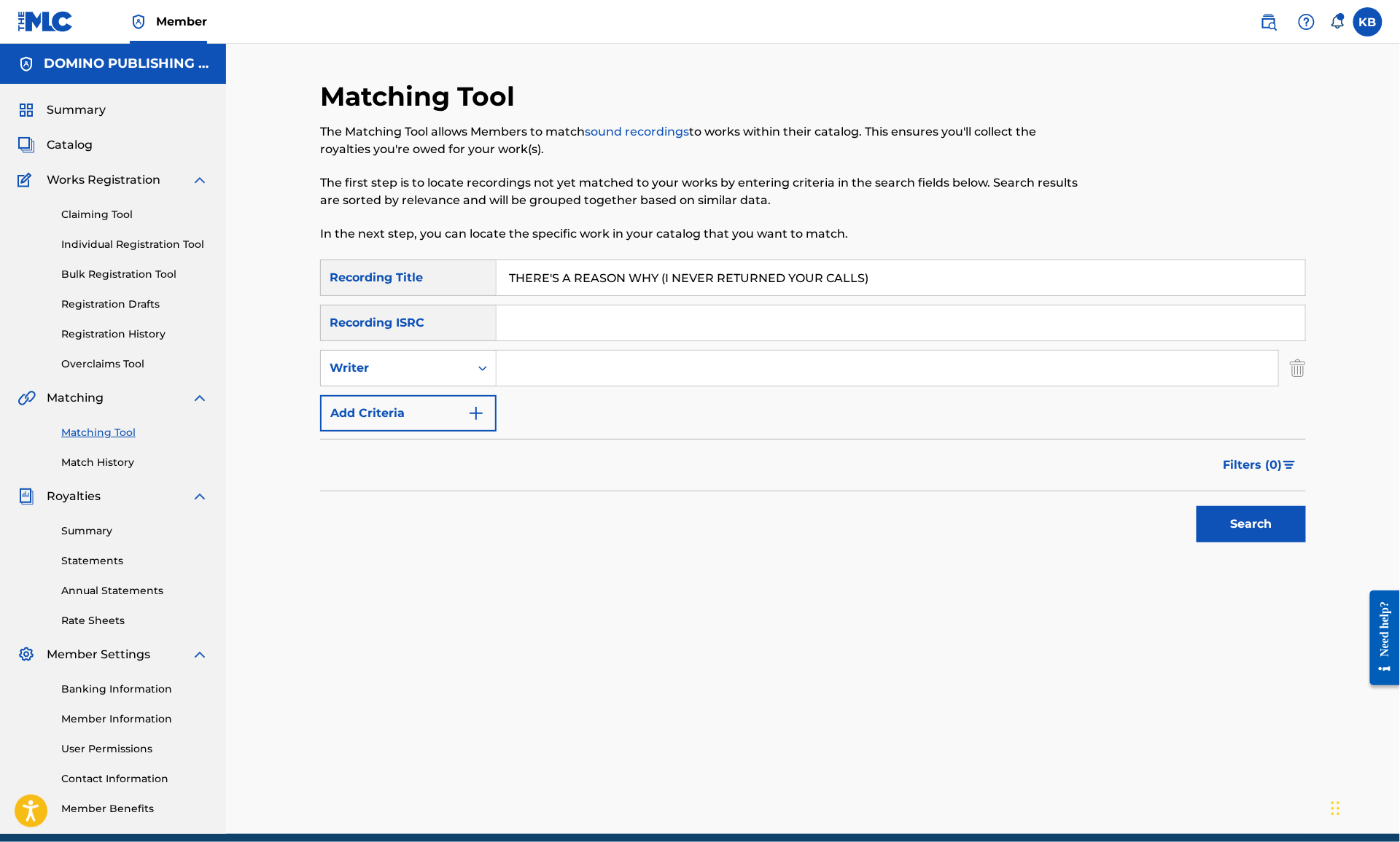
click at [578, 361] on input "Search Form" at bounding box center [887, 368] width 782 height 35
paste input "(SKELLY/DONOVAN/SALT/DEWHURST/OGDEN/KELLOCK)"
type input "SKELLY/DONOVAN/SALT/DEWHURST/OGDEN/KELLOCK"
click at [1197, 506] on button "Search" at bounding box center [1251, 524] width 109 height 36
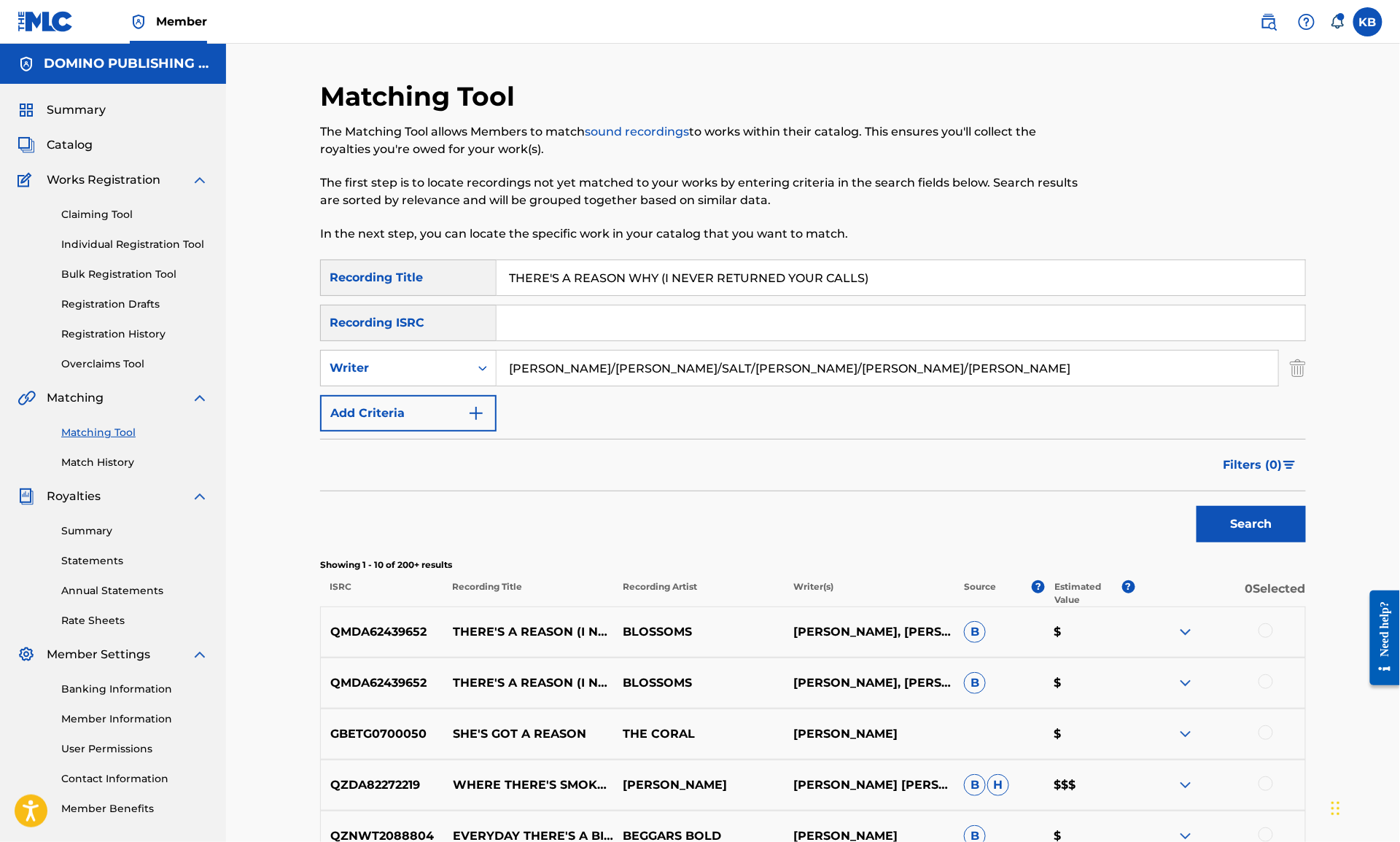
click at [1265, 632] on div at bounding box center [1266, 631] width 15 height 15
click at [1268, 679] on div at bounding box center [1266, 682] width 15 height 15
click at [414, 367] on div "Writer" at bounding box center [395, 367] width 131 height 17
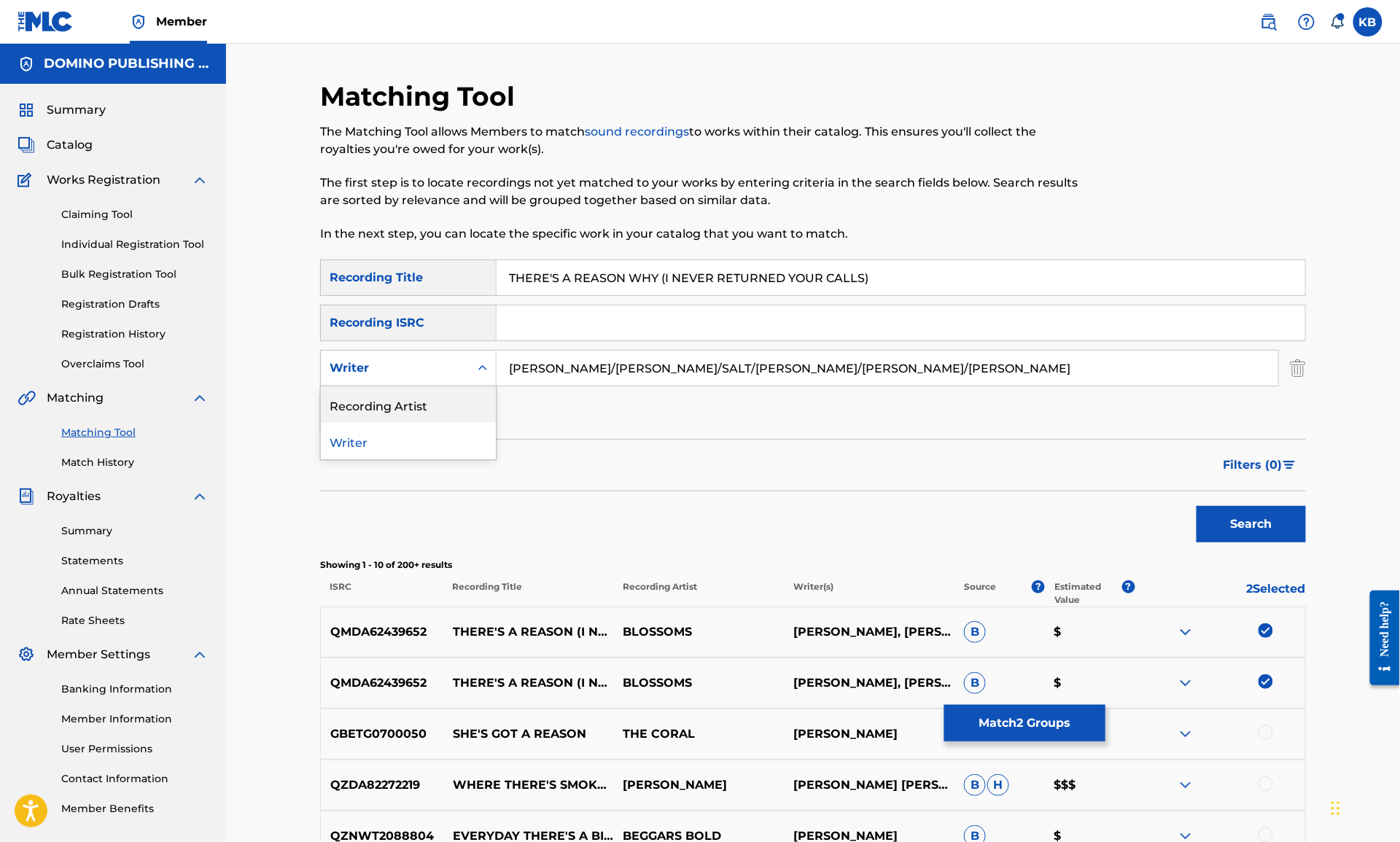
click at [397, 409] on div "Recording Artist" at bounding box center [409, 404] width 175 height 36
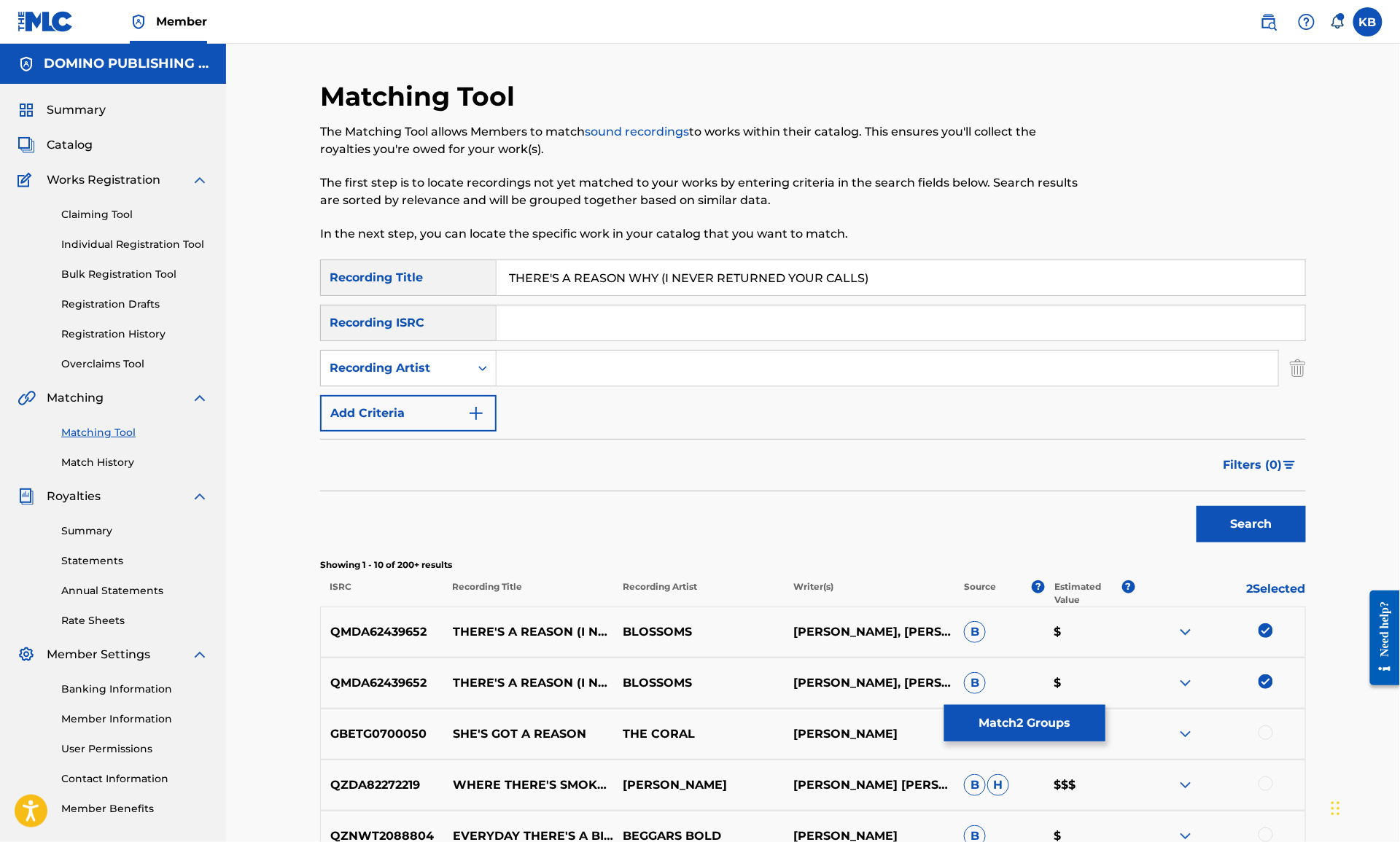
click at [667, 378] on input "Search Form" at bounding box center [887, 368] width 782 height 35
type input "blossoms"
click at [1197, 506] on button "Search" at bounding box center [1251, 524] width 109 height 36
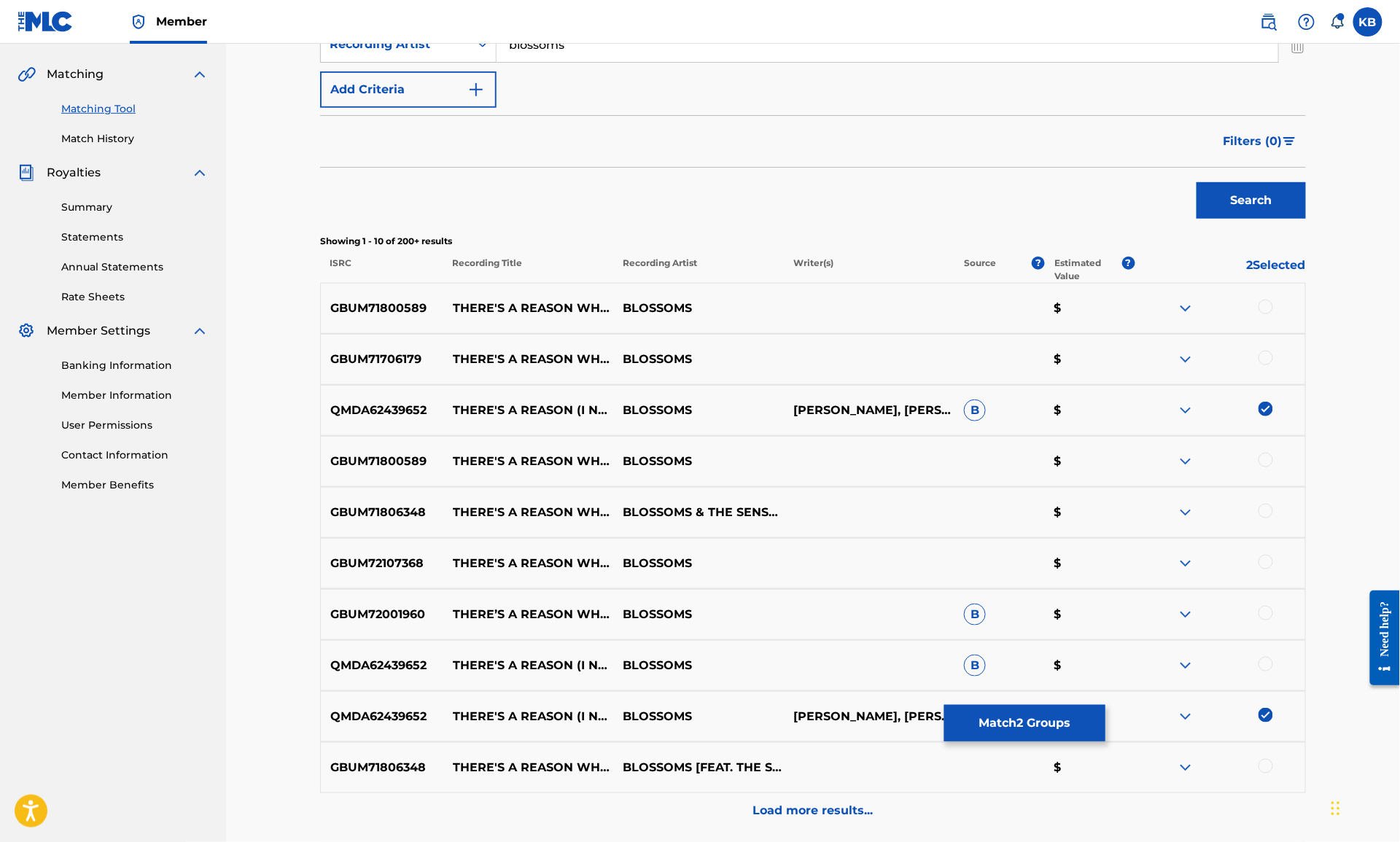
scroll to position [453, 0]
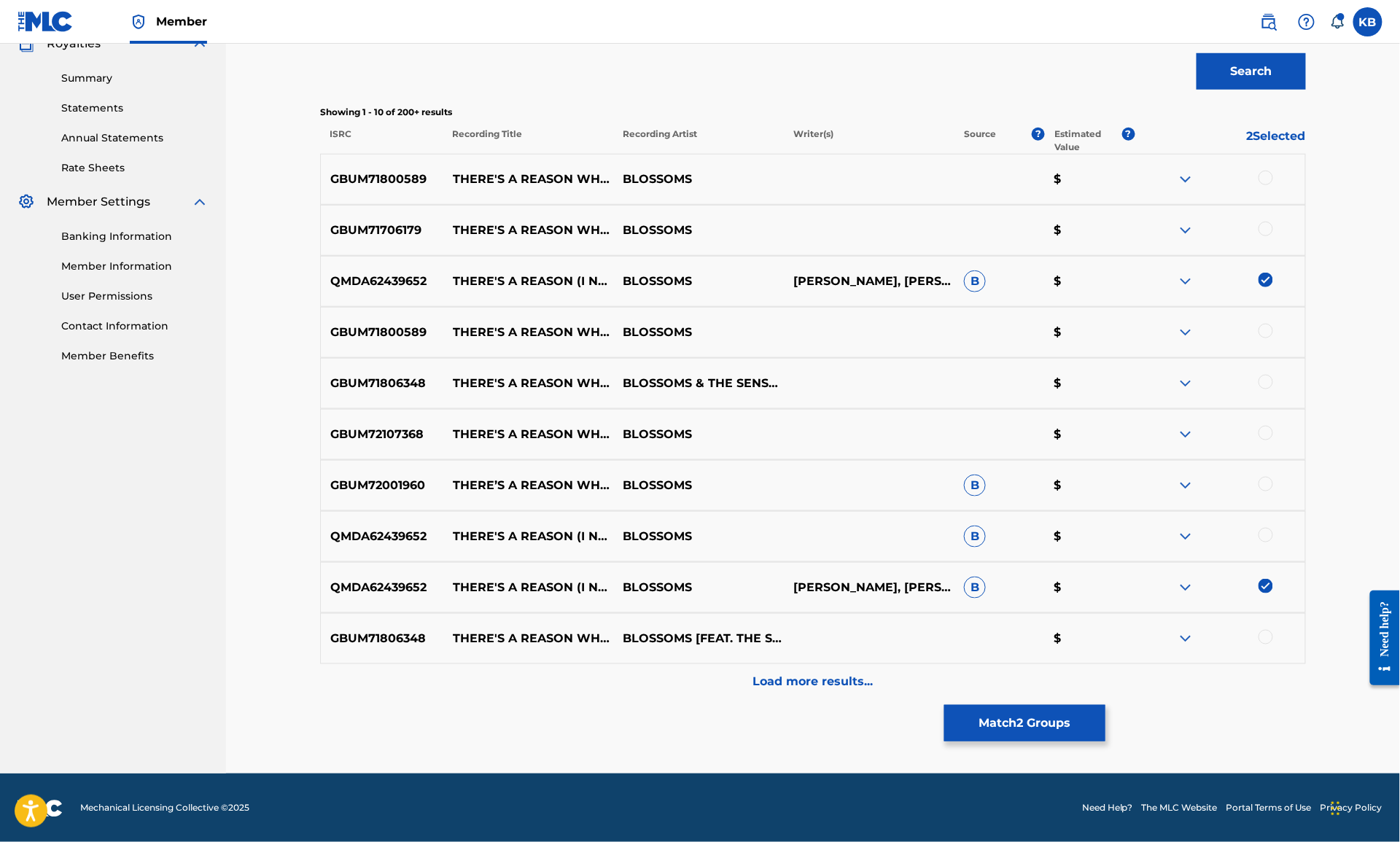
click at [797, 679] on p "Load more results..." at bounding box center [813, 682] width 121 height 17
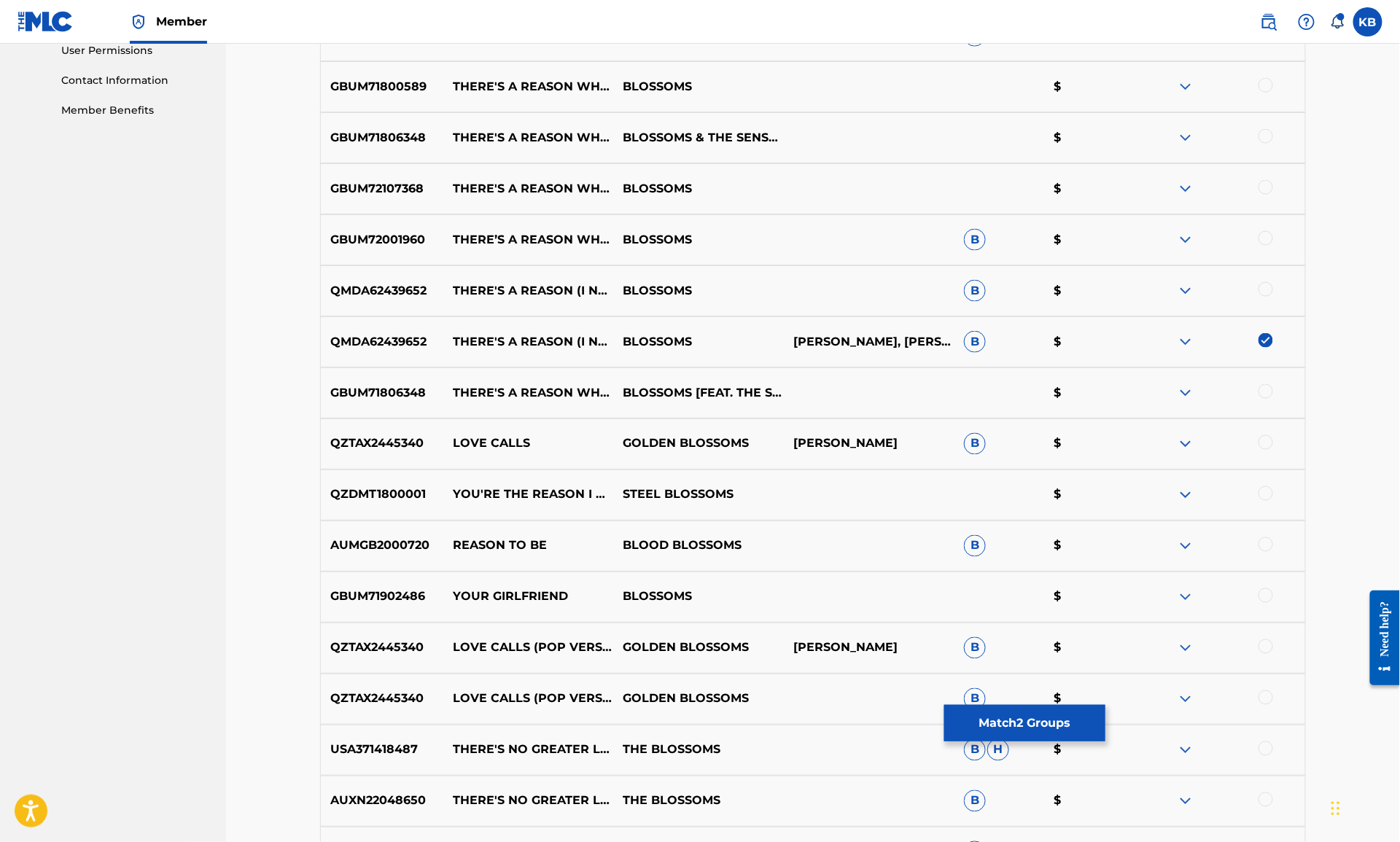
scroll to position [660, 0]
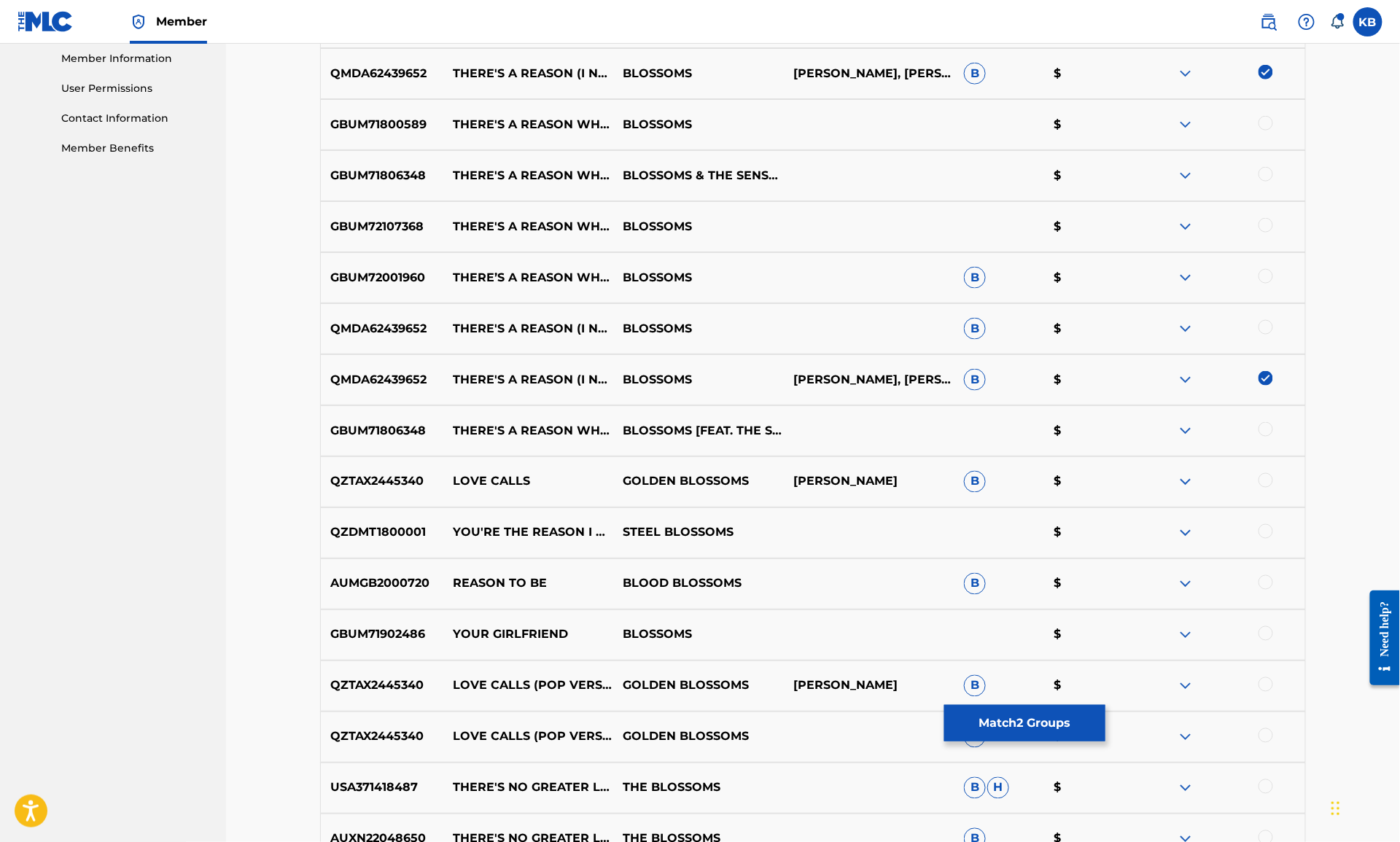
click at [1266, 428] on div at bounding box center [1266, 429] width 15 height 15
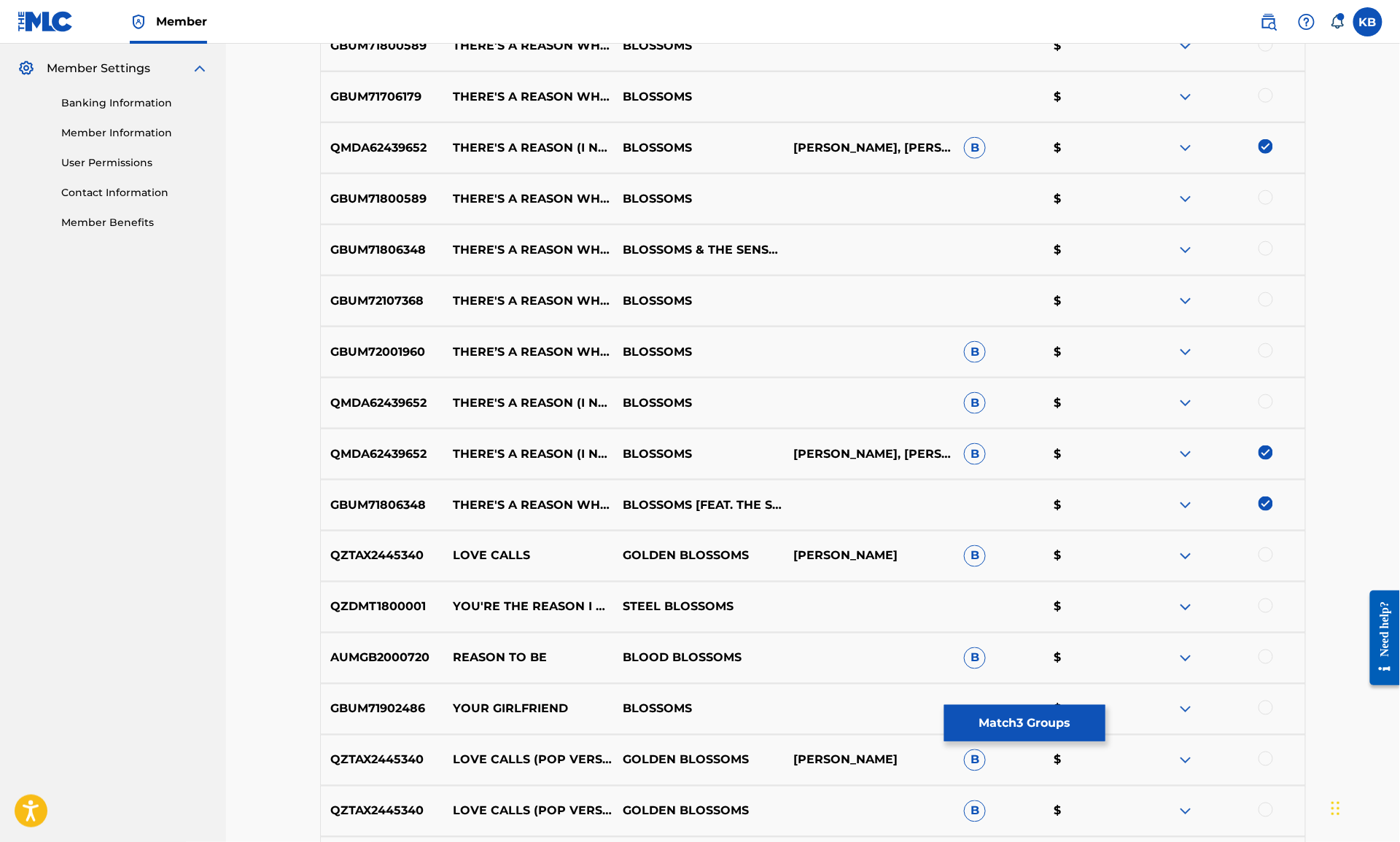
scroll to position [584, 0]
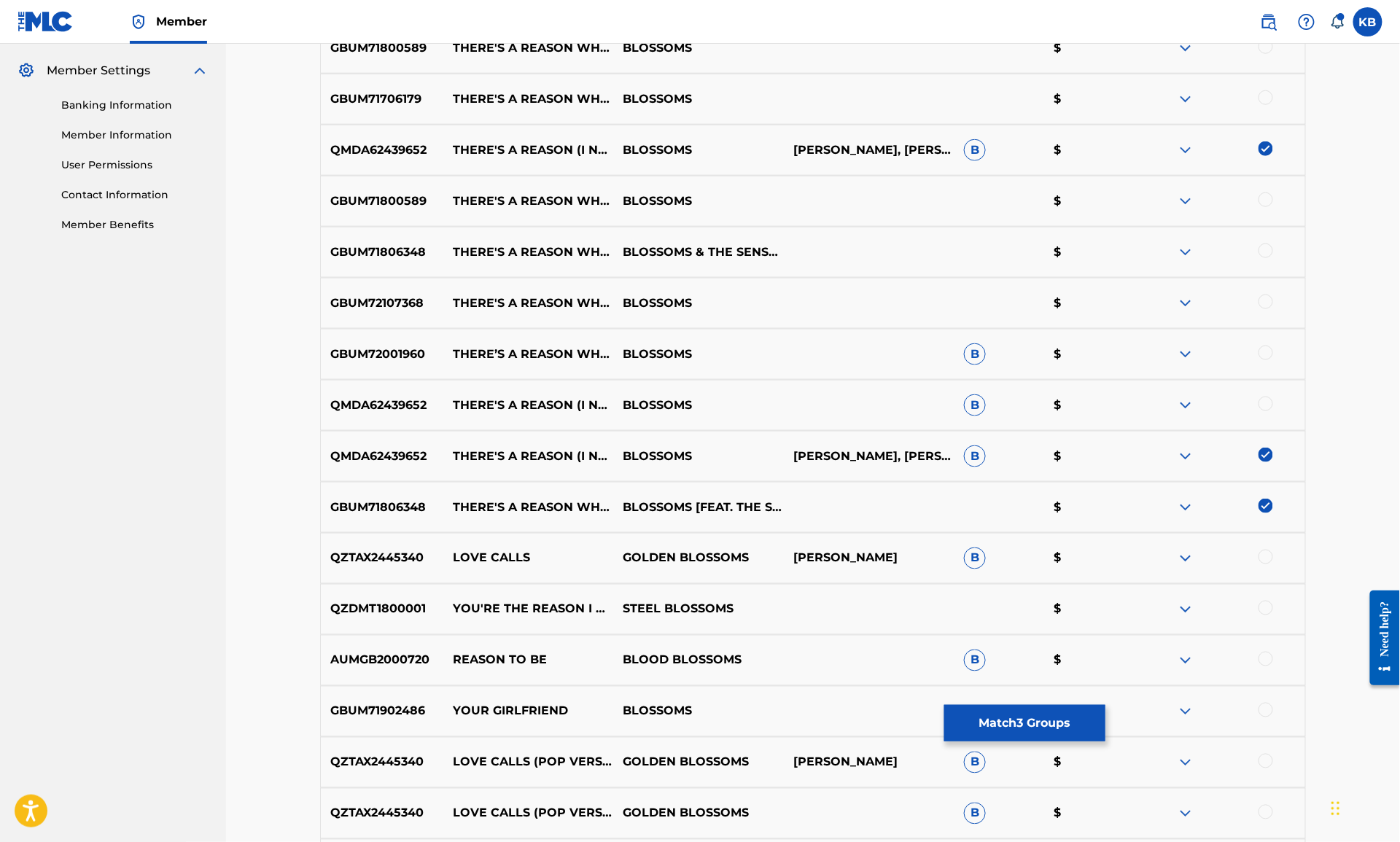
click at [1269, 399] on div at bounding box center [1266, 404] width 15 height 15
click at [1268, 352] on div at bounding box center [1266, 353] width 15 height 15
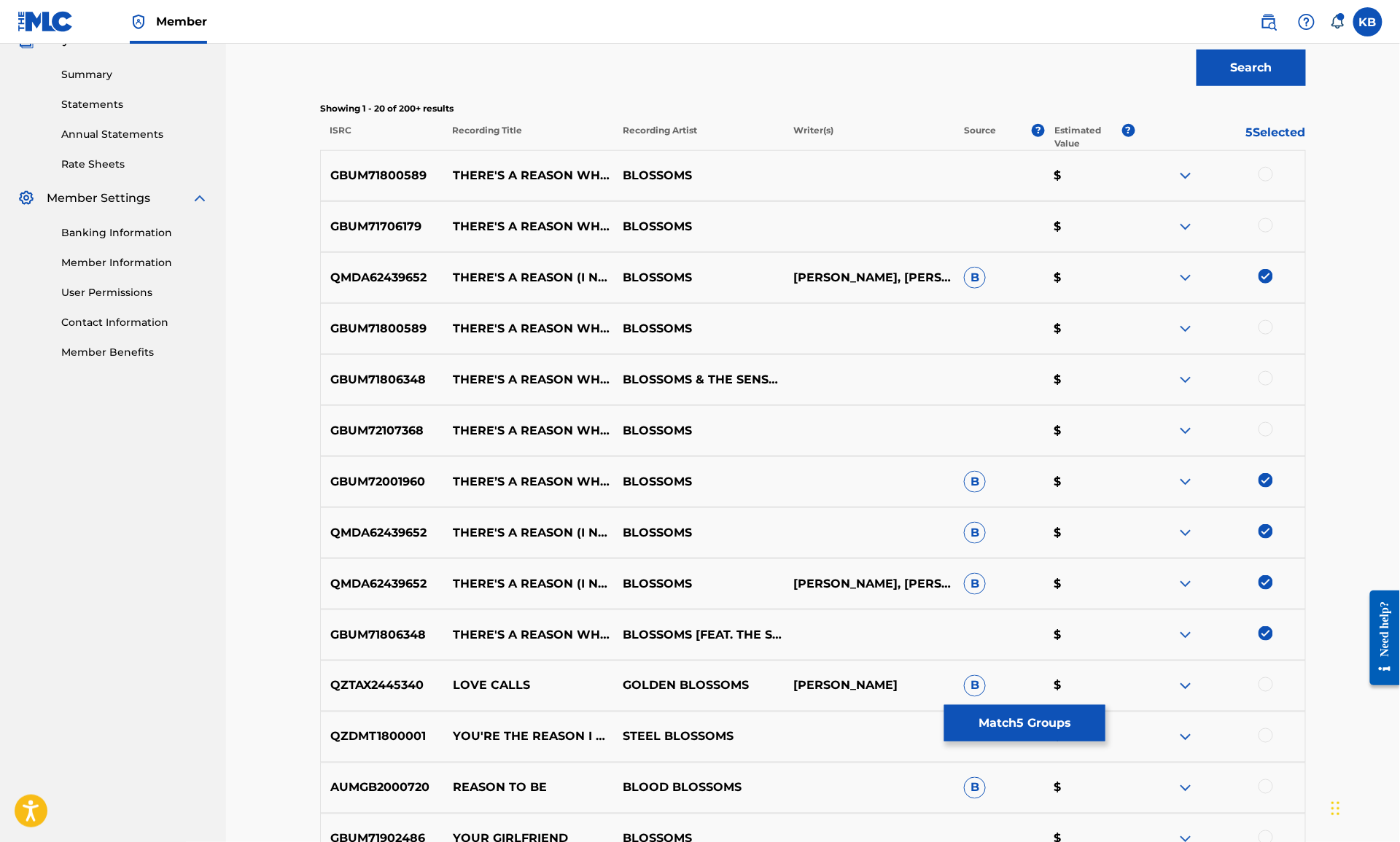
scroll to position [352, 0]
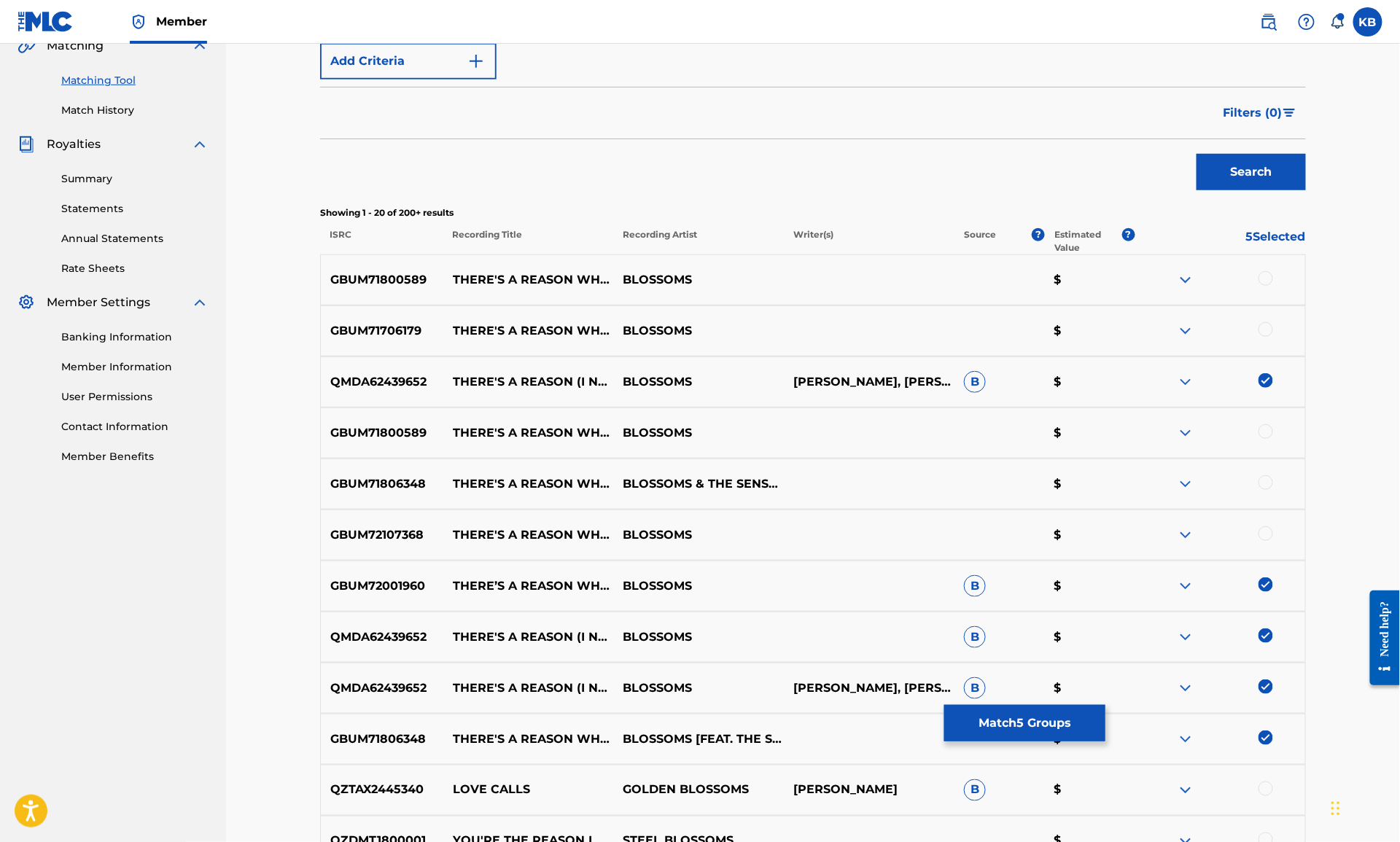
click at [1266, 528] on div at bounding box center [1266, 534] width 15 height 15
click at [1265, 475] on div at bounding box center [1266, 483] width 15 height 15
click at [1266, 424] on div at bounding box center [1266, 432] width 15 height 15
click at [1259, 328] on div at bounding box center [1266, 329] width 15 height 15
click at [1267, 275] on div at bounding box center [1266, 279] width 15 height 15
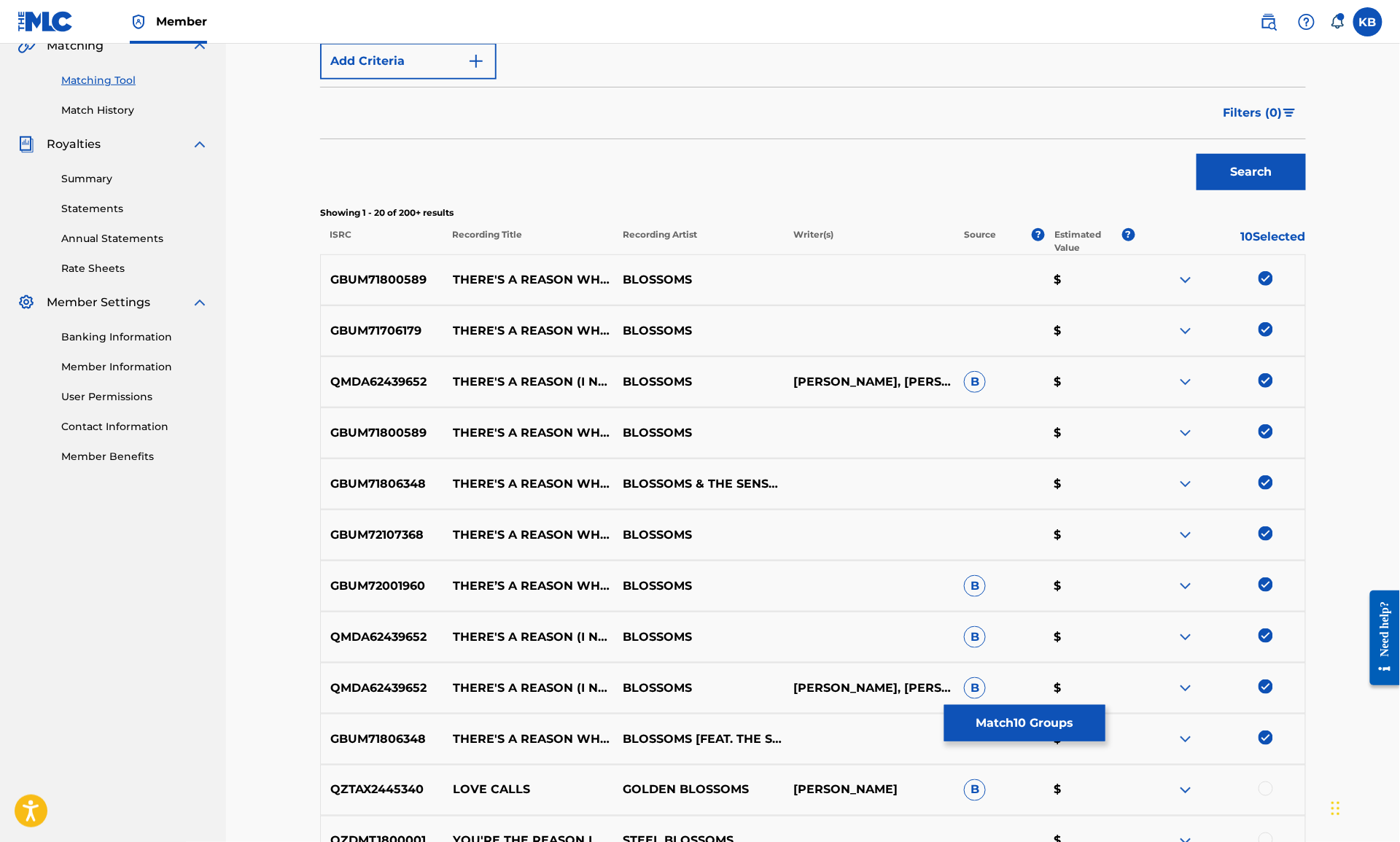
click at [994, 714] on button "Match 10 Groups" at bounding box center [1024, 723] width 161 height 36
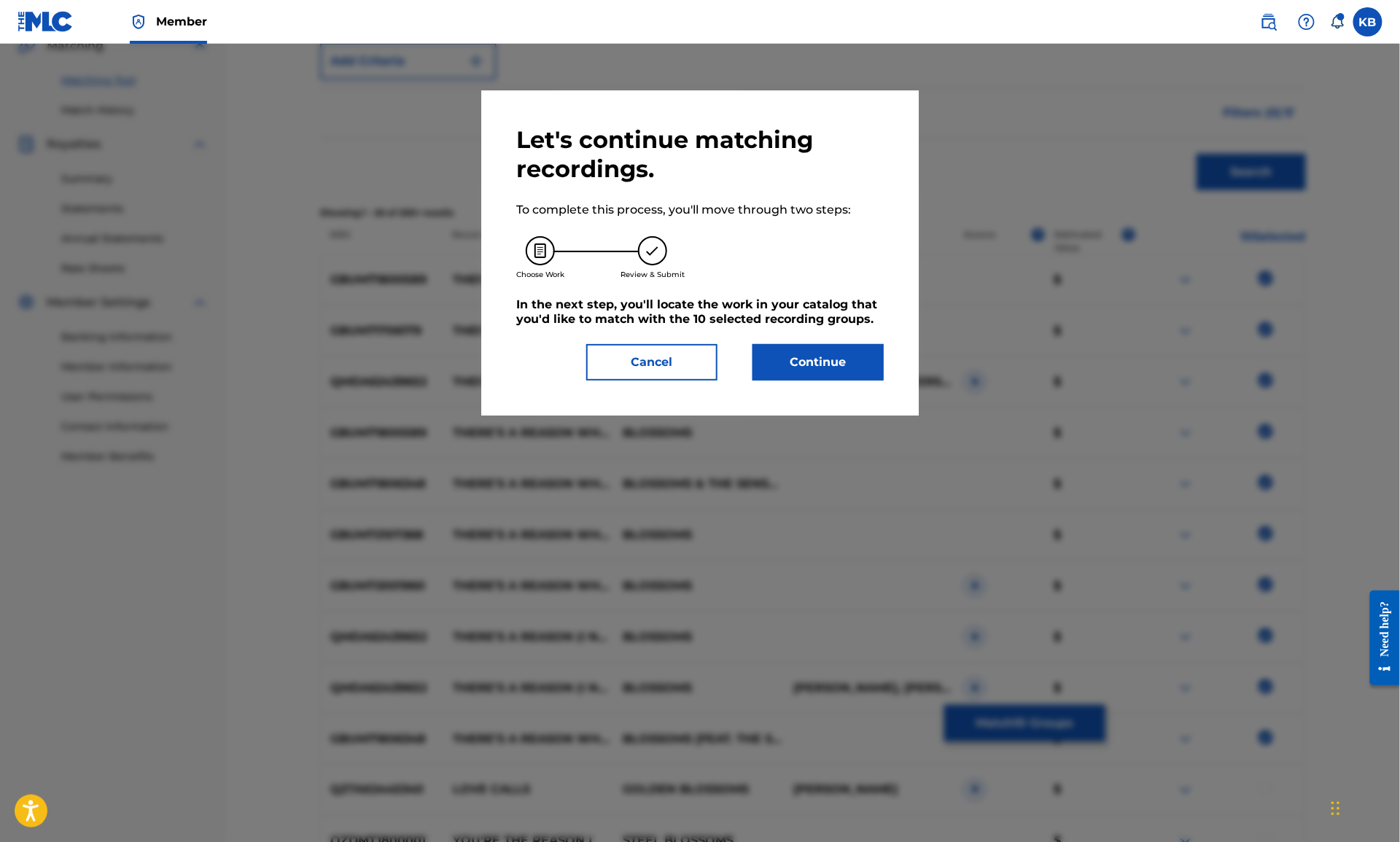
click at [794, 360] on button "Continue" at bounding box center [818, 362] width 131 height 36
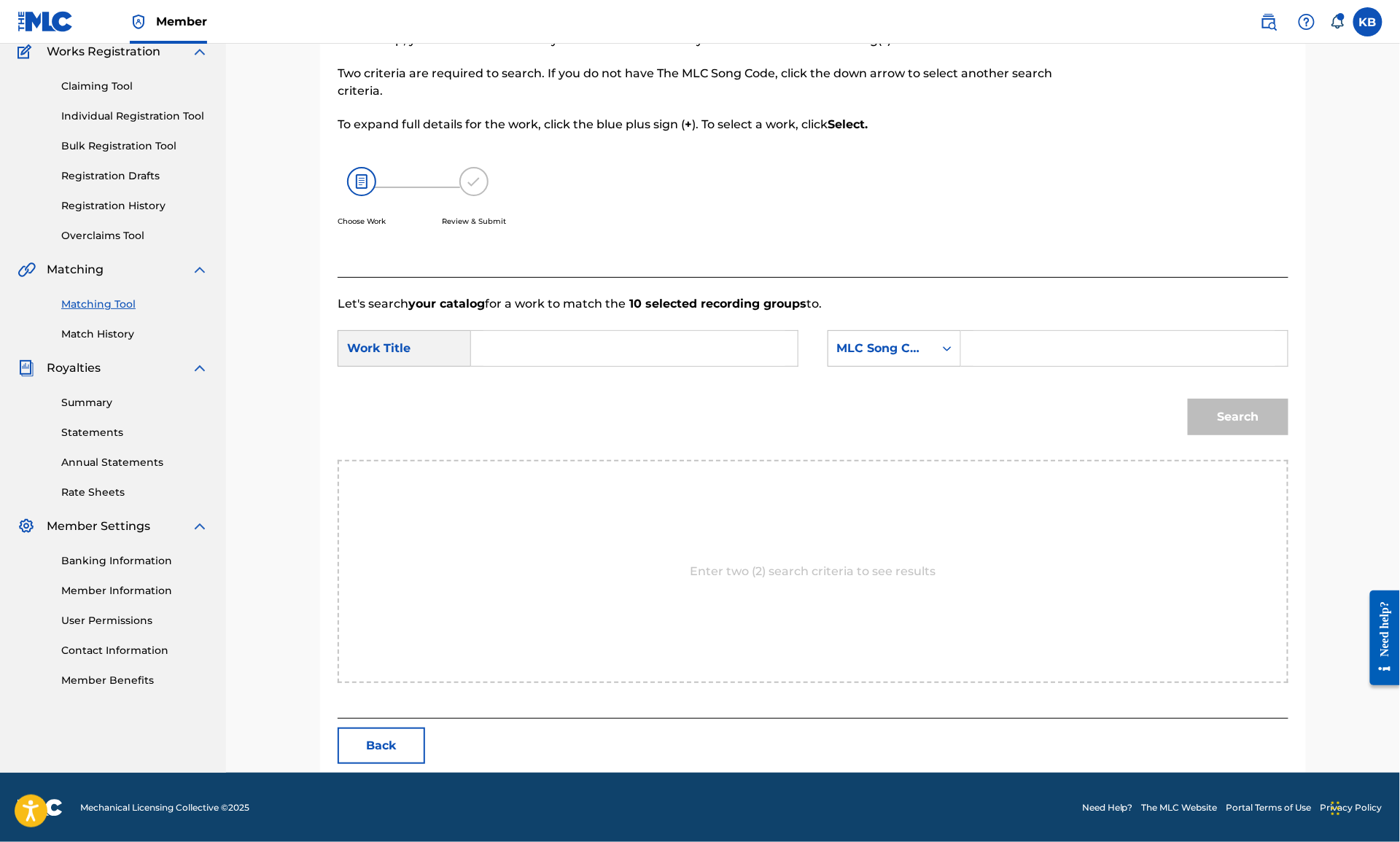
drag, startPoint x: 640, startPoint y: 344, endPoint x: 677, endPoint y: 351, distance: 37.7
click at [641, 344] on input "Search Form" at bounding box center [635, 348] width 302 height 35
paste input "(SKELLY/DONOVAN/SALT/DEWHURST/OGDEN/KELLOCK)"
type input "("
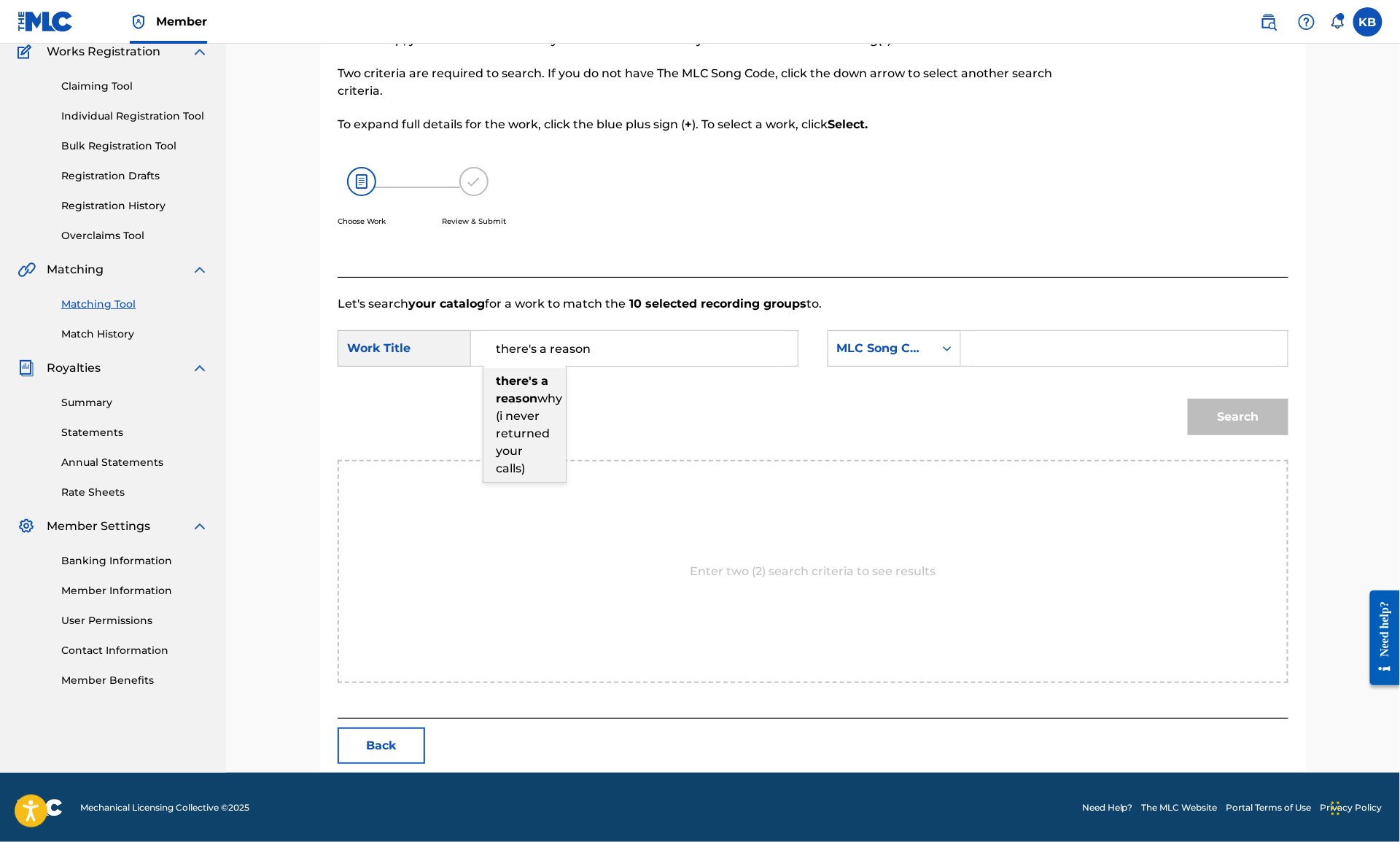
click at [531, 437] on div "there's a reason why (i never returned your calls)" at bounding box center [525, 425] width 83 height 114
type input "there's a reason why (i never returned your calls)"
click at [924, 357] on div "MLC Song Code" at bounding box center [881, 348] width 106 height 28
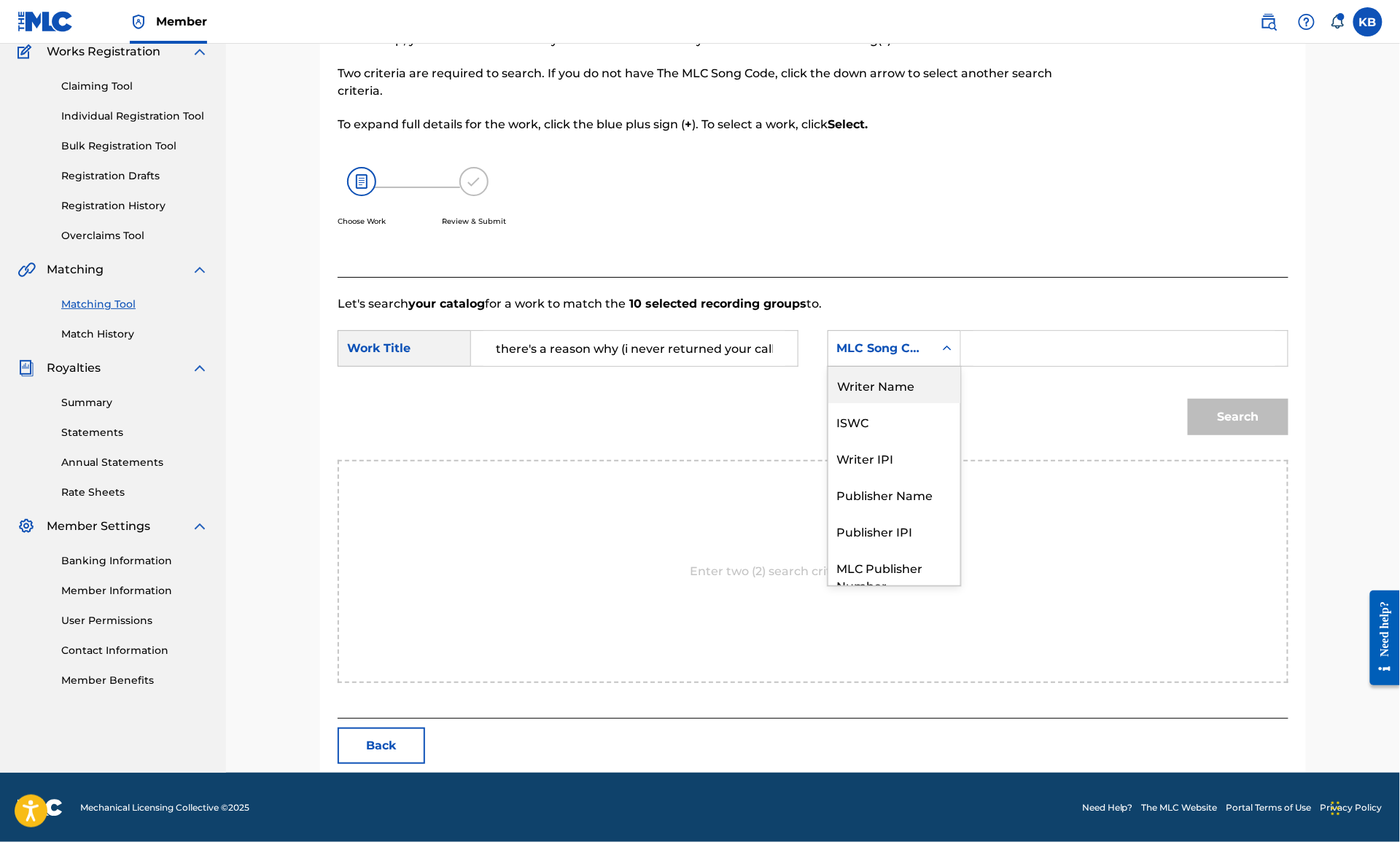
click at [894, 389] on div "Writer Name" at bounding box center [894, 385] width 132 height 36
click at [1055, 355] on input "Search Form" at bounding box center [1124, 348] width 302 height 35
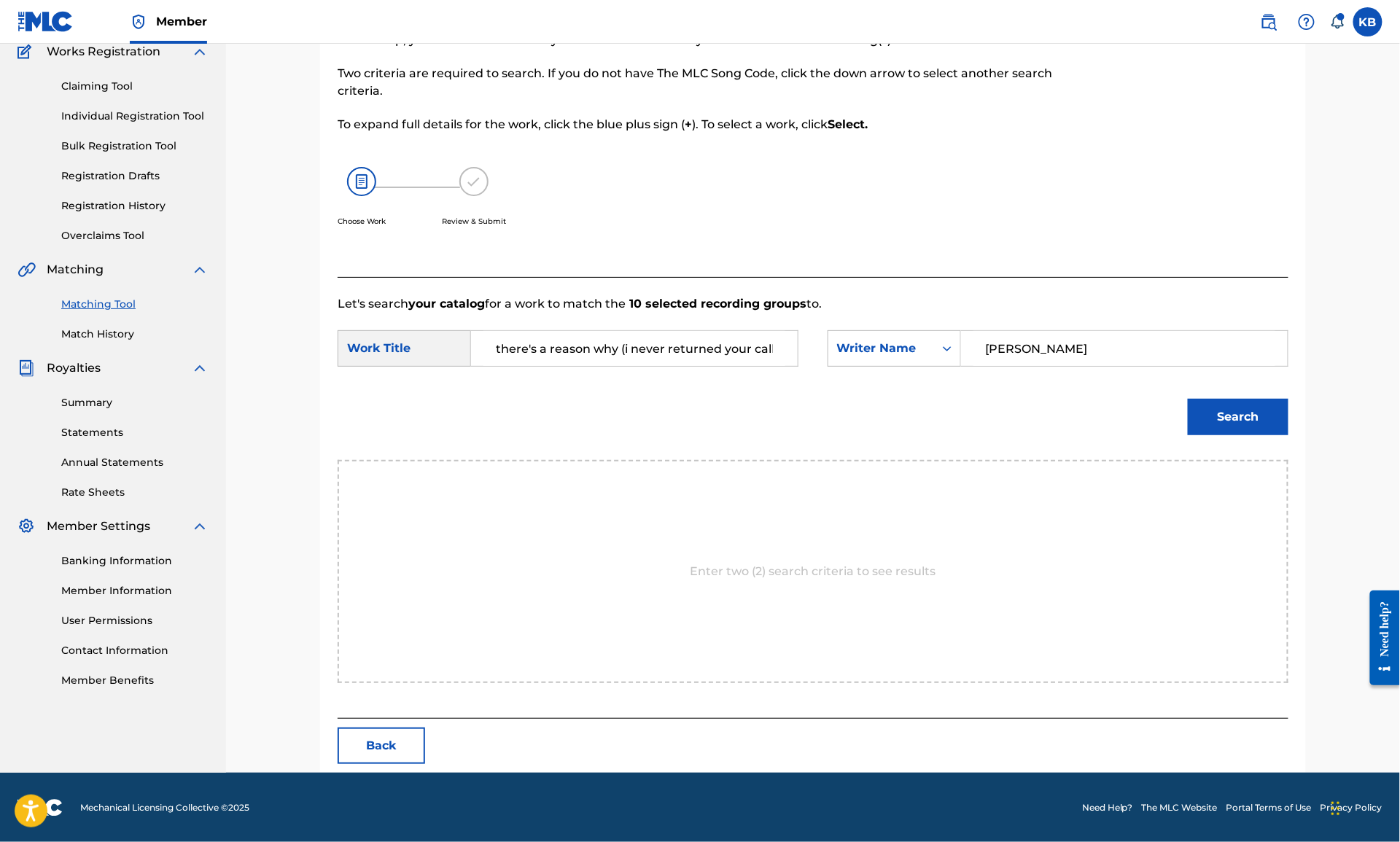
type input "skelly"
click at [1188, 399] on button "Search" at bounding box center [1238, 417] width 101 height 36
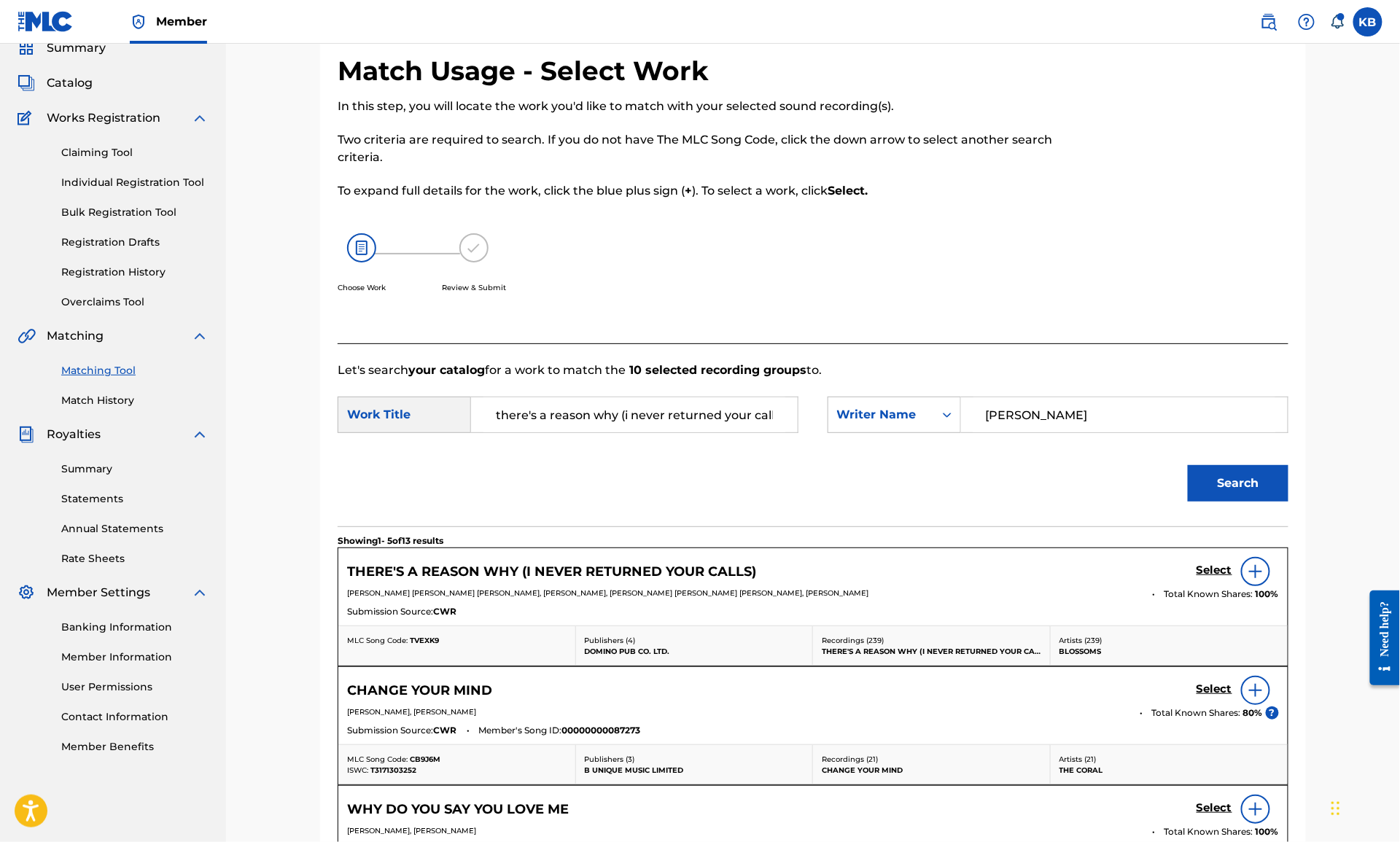
scroll to position [128, 0]
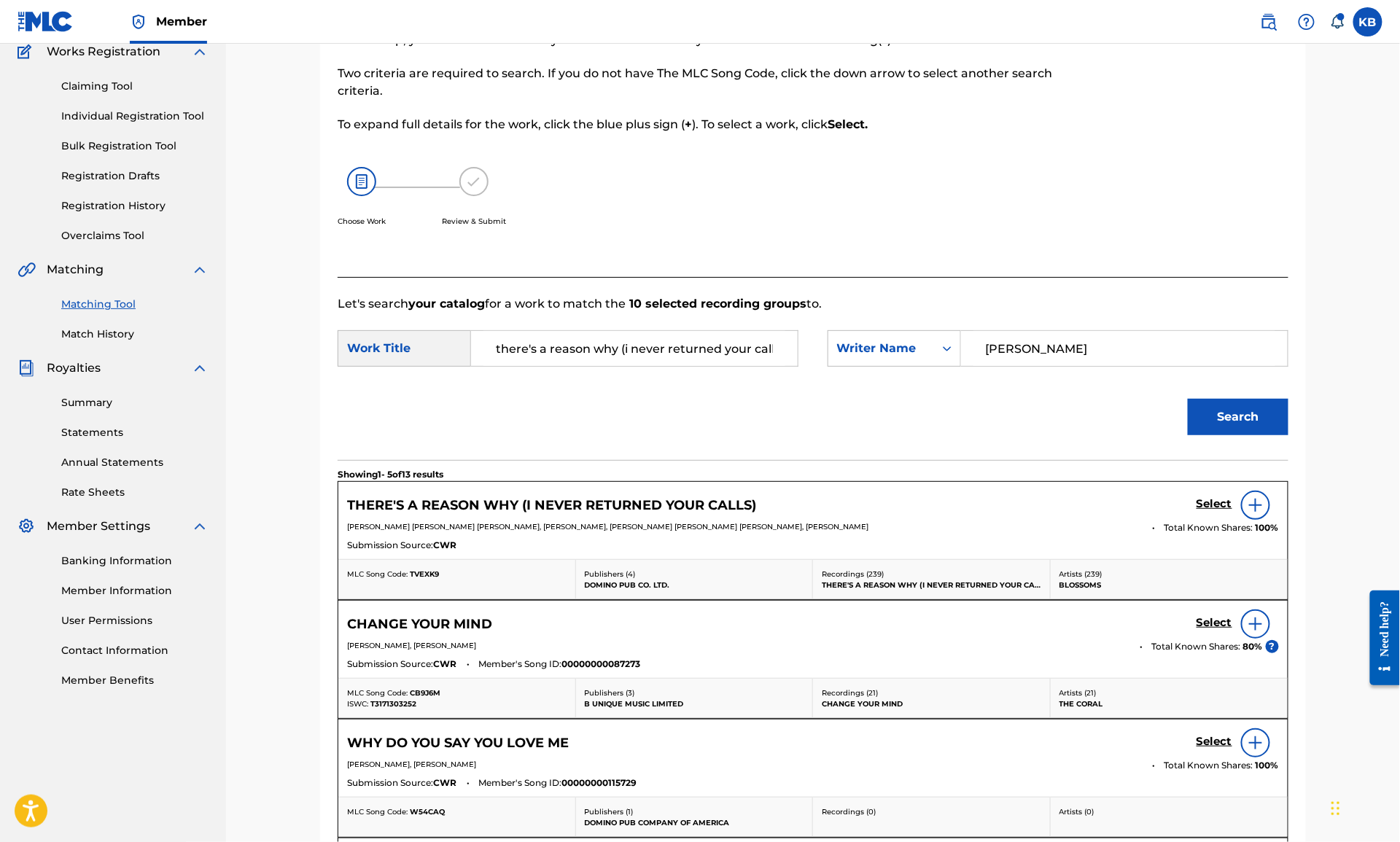
click at [1213, 501] on h5 "Select" at bounding box center [1214, 504] width 35 height 14
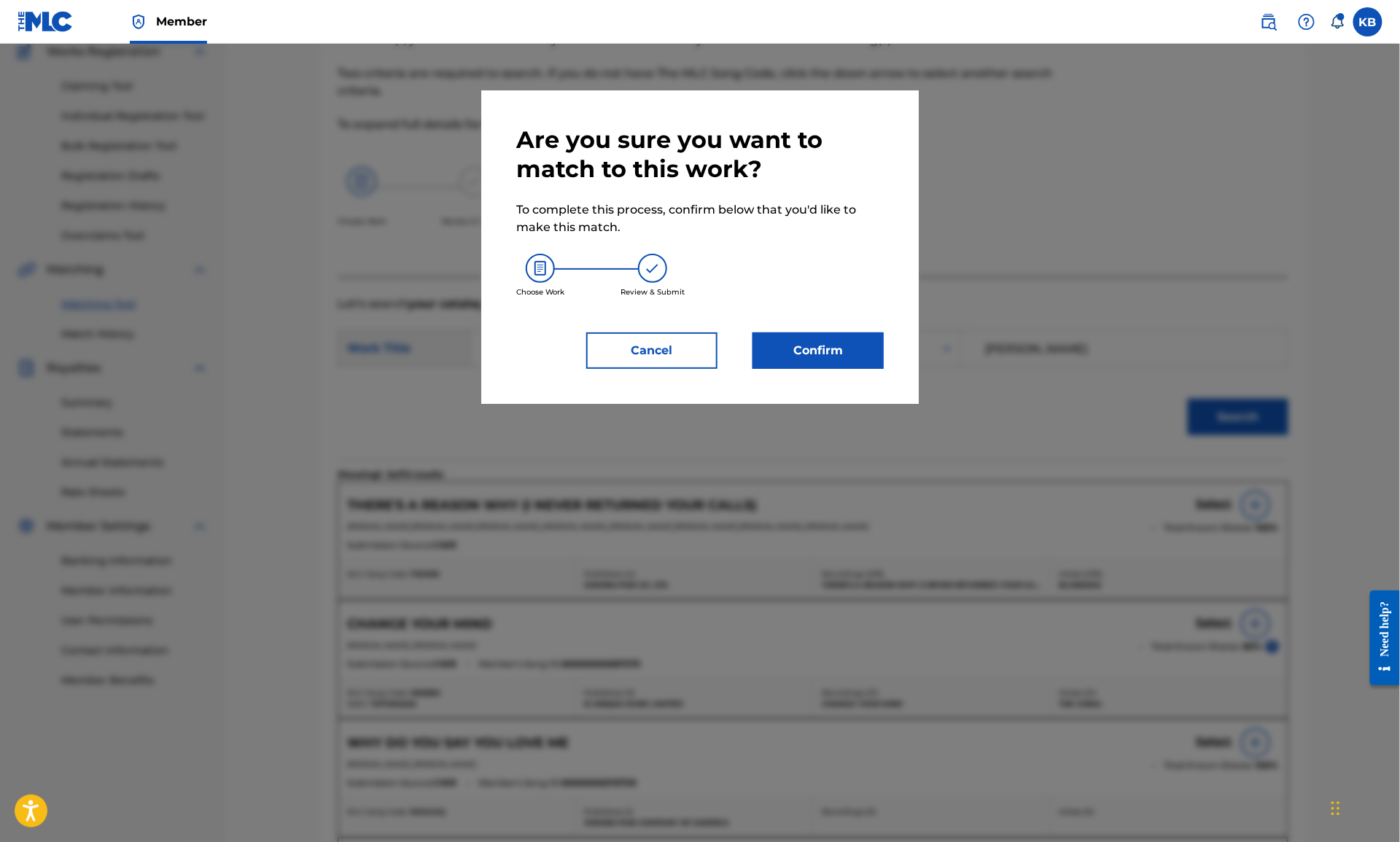
click at [794, 359] on button "Confirm" at bounding box center [818, 351] width 131 height 36
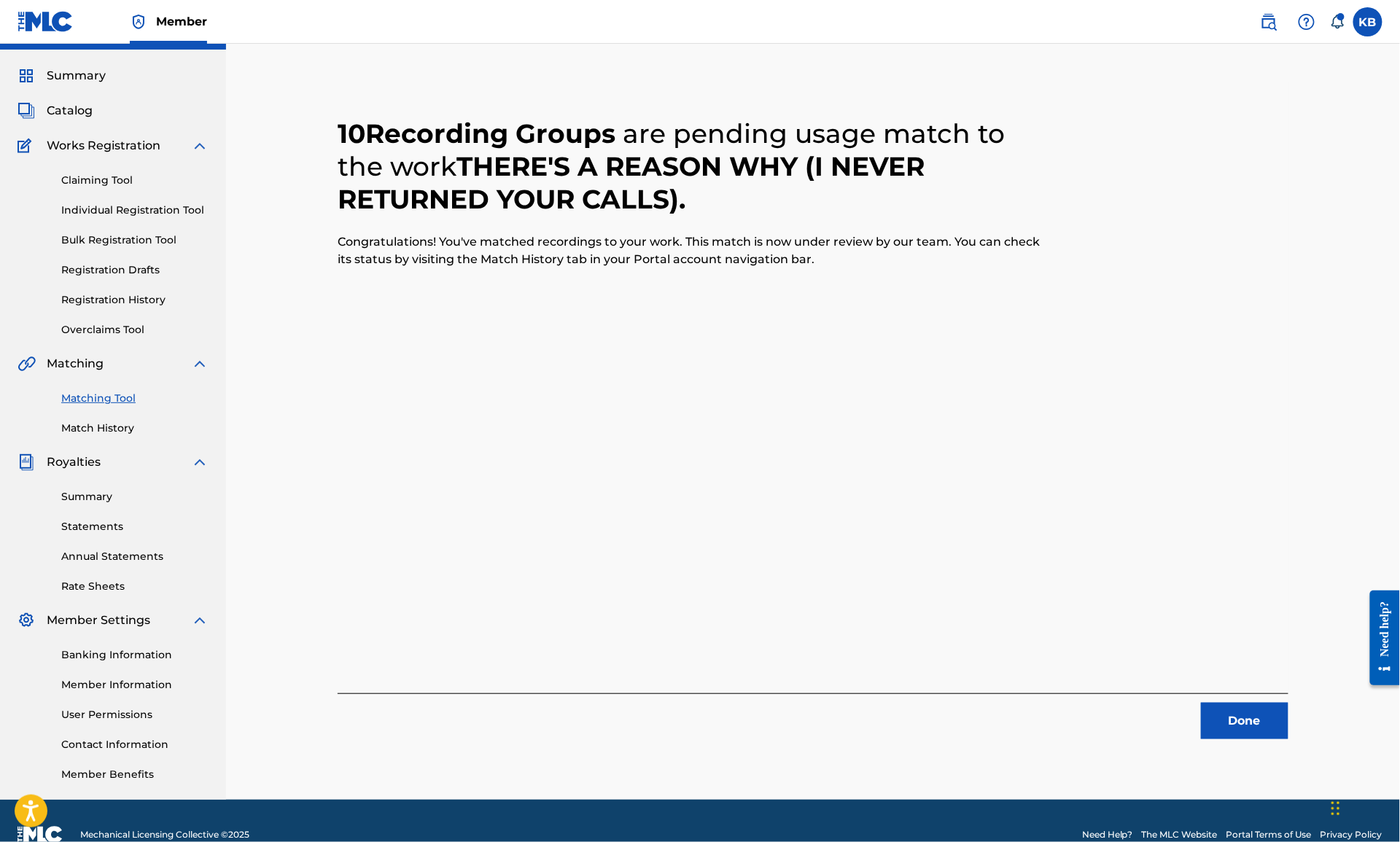
scroll to position [0, 0]
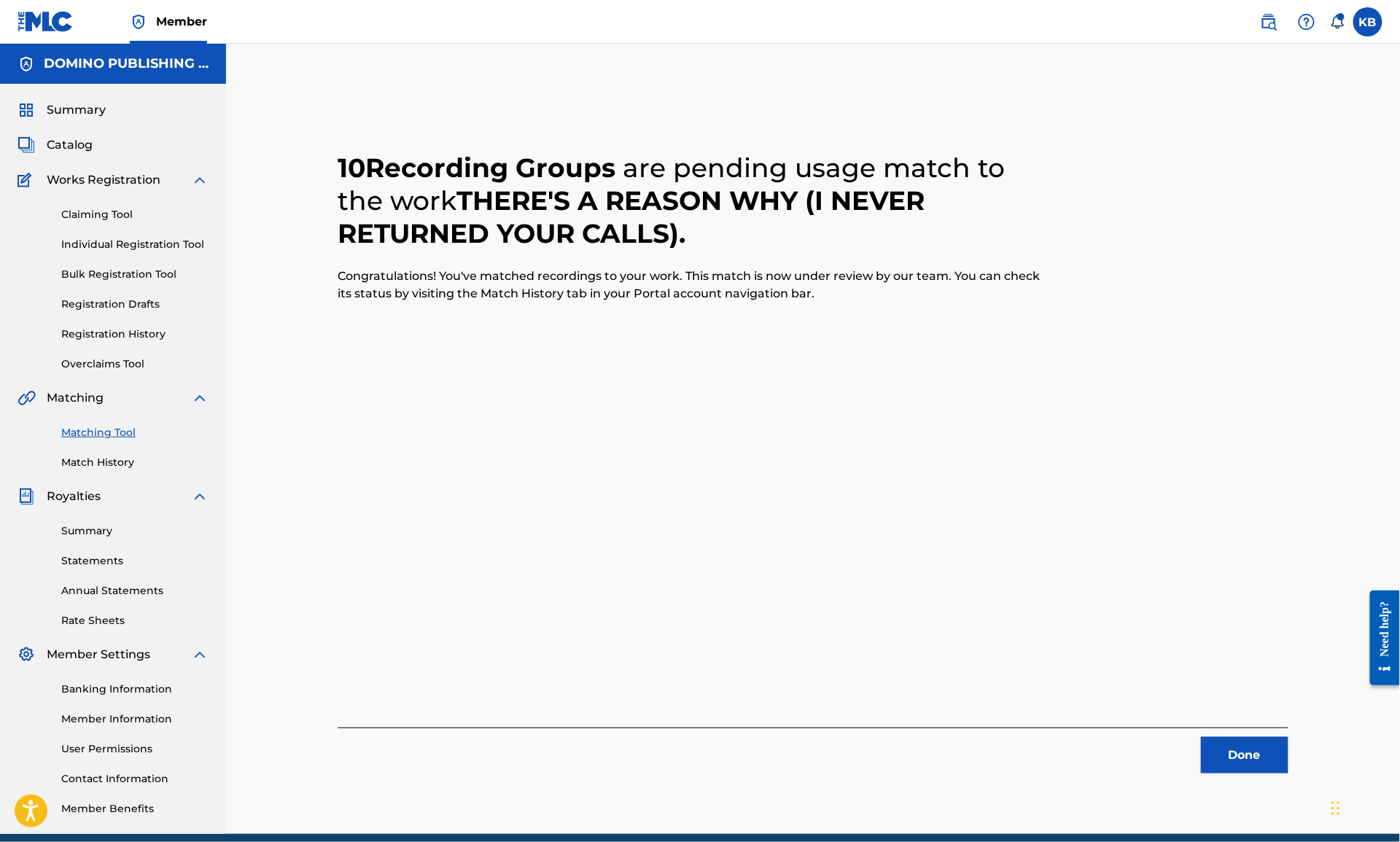
click at [1245, 778] on div "10 Recording Groups are pending usage match to the work THERE'S A REASON WHY (I…" at bounding box center [813, 456] width 1021 height 754
click at [1232, 759] on button "Done" at bounding box center [1245, 755] width 88 height 36
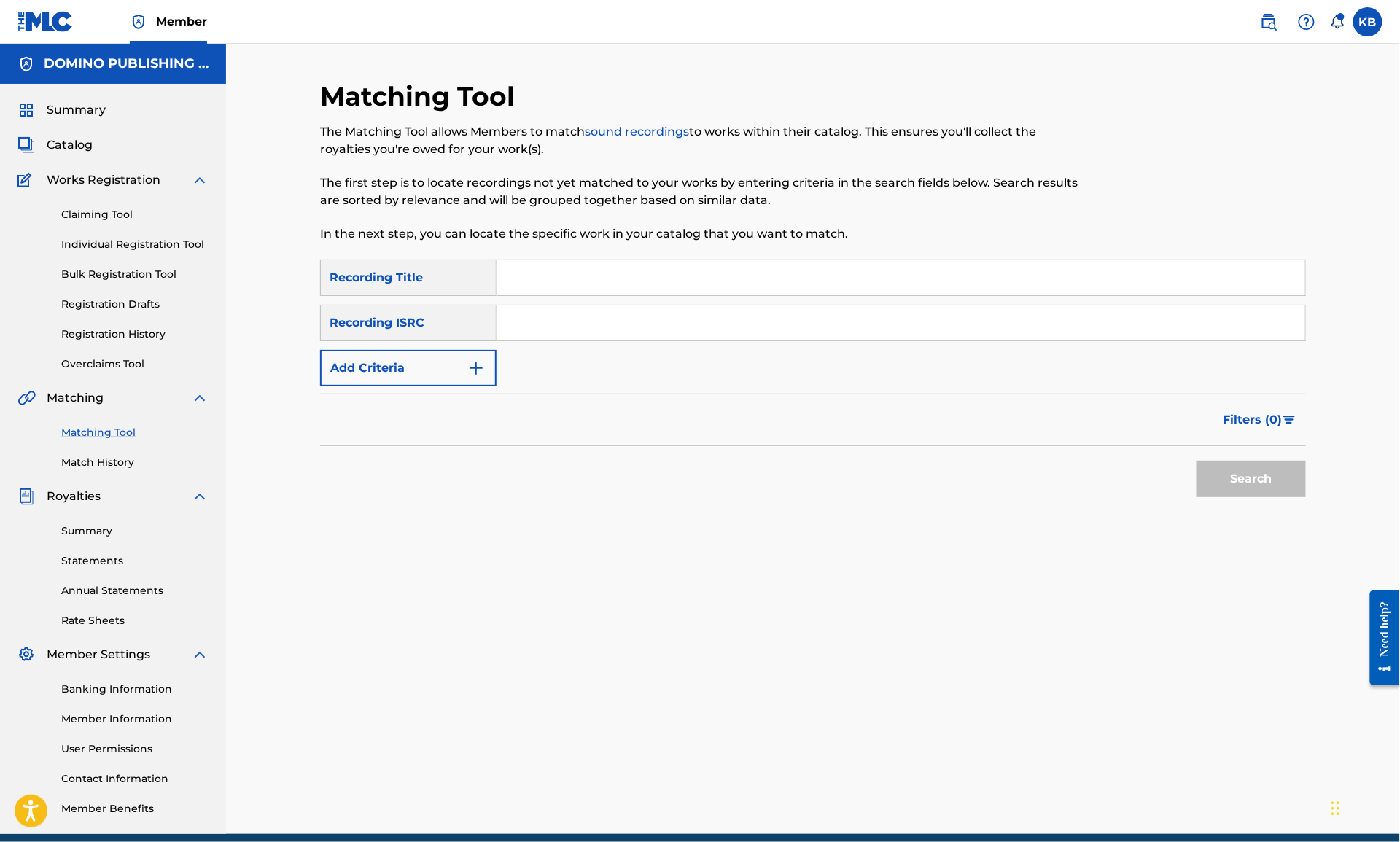
click at [731, 285] on input "Search Form" at bounding box center [901, 277] width 809 height 35
paste input "ULTRAVIOLET (FITZGERALD)"
type input "ULTRAVIOLET"
click at [413, 371] on button "Add Criteria" at bounding box center [409, 368] width 177 height 36
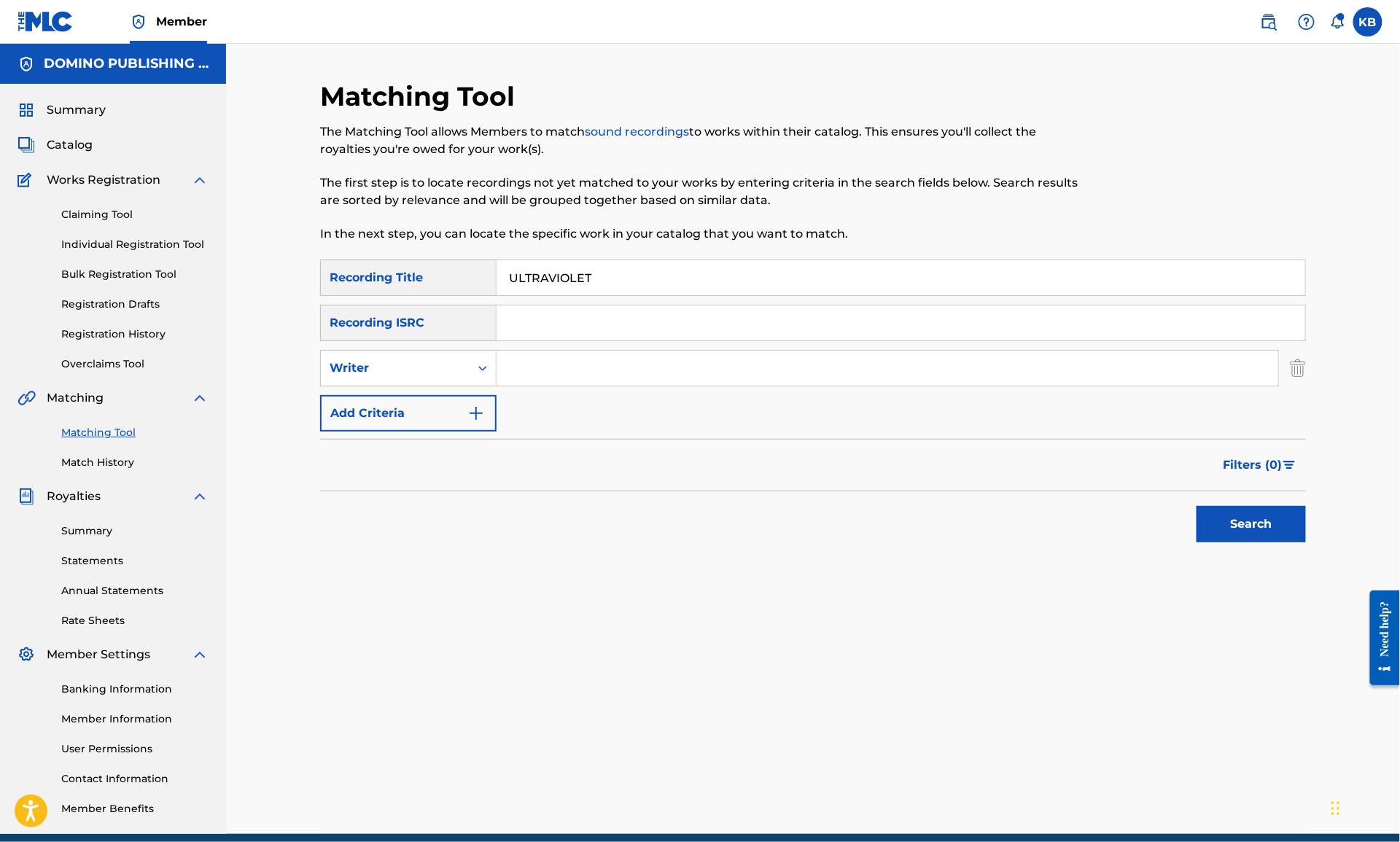
click at [597, 374] on input "Search Form" at bounding box center [887, 368] width 782 height 35
paste input "ULTRAVIOLET (FITZGERALD)"
click at [1197, 506] on button "Search" at bounding box center [1251, 524] width 109 height 36
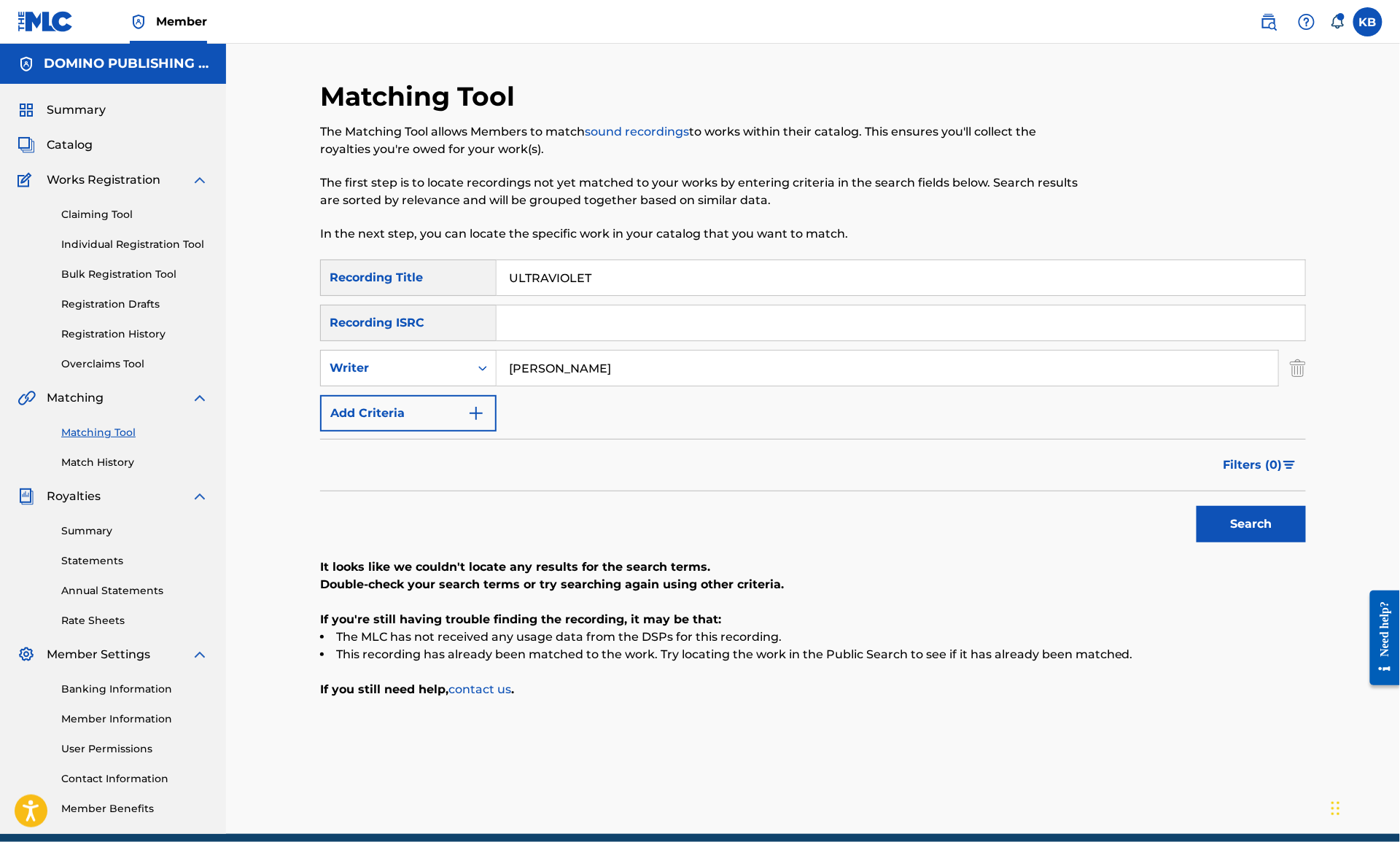
type input "george FITZGERALD"
click at [1197, 506] on button "Search" at bounding box center [1251, 524] width 109 height 36
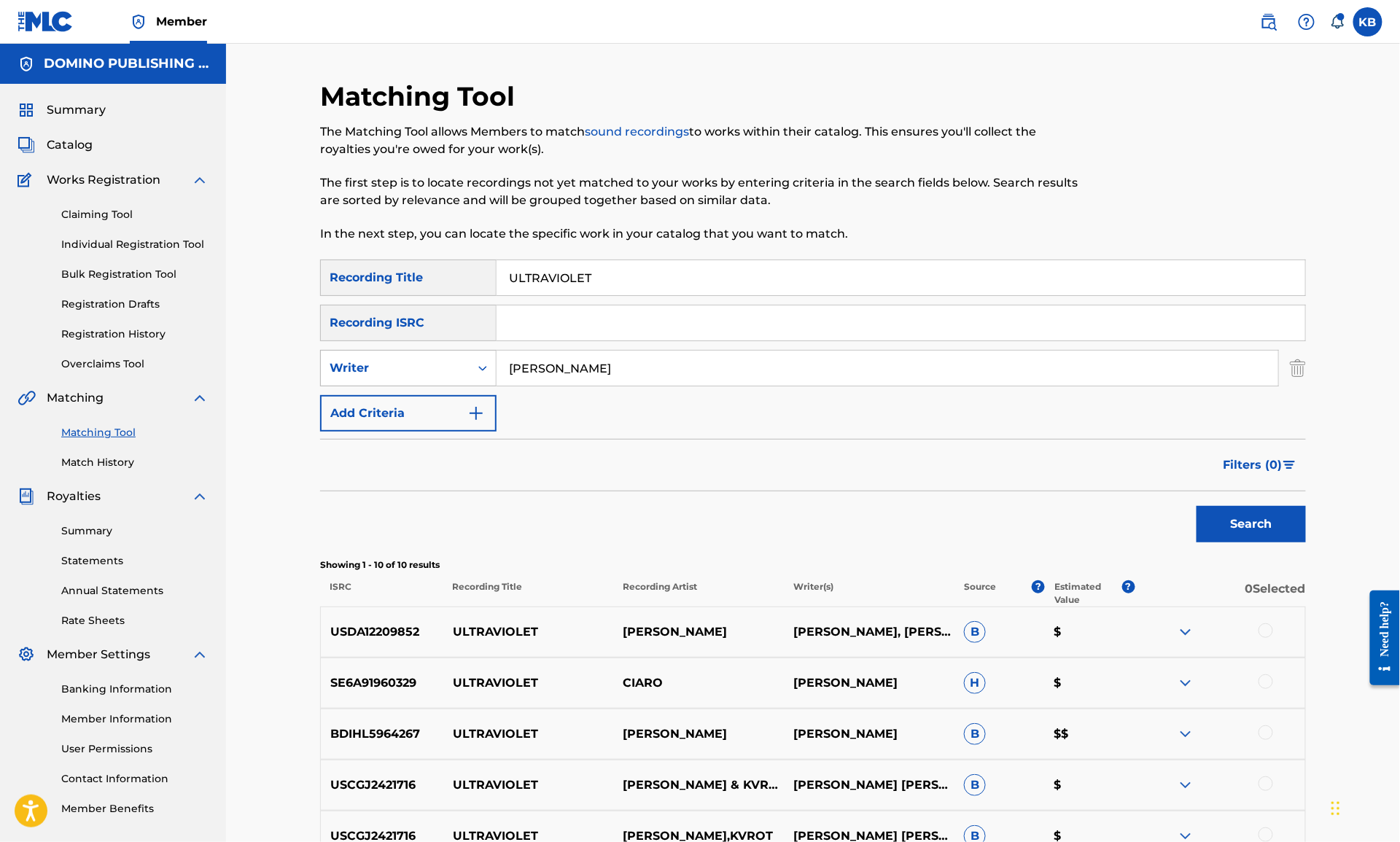
click at [436, 373] on div "Writer" at bounding box center [395, 367] width 131 height 17
click at [404, 406] on div "Recording Artist" at bounding box center [409, 404] width 175 height 36
click at [614, 373] on input "Search Form" at bounding box center [887, 368] width 782 height 35
type input "george fitzgerald"
click at [1197, 506] on button "Search" at bounding box center [1251, 524] width 109 height 36
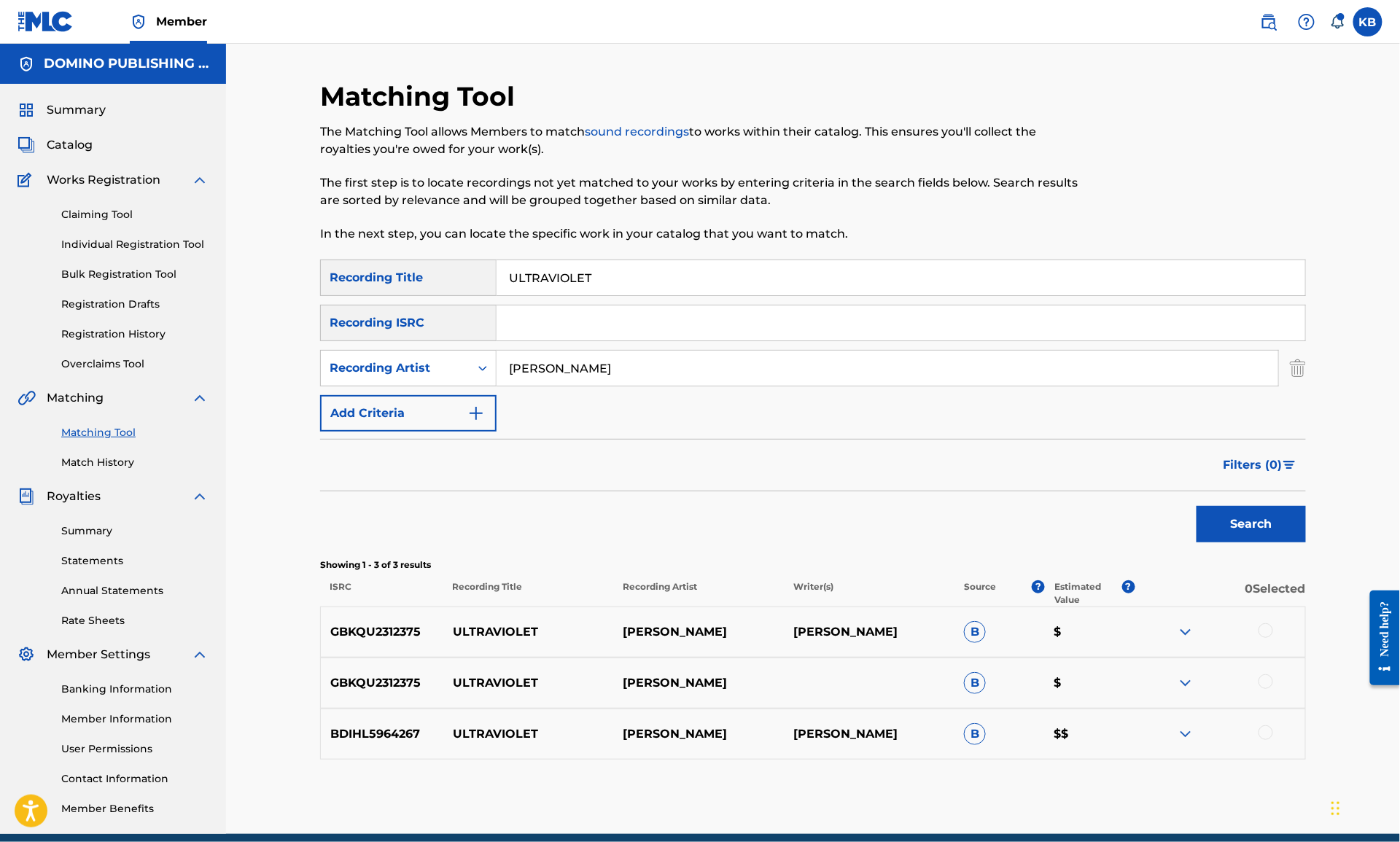
drag, startPoint x: 1075, startPoint y: 284, endPoint x: 1091, endPoint y: 220, distance: 66.0
click at [1090, 226] on div "Matching Tool The Matching Tool allows Members to match sound recordings to wor…" at bounding box center [813, 456] width 986 height 754
paste input "OLD PEEL (TOPP)"
type input "OLD PEEL"
drag, startPoint x: 697, startPoint y: 352, endPoint x: 702, endPoint y: 328, distance: 24.5
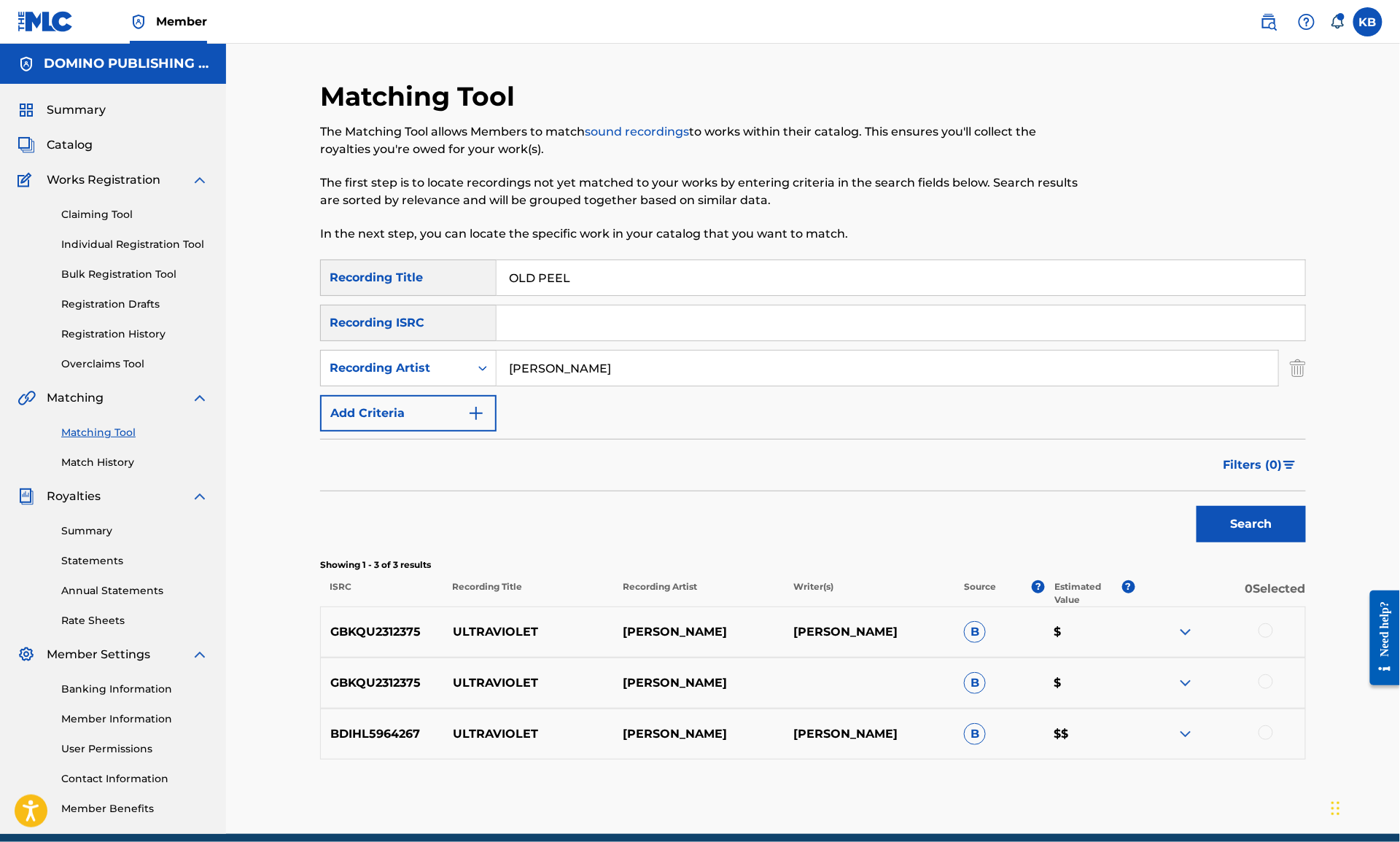
click at [702, 331] on div "SearchWithCriteria7fe37e6f-afa3-41af-bb3f-136a242672ee Recording Title OLD PEEL…" at bounding box center [813, 345] width 986 height 172
paste input "OLD PEEL (TOPP)"
type input "hannah TOPP"
click at [1197, 506] on button "Search" at bounding box center [1251, 524] width 109 height 36
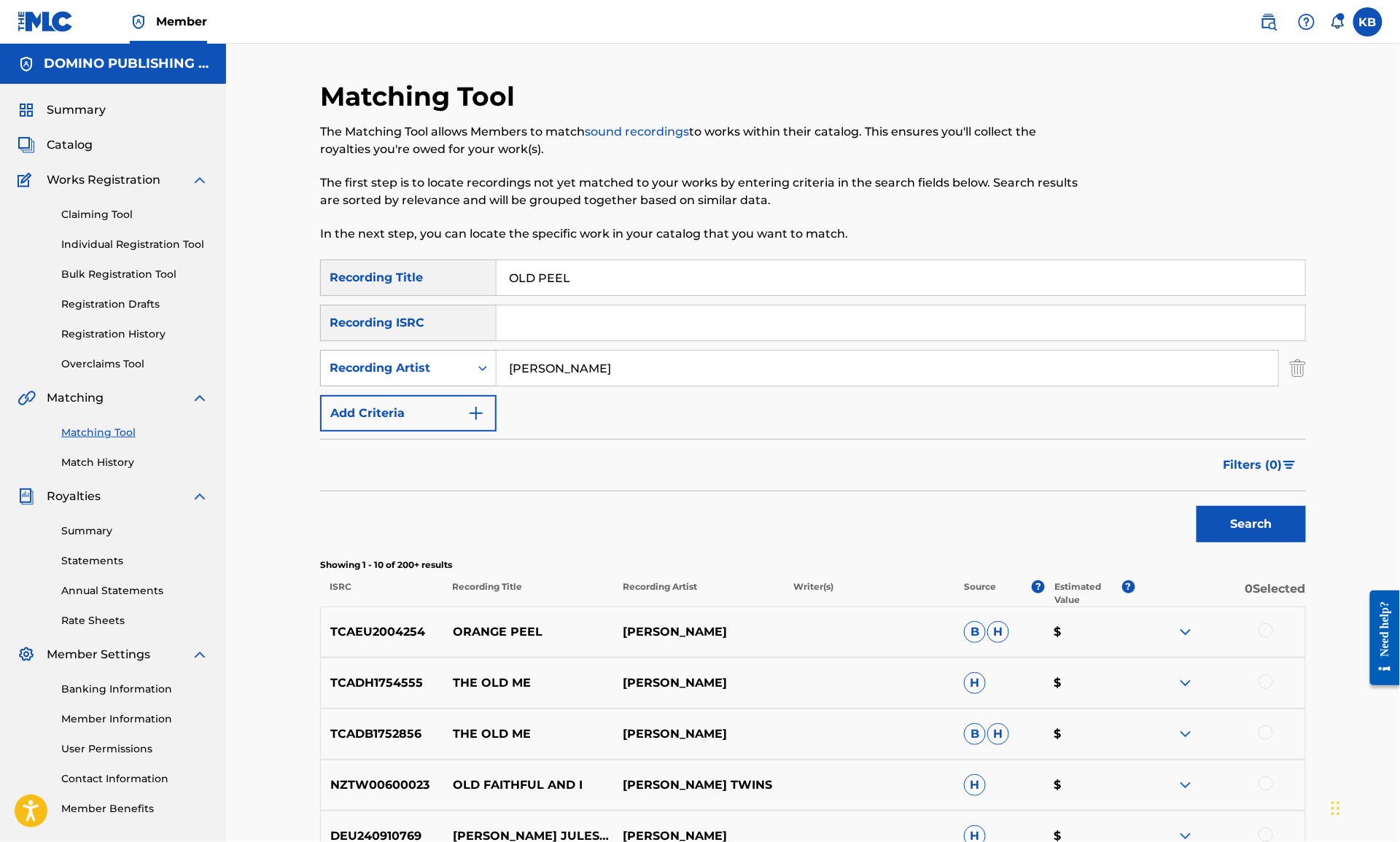
click at [444, 372] on div "Recording Artist" at bounding box center [395, 367] width 131 height 17
click at [435, 390] on div "Writer" at bounding box center [409, 404] width 175 height 36
click at [584, 369] on input "Search Form" at bounding box center [887, 368] width 782 height 35
type input "hannah topp"
click at [1197, 506] on button "Search" at bounding box center [1251, 524] width 109 height 36
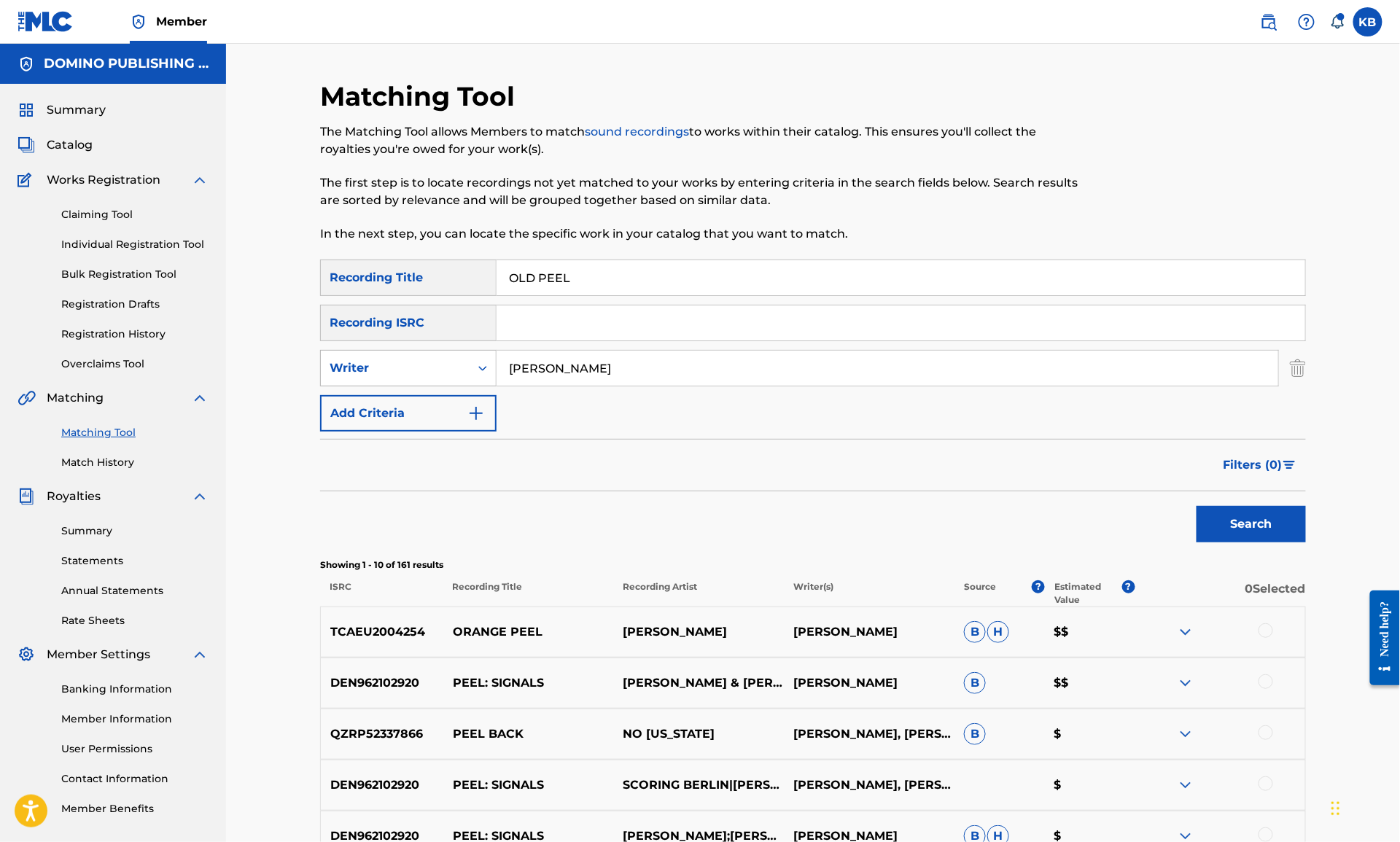
click at [432, 371] on div "Writer" at bounding box center [395, 367] width 131 height 17
click at [411, 397] on div "Recording Artist" at bounding box center [409, 404] width 175 height 36
click at [746, 367] on input "Search Form" at bounding box center [887, 368] width 782 height 35
type input "aldous harding"
click at [1197, 506] on button "Search" at bounding box center [1251, 524] width 109 height 36
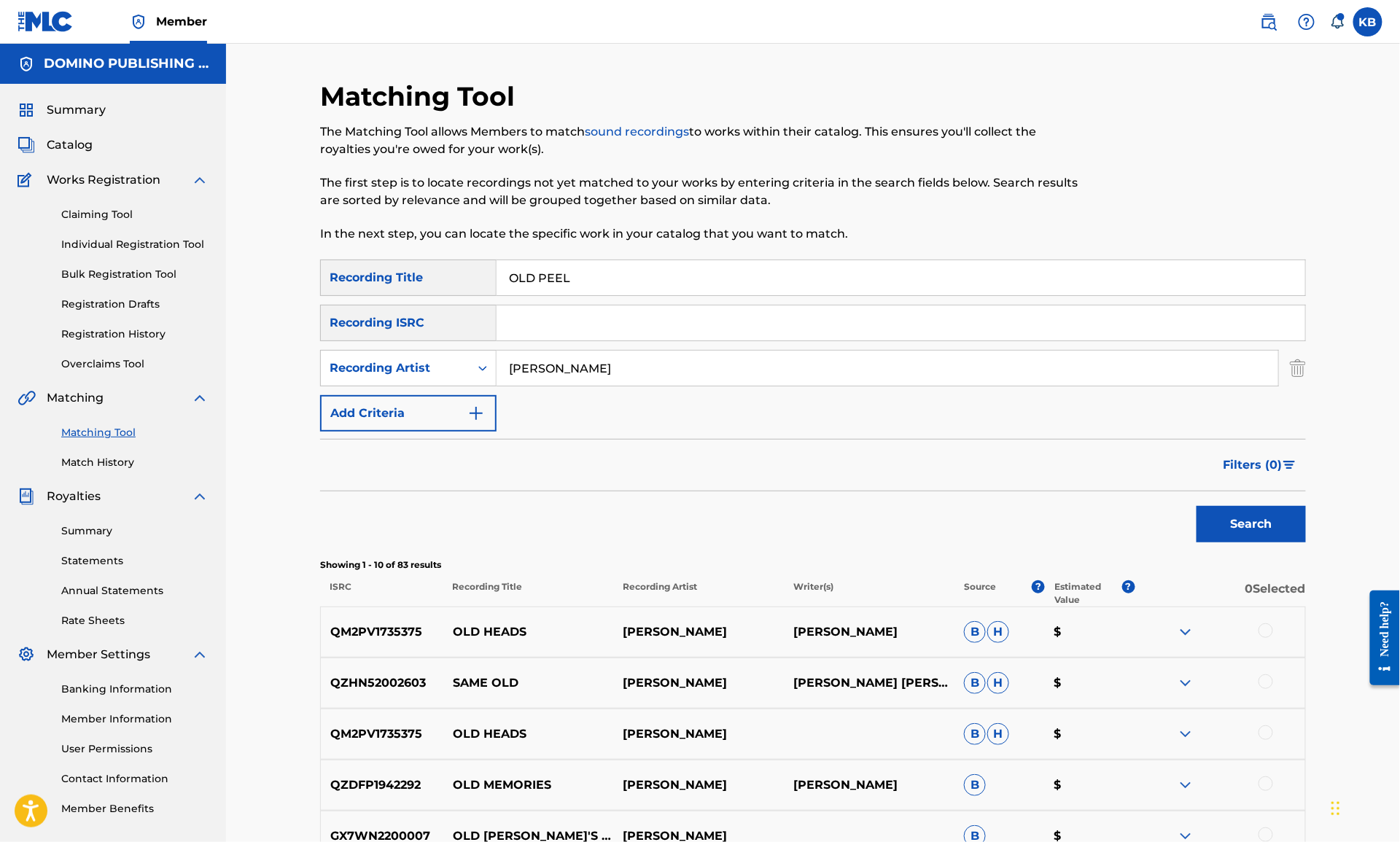
drag, startPoint x: 988, startPoint y: 281, endPoint x: 987, endPoint y: 187, distance: 94.0
click at [985, 216] on div "Matching Tool The Matching Tool allows Members to match sound recordings to wor…" at bounding box center [813, 653] width 986 height 1147
paste input "NEED YOU NOW (BAILEY/BROOKS/CUMBERBATCH/DOYLE/GODDARD/MARTIN/TAYLOR)"
type input "NEED YOU NOW"
click at [337, 375] on div "Recording Artist" at bounding box center [395, 367] width 131 height 17
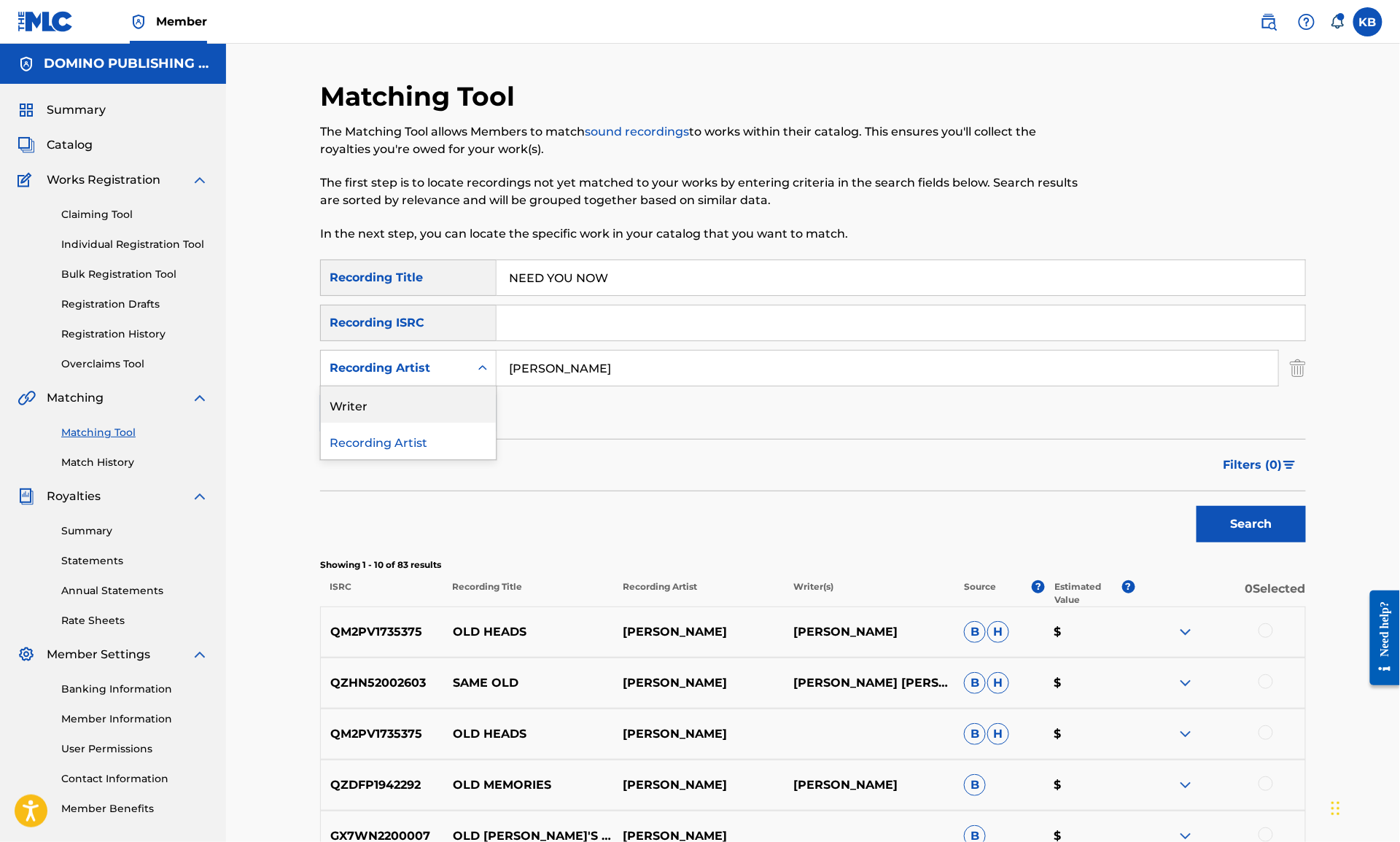
click at [408, 409] on div "Writer" at bounding box center [409, 404] width 175 height 36
click at [633, 370] on input "Search Form" at bounding box center [887, 368] width 782 height 35
paste input "NEED YOU NOW (BAILEY/BROOKS/CUMBERBATCH/DOYLE/GODDARD/MARTIN/TAYLOR)"
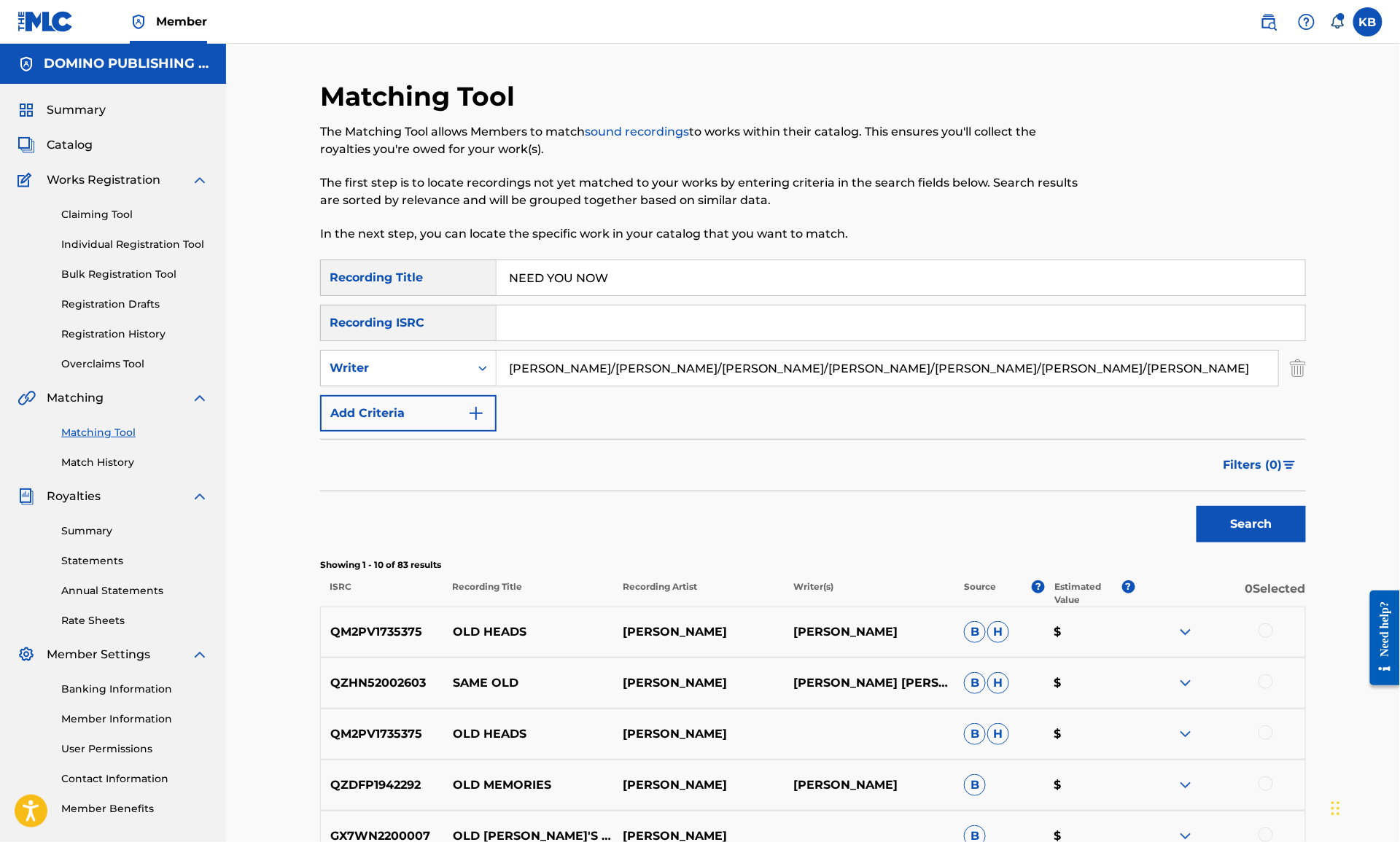
type input "BAILEY/BROOKS/CUMBERBATCH/DOYLE/GODDARD/MARTIN/TAYLOR"
click at [1197, 506] on button "Search" at bounding box center [1251, 524] width 109 height 36
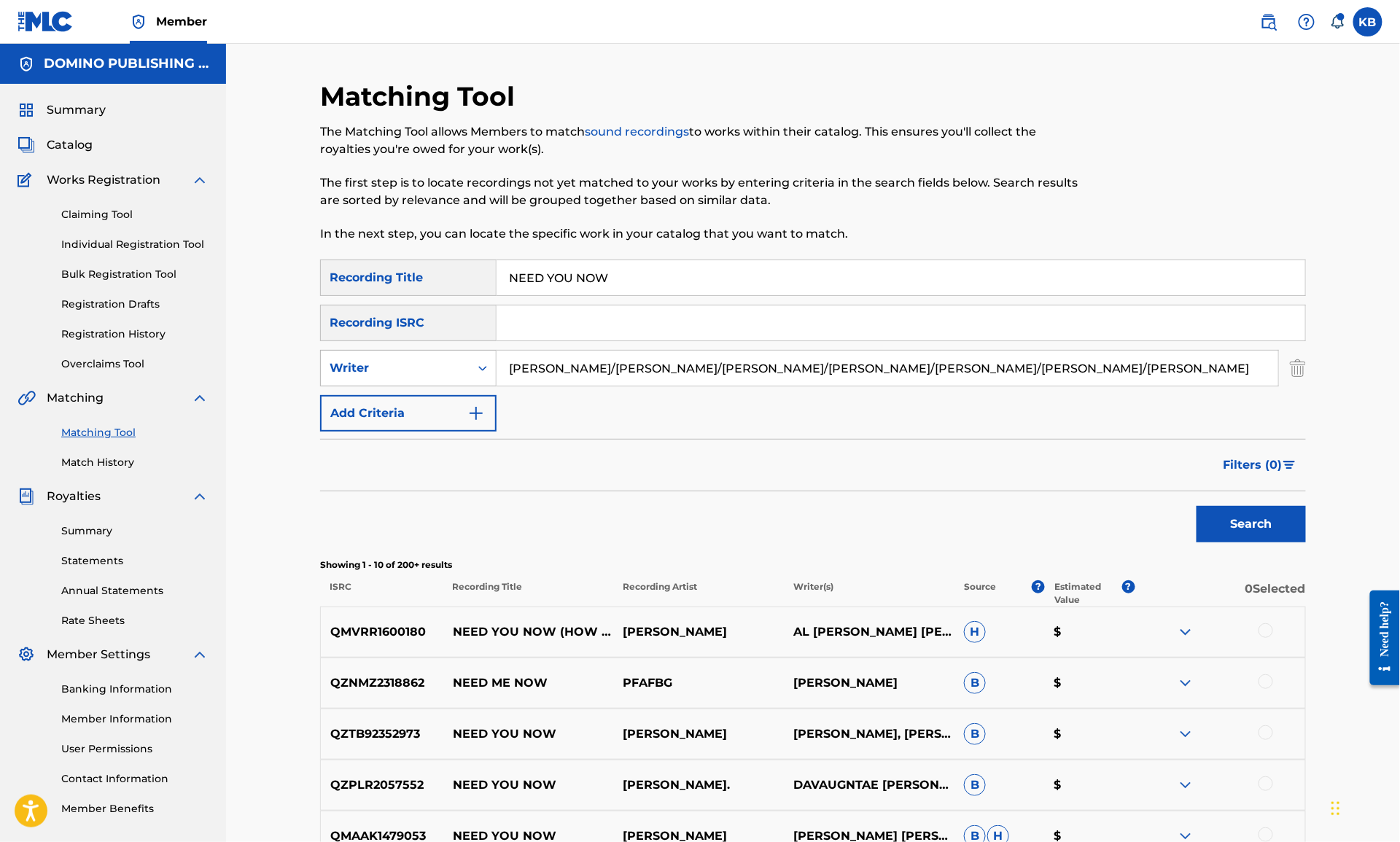
click at [459, 372] on div "Writer" at bounding box center [395, 367] width 131 height 17
click at [449, 405] on div "Recording Artist" at bounding box center [409, 404] width 175 height 36
click at [683, 354] on input "Search Form" at bounding box center [887, 368] width 782 height 35
type input "hot chip"
click at [1197, 506] on button "Search" at bounding box center [1251, 524] width 109 height 36
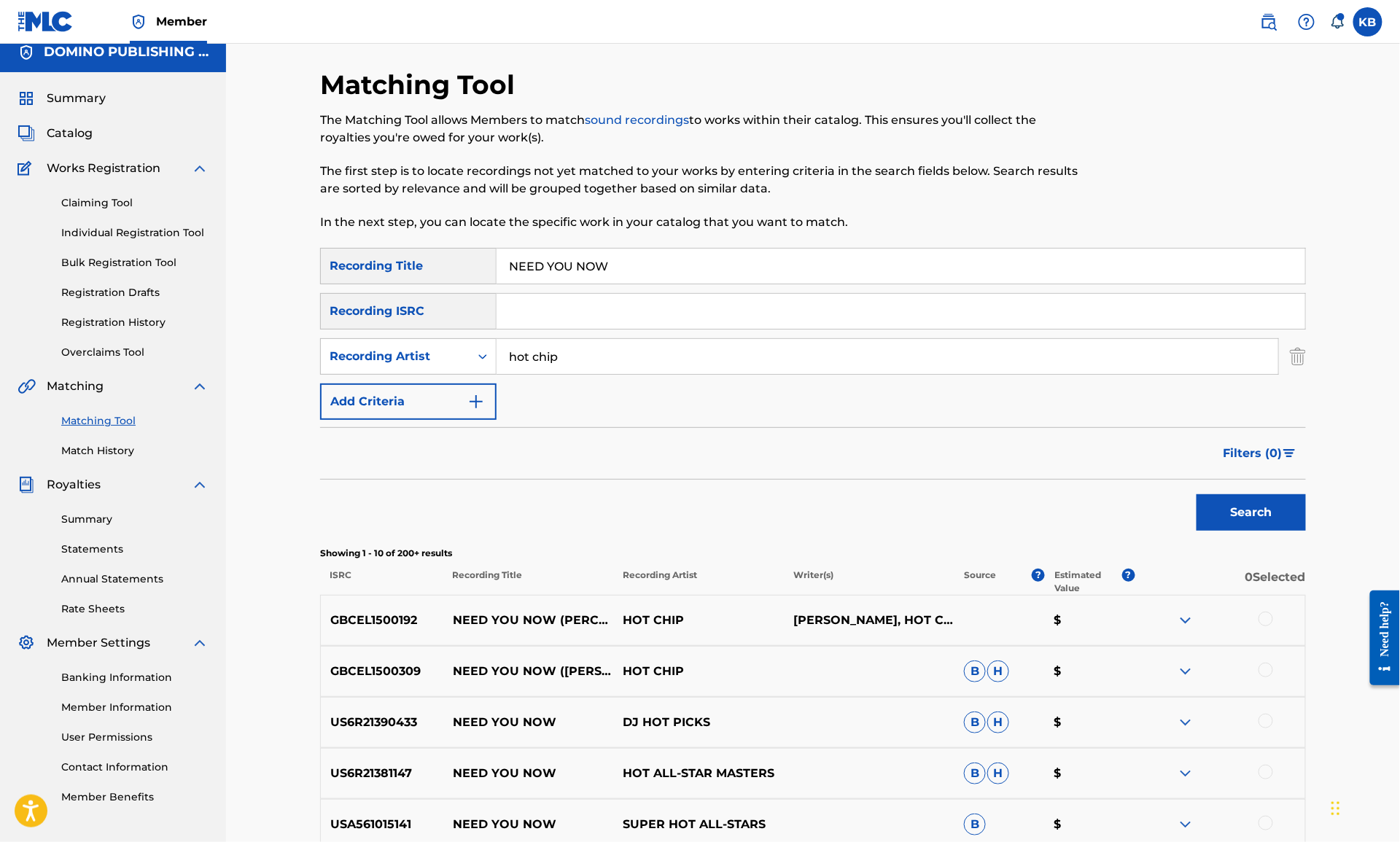
scroll to position [12, 0]
click at [1267, 669] on div at bounding box center [1266, 670] width 15 height 15
click at [1265, 617] on div at bounding box center [1266, 619] width 15 height 15
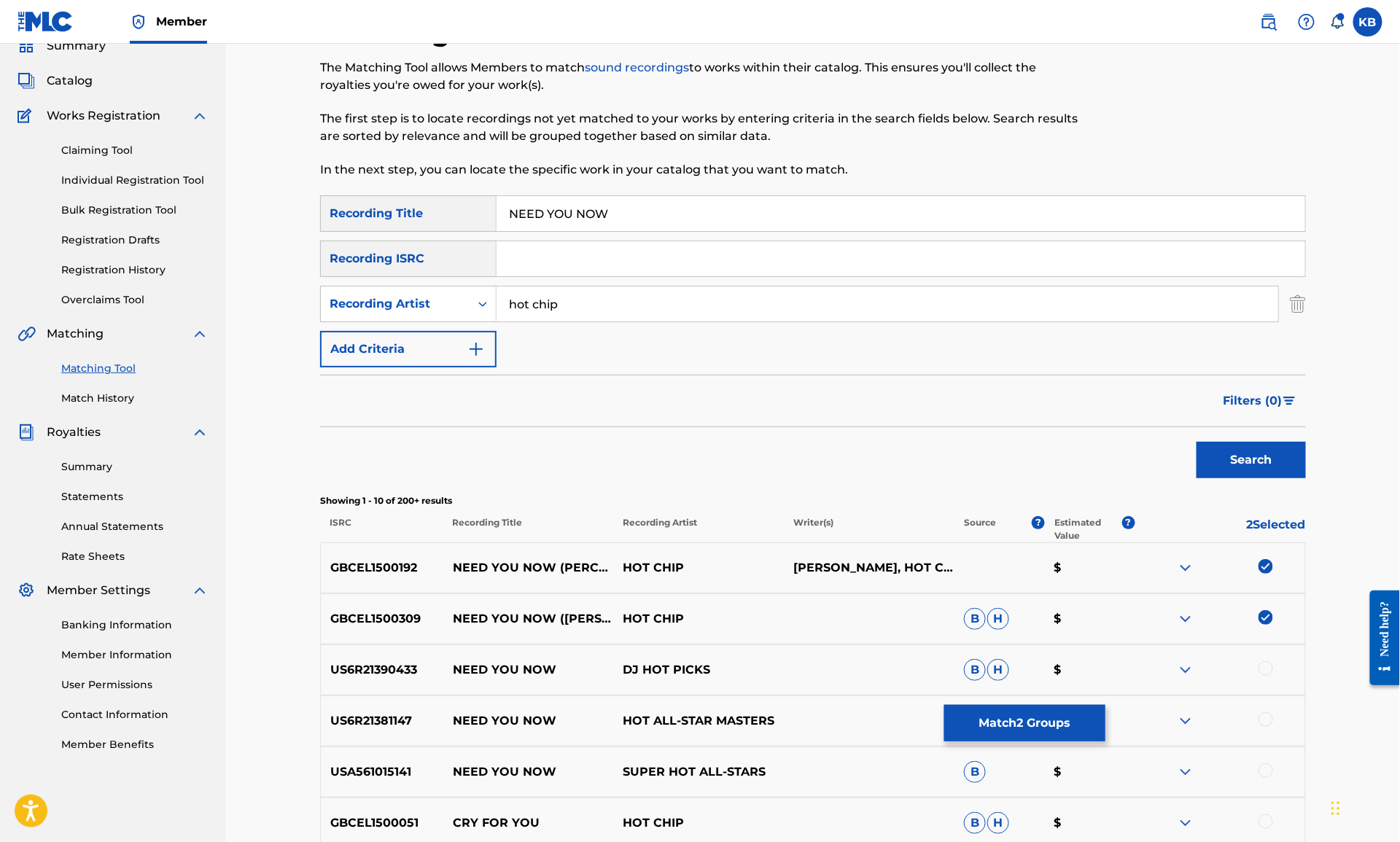
scroll to position [80, 0]
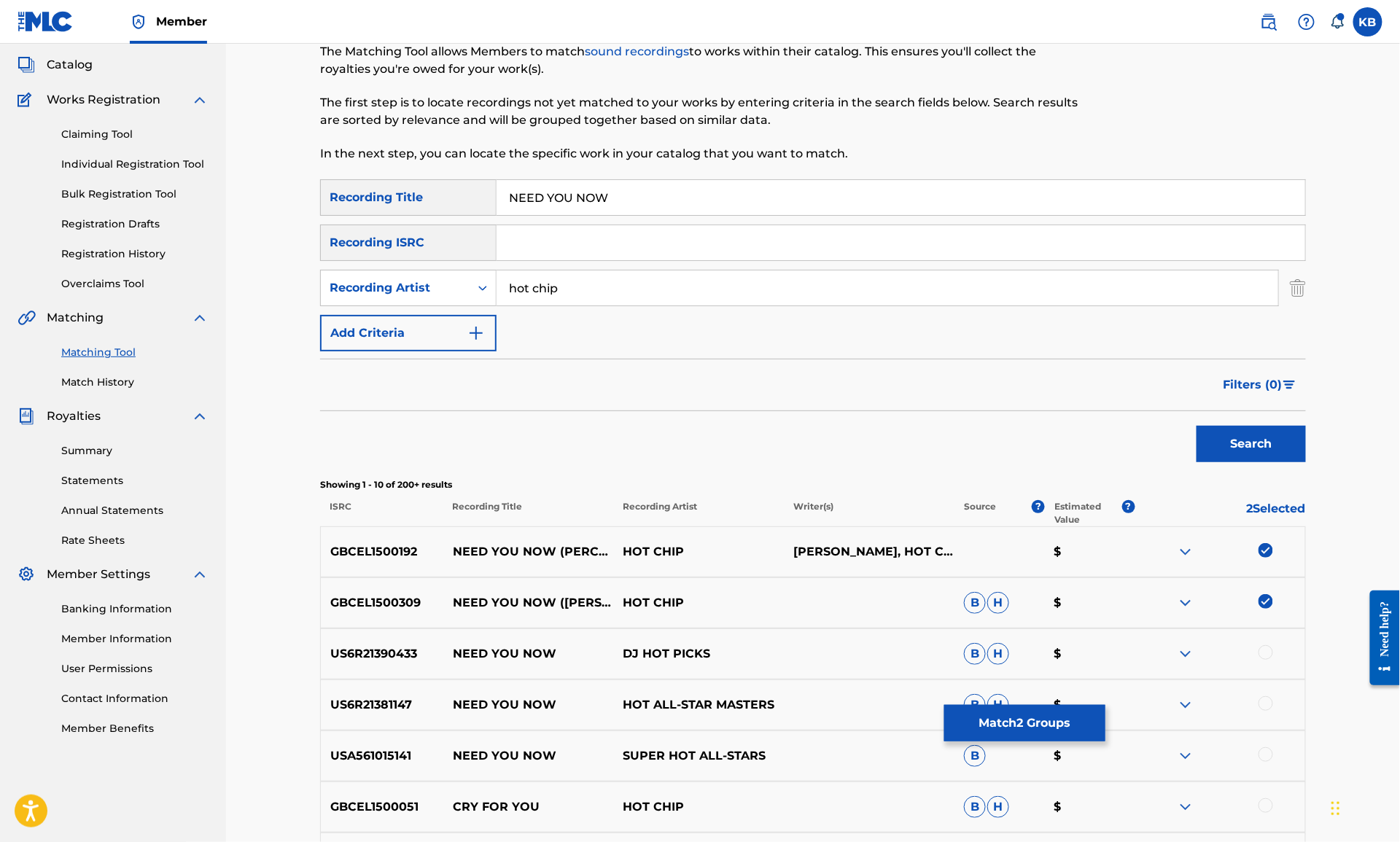
click at [1006, 726] on button "Match 2 Groups" at bounding box center [1024, 723] width 161 height 36
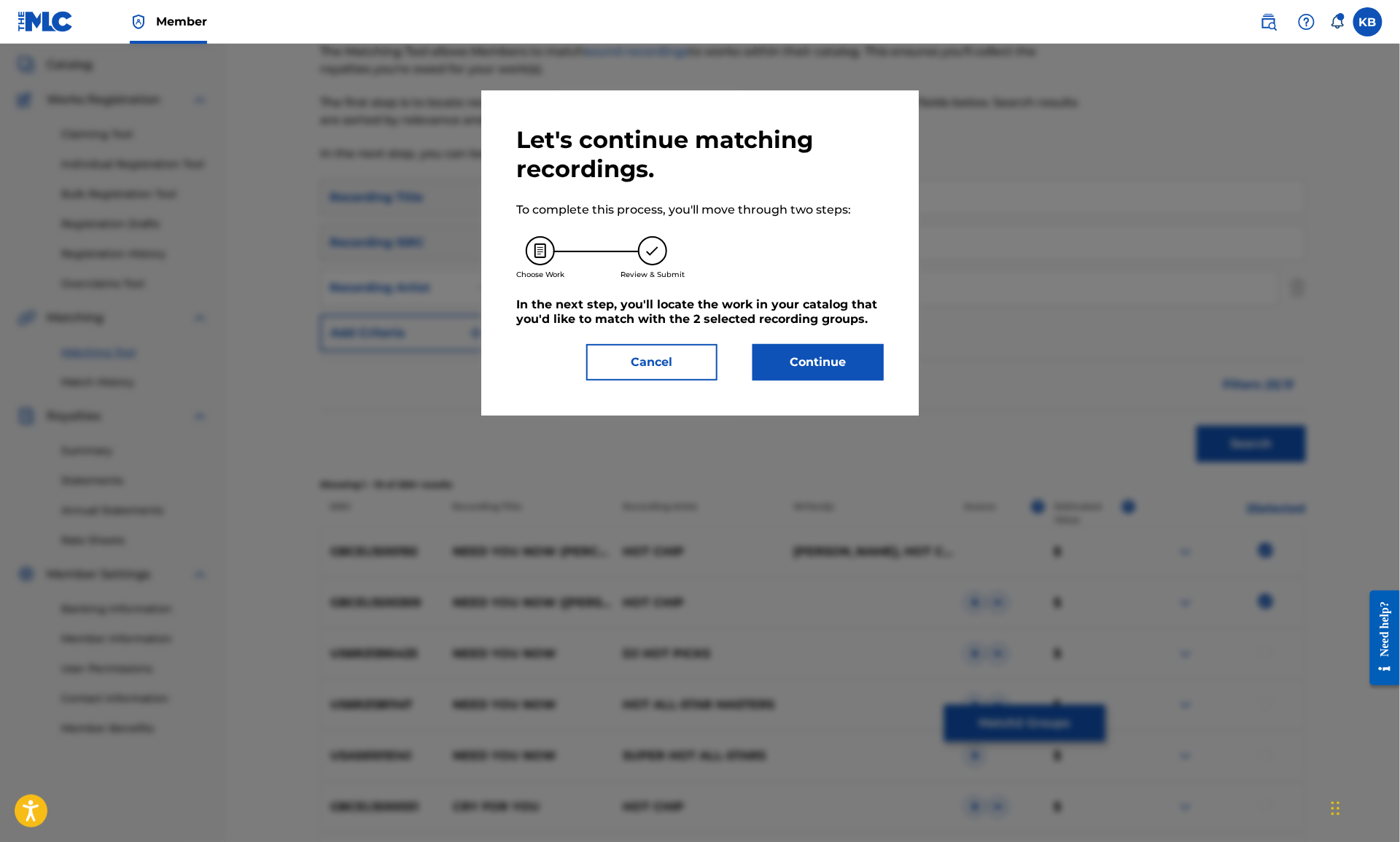
click at [825, 354] on button "Continue" at bounding box center [818, 362] width 131 height 36
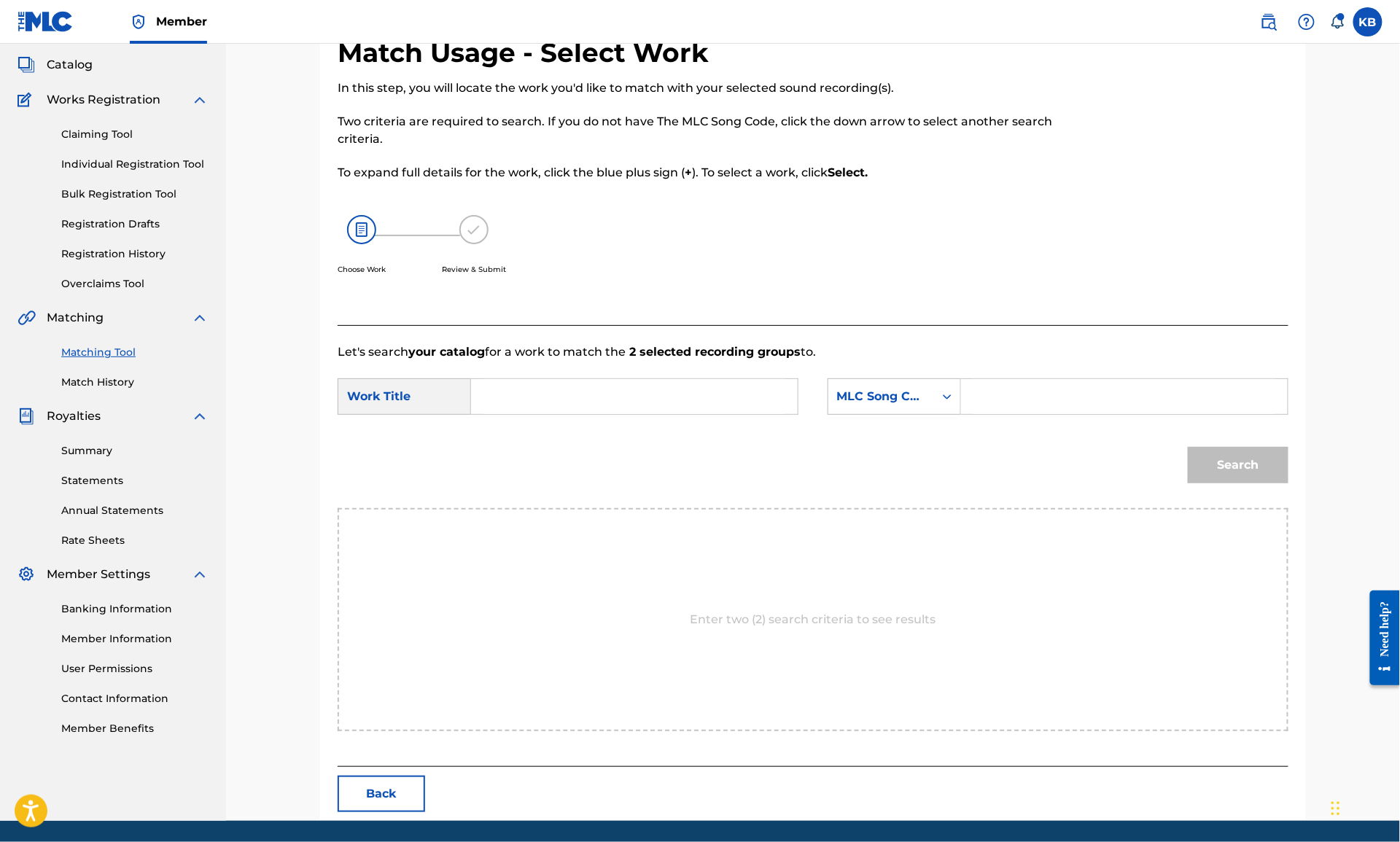
click at [700, 394] on input "Search Form" at bounding box center [635, 396] width 302 height 35
paste input "NEED YOU NOW (BAILEY/BROOKS/CUMBERBATCH/DOYLE/GODDARD/MARTIN/TAYLOR)"
type input "NEED YOU NOW"
click at [934, 390] on div "Search Form" at bounding box center [948, 397] width 26 height 26
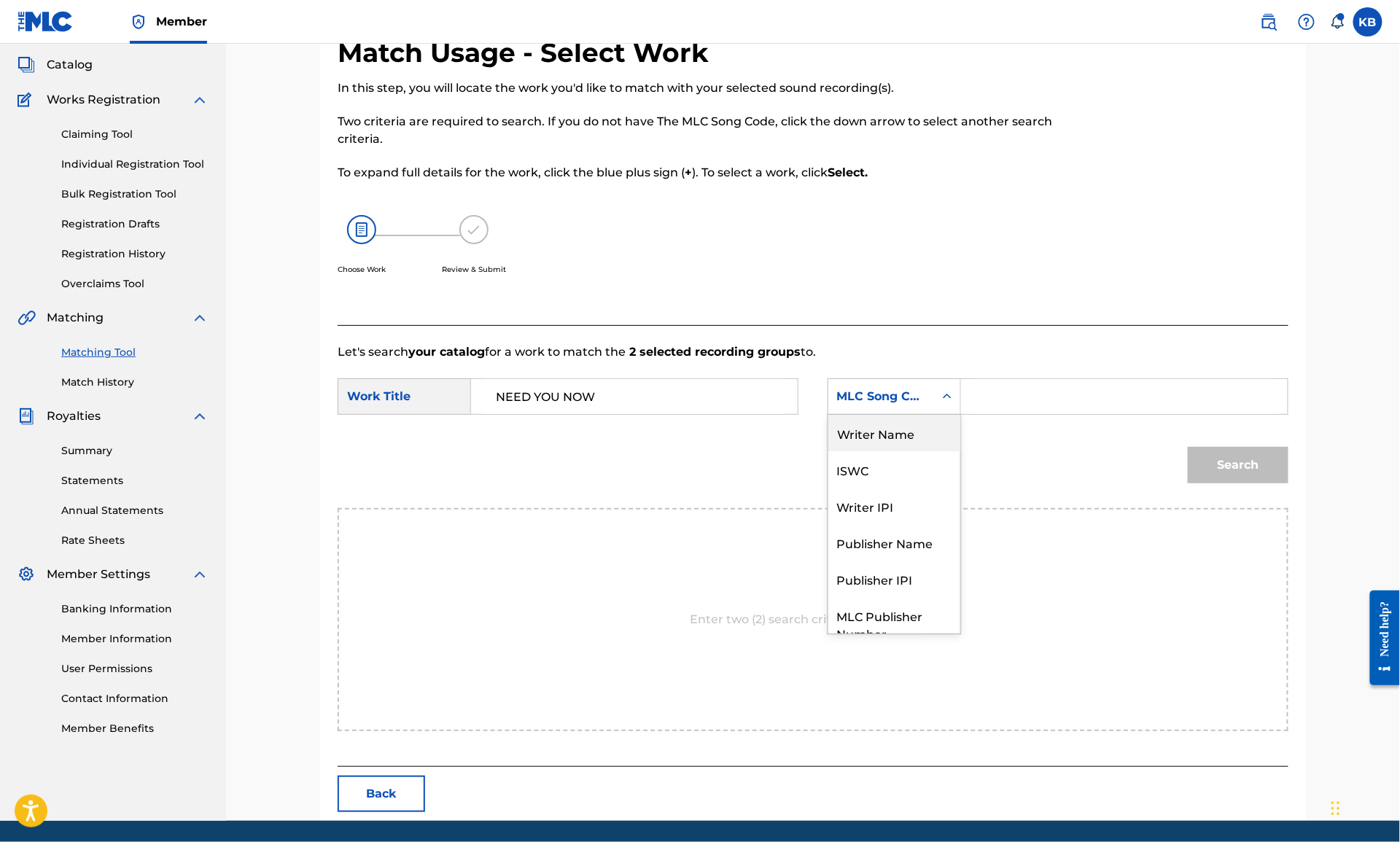
click at [898, 429] on div "Writer Name" at bounding box center [894, 433] width 132 height 36
click at [1079, 406] on input "Search Form" at bounding box center [1124, 396] width 302 height 35
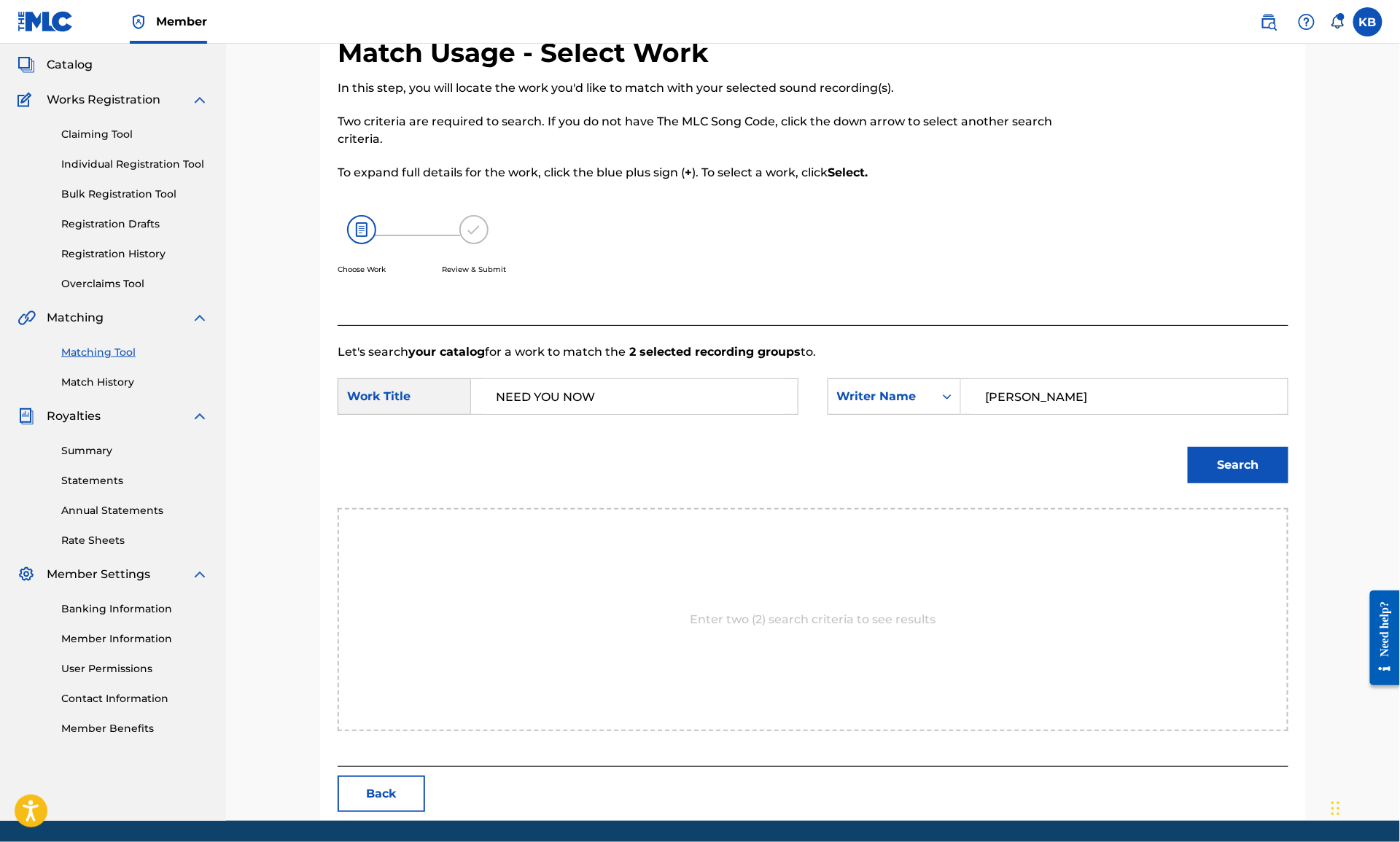
type input "TAYLOR"
click at [1188, 447] on button "Search" at bounding box center [1238, 465] width 101 height 36
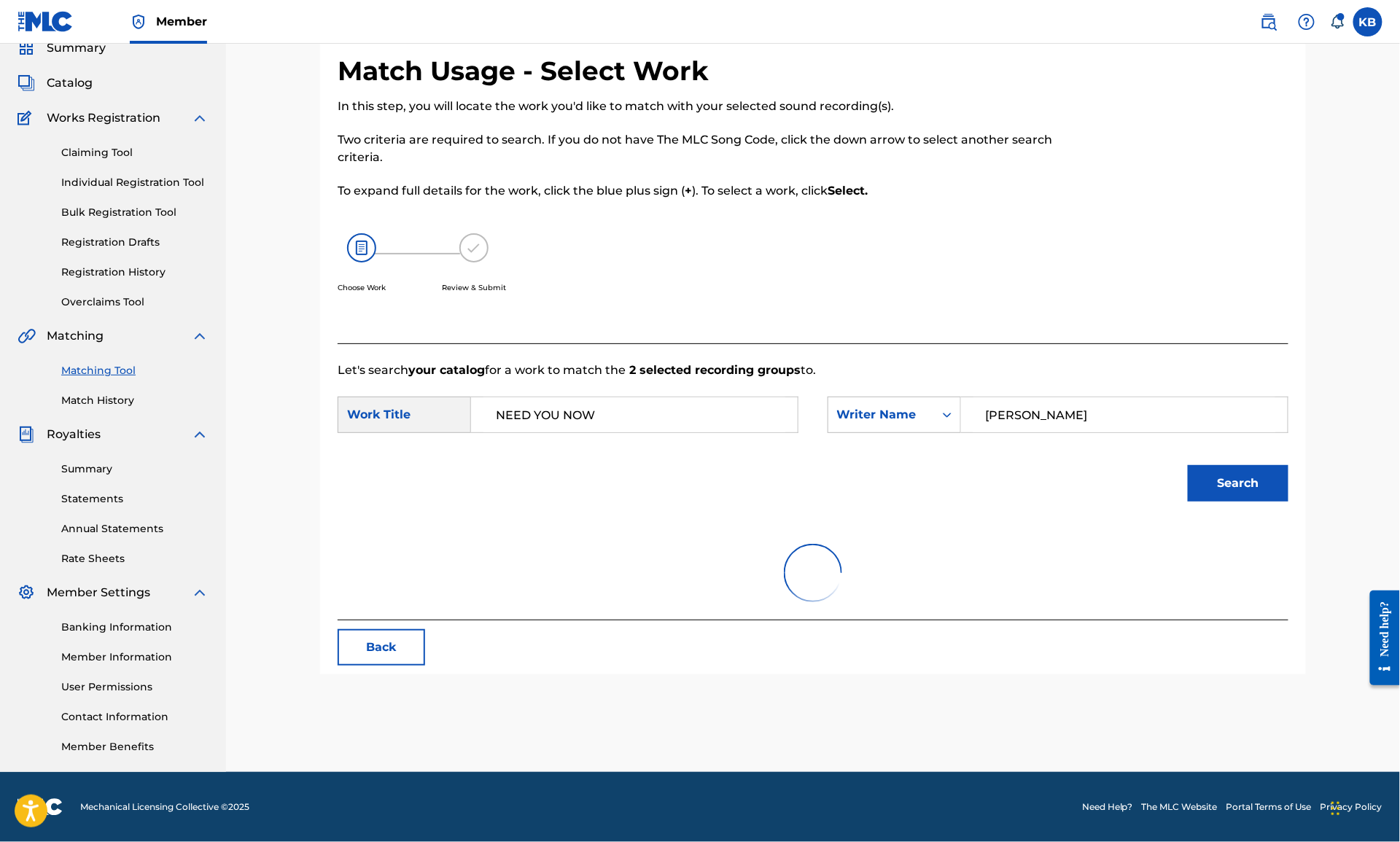
scroll to position [80, 0]
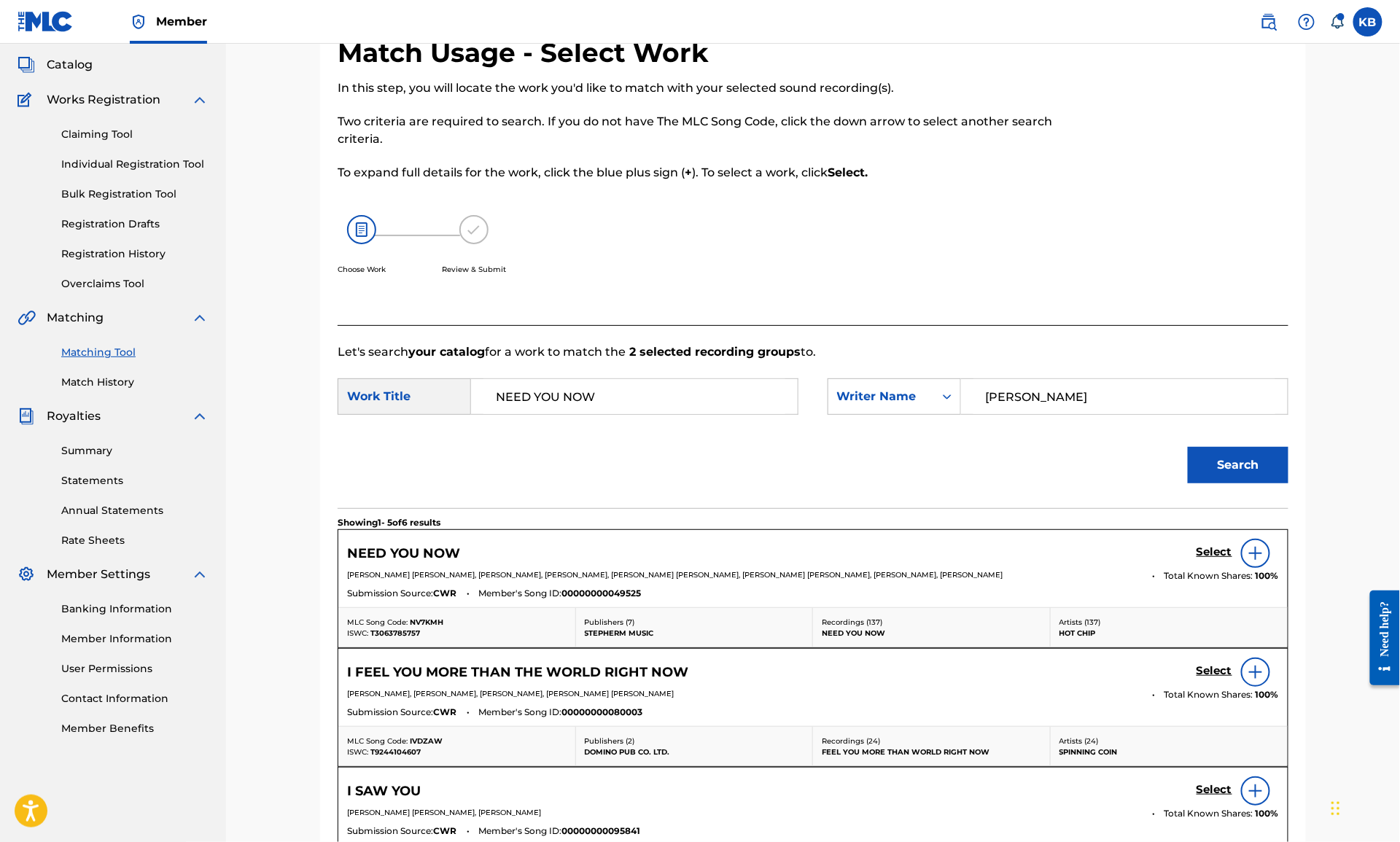
click at [1213, 553] on h5 "Select" at bounding box center [1214, 552] width 35 height 14
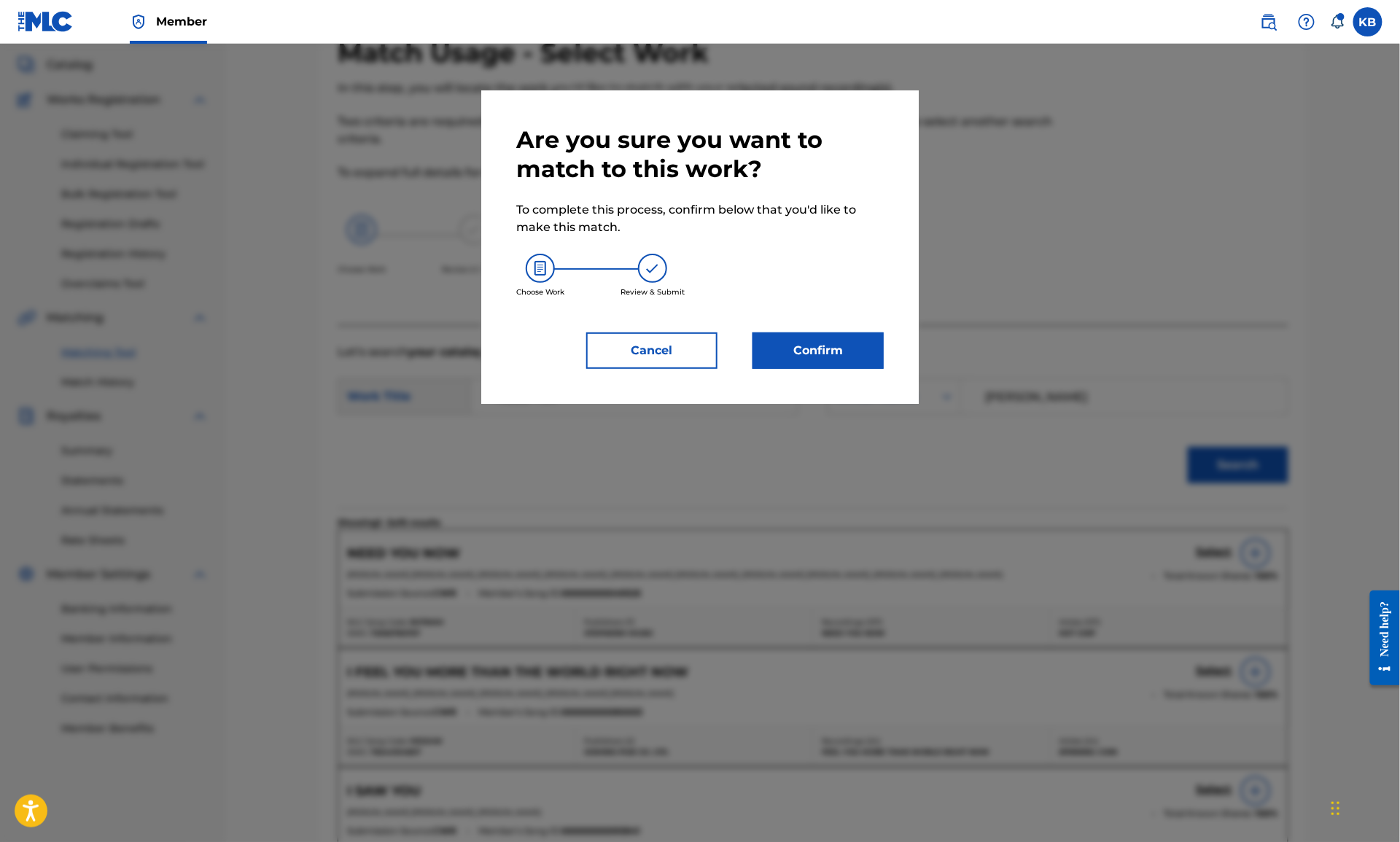
click at [809, 351] on button "Confirm" at bounding box center [818, 351] width 131 height 36
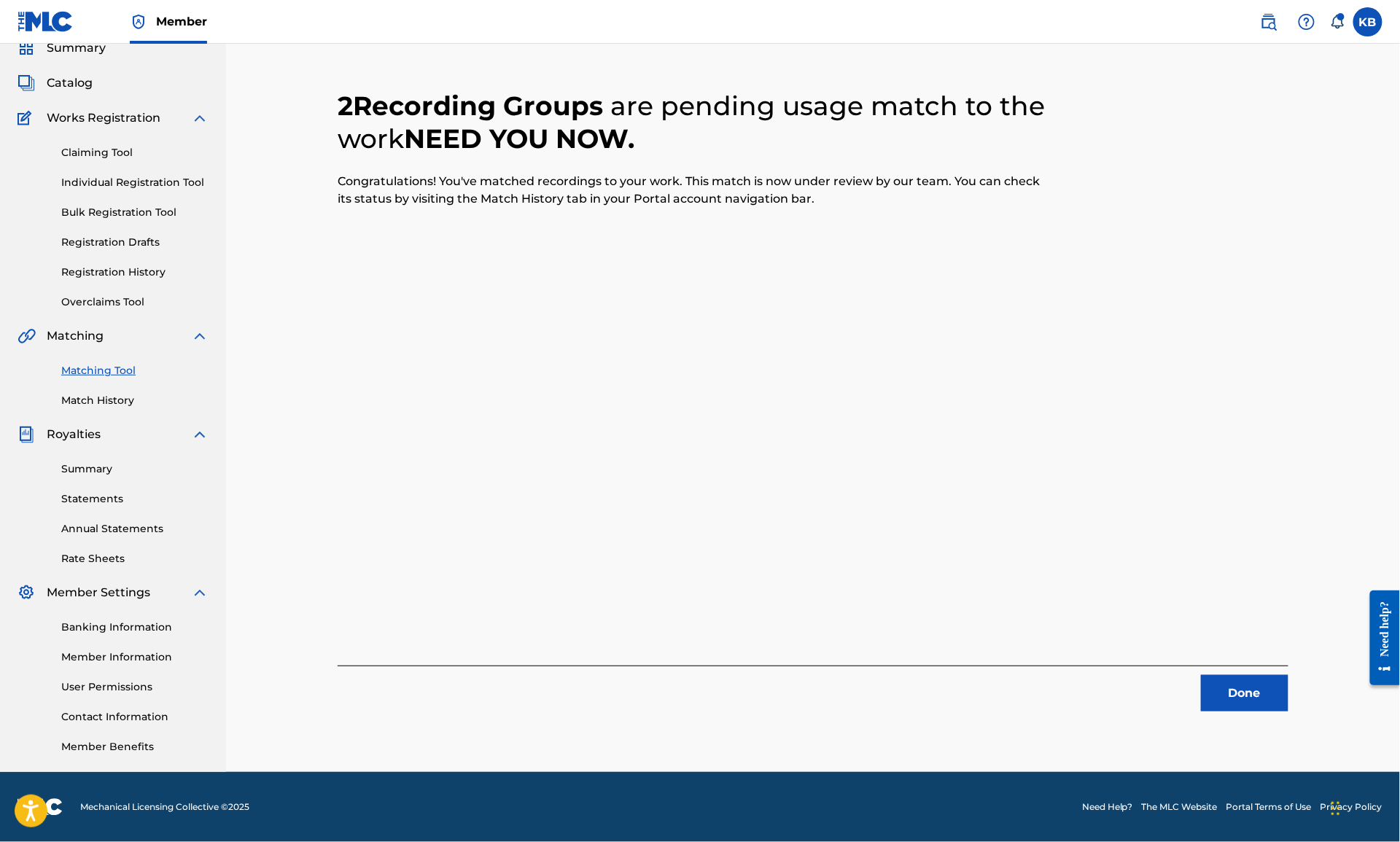
click at [1250, 702] on button "Done" at bounding box center [1245, 693] width 88 height 36
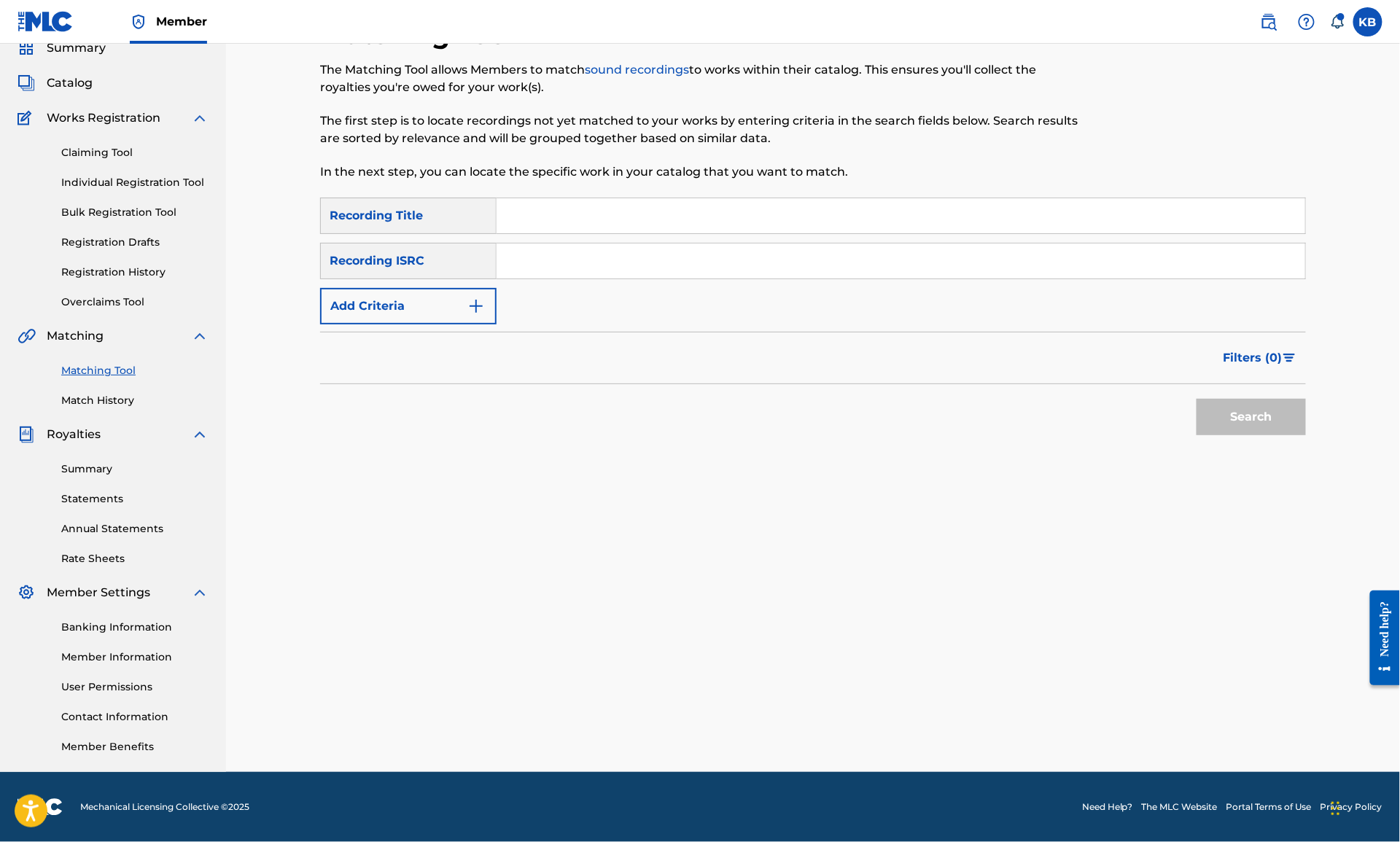
click at [794, 227] on input "Search Form" at bounding box center [901, 215] width 809 height 35
paste input "DIVING ([PERSON_NAME])"
type input "DIVING"
click at [437, 293] on button "Add Criteria" at bounding box center [409, 306] width 177 height 36
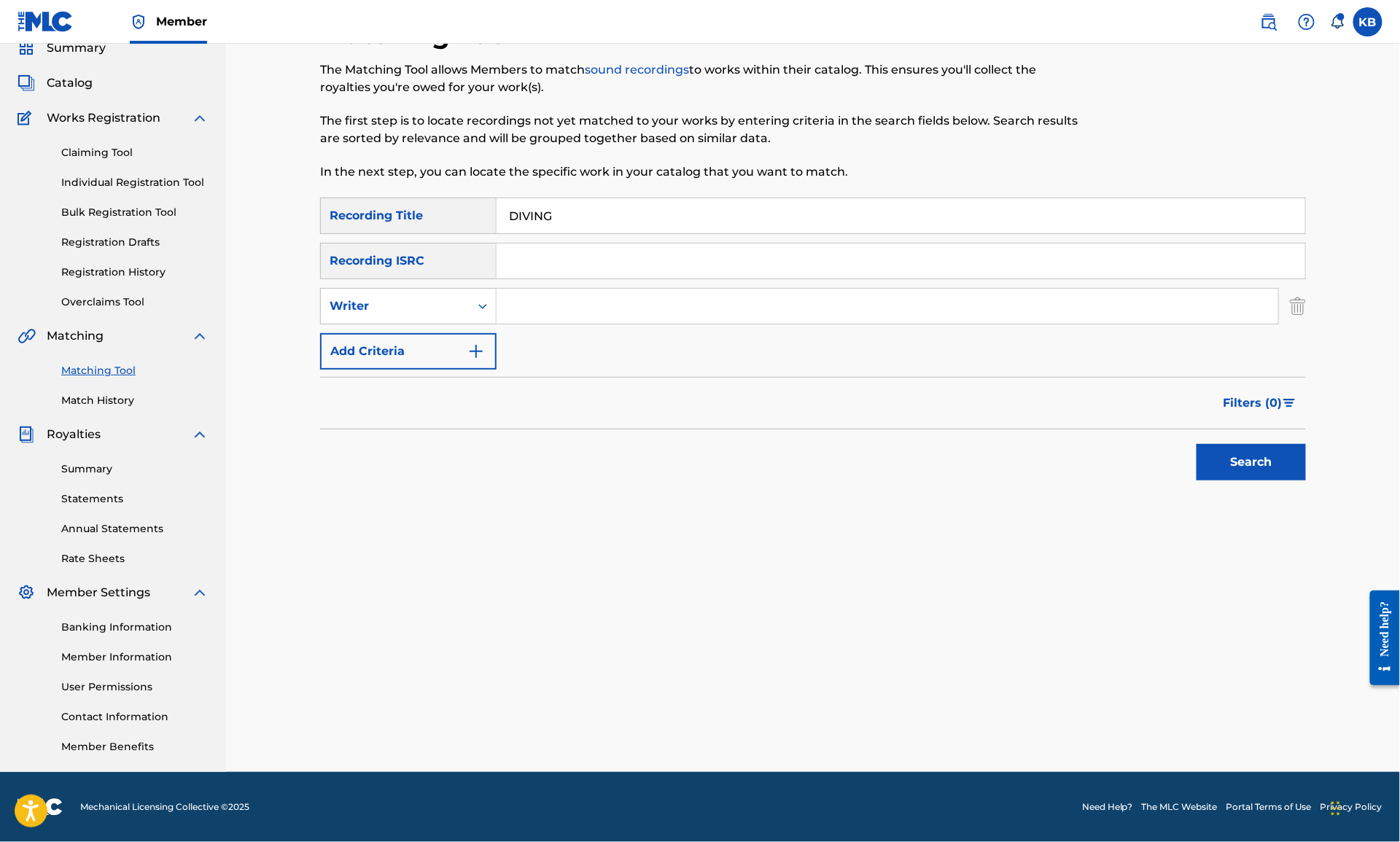
click at [598, 296] on input "Search Form" at bounding box center [887, 306] width 782 height 35
paste input "DIVING ([PERSON_NAME])"
type input "[PERSON_NAME]"
click at [1197, 444] on button "Search" at bounding box center [1251, 462] width 109 height 36
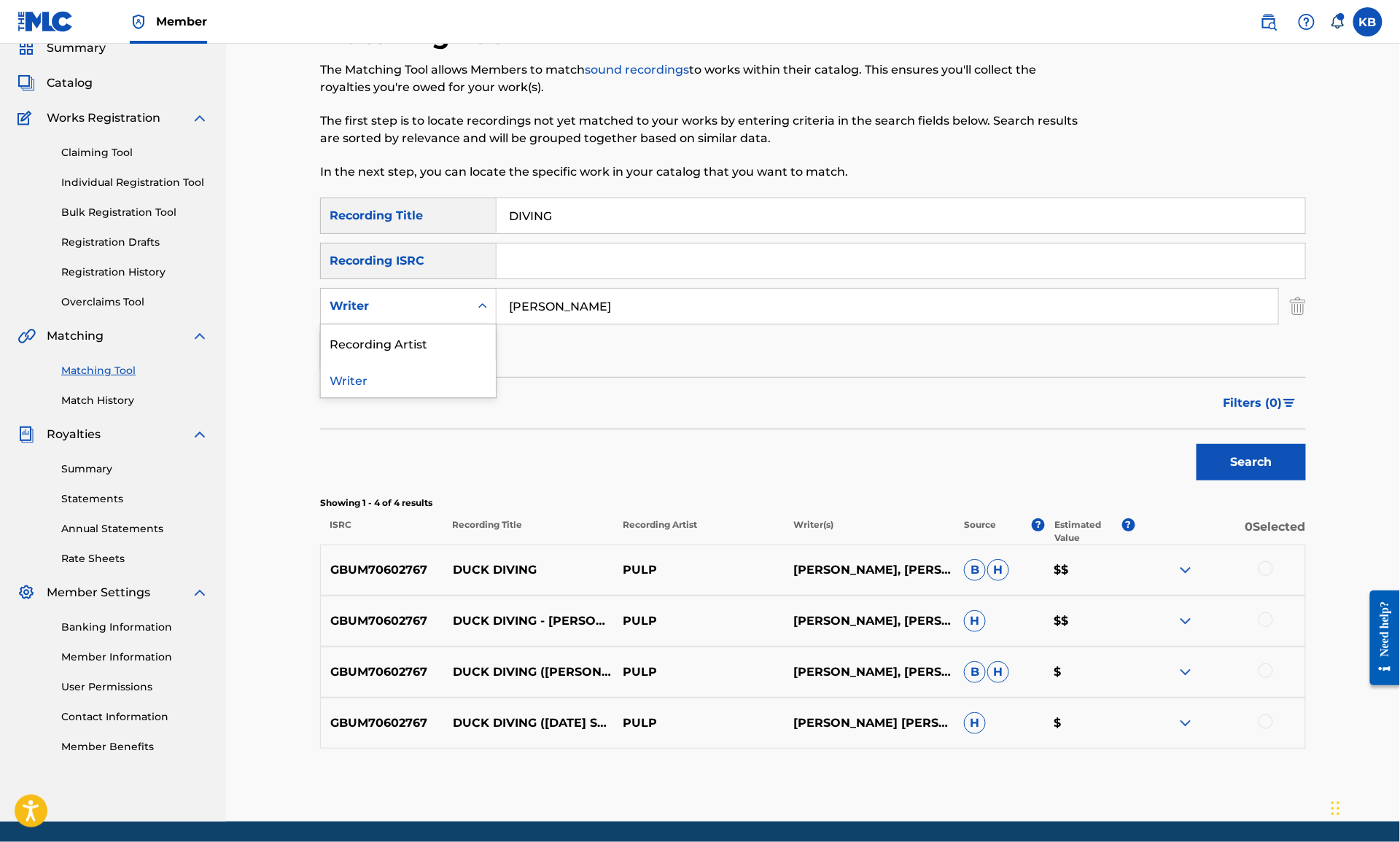
click at [362, 304] on div "Writer" at bounding box center [395, 305] width 131 height 17
click at [374, 348] on div "Recording Artist" at bounding box center [409, 343] width 175 height 36
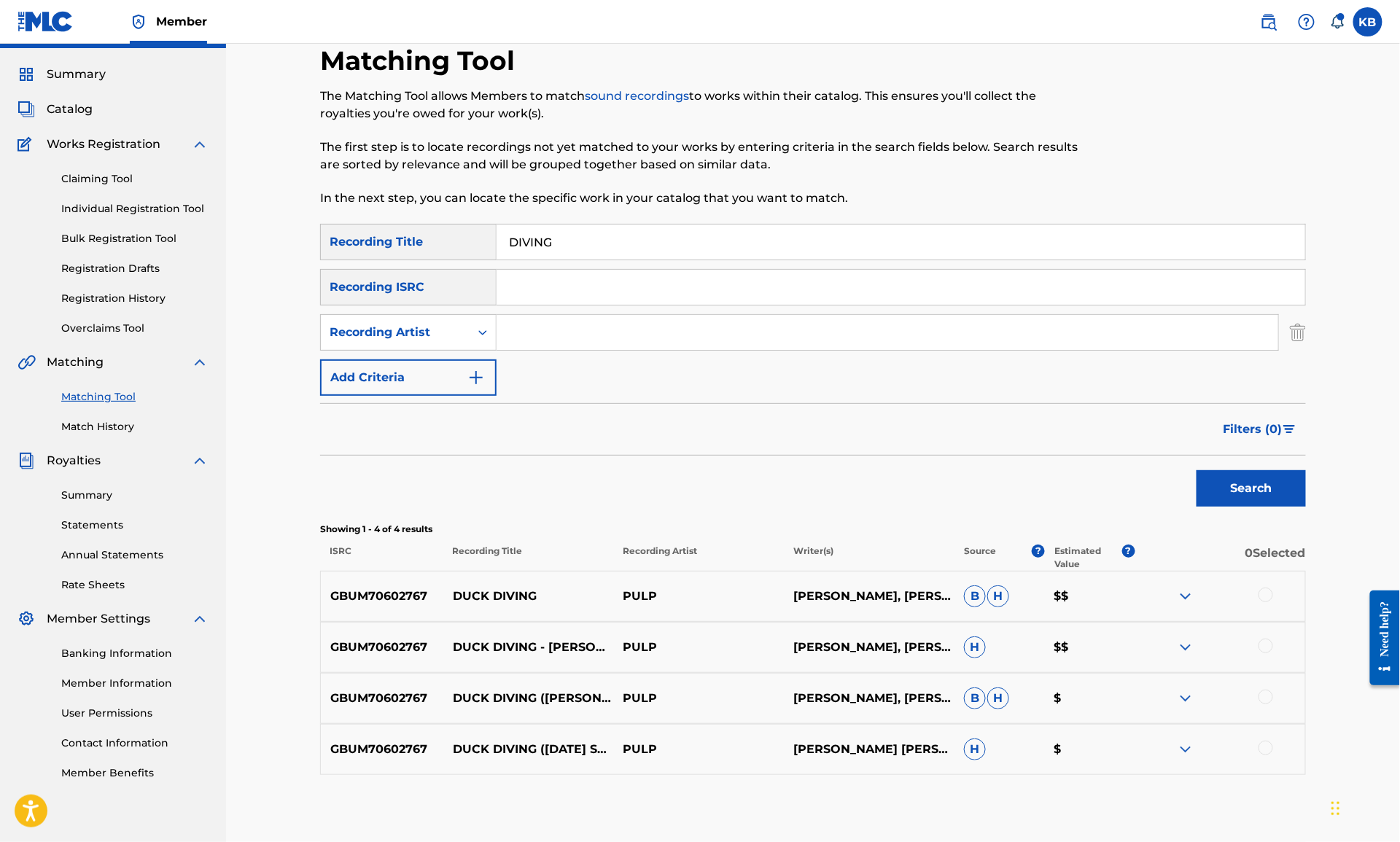
scroll to position [35, 0]
click at [553, 330] on input "Search Form" at bounding box center [887, 333] width 782 height 35
type input "art school girlfriend"
click at [1197, 471] on button "Search" at bounding box center [1251, 490] width 109 height 36
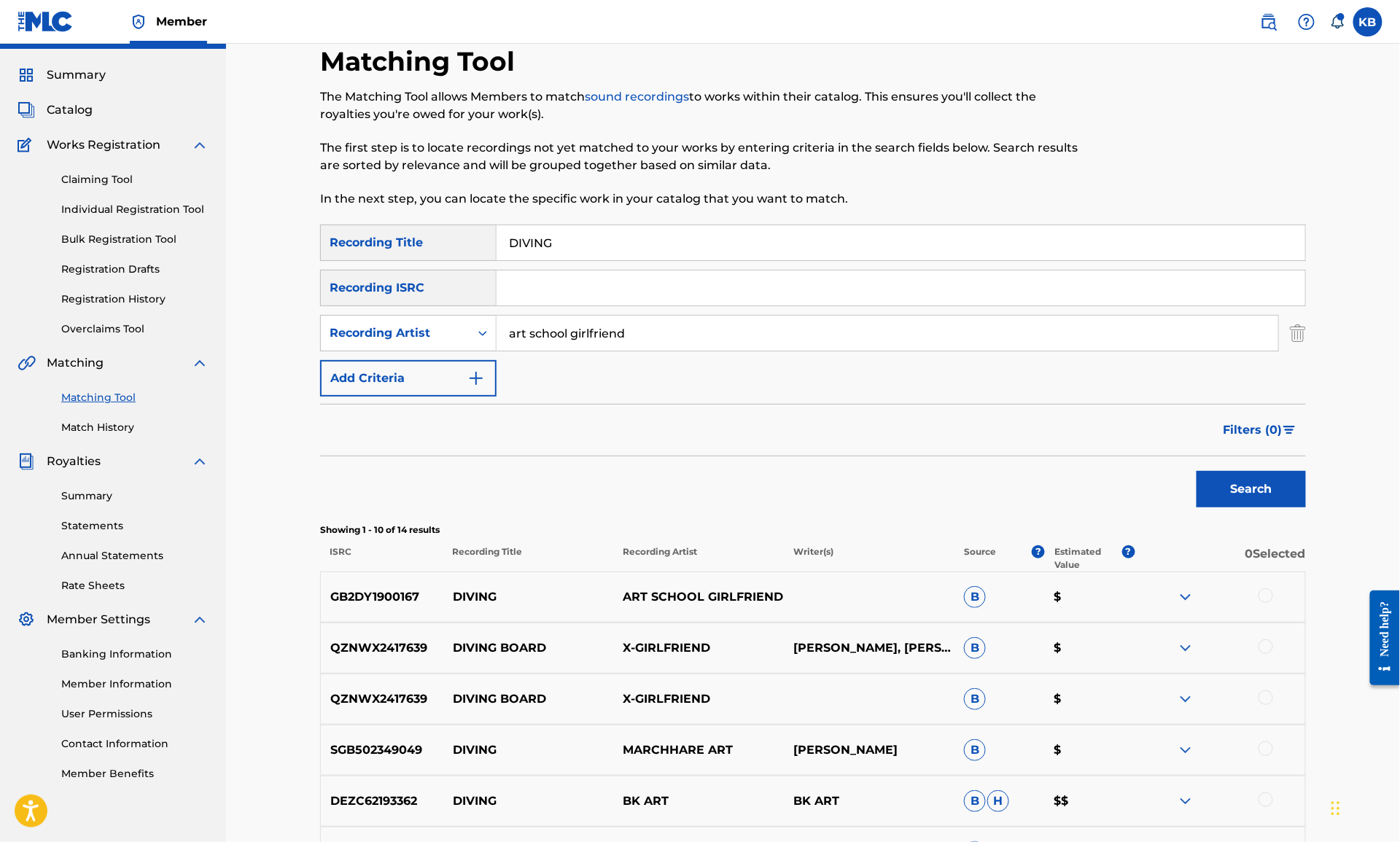
click at [1265, 594] on div at bounding box center [1266, 596] width 15 height 15
click at [1071, 716] on button "Match 1 Group" at bounding box center [1024, 723] width 161 height 36
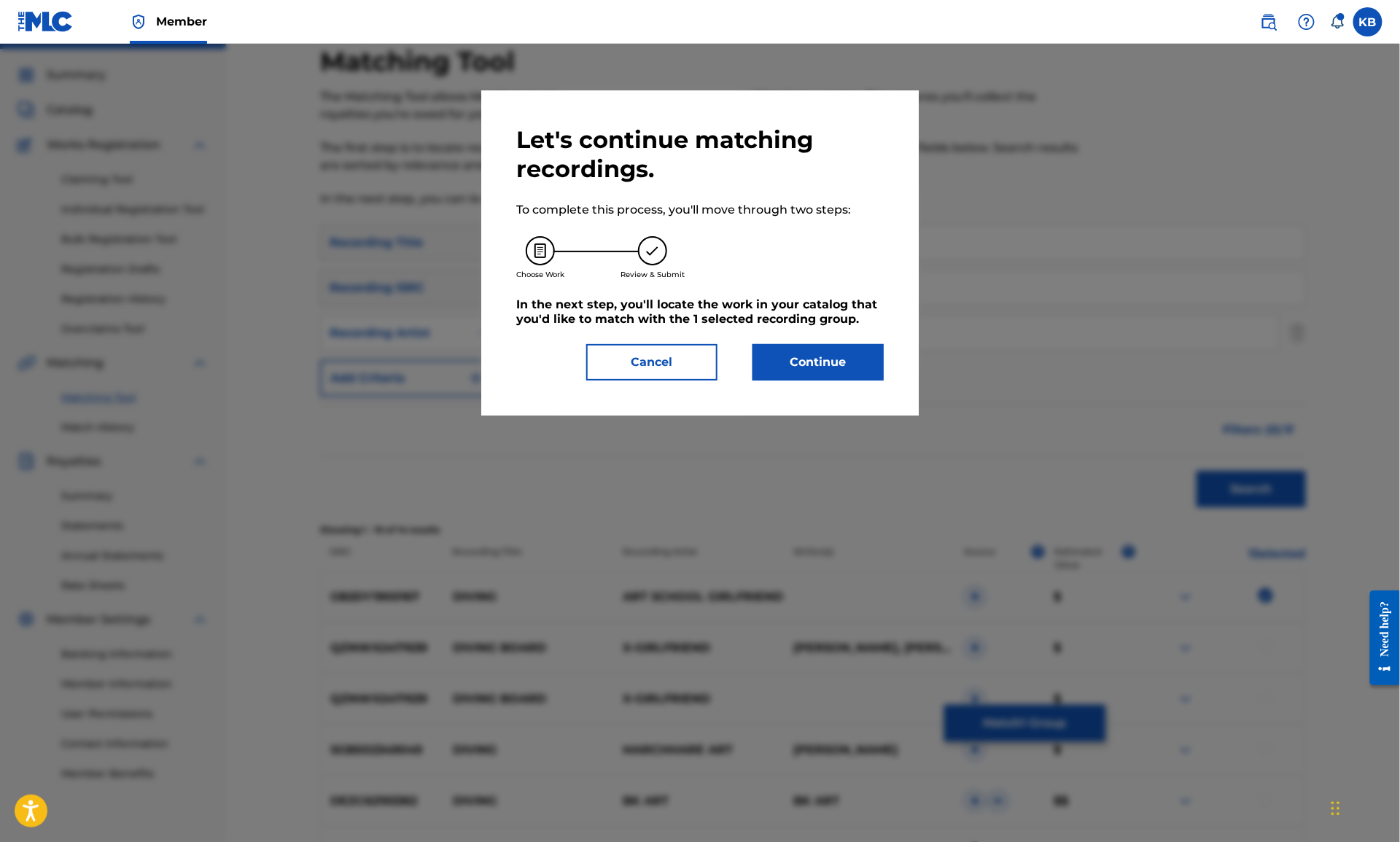
click at [811, 365] on button "Continue" at bounding box center [818, 362] width 131 height 36
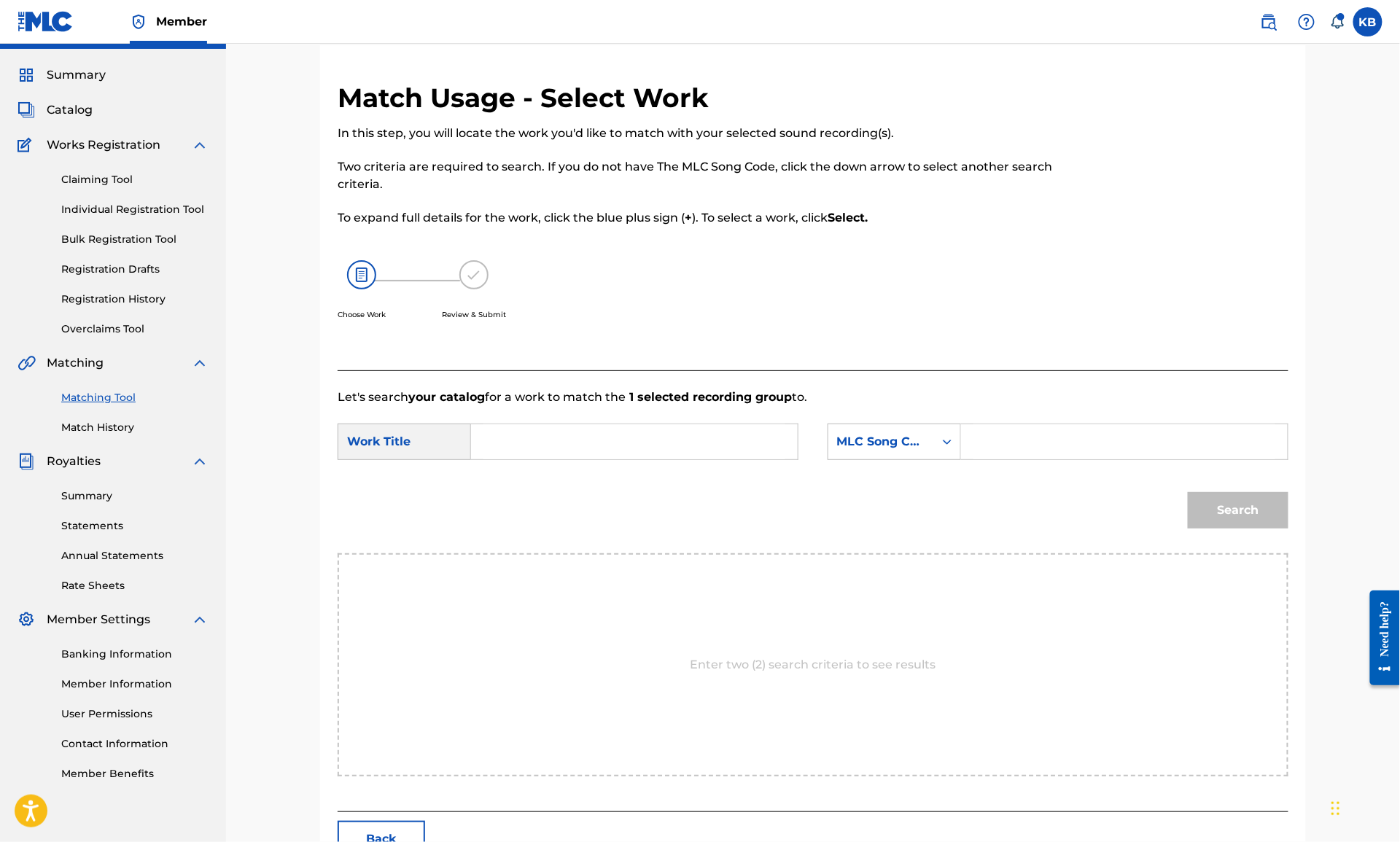
click at [621, 446] on input "Search Form" at bounding box center [635, 442] width 302 height 35
paste input "DIVING ([PERSON_NAME])"
type input "DIVING"
click at [937, 453] on div "Search Form" at bounding box center [948, 442] width 26 height 26
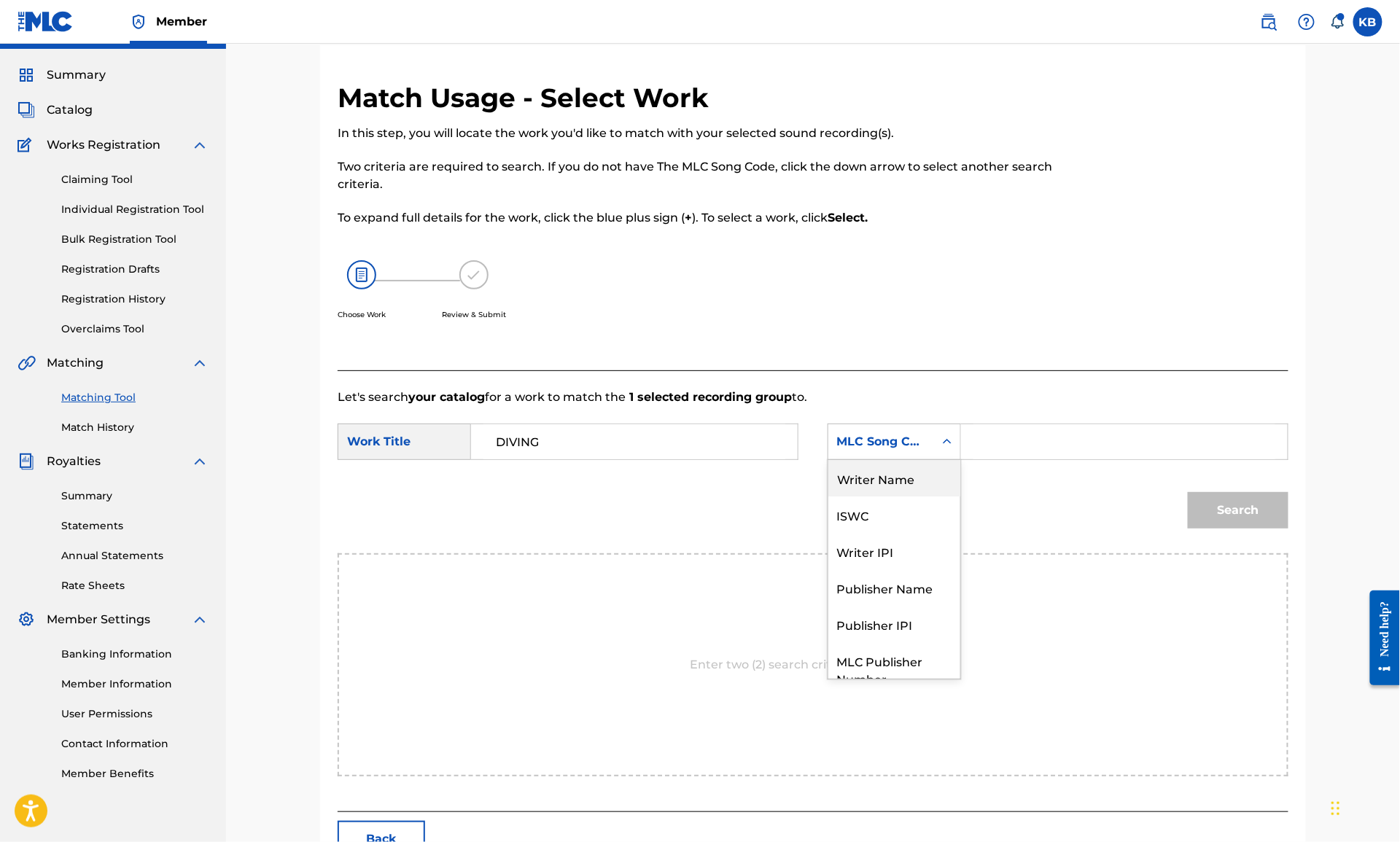
click at [896, 483] on div "Writer Name" at bounding box center [894, 478] width 132 height 36
click at [1049, 447] on input "Search Form" at bounding box center [1124, 442] width 302 height 35
paste input "DIVING ([PERSON_NAME])"
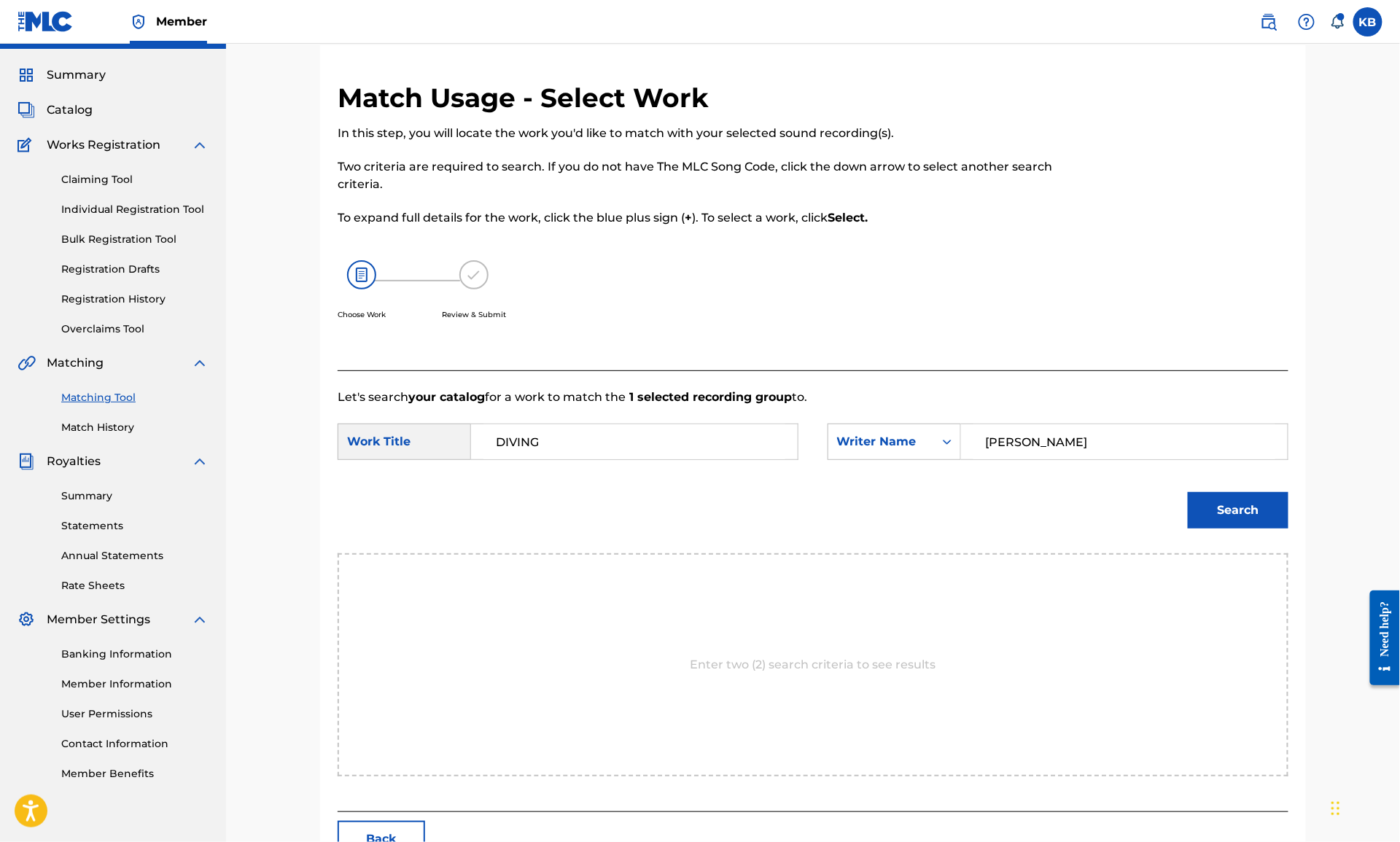
type input "[PERSON_NAME]"
click at [1188, 492] on button "Search" at bounding box center [1238, 510] width 101 height 36
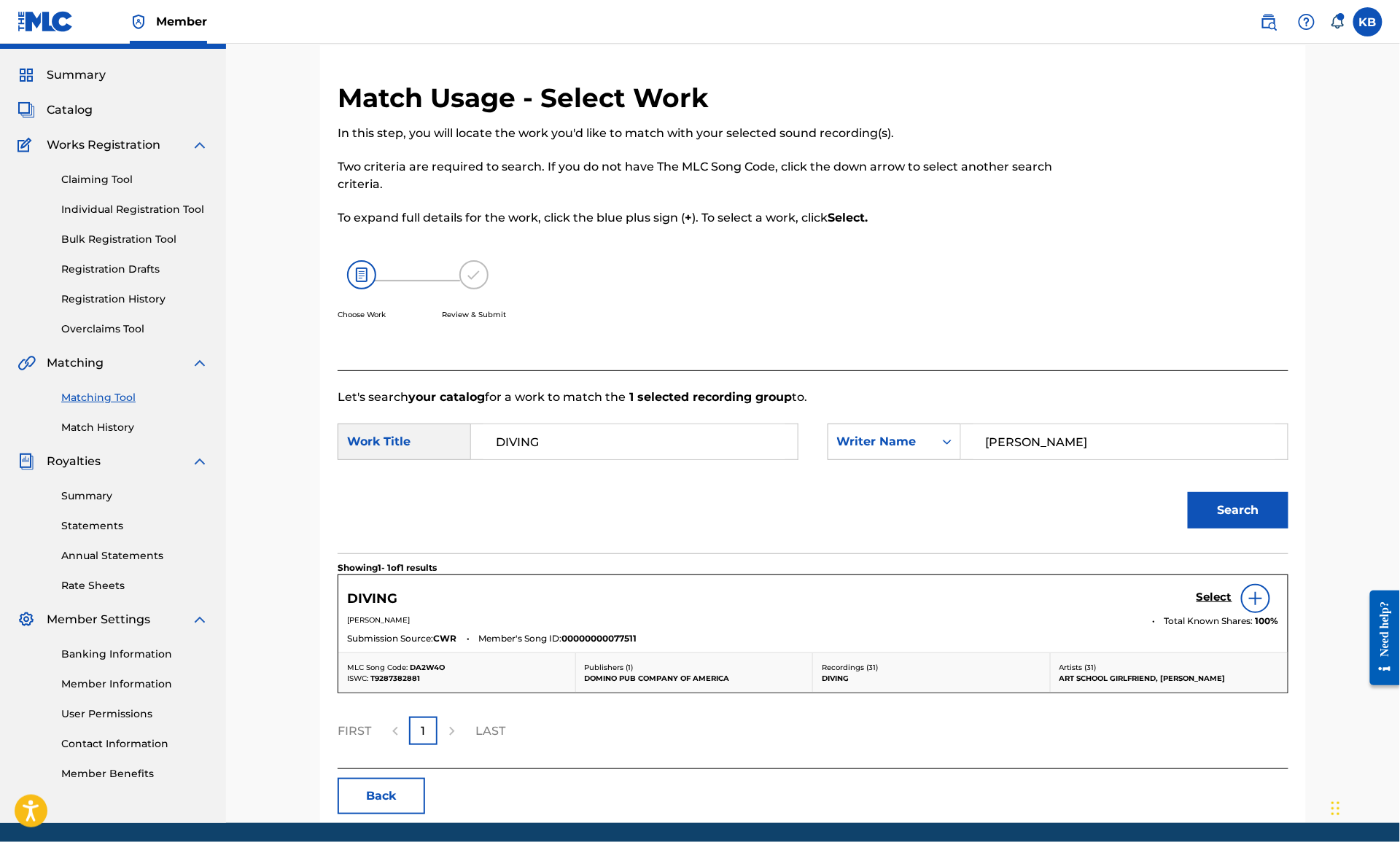
click at [1217, 598] on h5 "Select" at bounding box center [1214, 597] width 35 height 14
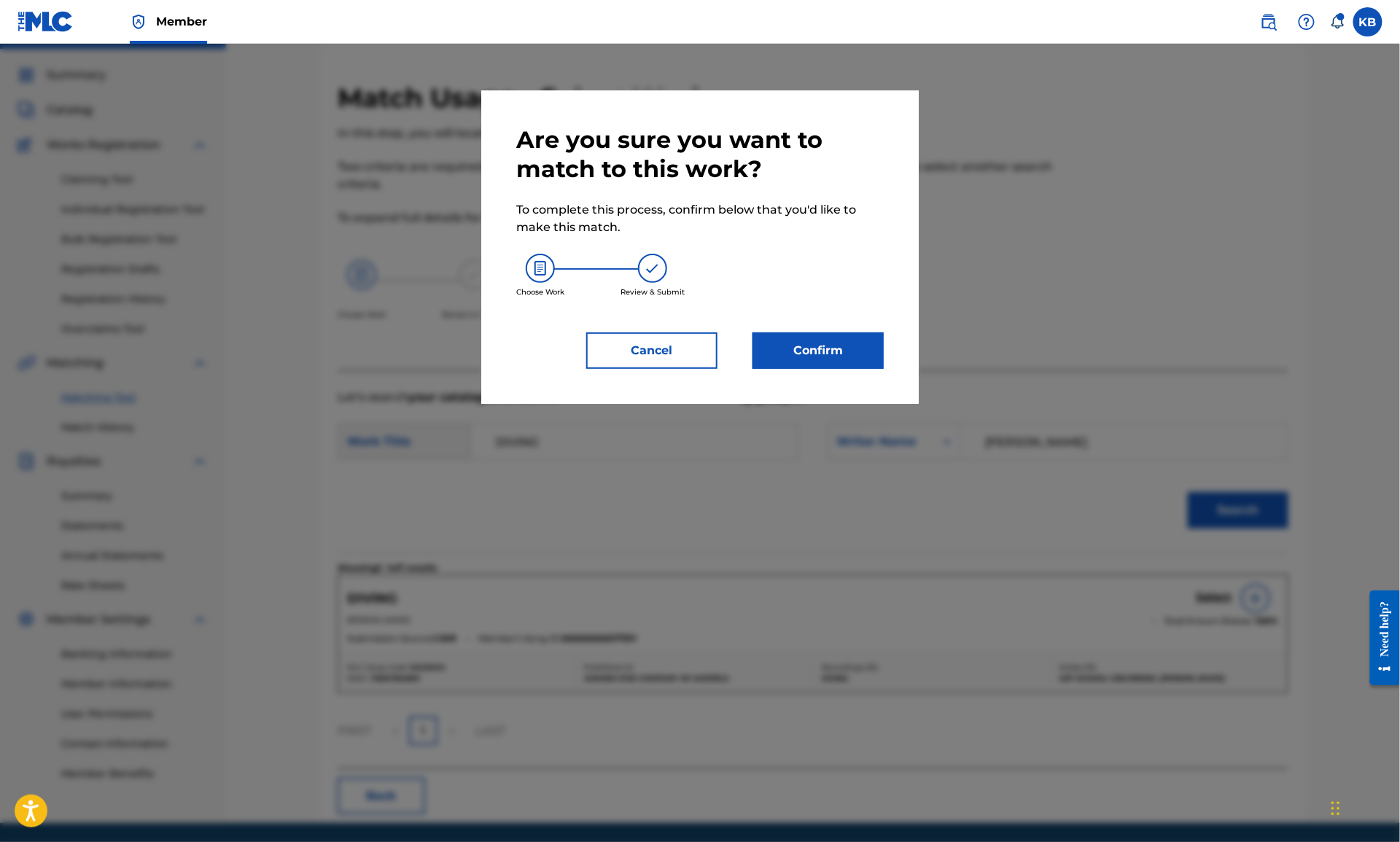
click at [813, 347] on button "Confirm" at bounding box center [818, 351] width 131 height 36
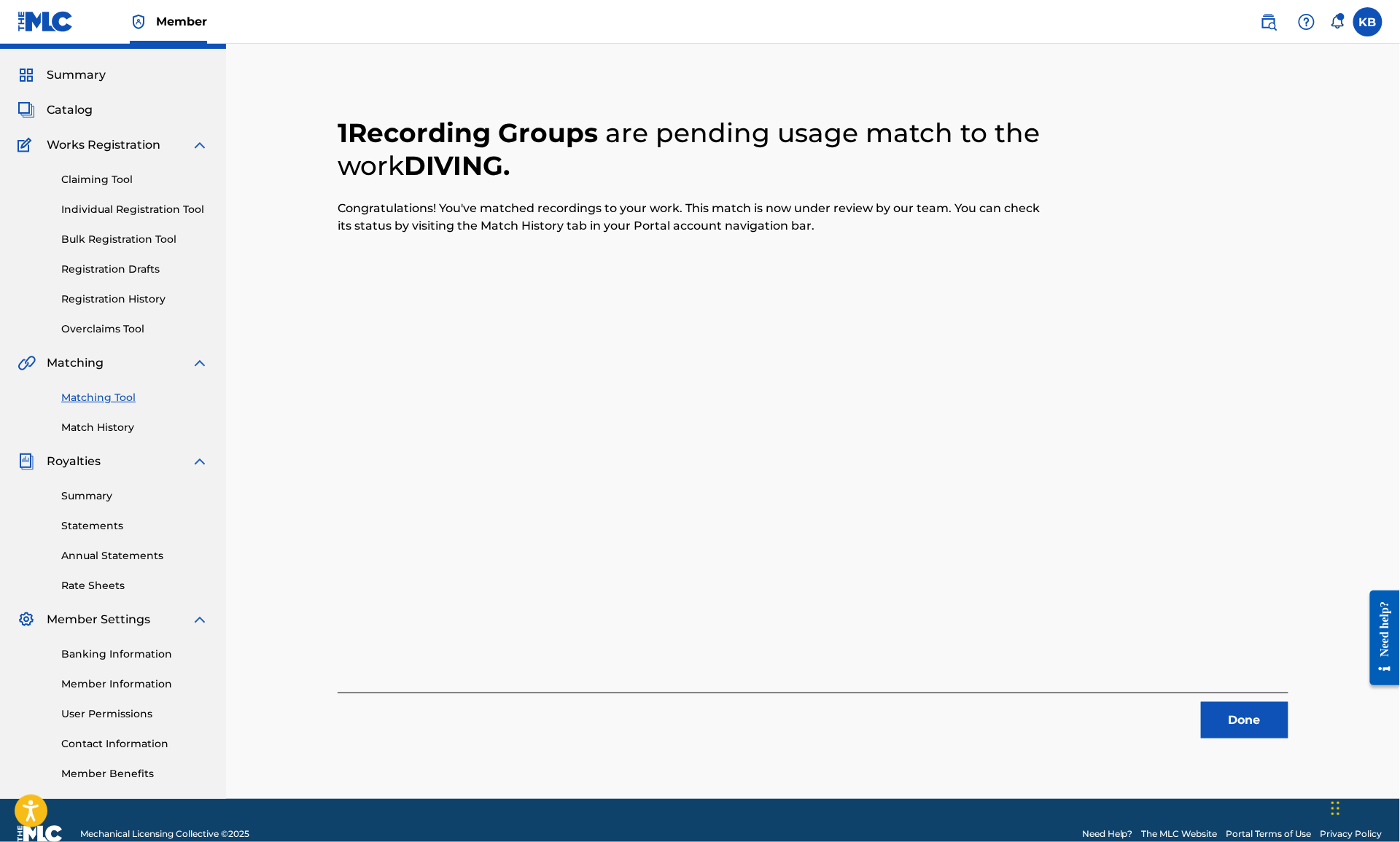
click at [1261, 728] on button "Done" at bounding box center [1245, 721] width 88 height 36
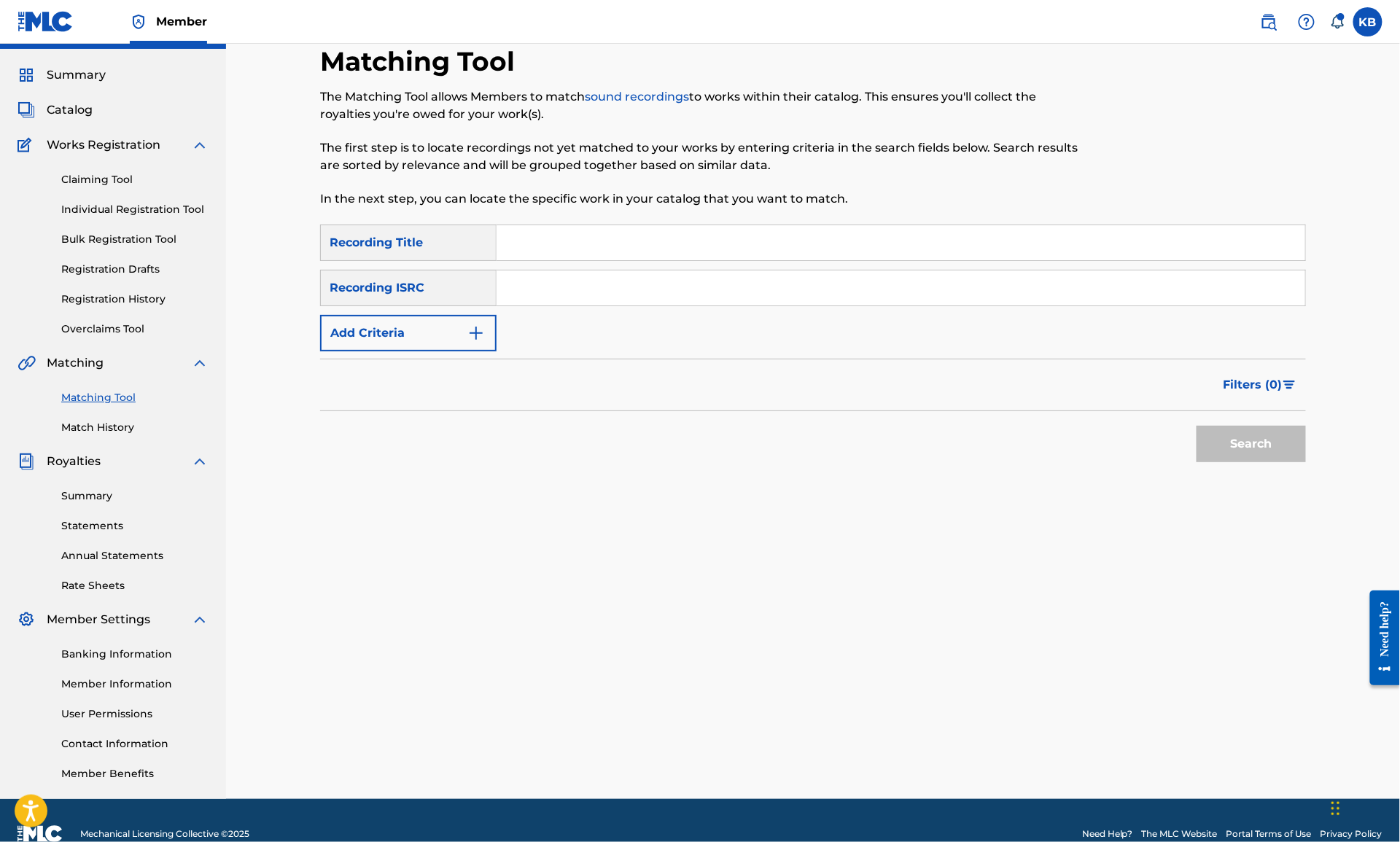
click at [910, 244] on input "Search Form" at bounding box center [901, 243] width 809 height 35
paste input "O-HOT BRAIN (BEUCHER/TEZENAS DU MONTCEL)"
type input "O-HOT BRAIN"
click at [391, 323] on button "Add Criteria" at bounding box center [409, 333] width 177 height 36
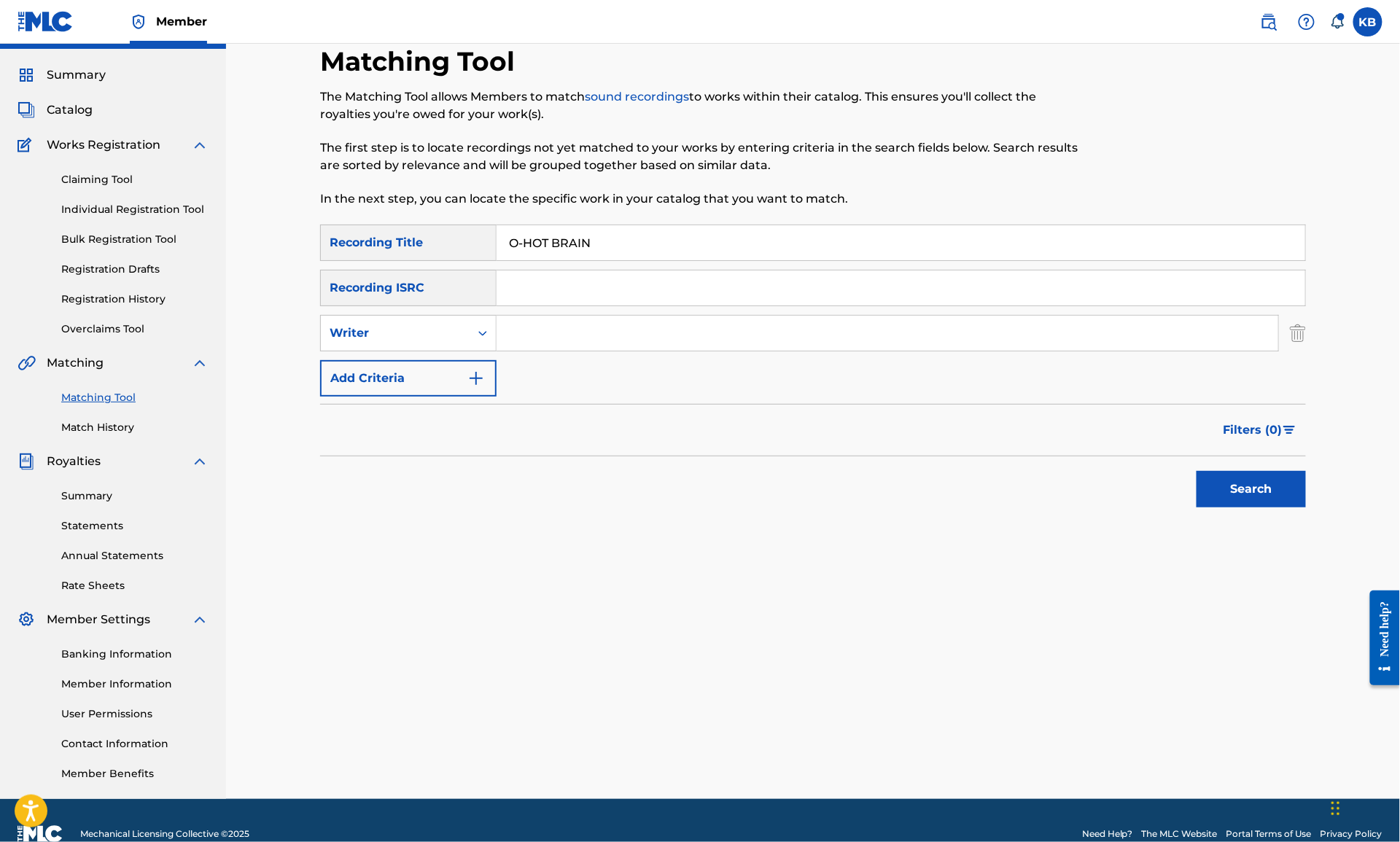
click at [552, 334] on input "Search Form" at bounding box center [887, 333] width 782 height 35
paste input "O-HOT BRAIN (BEUCHER/TEZENAS DU MONTCEL)"
type input "BEUCHER/TEZENAS DU MONTCEL"
click at [1197, 471] on button "Search" at bounding box center [1251, 490] width 109 height 36
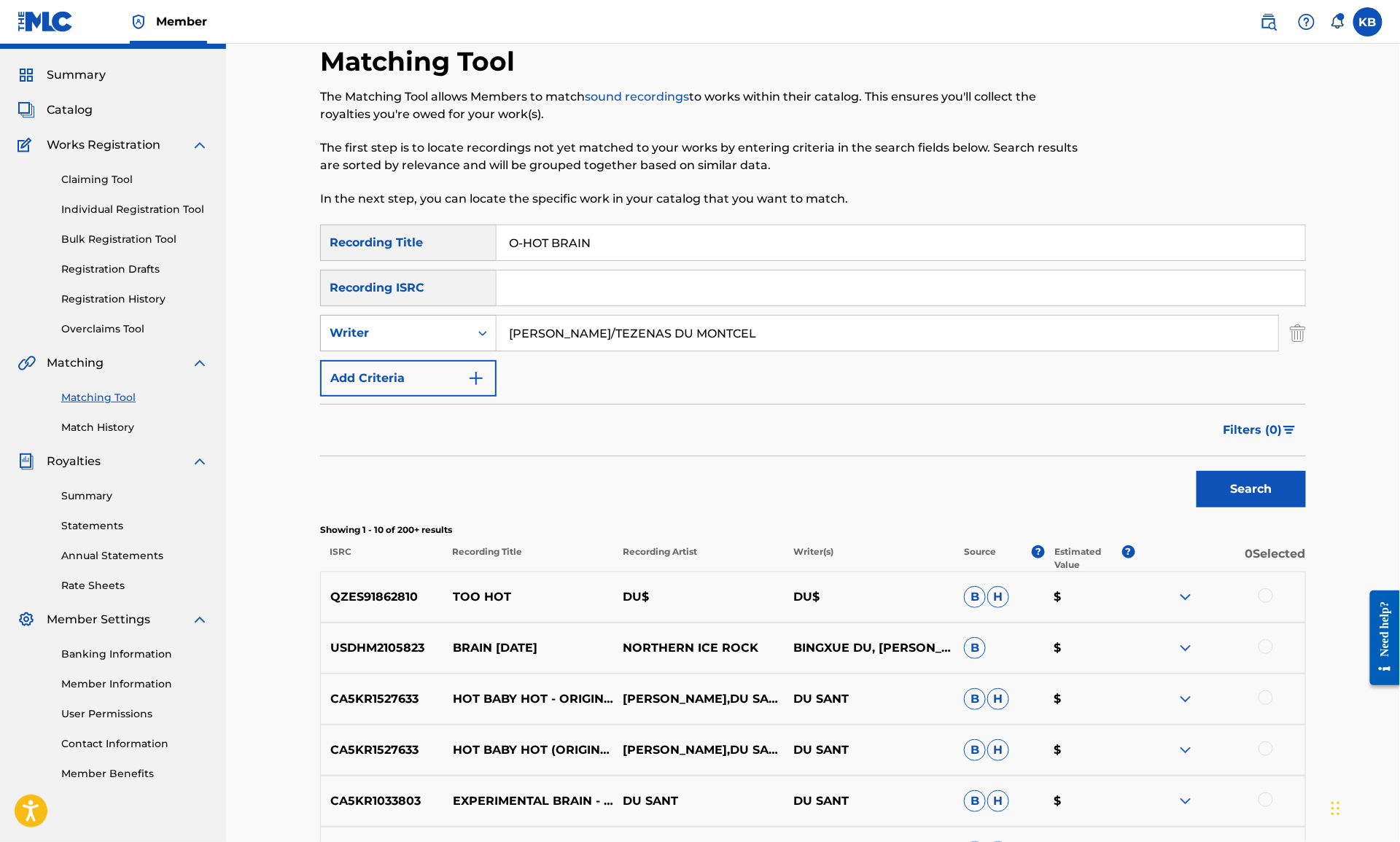
click at [447, 331] on div "Writer" at bounding box center [395, 333] width 131 height 17
click at [444, 342] on div "Writer" at bounding box center [395, 333] width 149 height 28
click at [429, 364] on div "Recording Artist" at bounding box center [409, 370] width 175 height 36
click at [627, 311] on div "SearchWithCriteria7fe37e6f-afa3-41af-bb3f-136a242672ee Recording Title O-HOT BR…" at bounding box center [813, 310] width 986 height 172
click at [603, 340] on input "Search Form" at bounding box center [887, 333] width 782 height 35
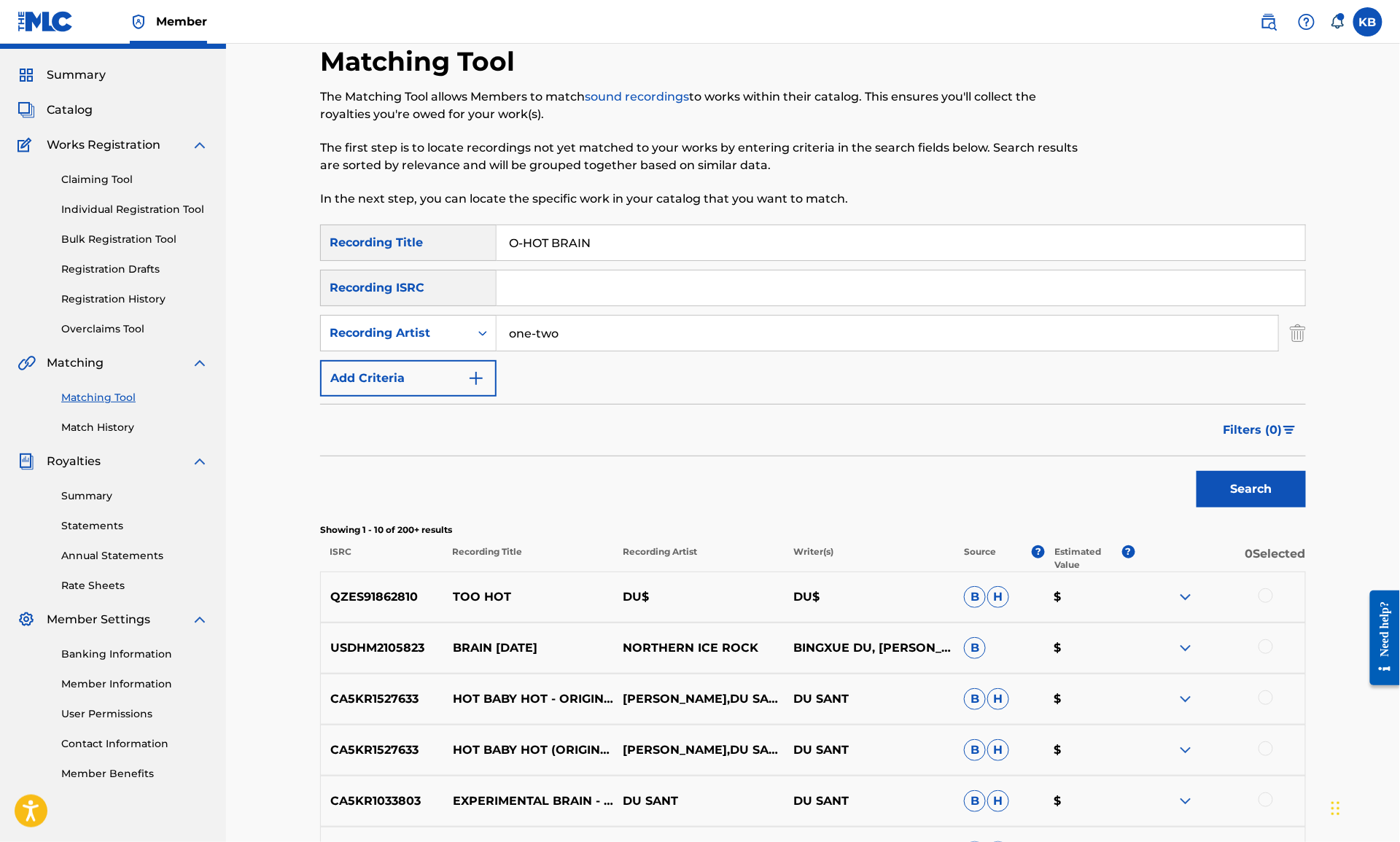
type input "one-two"
click at [1197, 471] on button "Search" at bounding box center [1251, 490] width 109 height 36
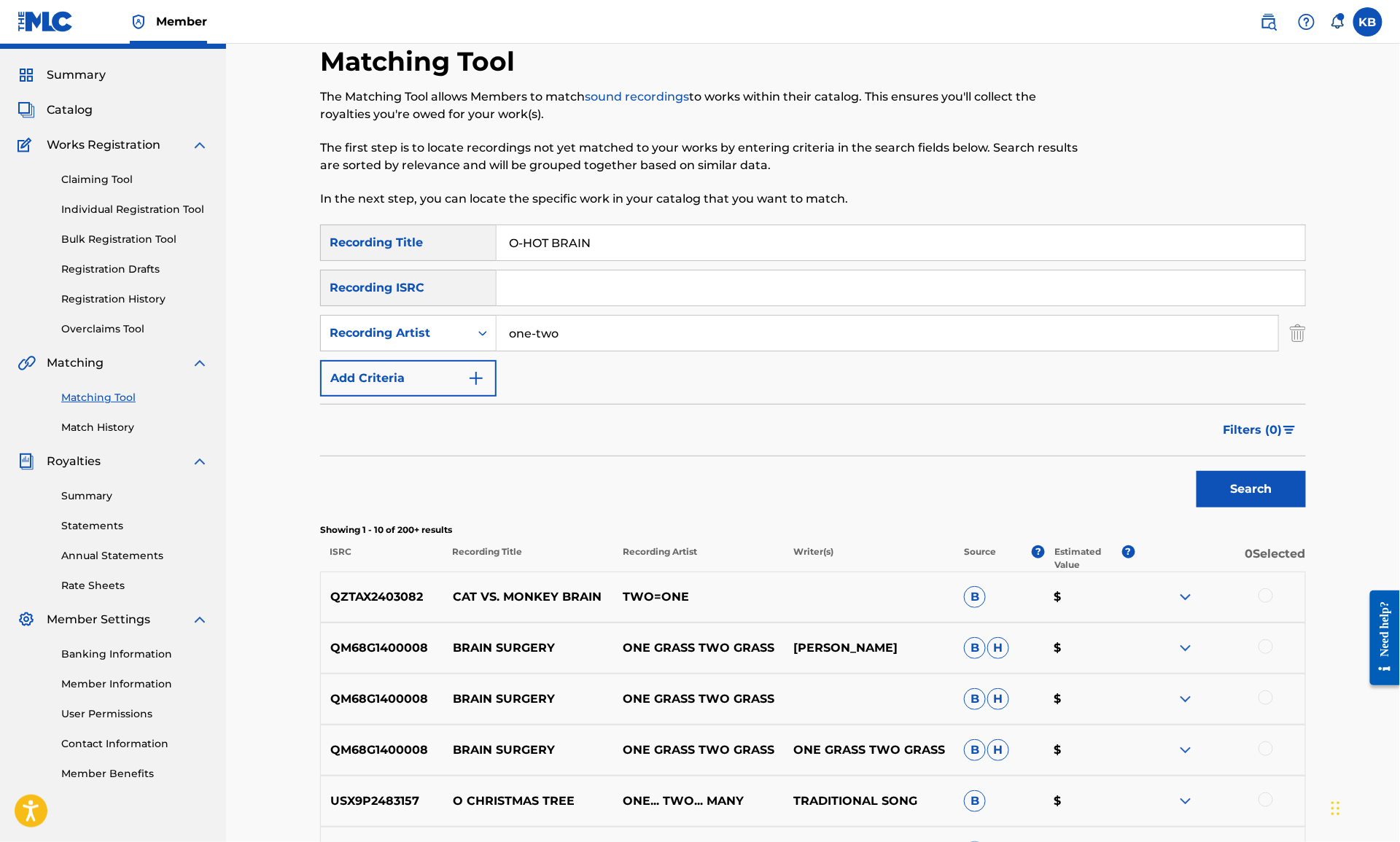
click at [1296, 340] on img "Search Form" at bounding box center [1298, 333] width 16 height 36
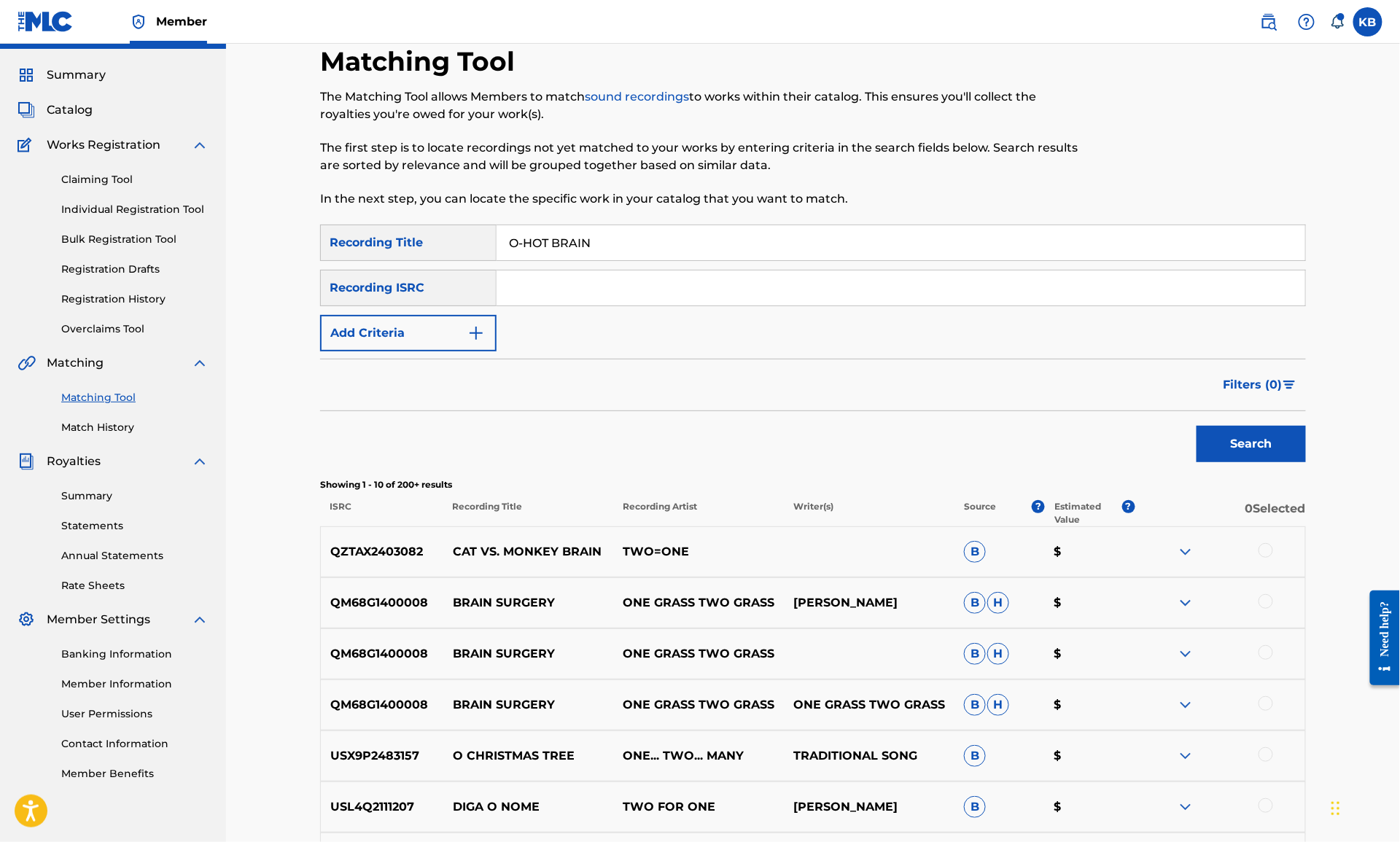
click at [1268, 447] on button "Search" at bounding box center [1251, 444] width 109 height 36
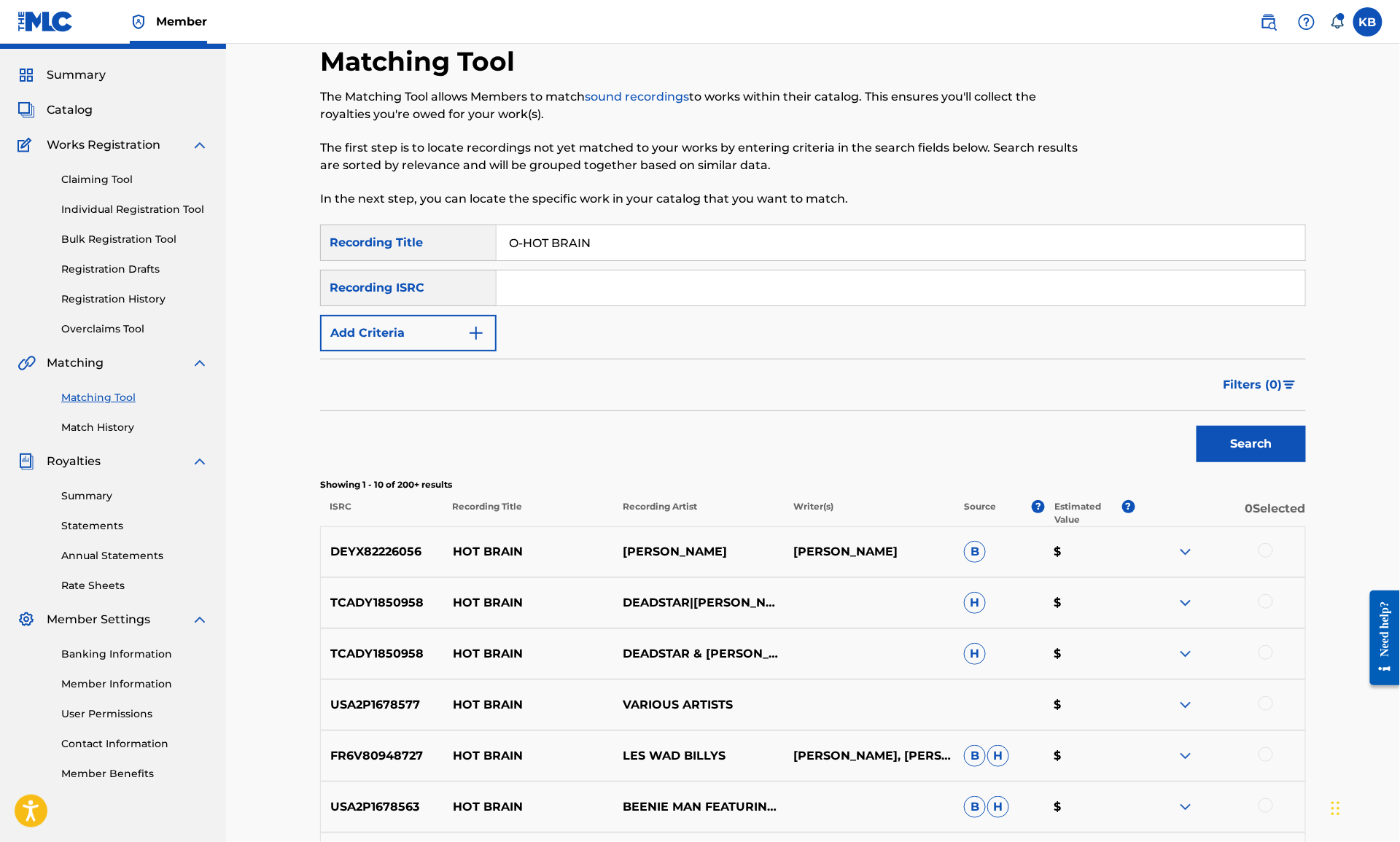
drag, startPoint x: 889, startPoint y: 234, endPoint x: 906, endPoint y: 272, distance: 41.6
click at [906, 272] on div "SearchWithCriteria7fe37e6f-afa3-41af-bb3f-136a242672ee Recording Title O-HOT BR…" at bounding box center [813, 288] width 986 height 127
paste input "CLIPPED ON (HYNES/REINSTEIN)"
type input "CLIPPED ON"
click at [434, 334] on button "Add Criteria" at bounding box center [409, 333] width 177 height 36
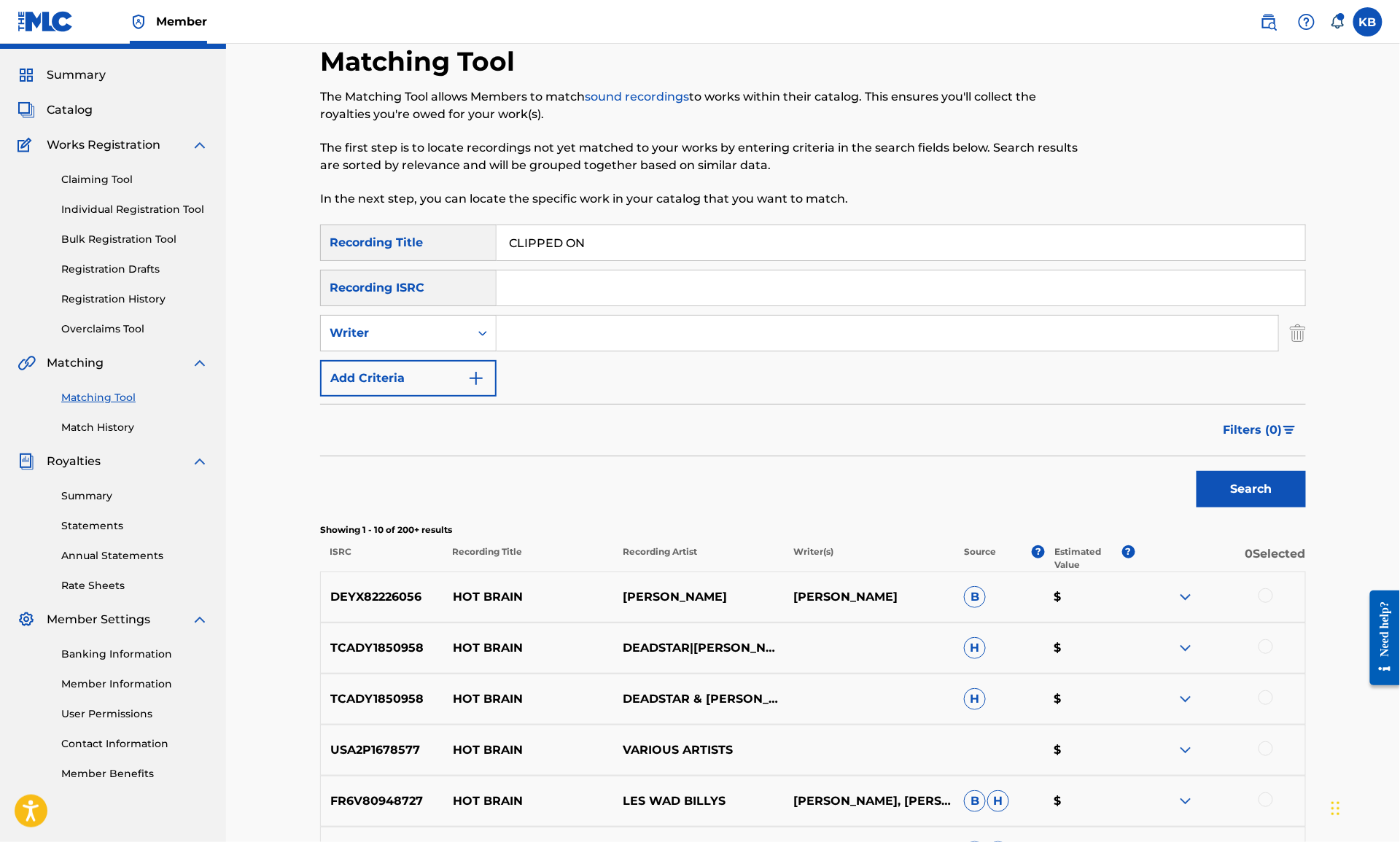
click at [572, 333] on input "Search Form" at bounding box center [887, 333] width 782 height 35
paste input "CLIPPED ON (HYNES/REINSTEIN)"
type input "HYNES/REINSTEIN"
click at [1197, 471] on button "Search" at bounding box center [1251, 490] width 109 height 36
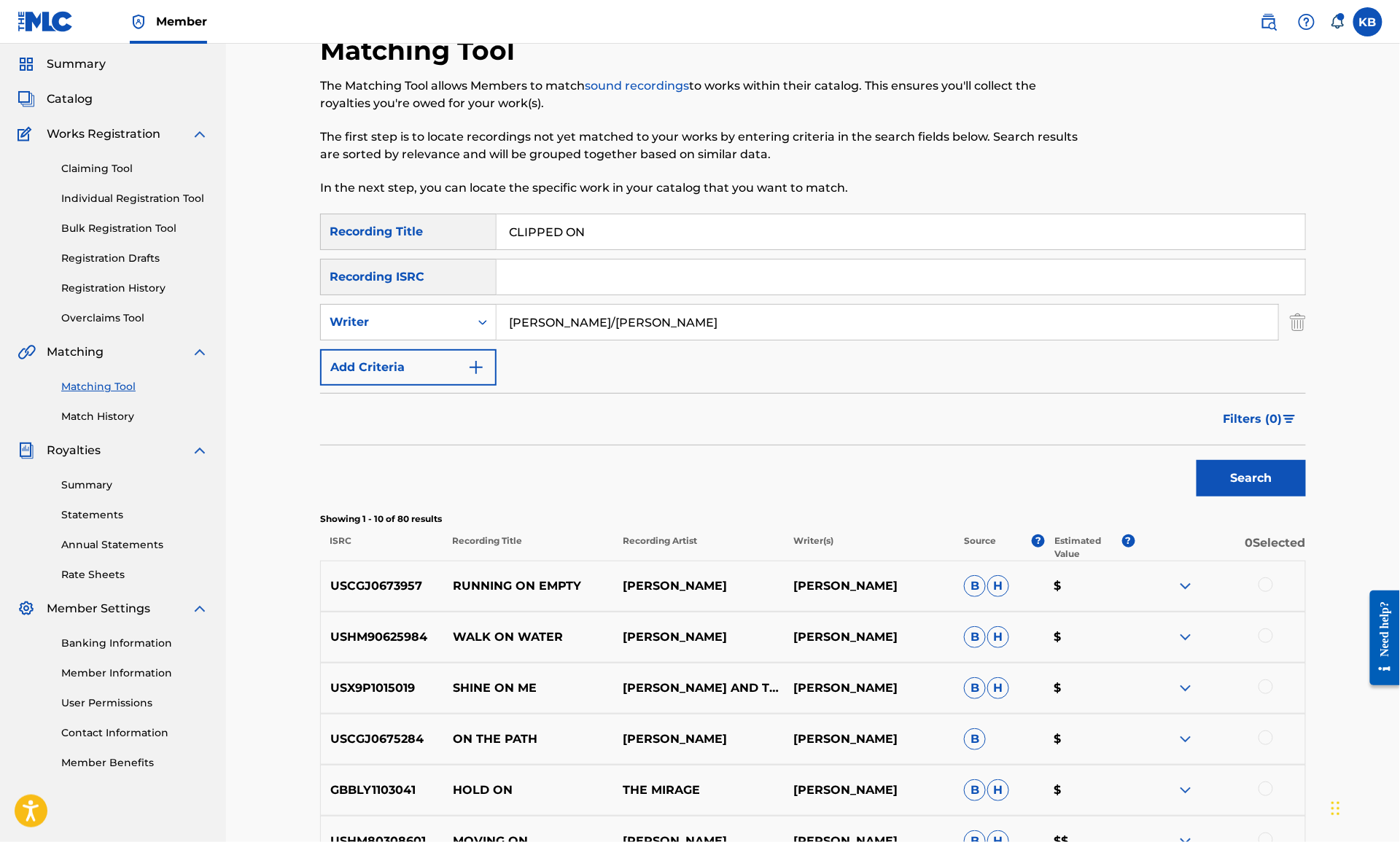
scroll to position [47, 0]
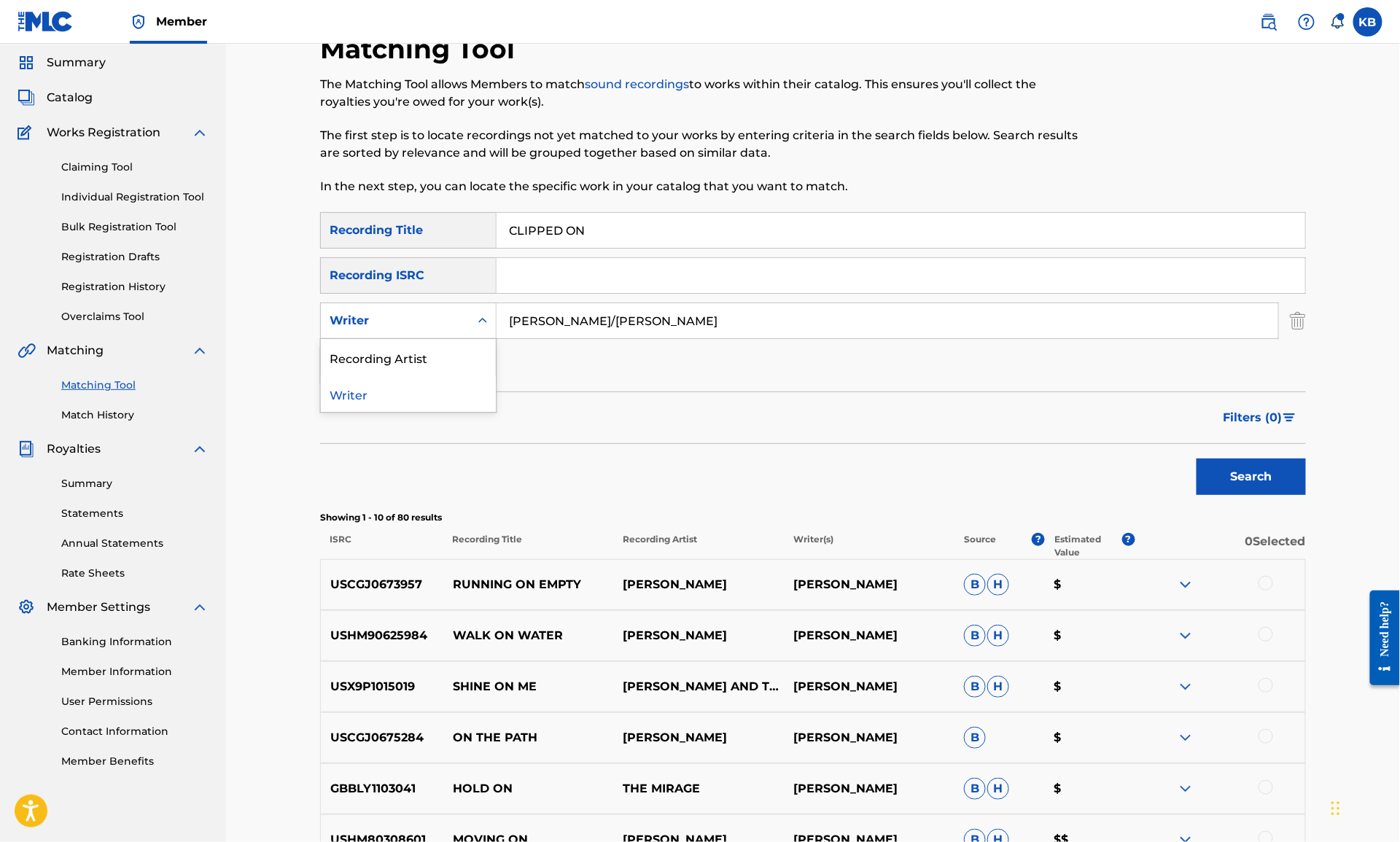
click at [393, 322] on div "Writer" at bounding box center [395, 320] width 131 height 17
click at [392, 346] on div "Recording Artist" at bounding box center [409, 357] width 175 height 36
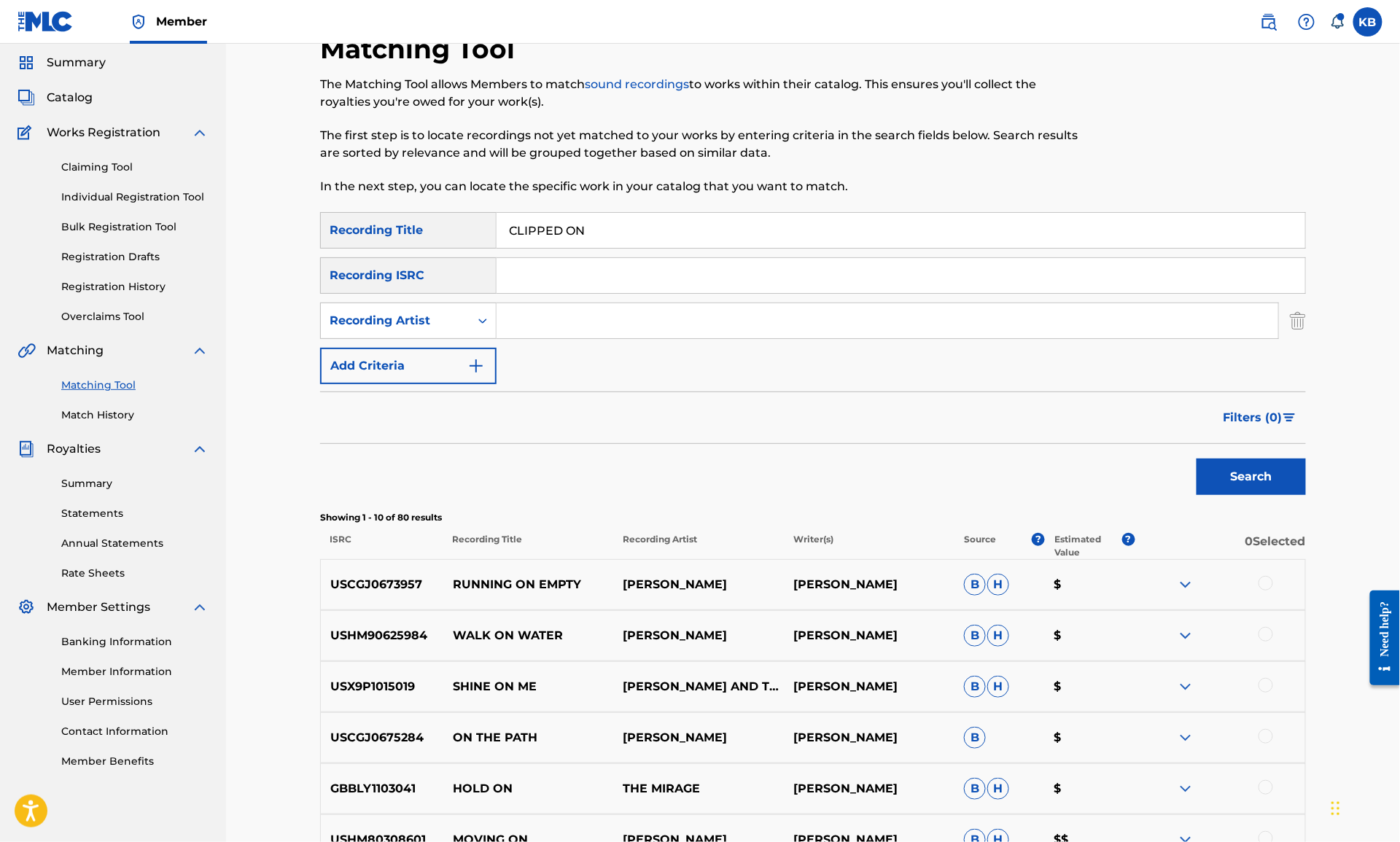
click at [641, 329] on input "Search Form" at bounding box center [887, 320] width 782 height 35
type input "blood orange"
click at [1197, 459] on button "Search" at bounding box center [1251, 477] width 109 height 36
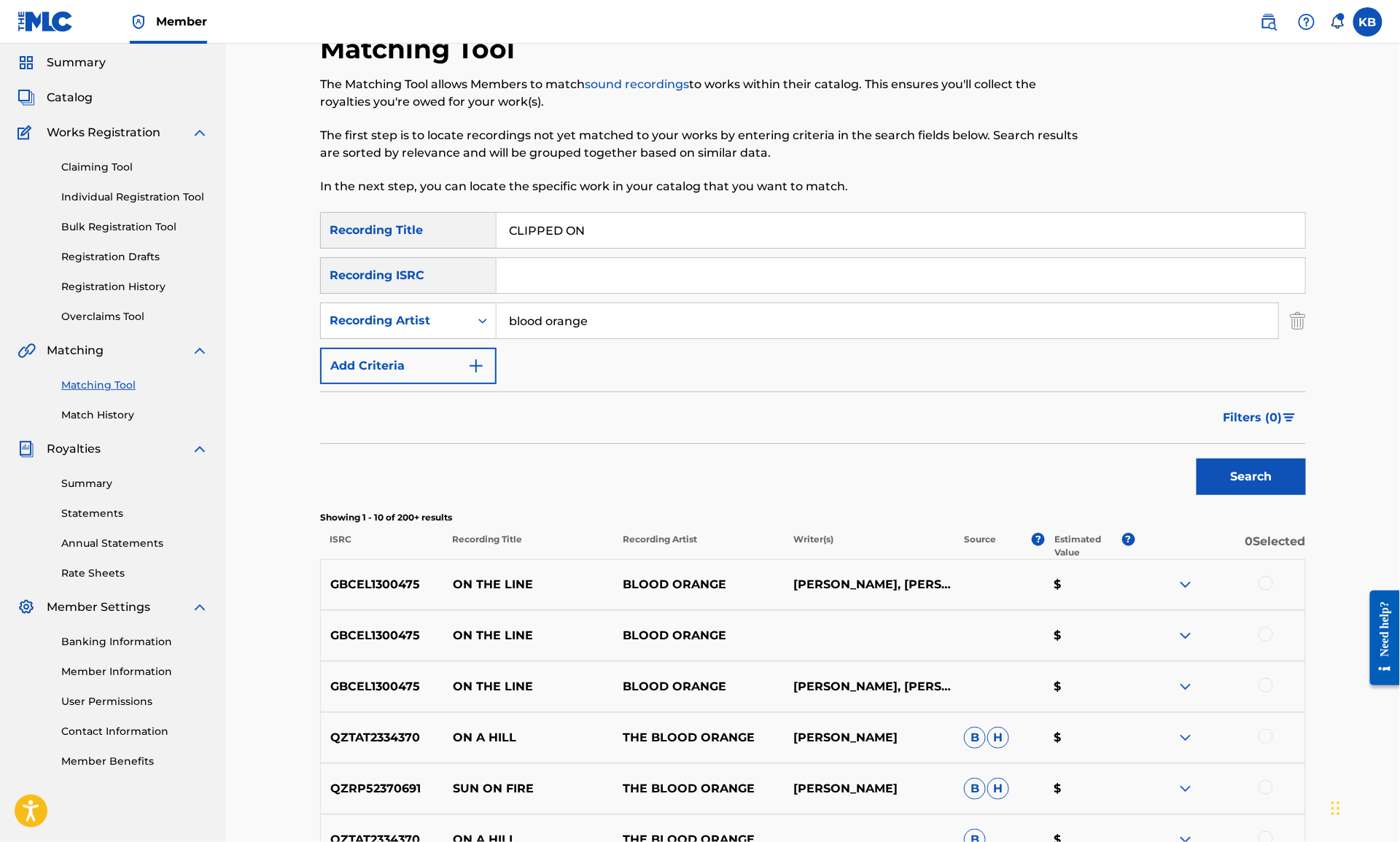
scroll to position [0, 0]
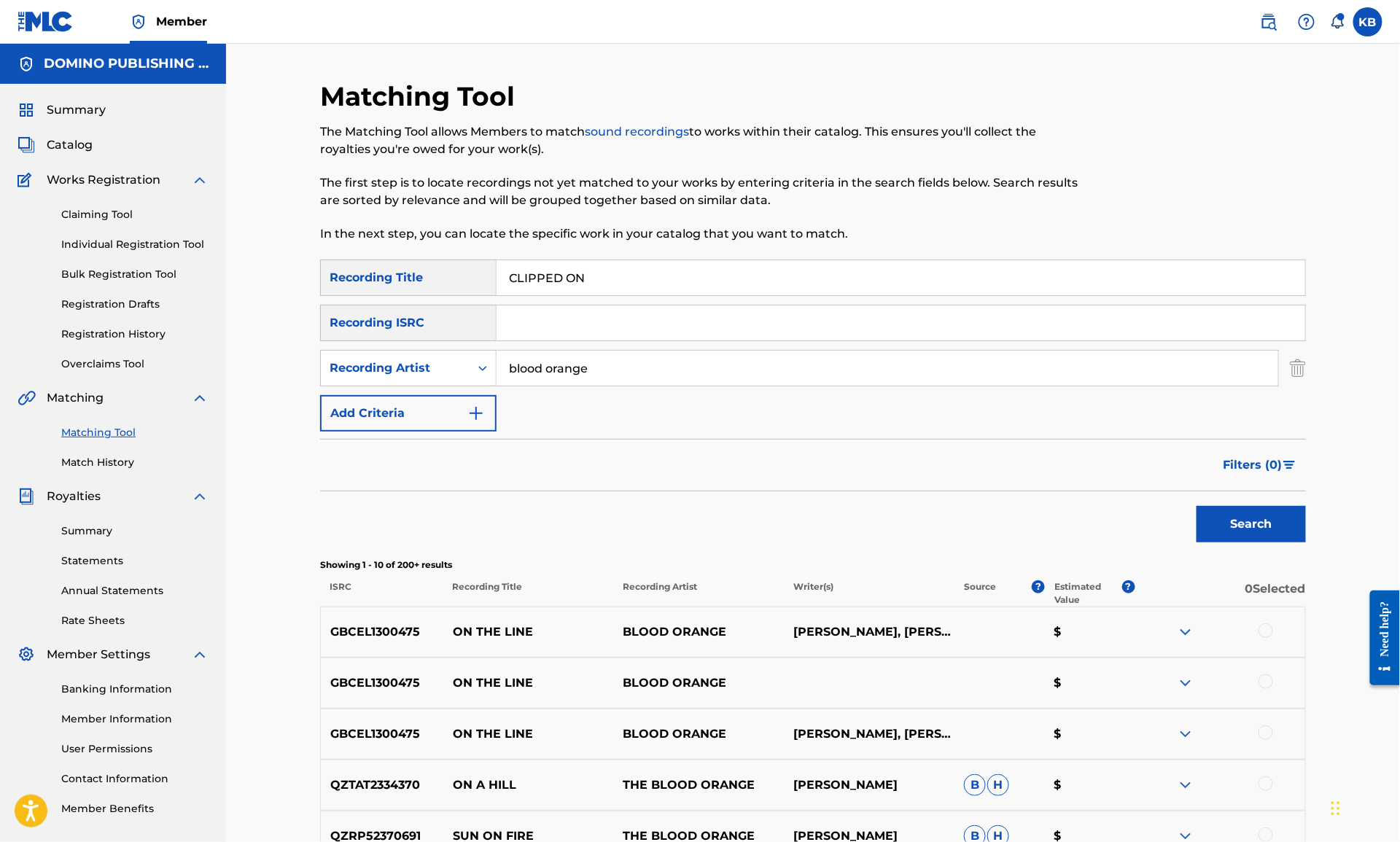
drag, startPoint x: 1023, startPoint y: 279, endPoint x: 1037, endPoint y: 206, distance: 74.3
click at [1033, 220] on div "Matching Tool The Matching Tool allows Members to match sound recordings to wor…" at bounding box center [813, 653] width 986 height 1147
paste input "RACE (GIANNASCOLI)"
type input "RACE"
drag, startPoint x: 601, startPoint y: 369, endPoint x: 604, endPoint y: 352, distance: 17.3
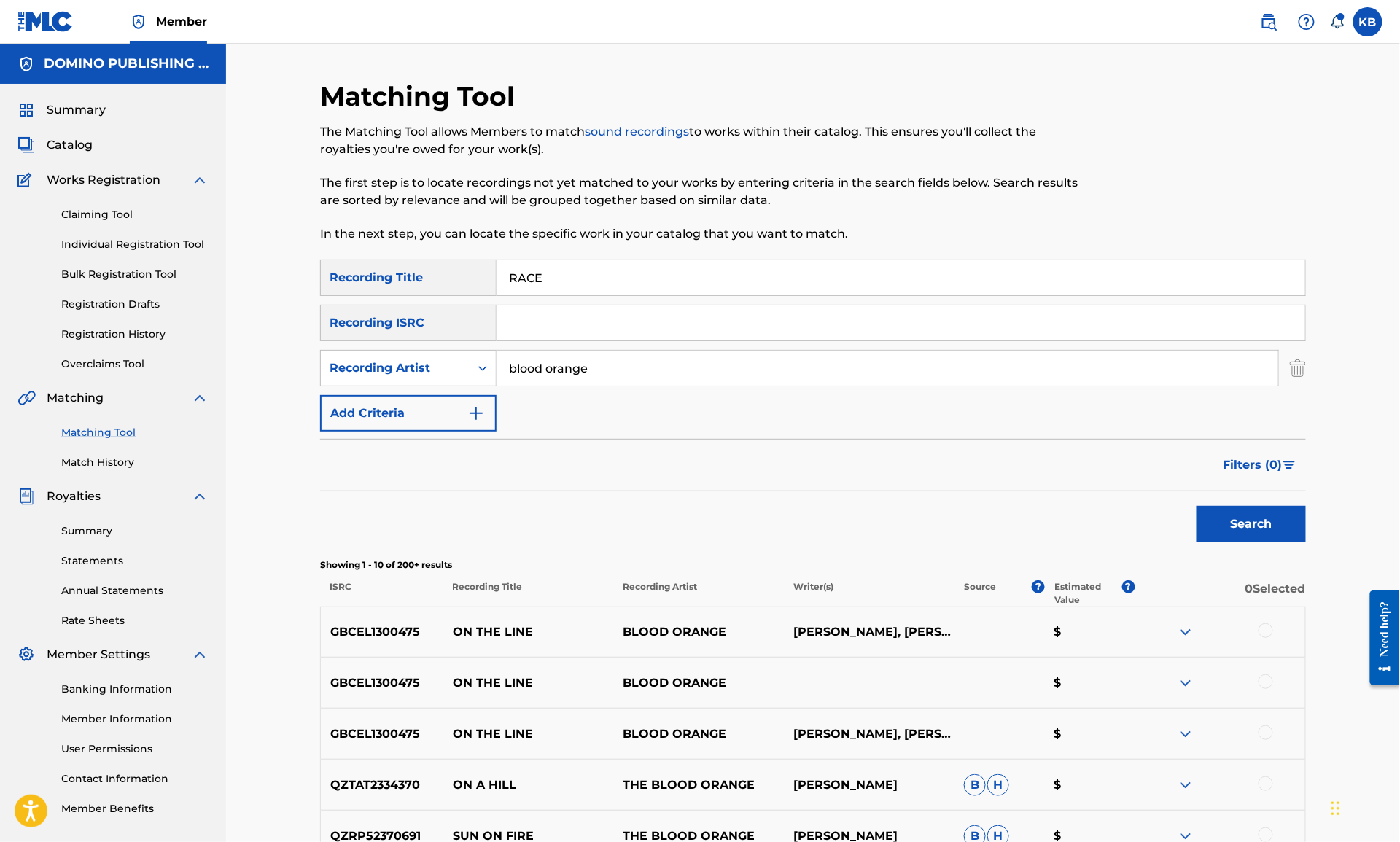
click at [604, 353] on input "blood orange" at bounding box center [887, 368] width 782 height 35
paste input "RACE (GIANNASCOLI)"
drag, startPoint x: 681, startPoint y: 371, endPoint x: 683, endPoint y: 341, distance: 30.1
click at [683, 344] on div "SearchWithCriteria7fe37e6f-afa3-41af-bb3f-136a242672ee Recording Title RACE Sea…" at bounding box center [813, 345] width 986 height 172
type input "alex g"
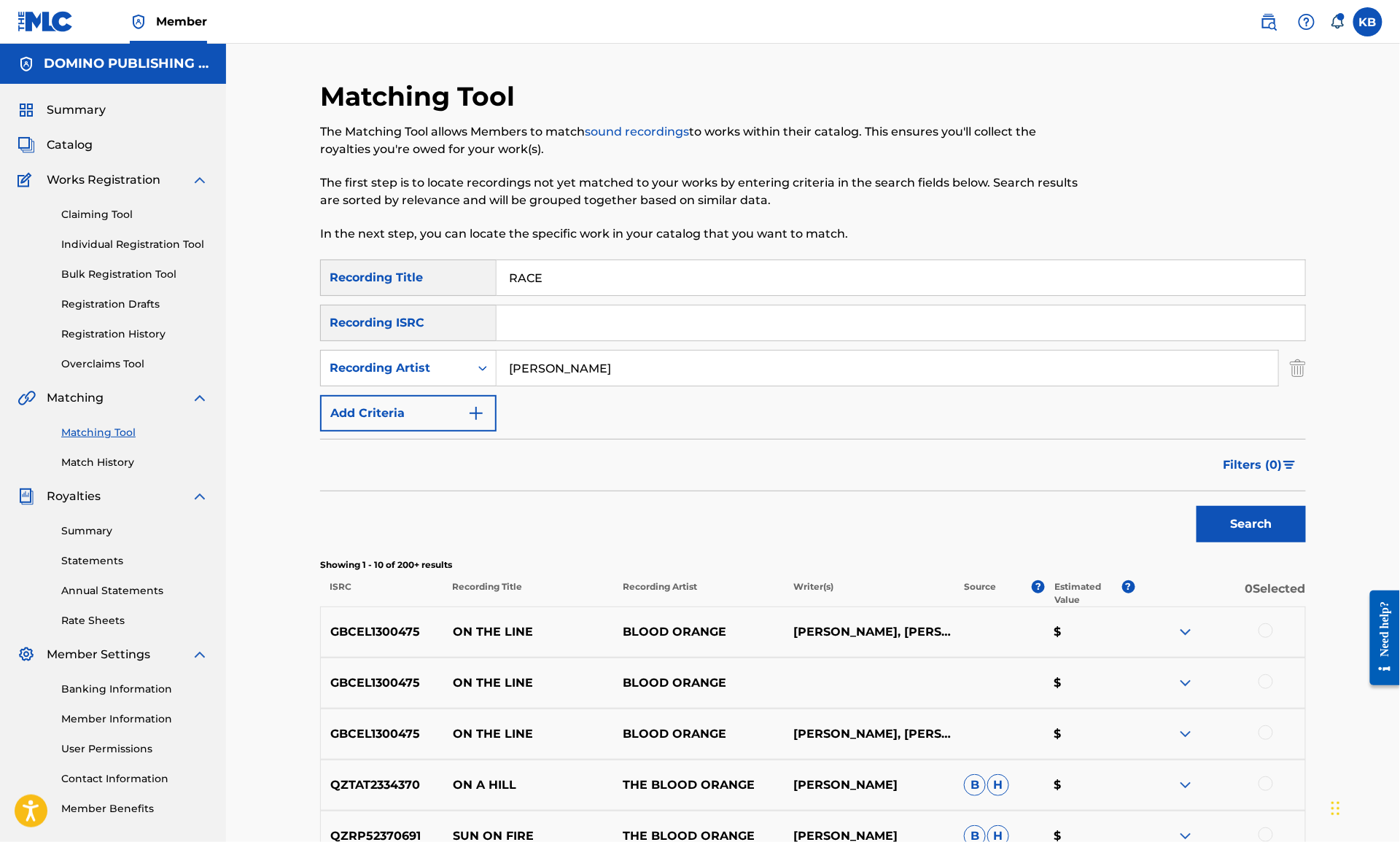
click at [1197, 506] on button "Search" at bounding box center [1251, 524] width 109 height 36
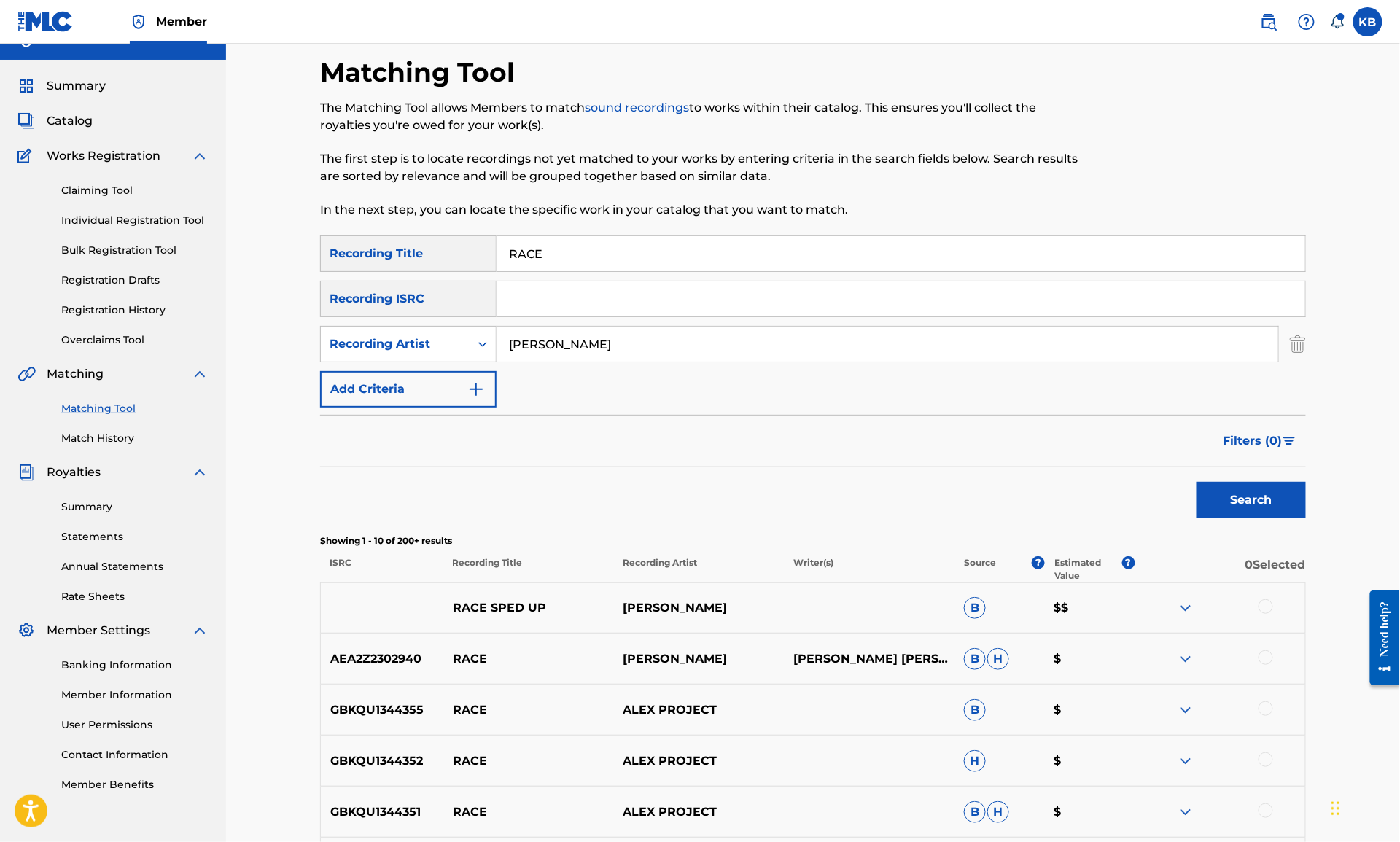
scroll to position [26, 0]
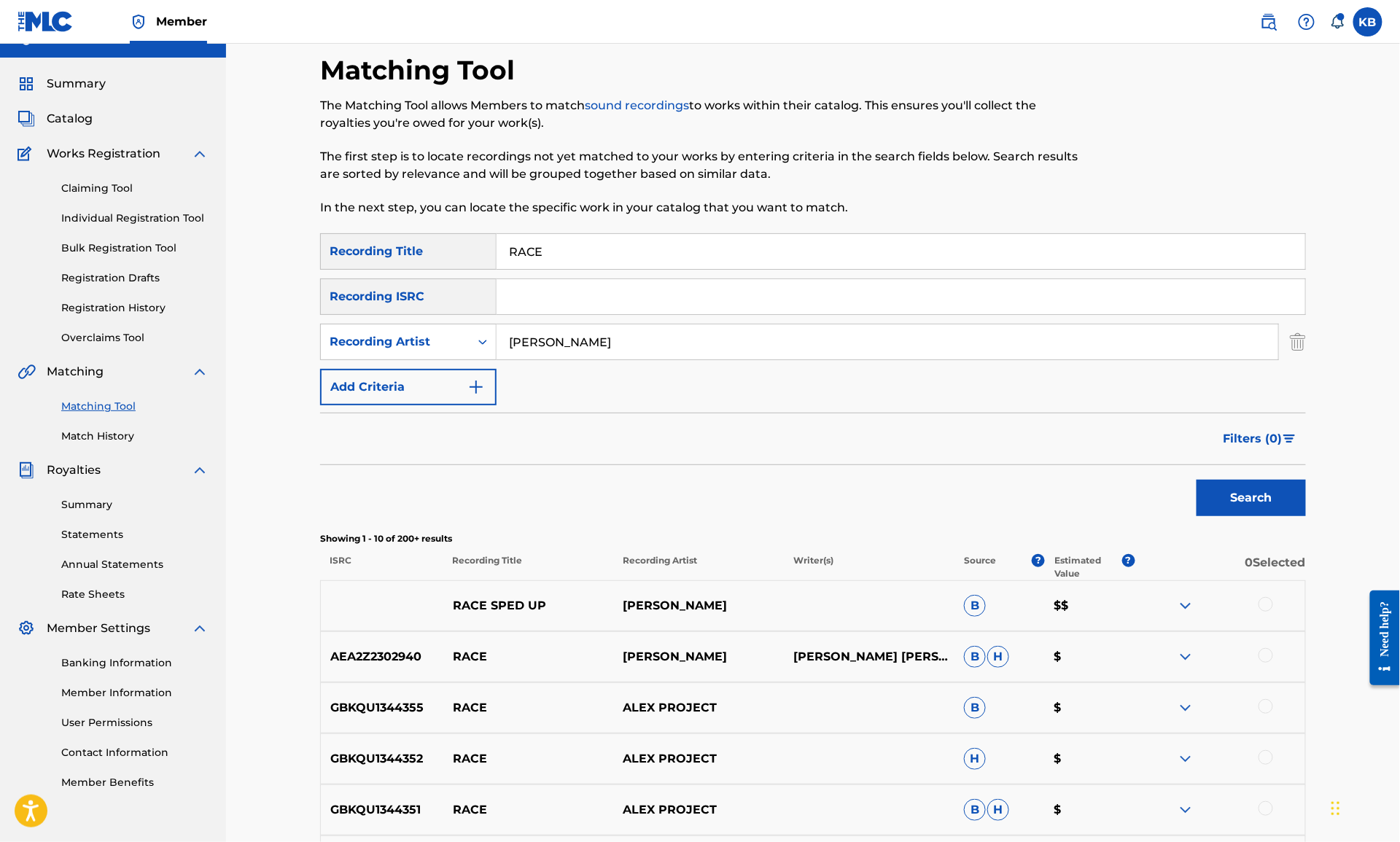
click at [1269, 606] on div at bounding box center [1266, 604] width 15 height 15
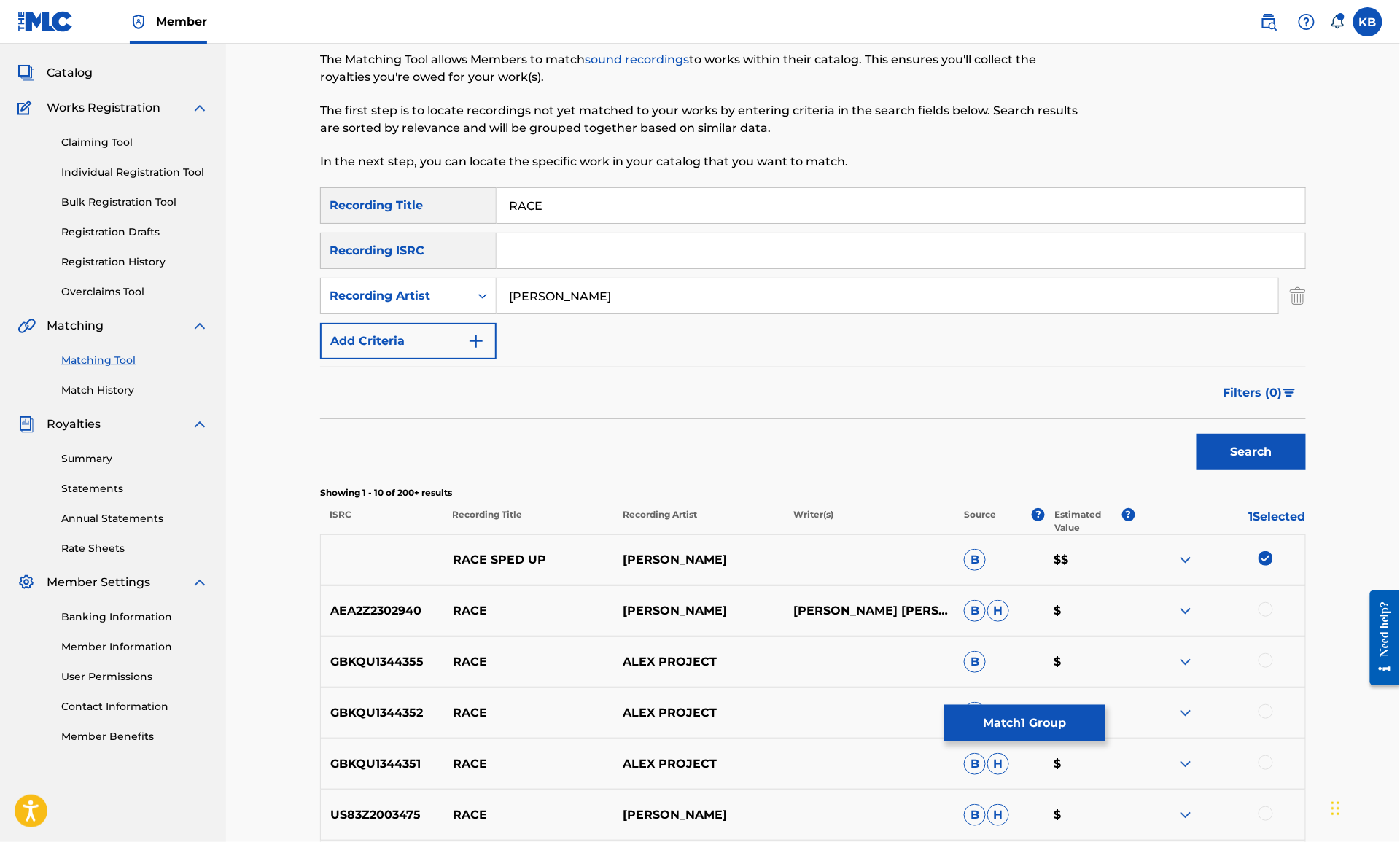
scroll to position [0, 0]
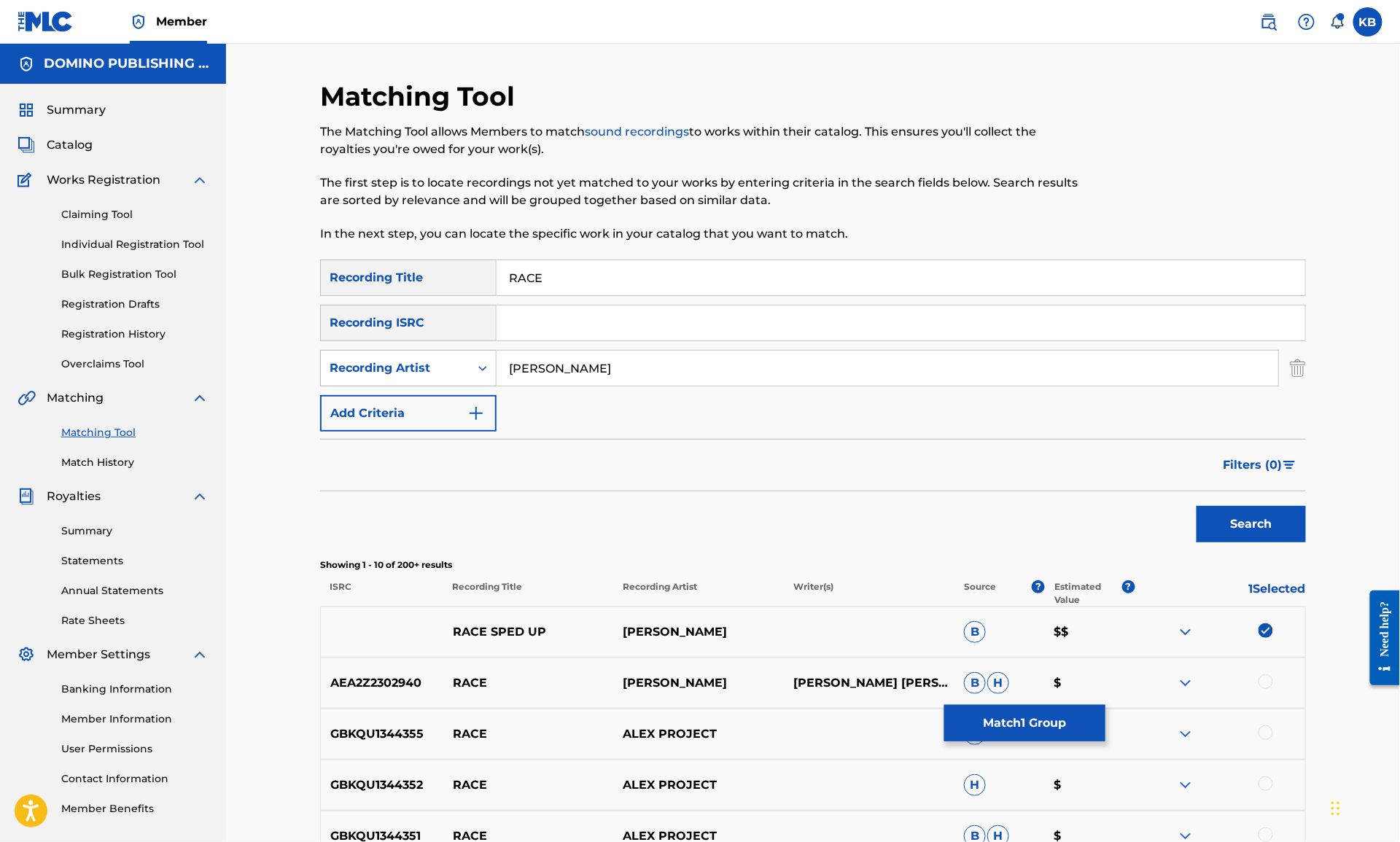
click at [410, 377] on div "Recording Artist" at bounding box center [395, 368] width 149 height 28
click at [404, 394] on div "Writer" at bounding box center [409, 404] width 175 height 36
click at [598, 379] on input "Search Form" at bounding box center [887, 368] width 782 height 35
type input "alex giannascoli"
click at [1197, 506] on button "Search" at bounding box center [1251, 524] width 109 height 36
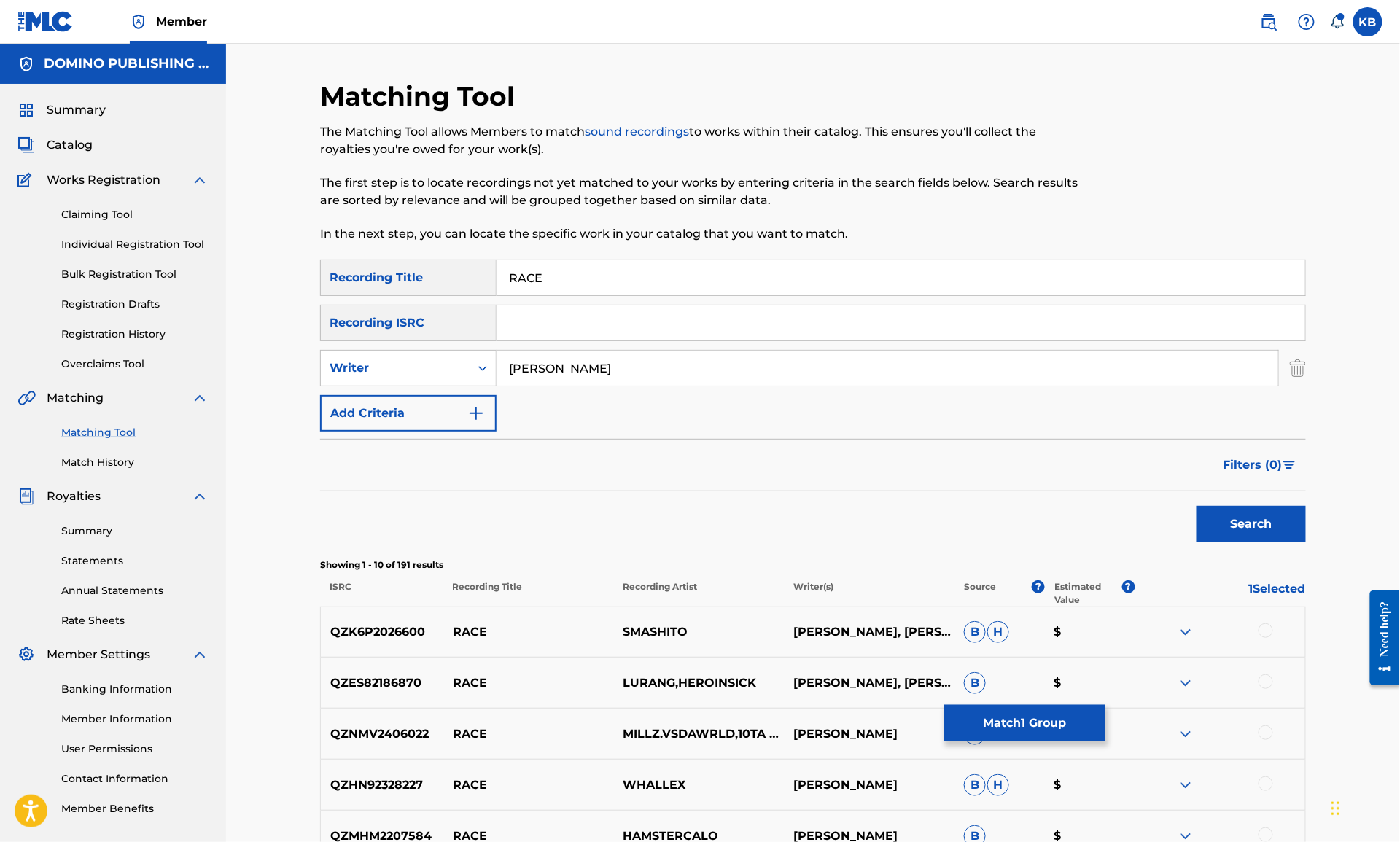
click at [1036, 720] on button "Match 1 Group" at bounding box center [1024, 723] width 161 height 36
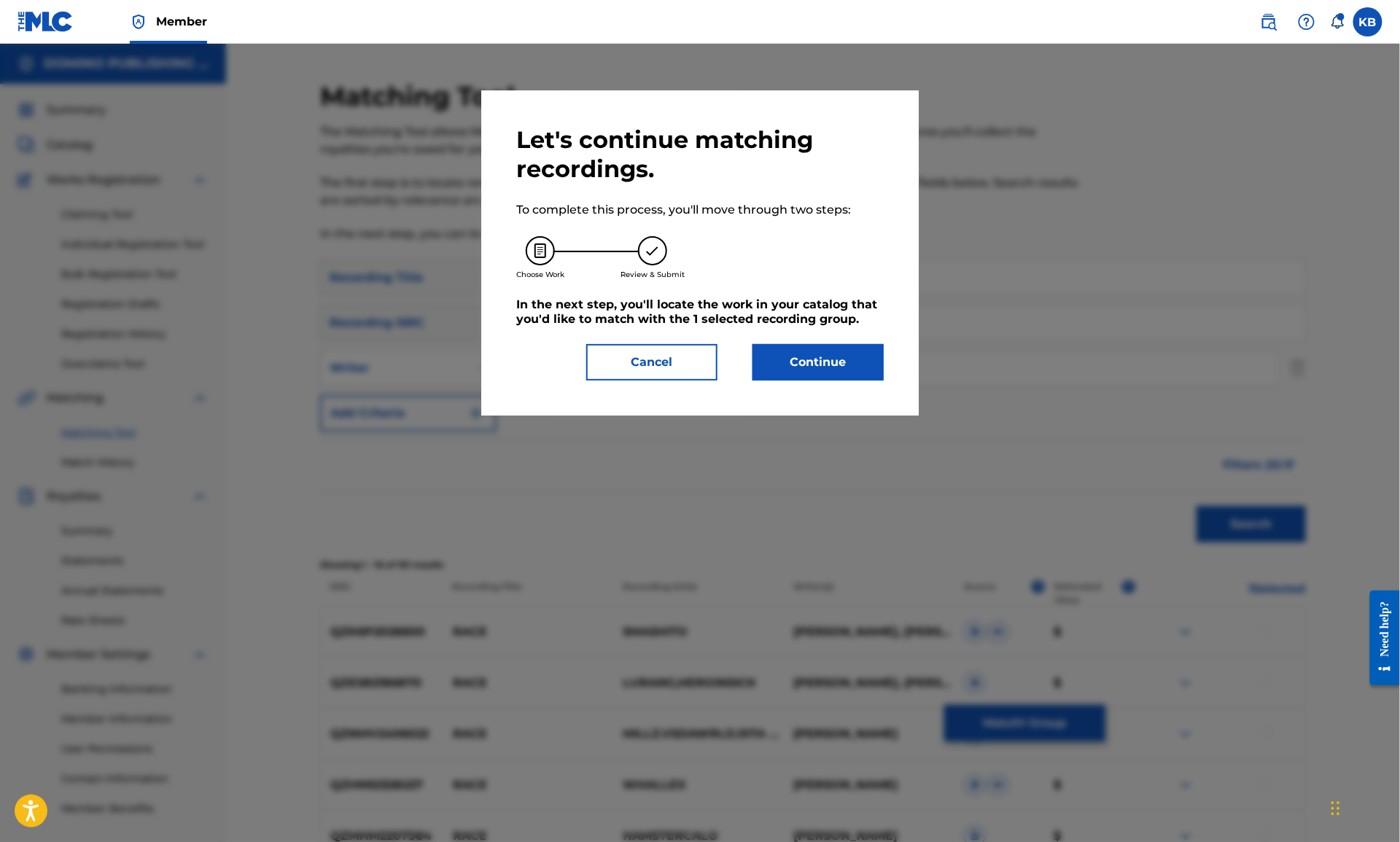
click at [796, 370] on button "Continue" at bounding box center [818, 362] width 131 height 36
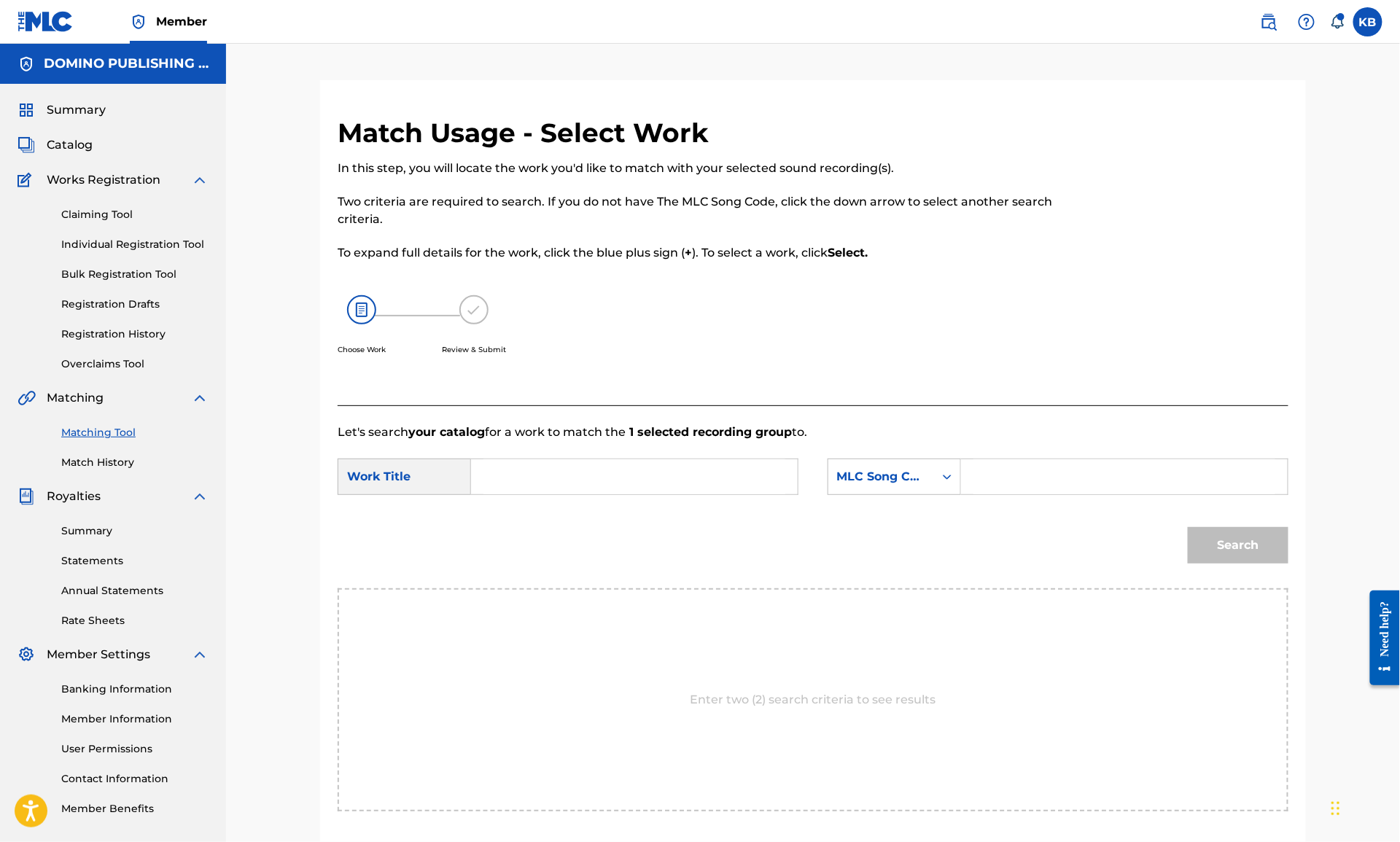
click at [686, 471] on input "Search Form" at bounding box center [635, 476] width 302 height 35
paste input "RACE (GIANNASCOLI)"
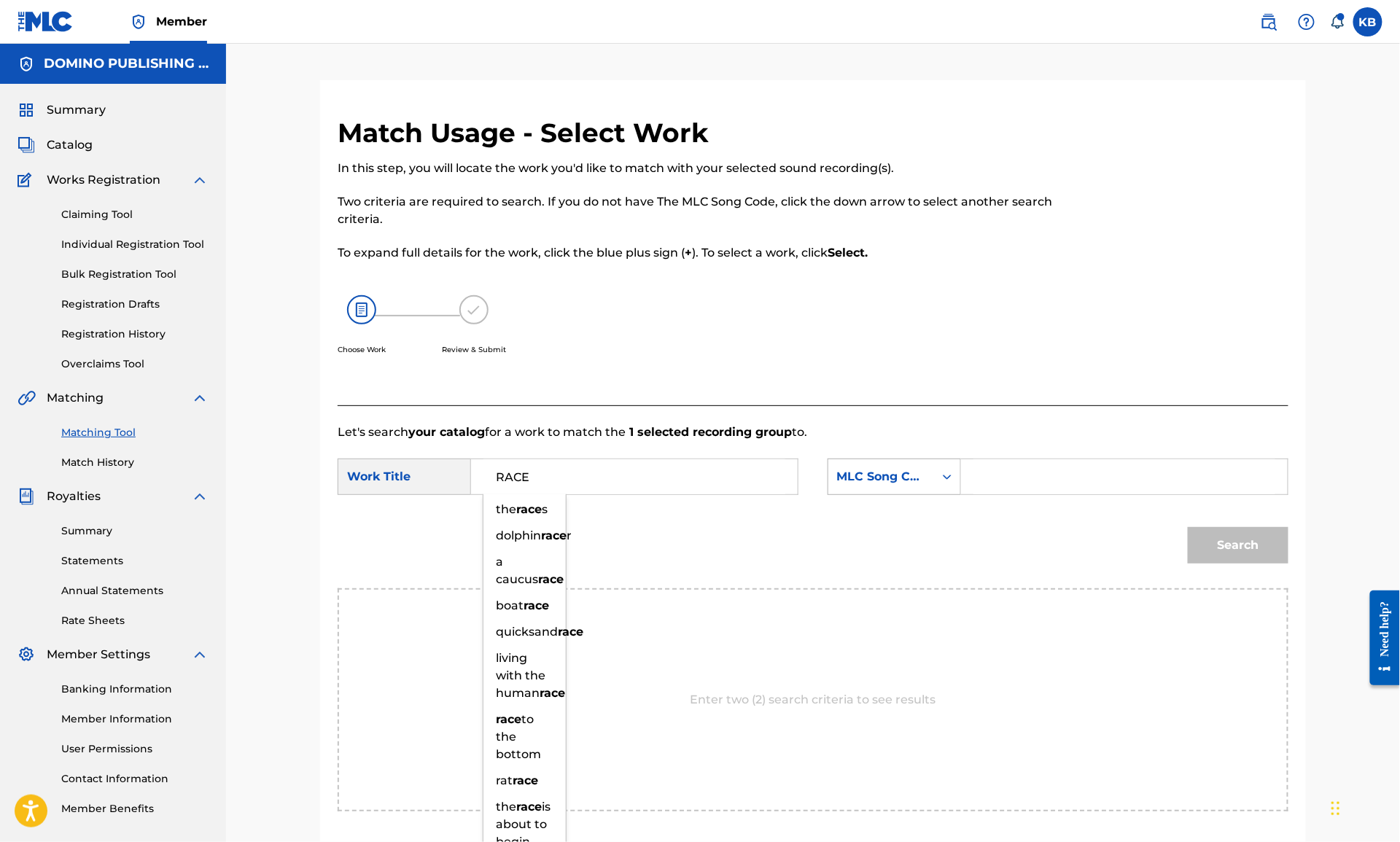
type input "RACE"
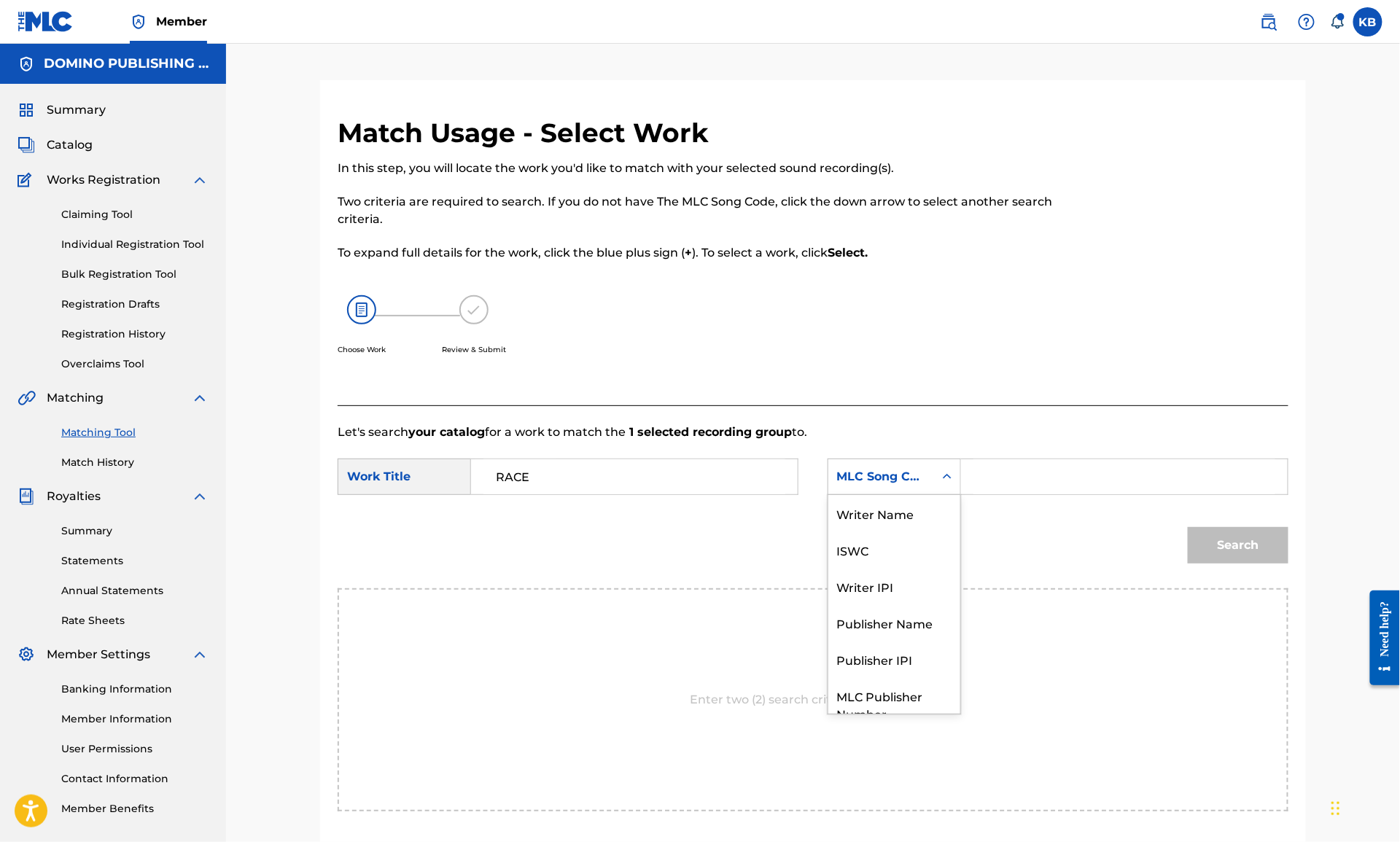
click at [871, 485] on div "MLC Song Code" at bounding box center [881, 477] width 106 height 28
click at [894, 509] on div "Writer Name" at bounding box center [894, 513] width 132 height 36
click at [1059, 490] on input "Search Form" at bounding box center [1124, 476] width 302 height 35
paste input "RACE (GIANNASCOLI)"
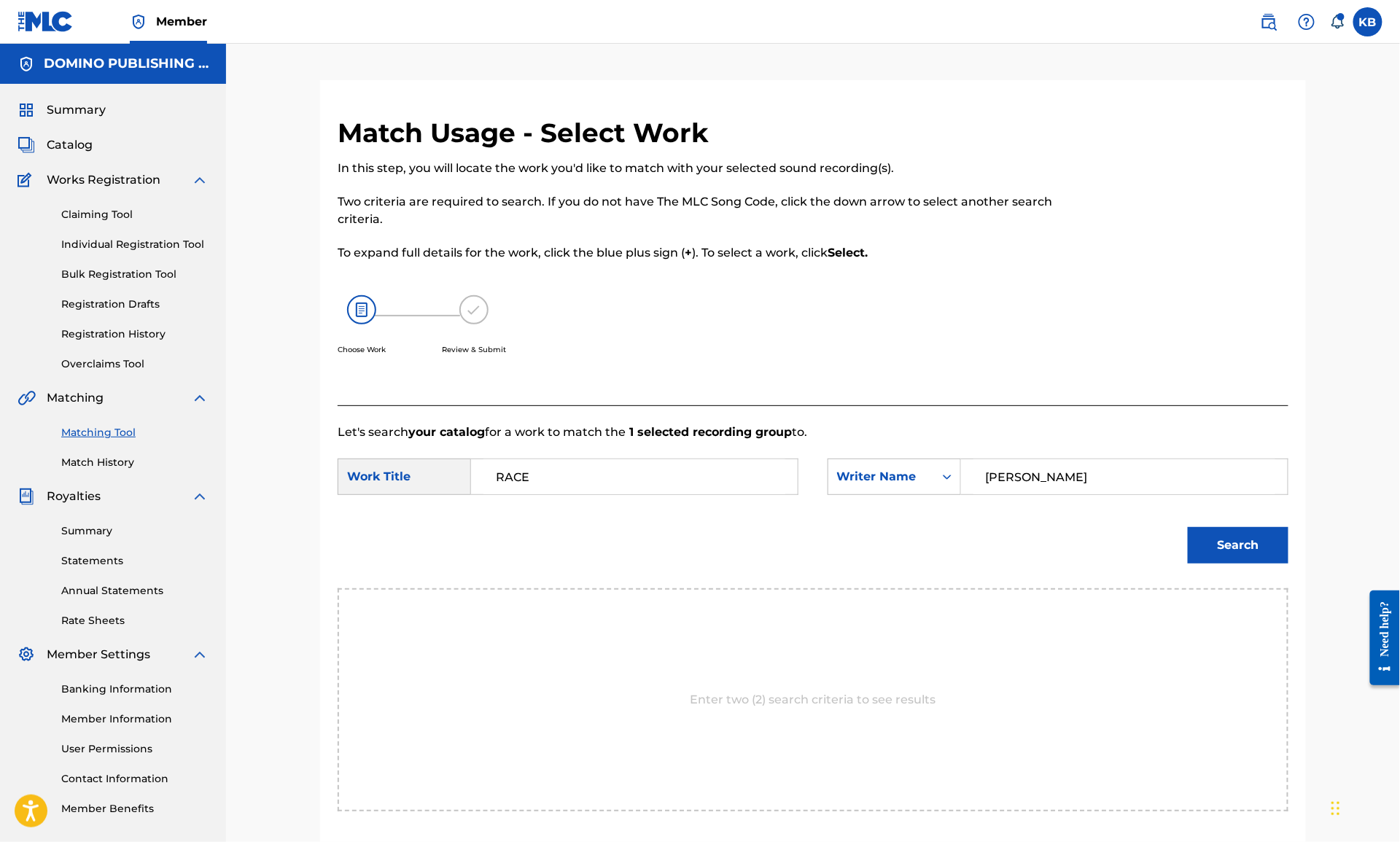
type input "GIANNASCOLI"
click at [1188, 527] on button "Search" at bounding box center [1238, 546] width 101 height 36
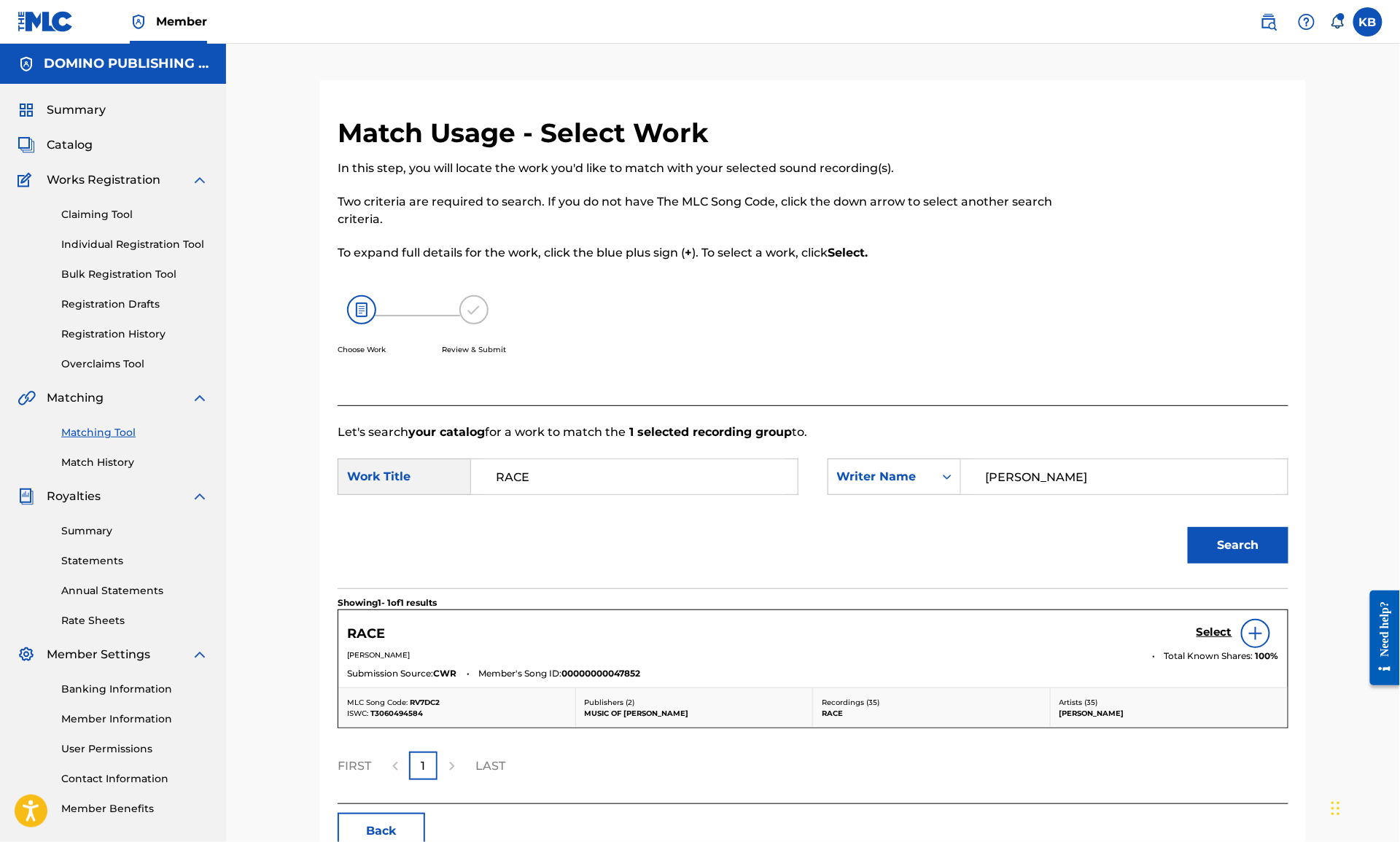
click at [1207, 634] on h5 "Select" at bounding box center [1214, 632] width 35 height 14
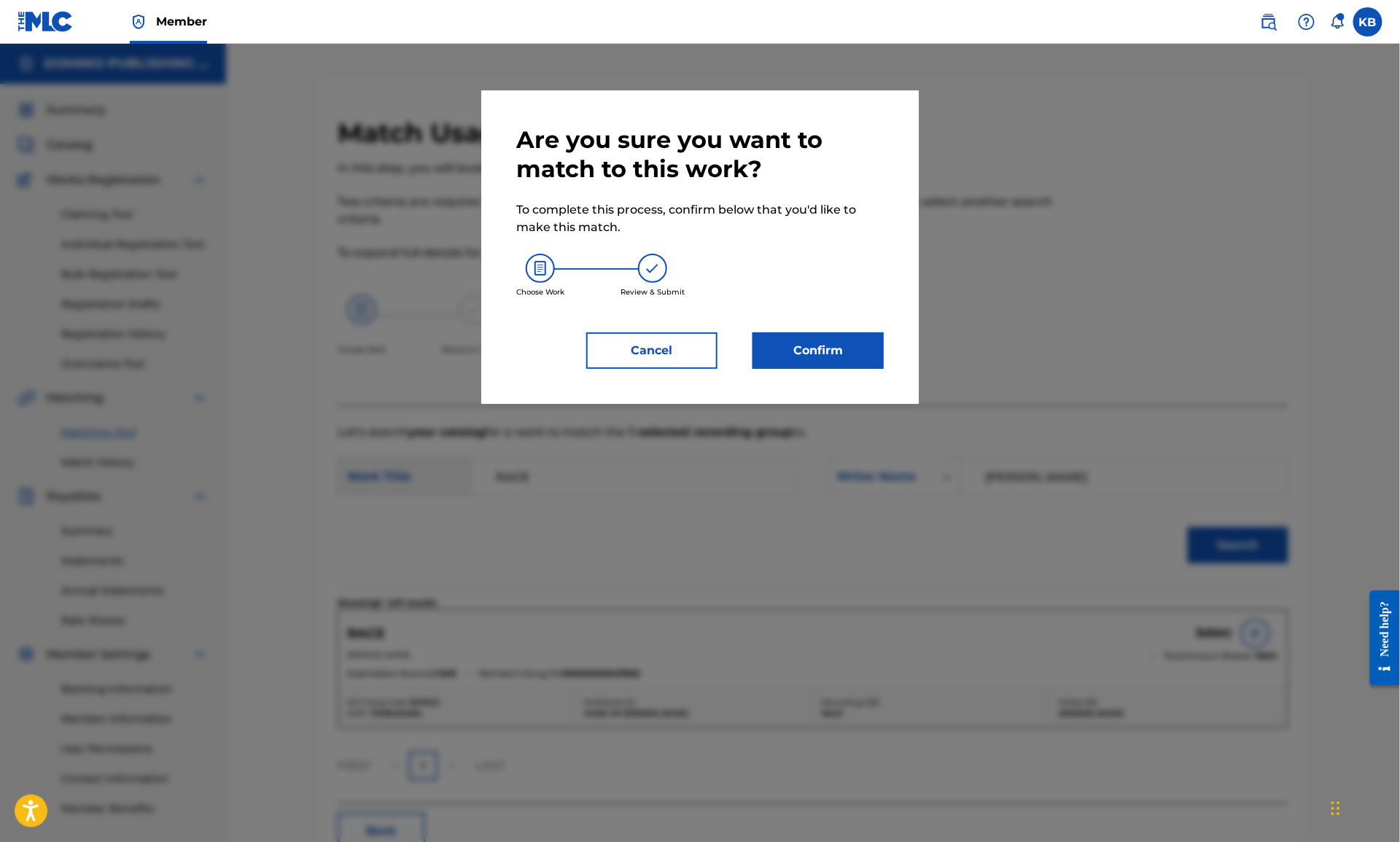
click at [803, 350] on button "Confirm" at bounding box center [818, 351] width 131 height 36
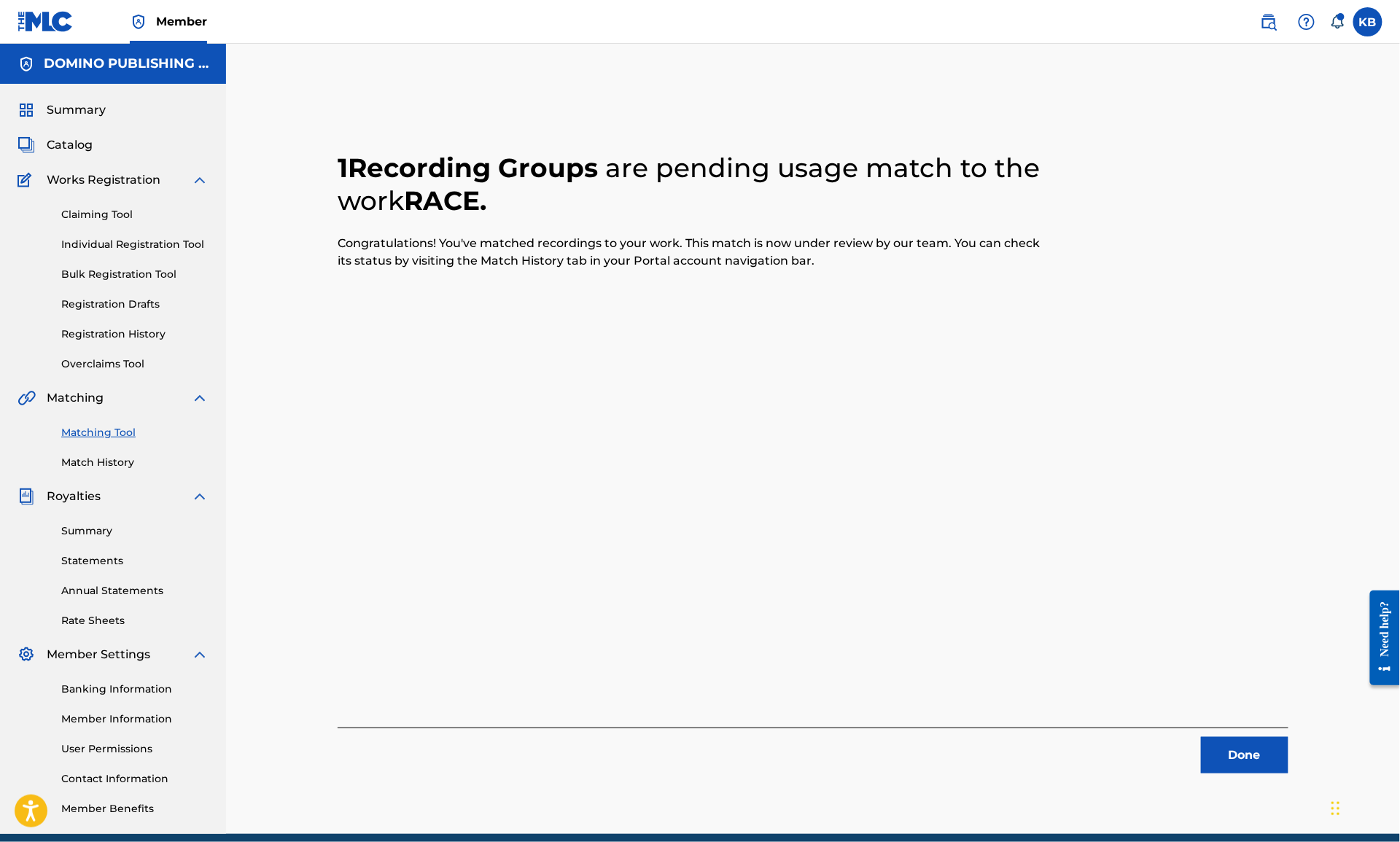
click at [1232, 756] on button "Done" at bounding box center [1245, 755] width 88 height 36
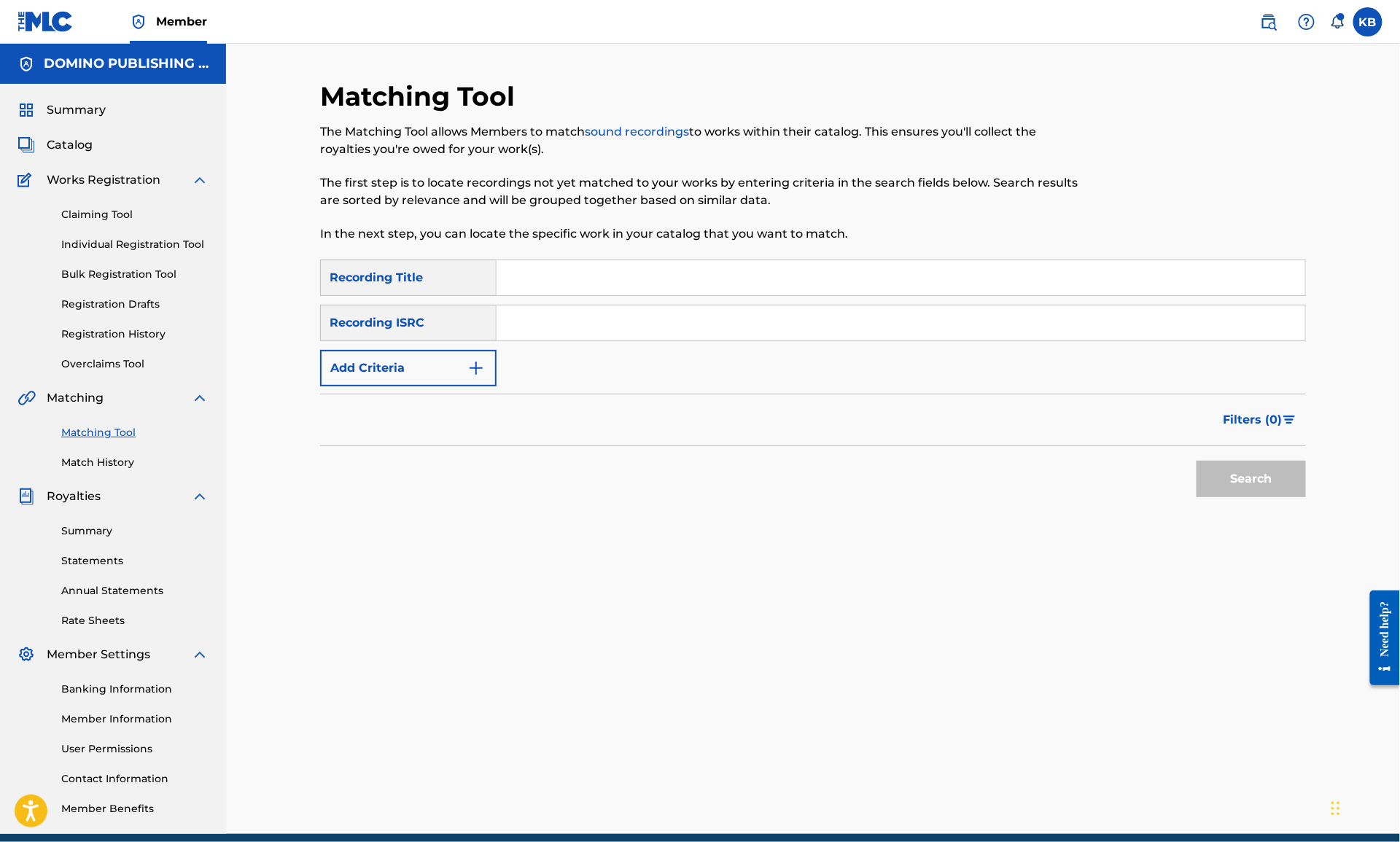
click at [891, 265] on input "Search Form" at bounding box center [901, 277] width 809 height 35
paste input "PATTERN SKIES (FOX/KEELER/LAWRENCE)"
type input "PATTERN SKIES"
click at [451, 362] on button "Add Criteria" at bounding box center [409, 368] width 177 height 36
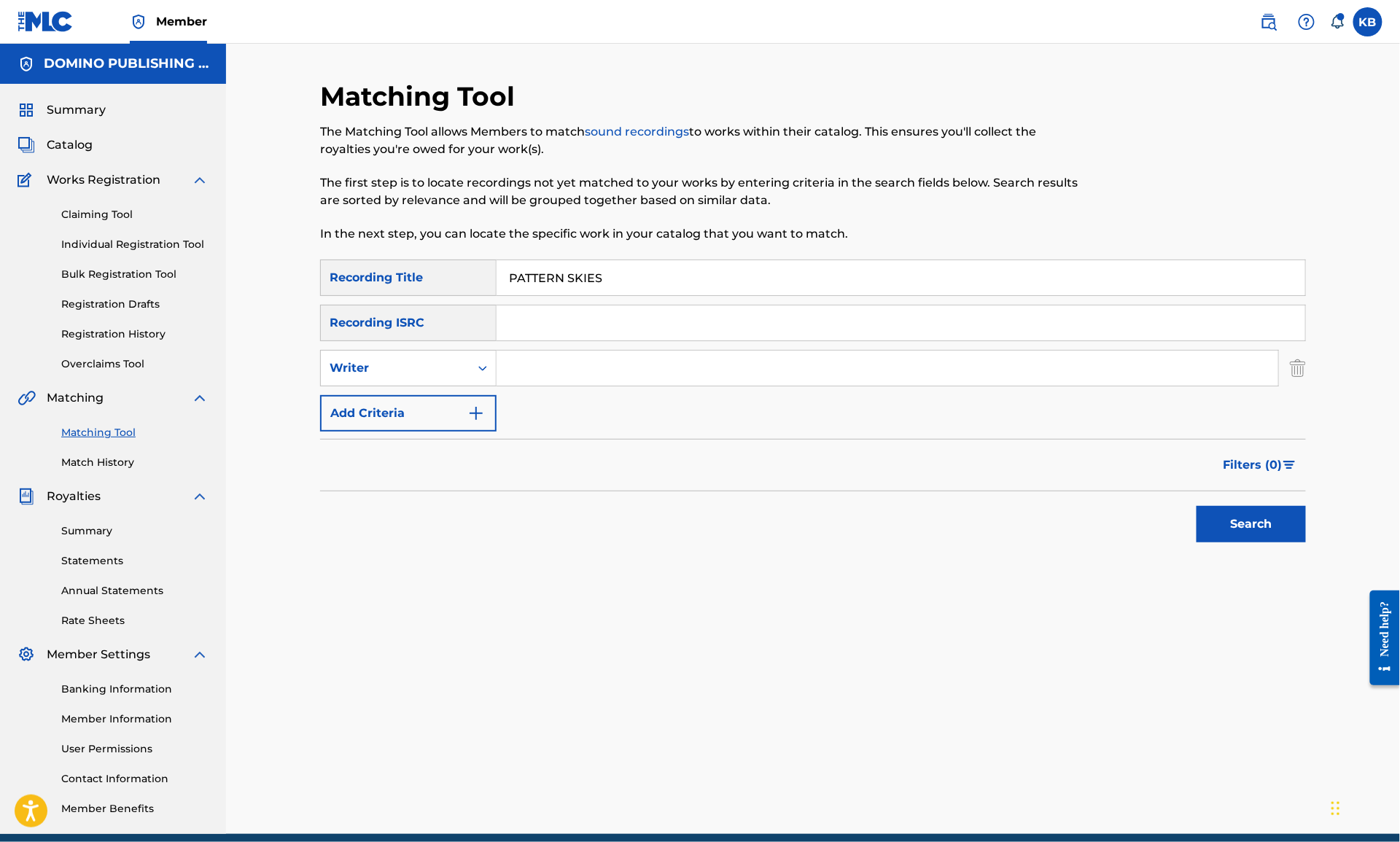
click at [560, 371] on input "Search Form" at bounding box center [887, 368] width 782 height 35
paste input "PATTERN SKIES (FOX/KEELER/LAWRENCE)"
type input "FOX/KEELER/LAWRENCE"
click at [1197, 506] on button "Search" at bounding box center [1251, 524] width 109 height 36
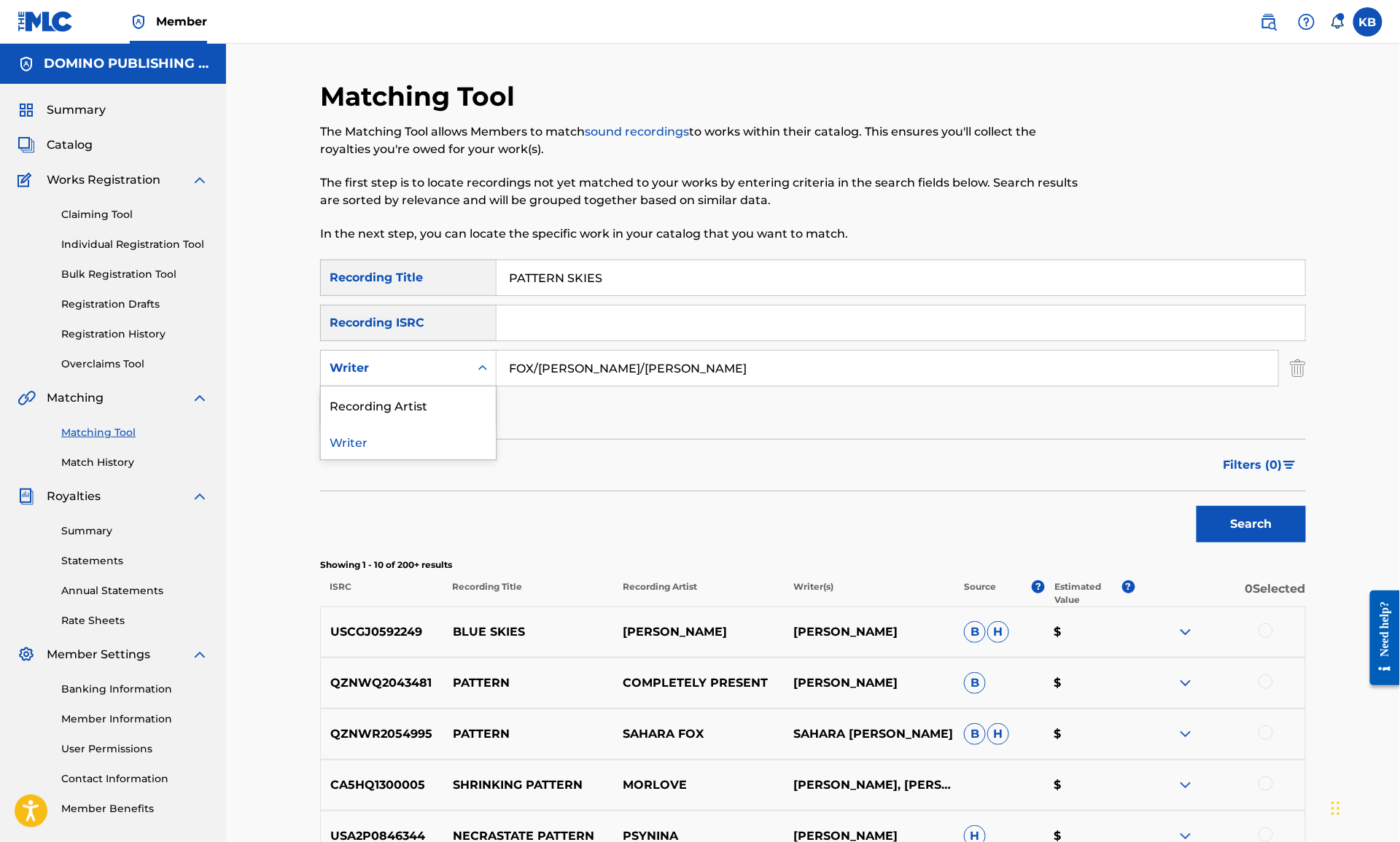
click at [418, 376] on div "Writer" at bounding box center [395, 367] width 131 height 17
click at [414, 400] on div "Recording Artist" at bounding box center [409, 404] width 175 height 36
click at [612, 367] on input "Search Form" at bounding box center [887, 368] width 782 height 35
type input "the greenhornes"
click at [1197, 506] on button "Search" at bounding box center [1251, 524] width 109 height 36
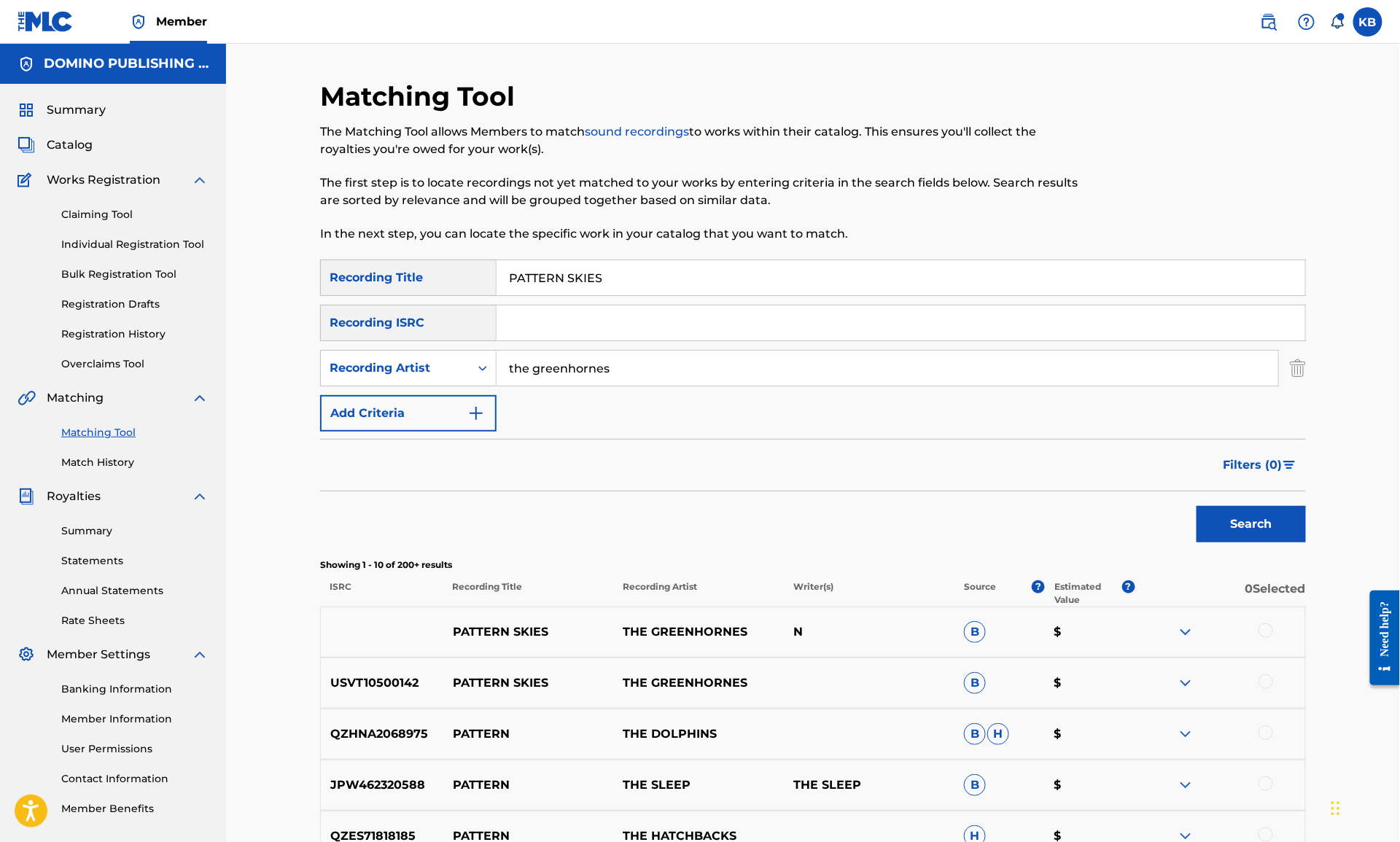
click at [1267, 684] on div at bounding box center [1266, 682] width 15 height 15
click at [1266, 633] on div at bounding box center [1266, 631] width 15 height 15
click at [1059, 713] on button "Match 2 Groups" at bounding box center [1024, 723] width 161 height 36
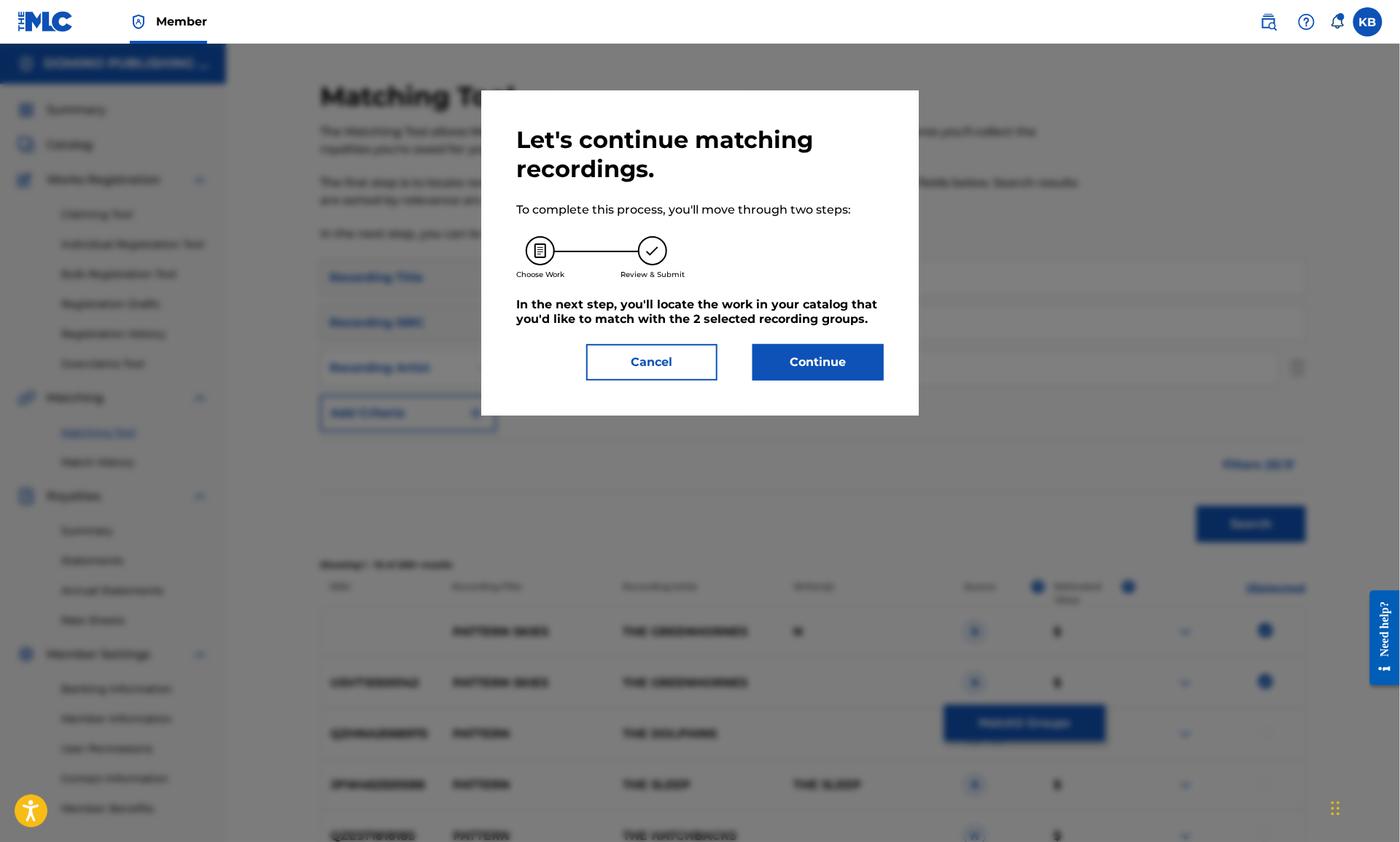
click at [809, 366] on button "Continue" at bounding box center [818, 362] width 131 height 36
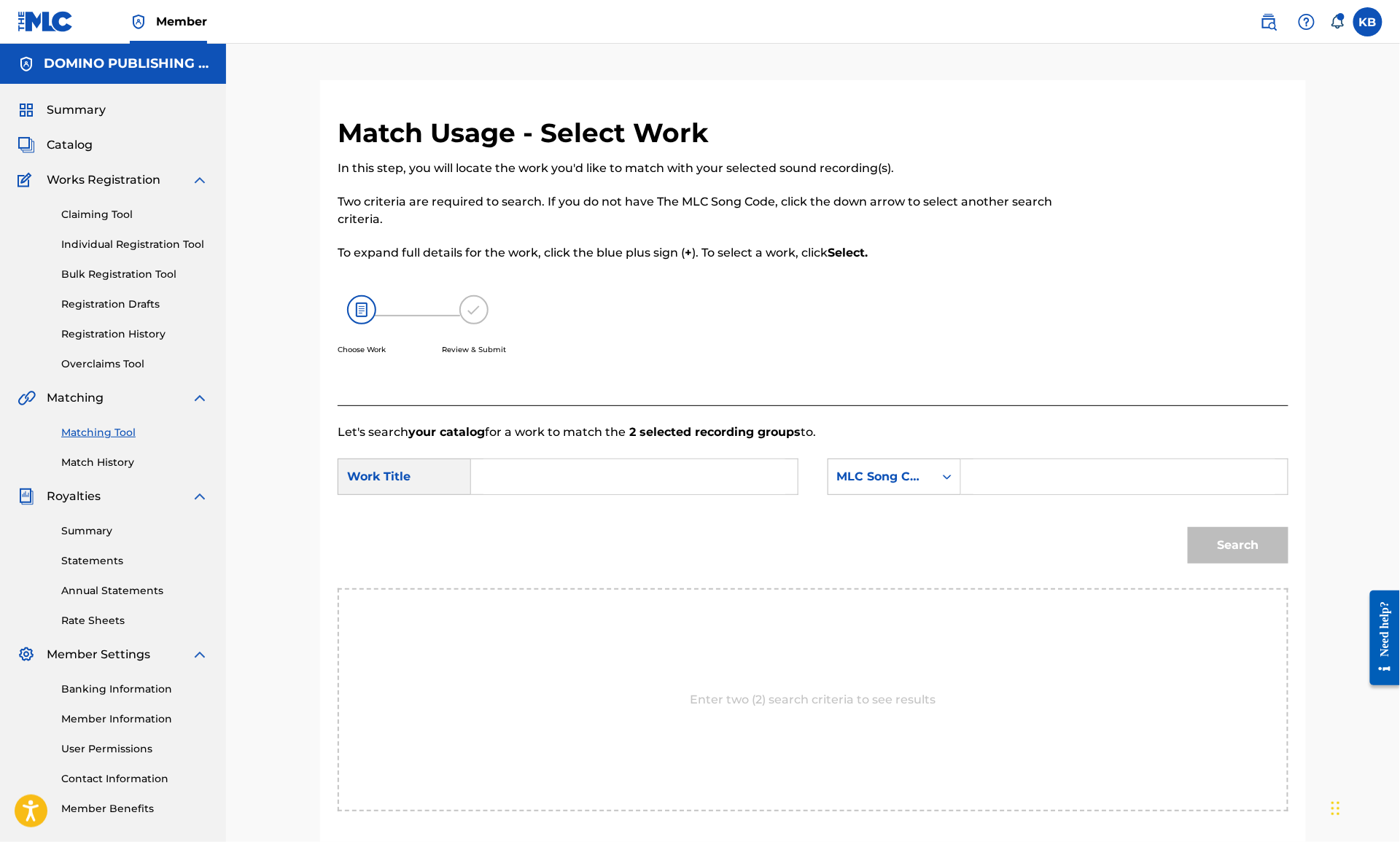
click at [643, 488] on input "Search Form" at bounding box center [635, 476] width 302 height 35
paste input "PATTERN SKIES (FOX/KEELER/LAWRENCE)"
type input "PATTERN SKIES"
click at [876, 487] on div "MLC Song Code" at bounding box center [881, 477] width 106 height 28
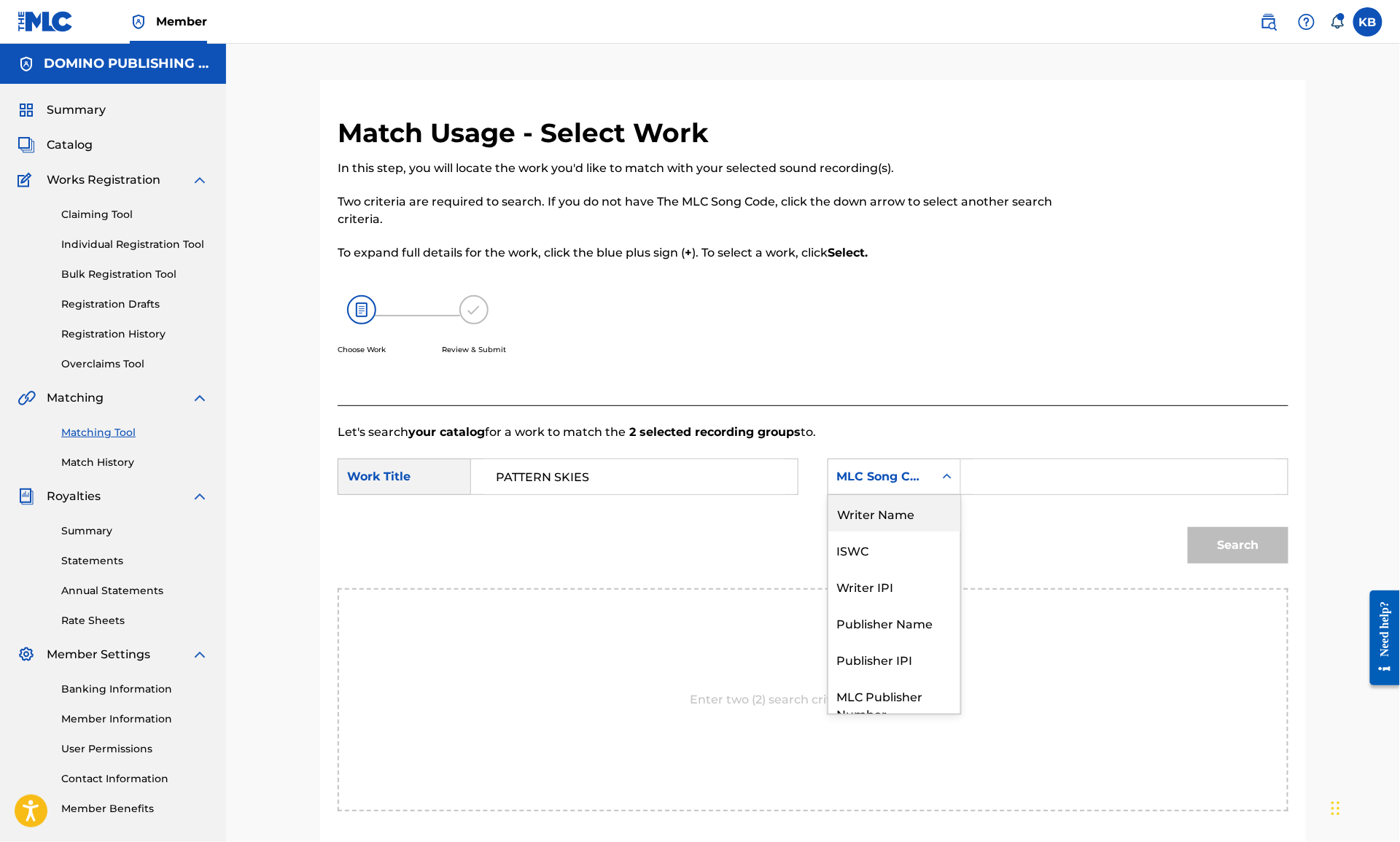
drag, startPoint x: 884, startPoint y: 519, endPoint x: 915, endPoint y: 510, distance: 32.3
click at [885, 519] on div "Writer Name" at bounding box center [894, 513] width 132 height 36
click at [1022, 478] on input "Search Form" at bounding box center [1124, 476] width 302 height 35
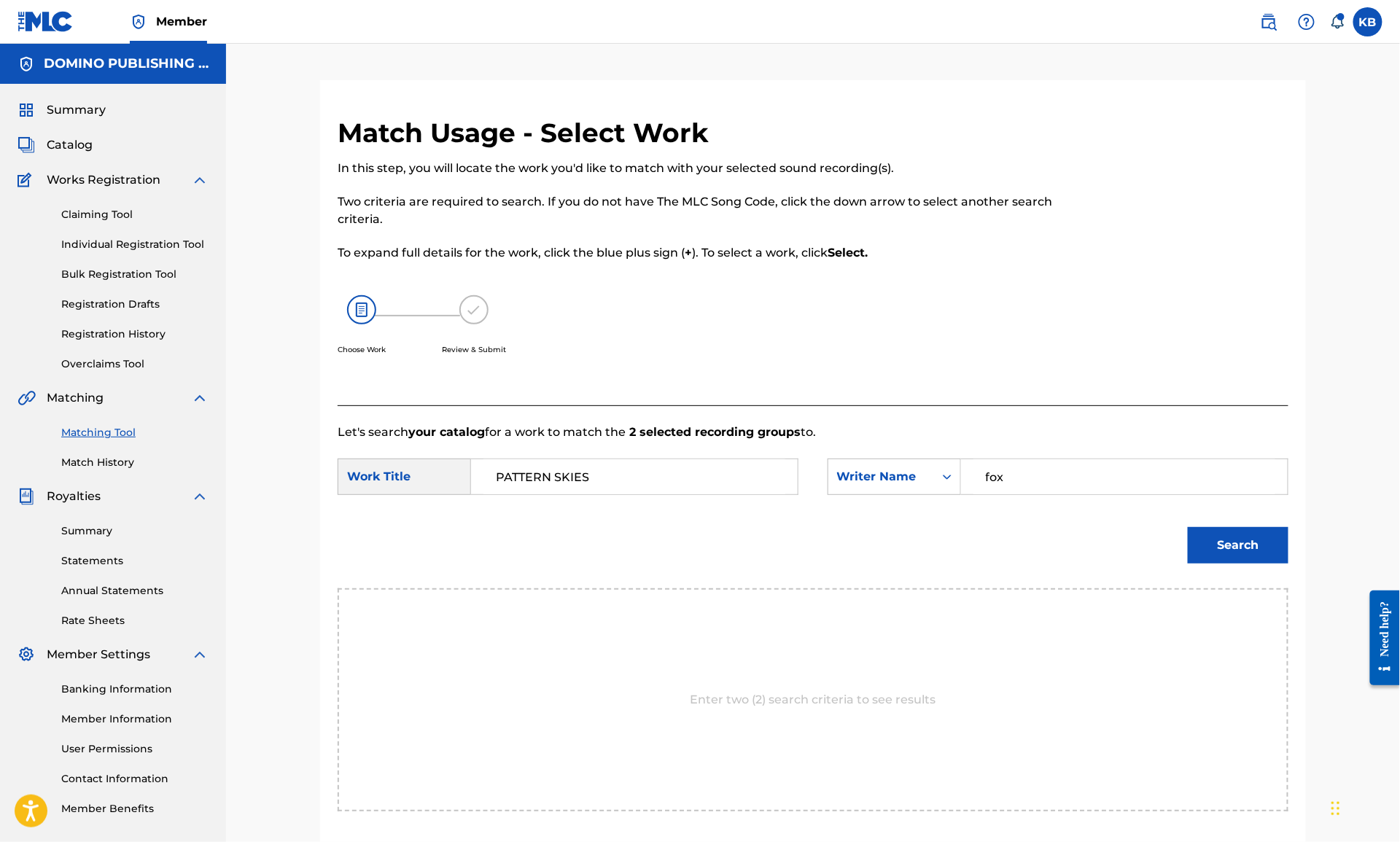
type input "fox"
click at [1188, 527] on button "Search" at bounding box center [1238, 546] width 101 height 36
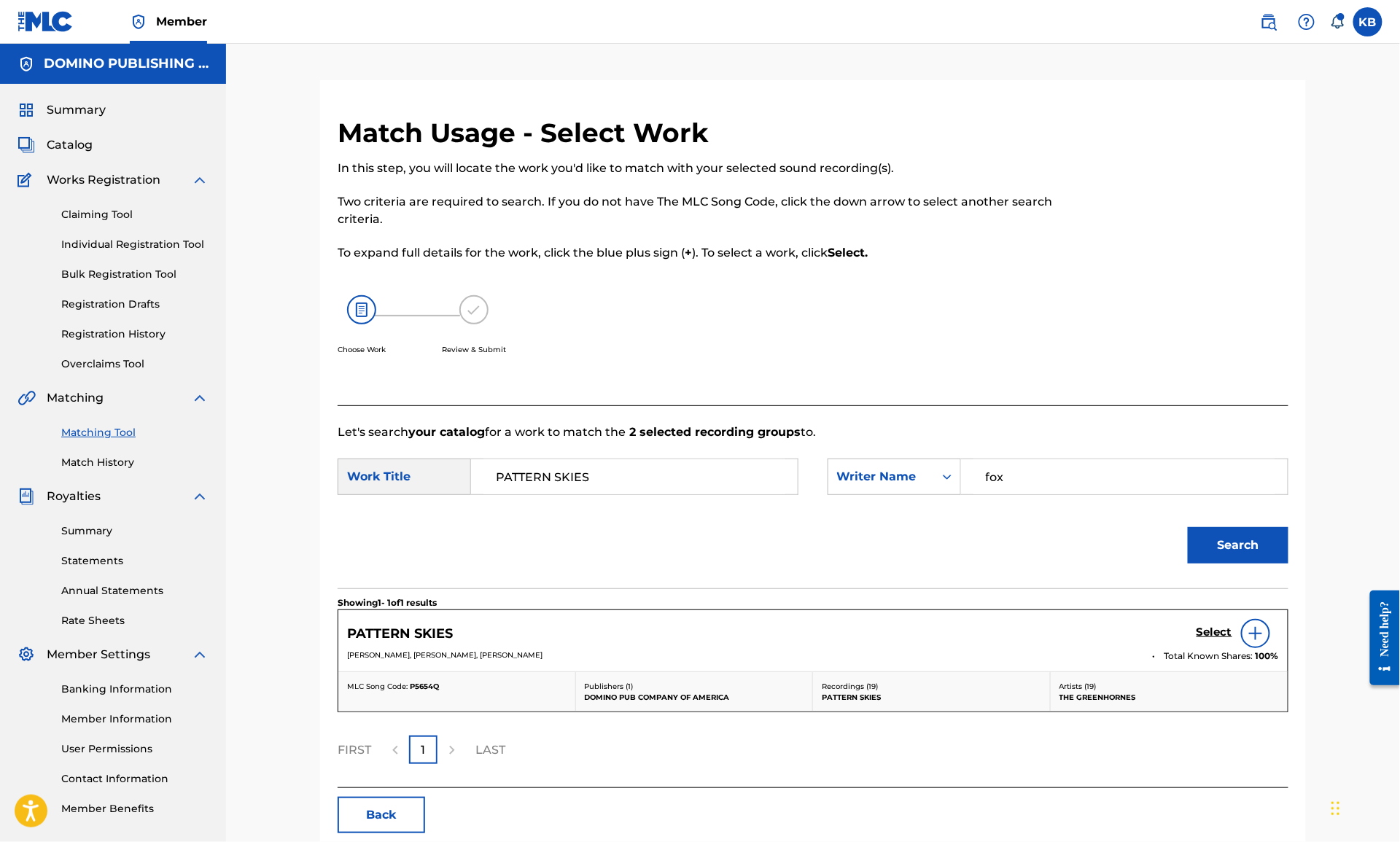
click at [1204, 631] on h5 "Select" at bounding box center [1214, 632] width 35 height 14
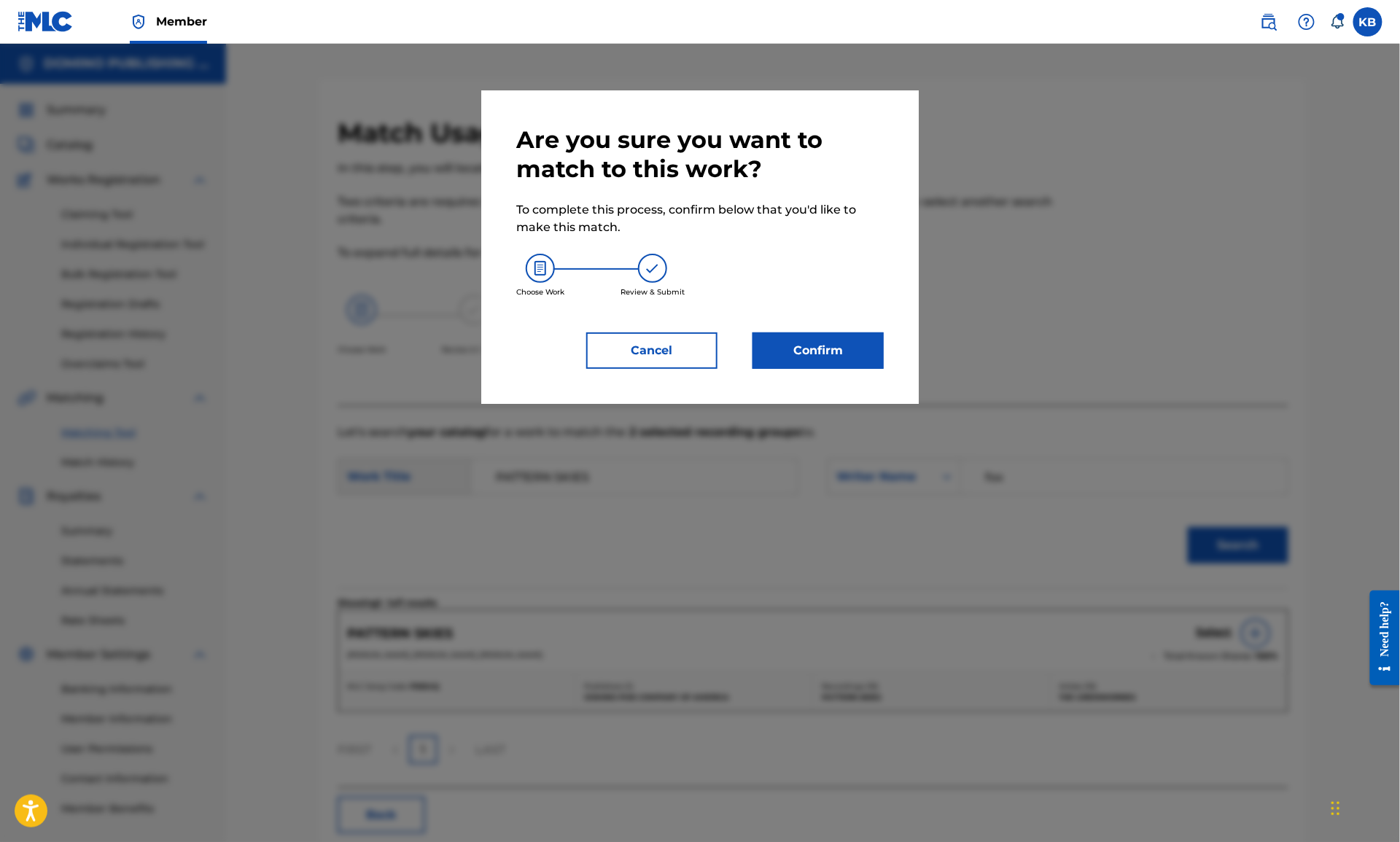
click at [823, 361] on button "Confirm" at bounding box center [818, 351] width 131 height 36
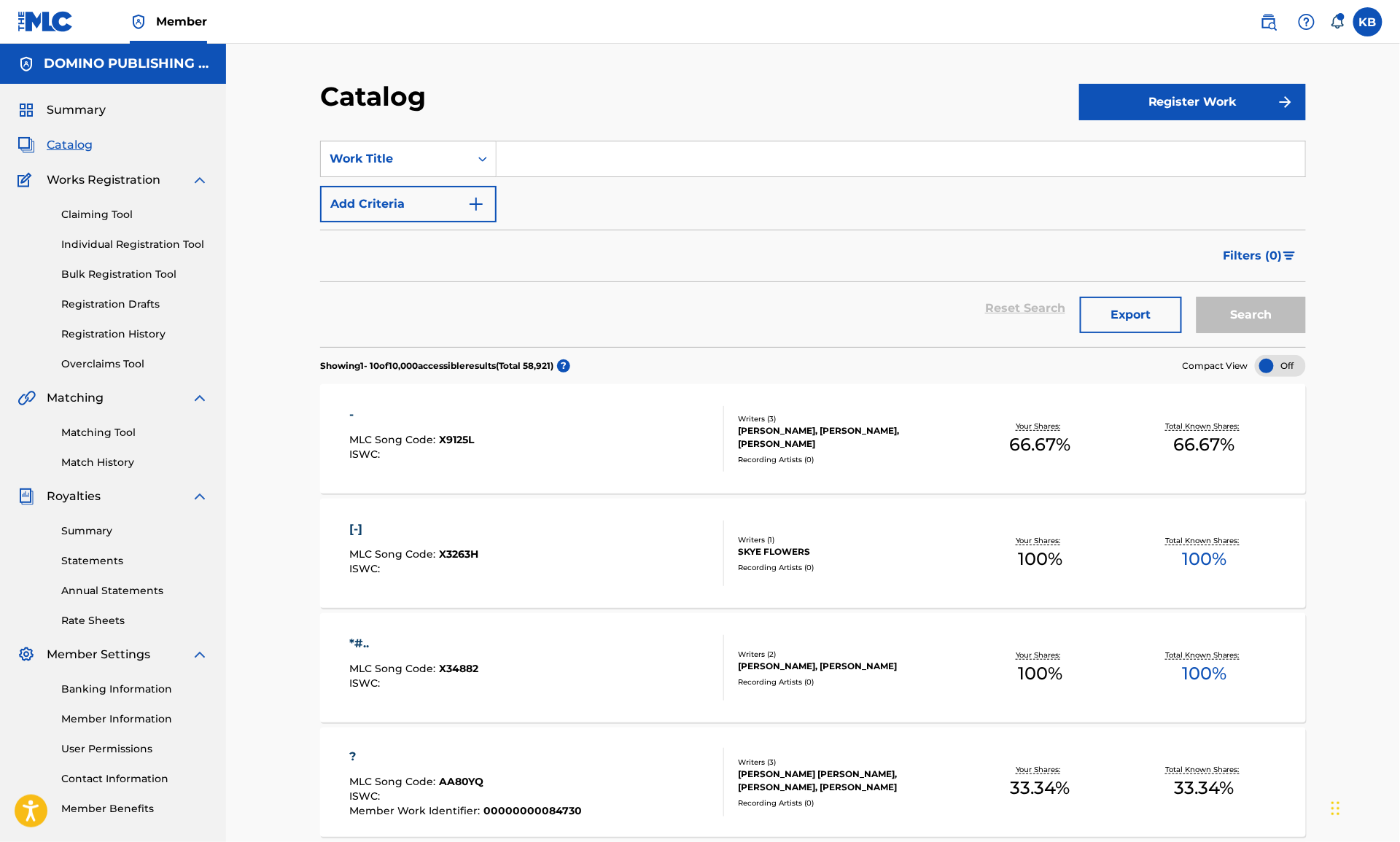
click at [626, 143] on input "Search Form" at bounding box center [901, 158] width 809 height 35
paste input "DAFFODIL (EDWARDS)"
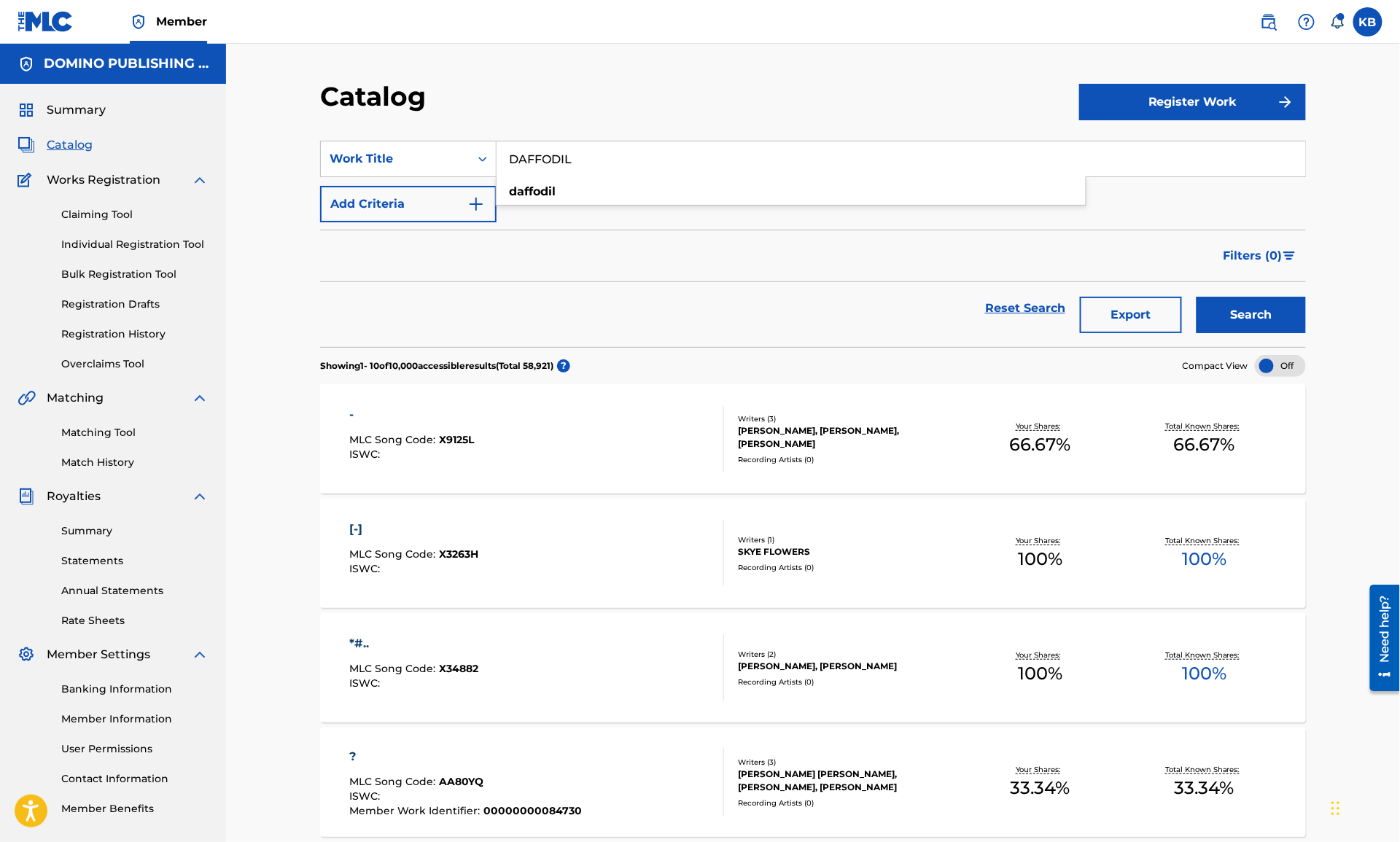
type input "DAFFODIL"
click at [369, 204] on button "Add Criteria" at bounding box center [409, 204] width 177 height 36
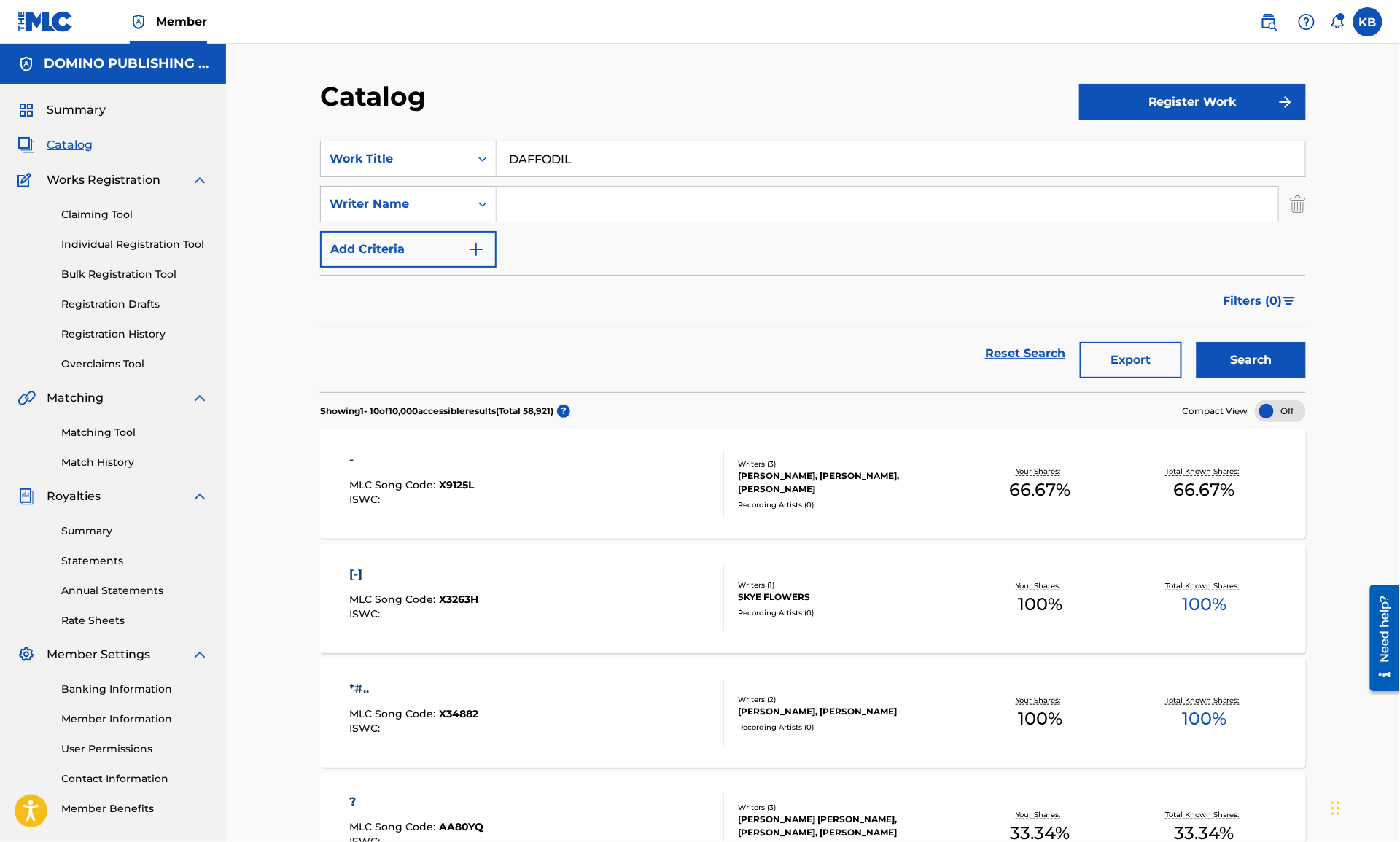
click at [1293, 357] on button "Search" at bounding box center [1251, 360] width 109 height 36
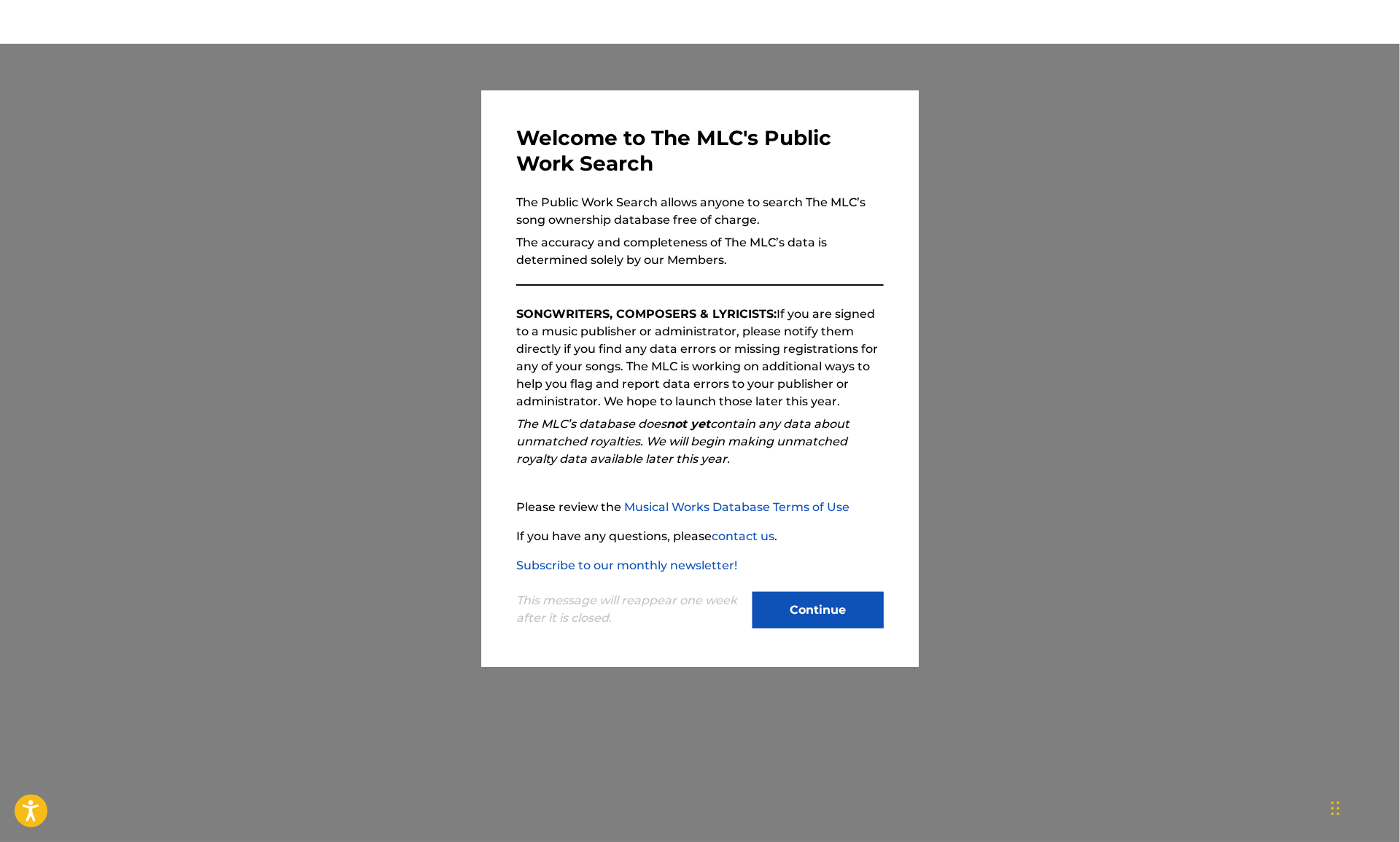
click at [759, 622] on button "Continue" at bounding box center [818, 610] width 131 height 36
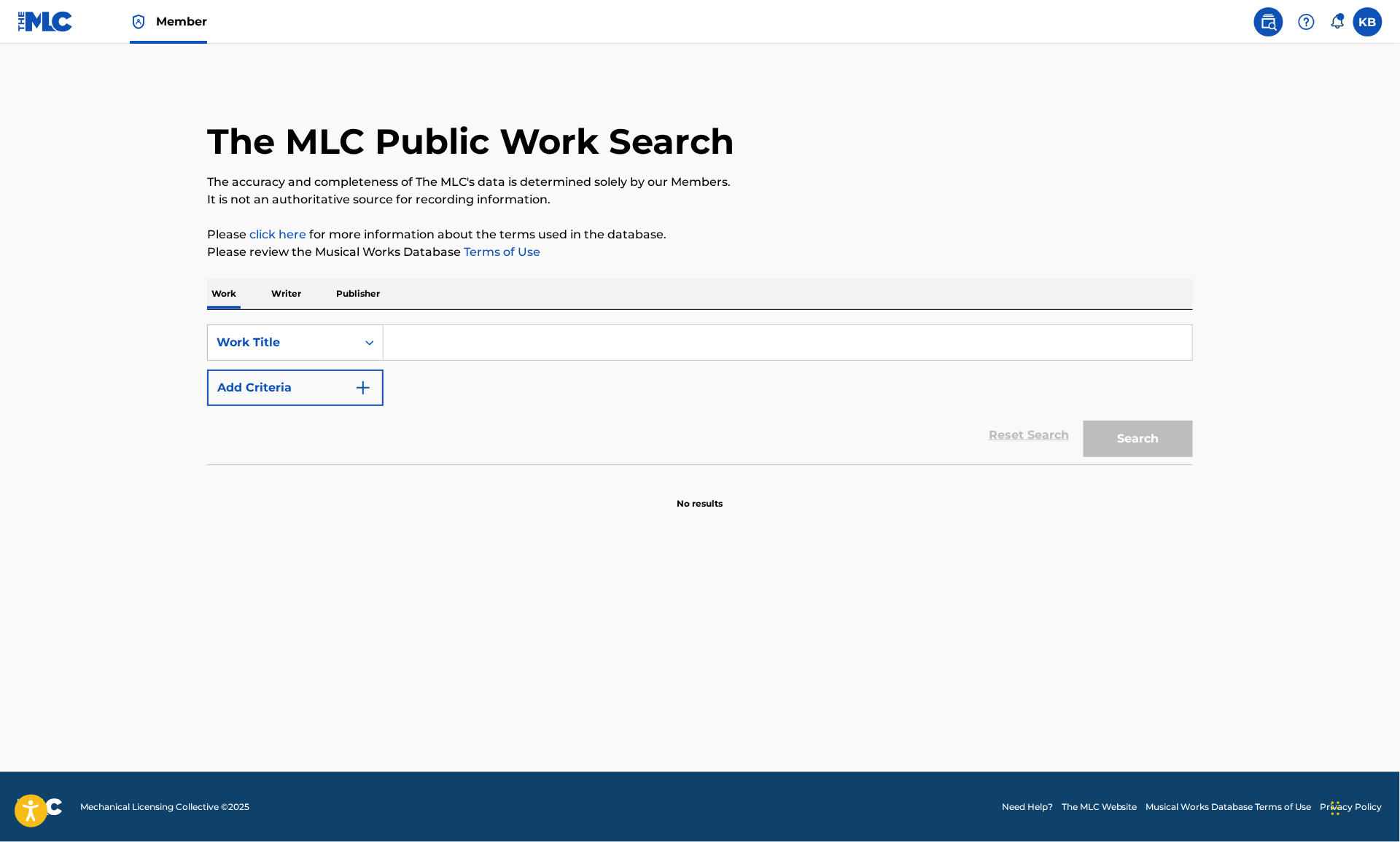
click at [678, 334] on input "Search Form" at bounding box center [788, 343] width 809 height 35
paste input "DIVING ([PERSON_NAME])"
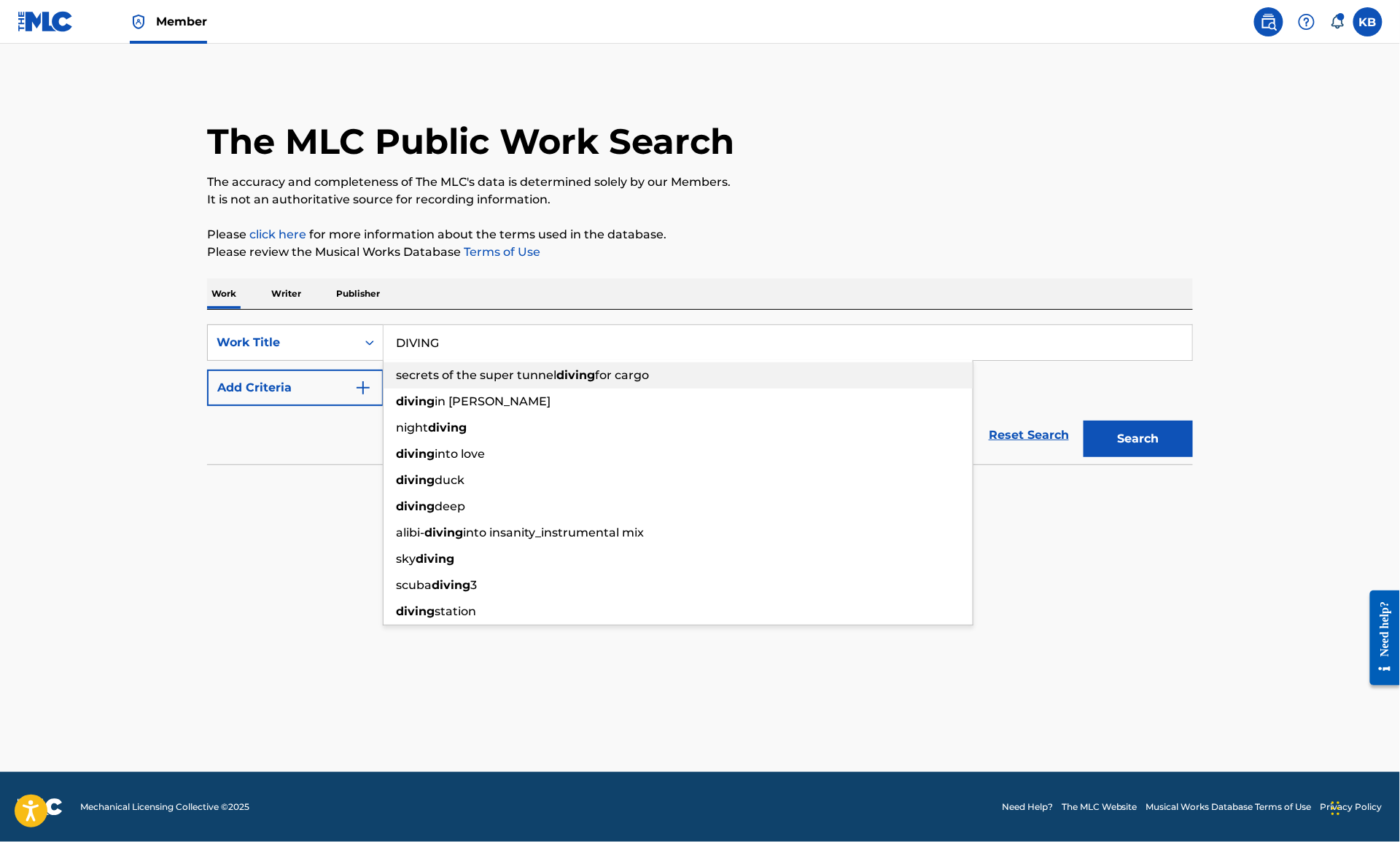
type input "DIVING"
click at [315, 377] on button "Add Criteria" at bounding box center [296, 388] width 177 height 36
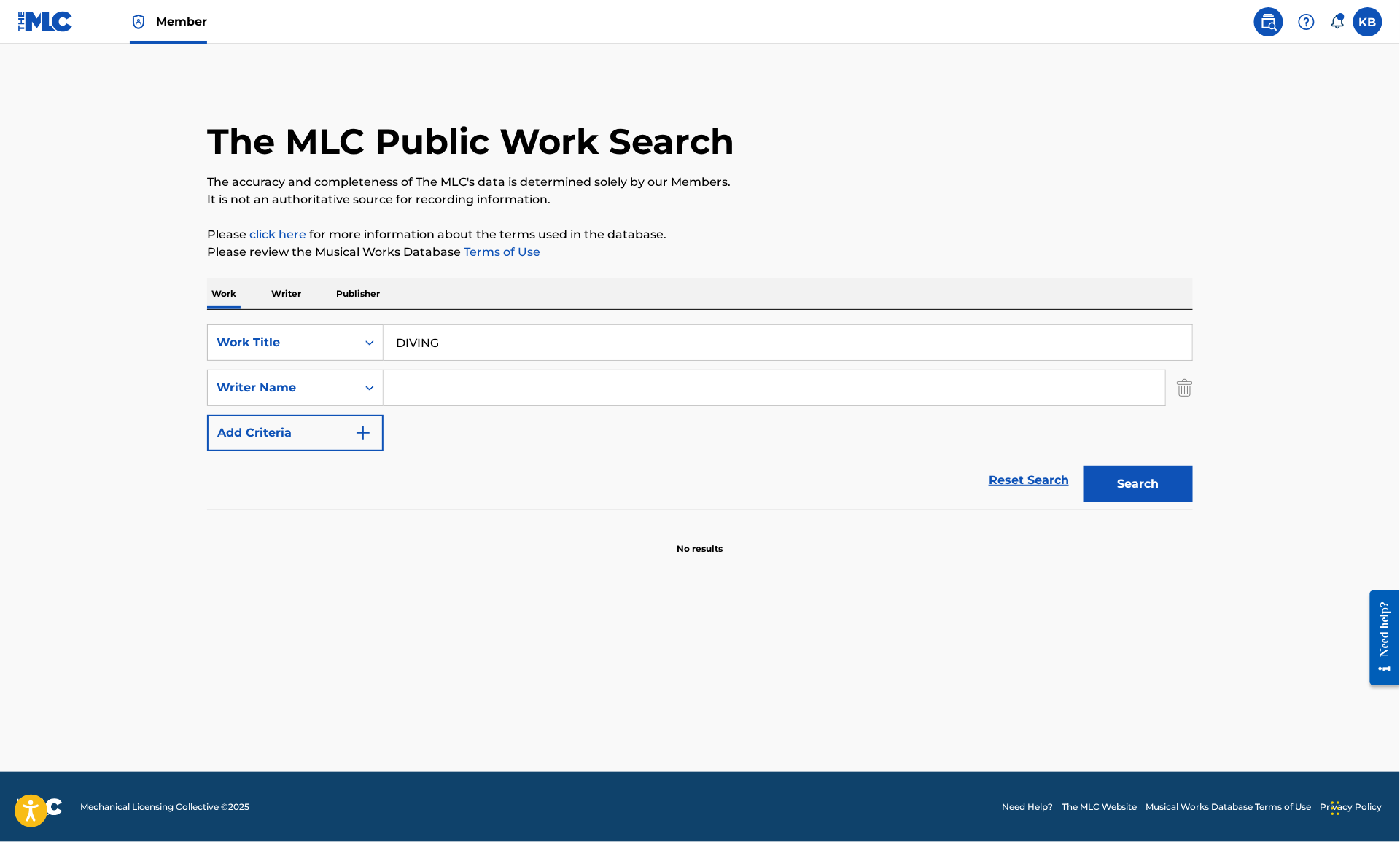
click at [457, 389] on input "Search Form" at bounding box center [774, 388] width 782 height 35
paste input "DIVING ([PERSON_NAME])"
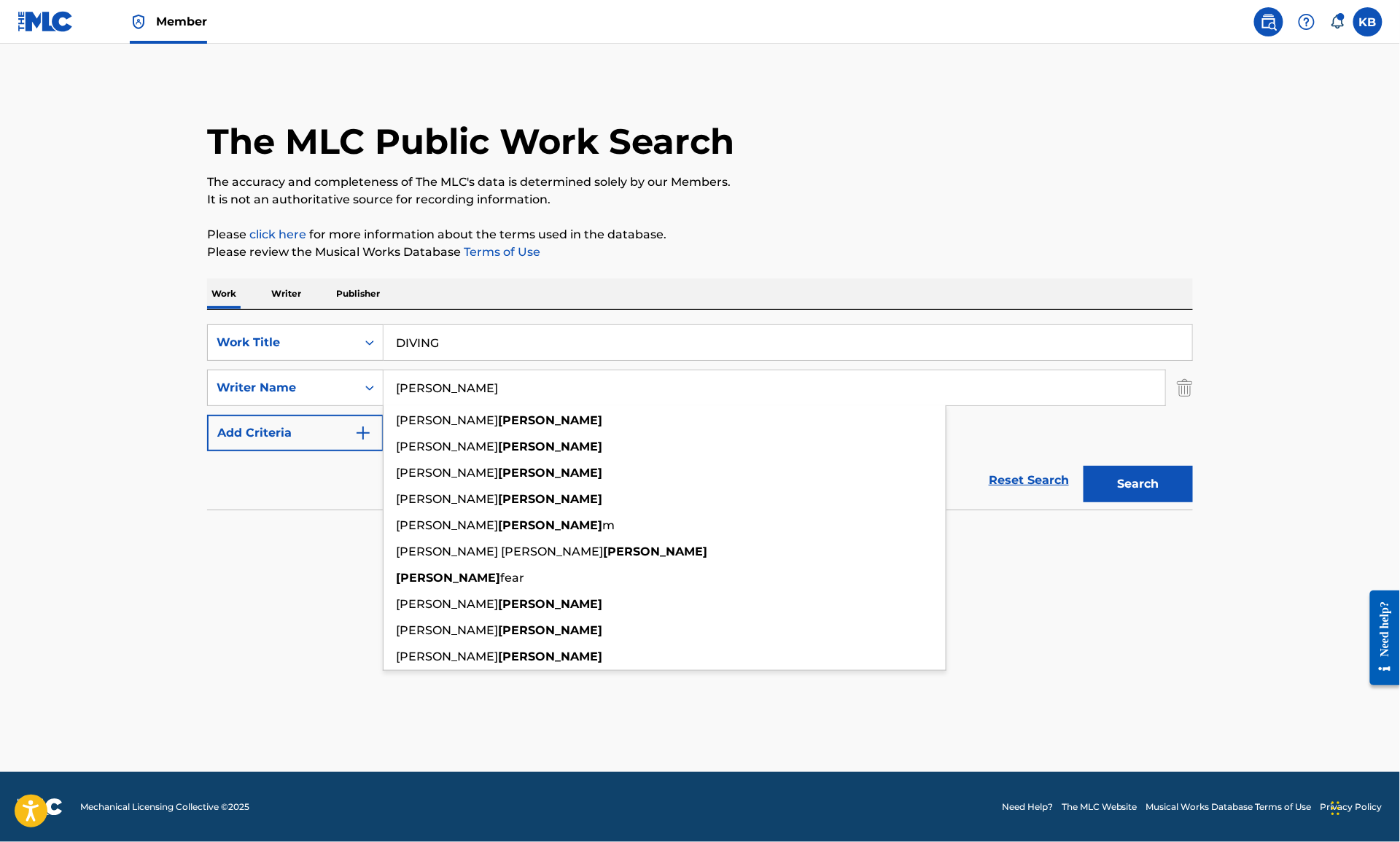
type input "[PERSON_NAME]"
click at [1084, 466] on button "Search" at bounding box center [1138, 484] width 109 height 36
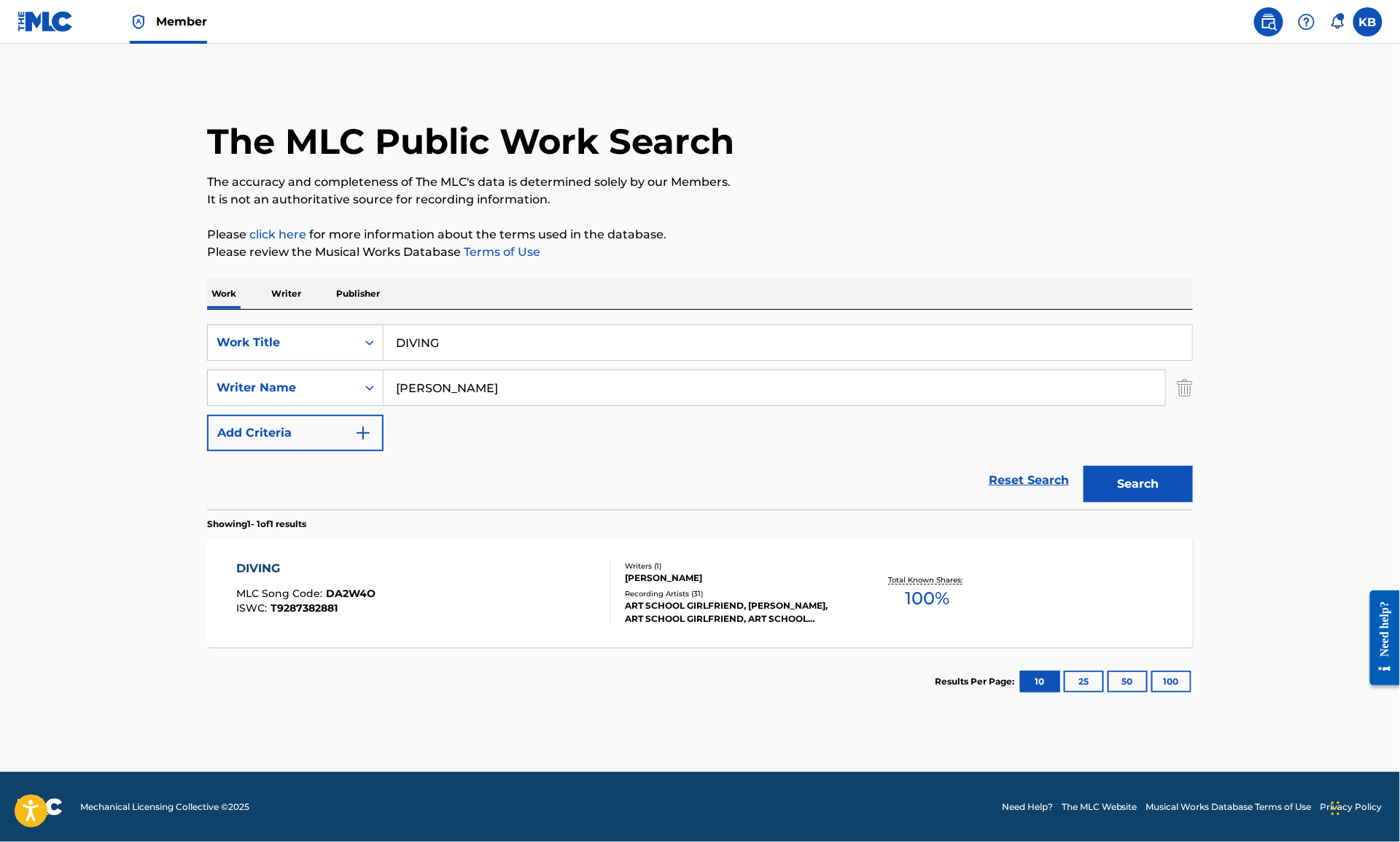
click at [512, 575] on div "DIVING MLC Song Code : DA2W4O ISWC : T9287382881" at bounding box center [424, 592] width 375 height 65
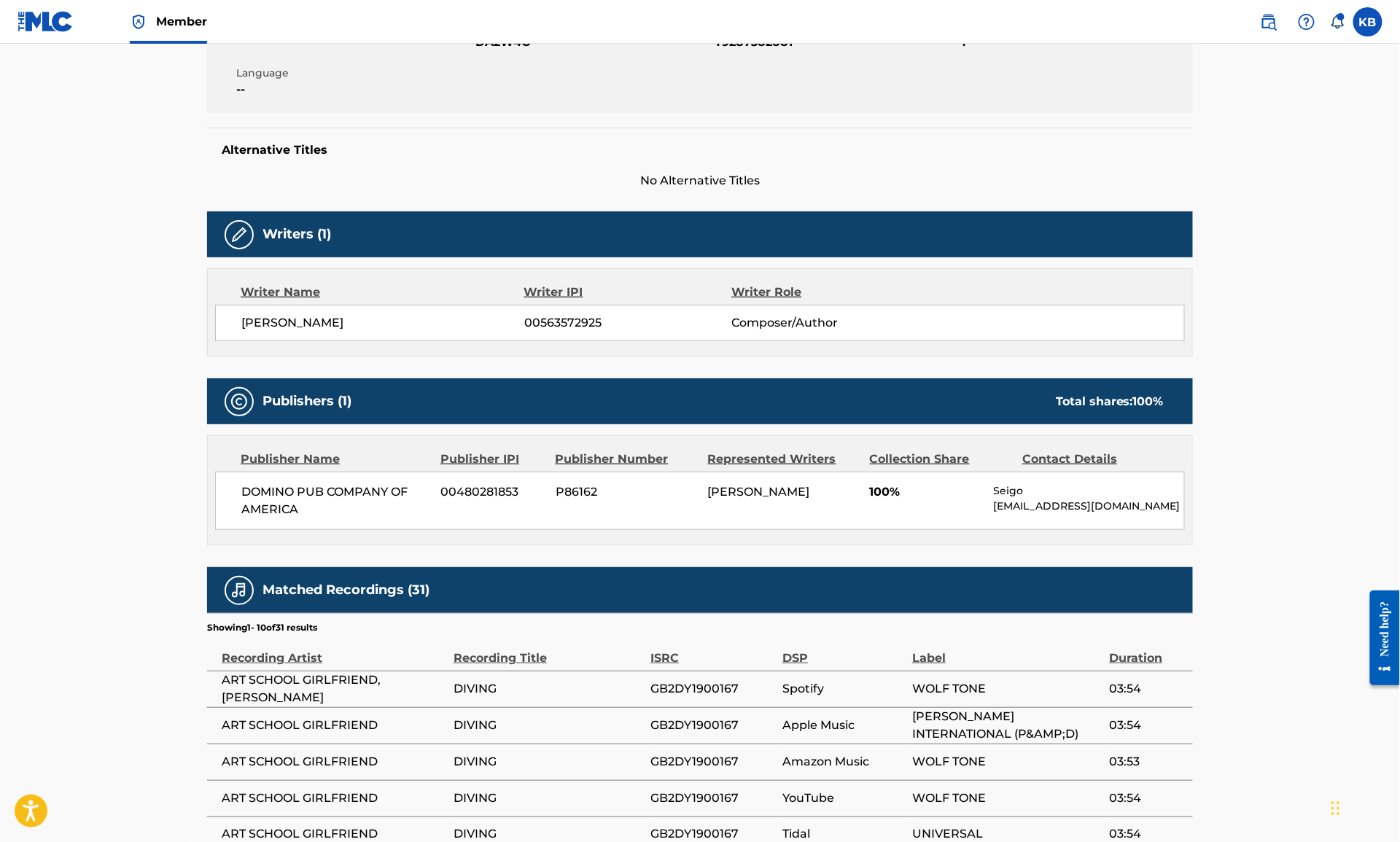
scroll to position [307, 0]
